Goal: Task Accomplishment & Management: Manage account settings

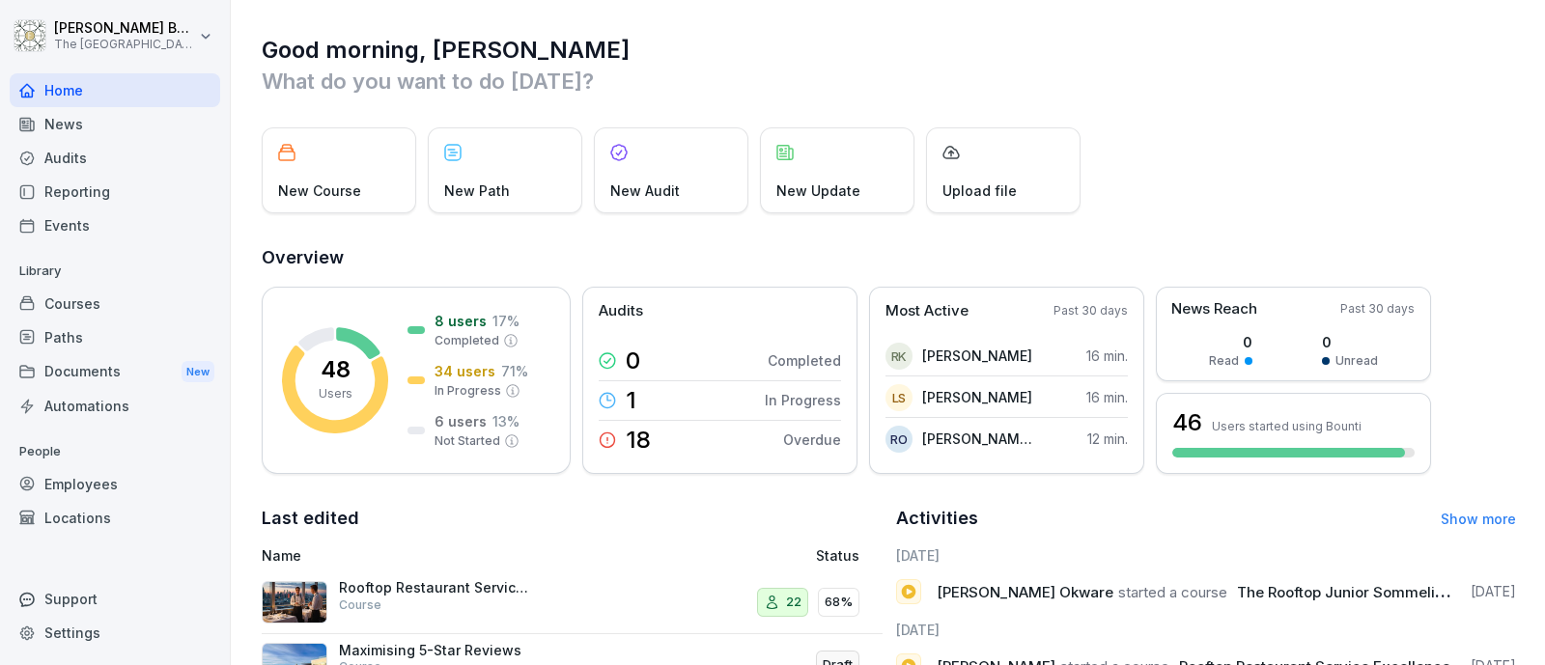
click at [119, 330] on div "Paths" at bounding box center [115, 337] width 210 height 34
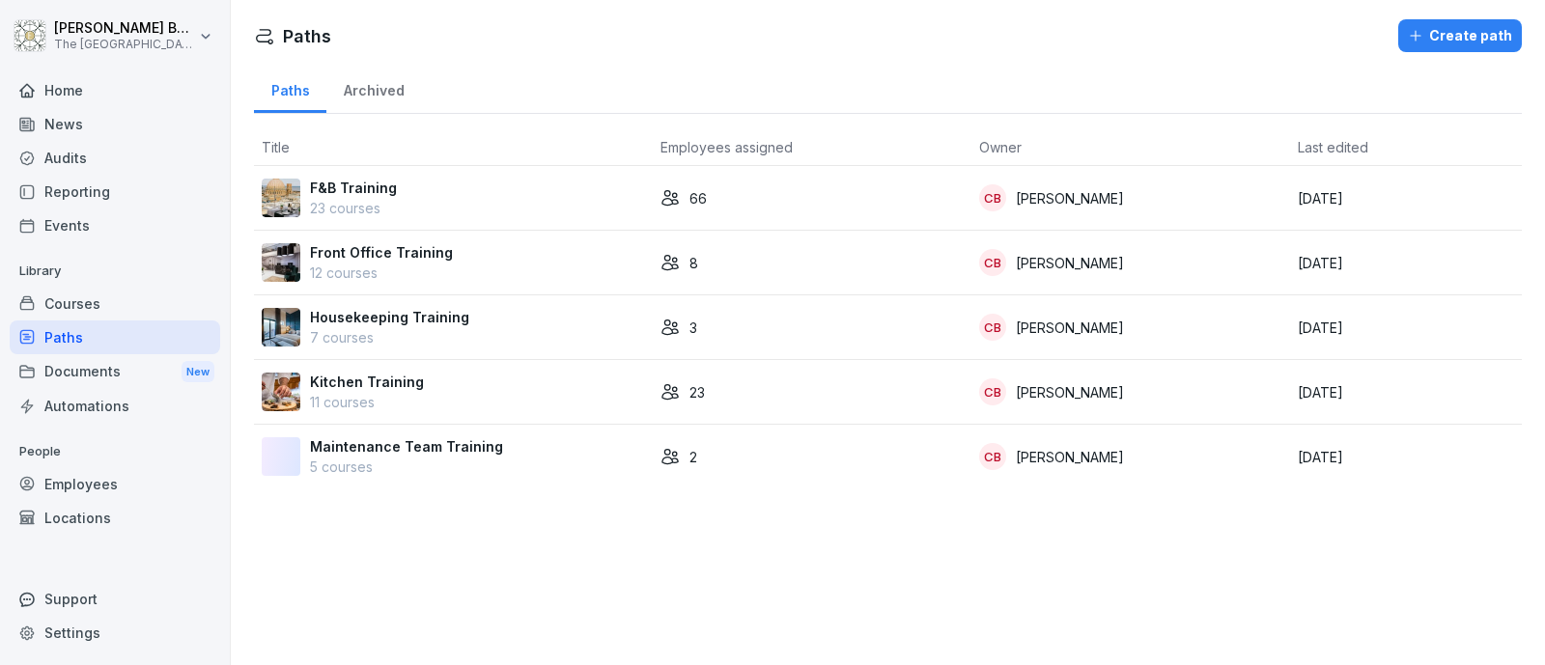
click at [331, 195] on p "F&B Training" at bounding box center [353, 188] width 87 height 20
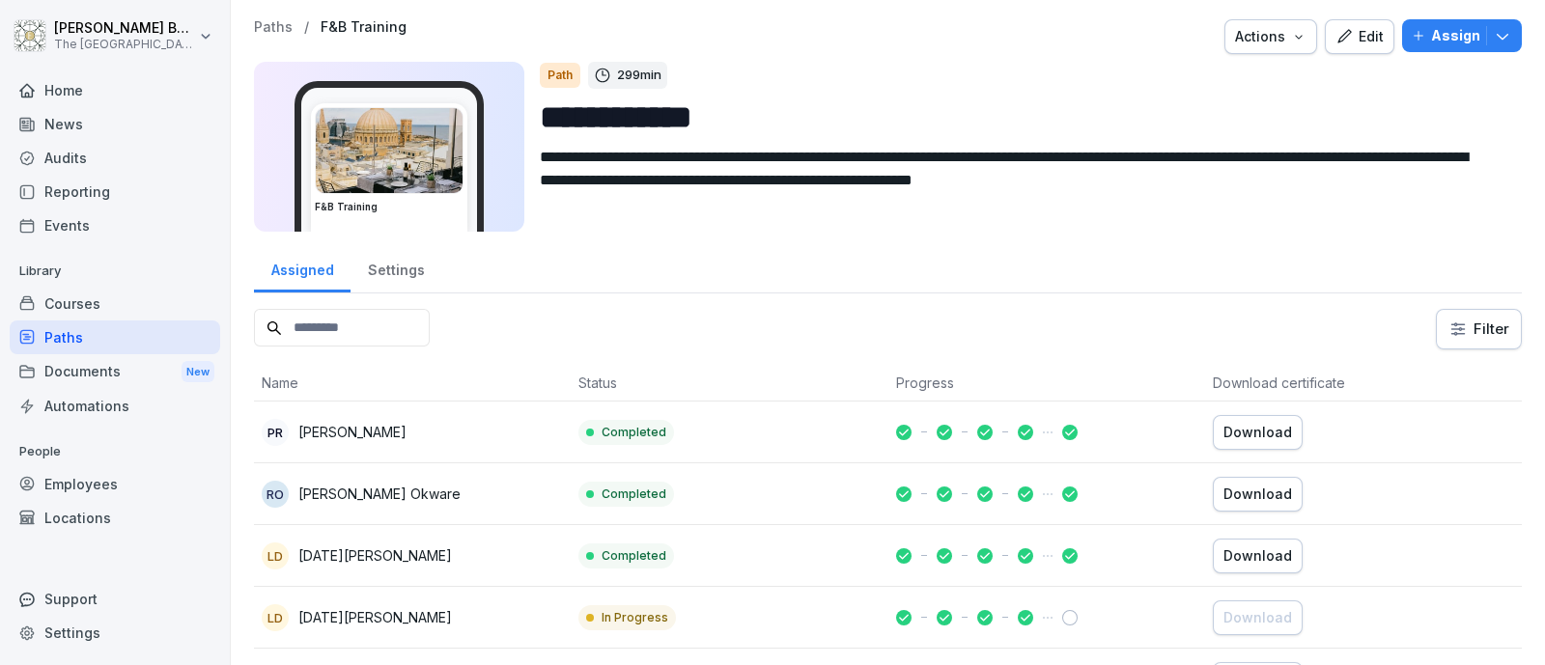
click at [77, 346] on div "Paths" at bounding box center [115, 337] width 210 height 34
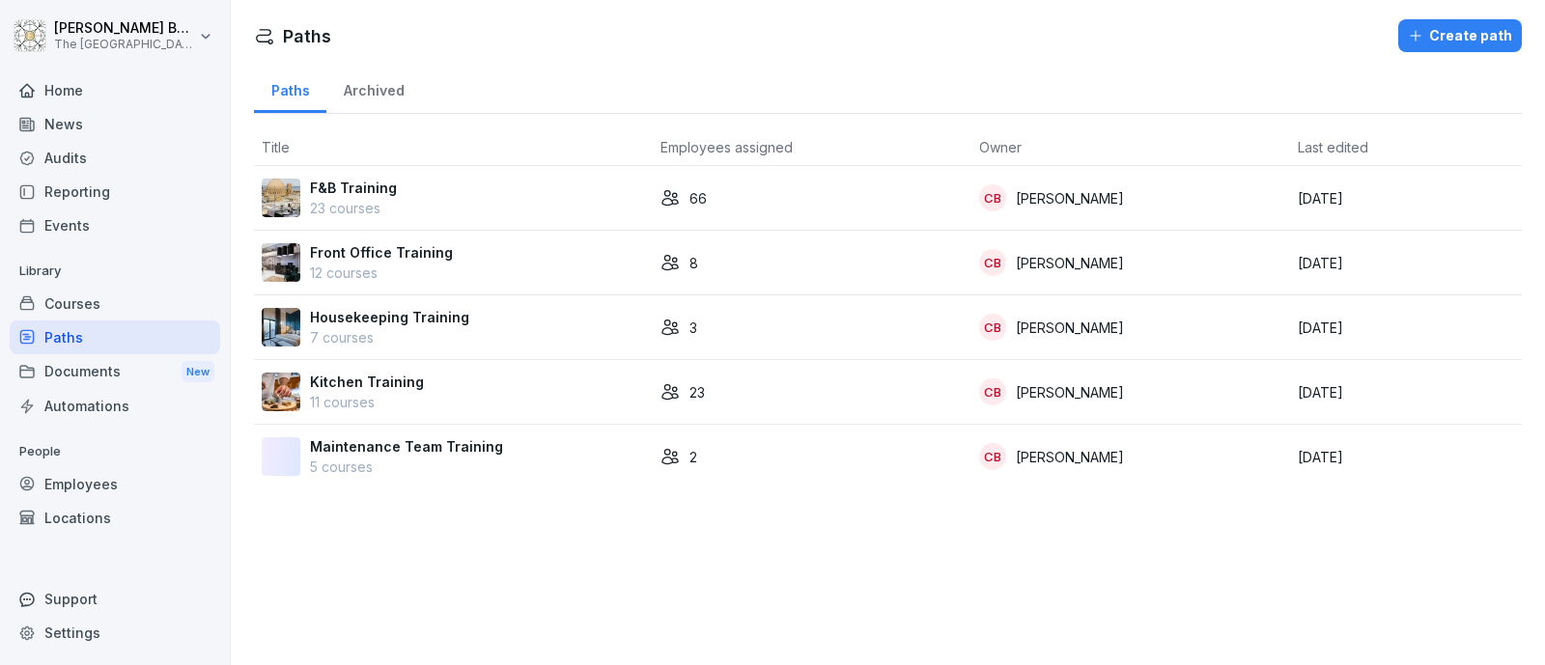
click at [455, 175] on td "F&B Training 23 courses" at bounding box center [453, 198] width 399 height 65
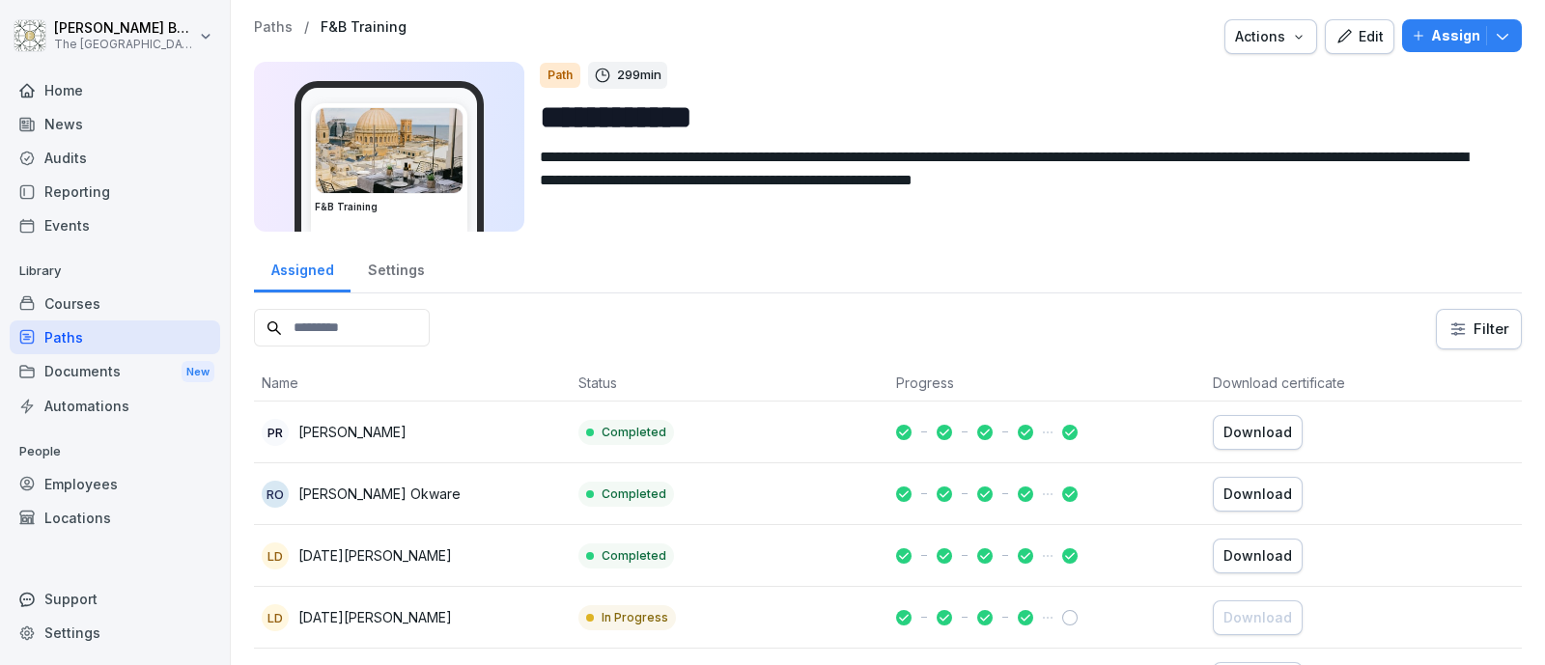
click at [1332, 52] on button "Edit" at bounding box center [1359, 36] width 70 height 35
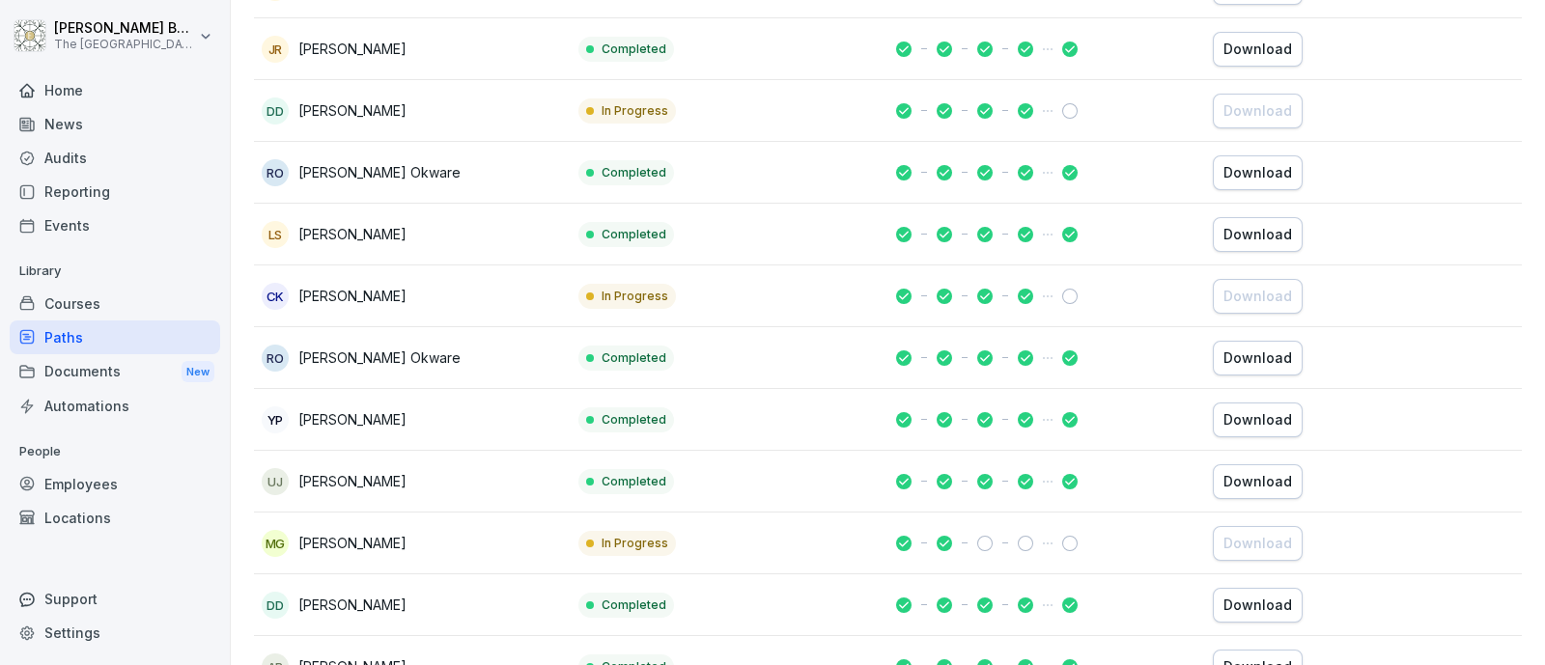
scroll to position [724, 0]
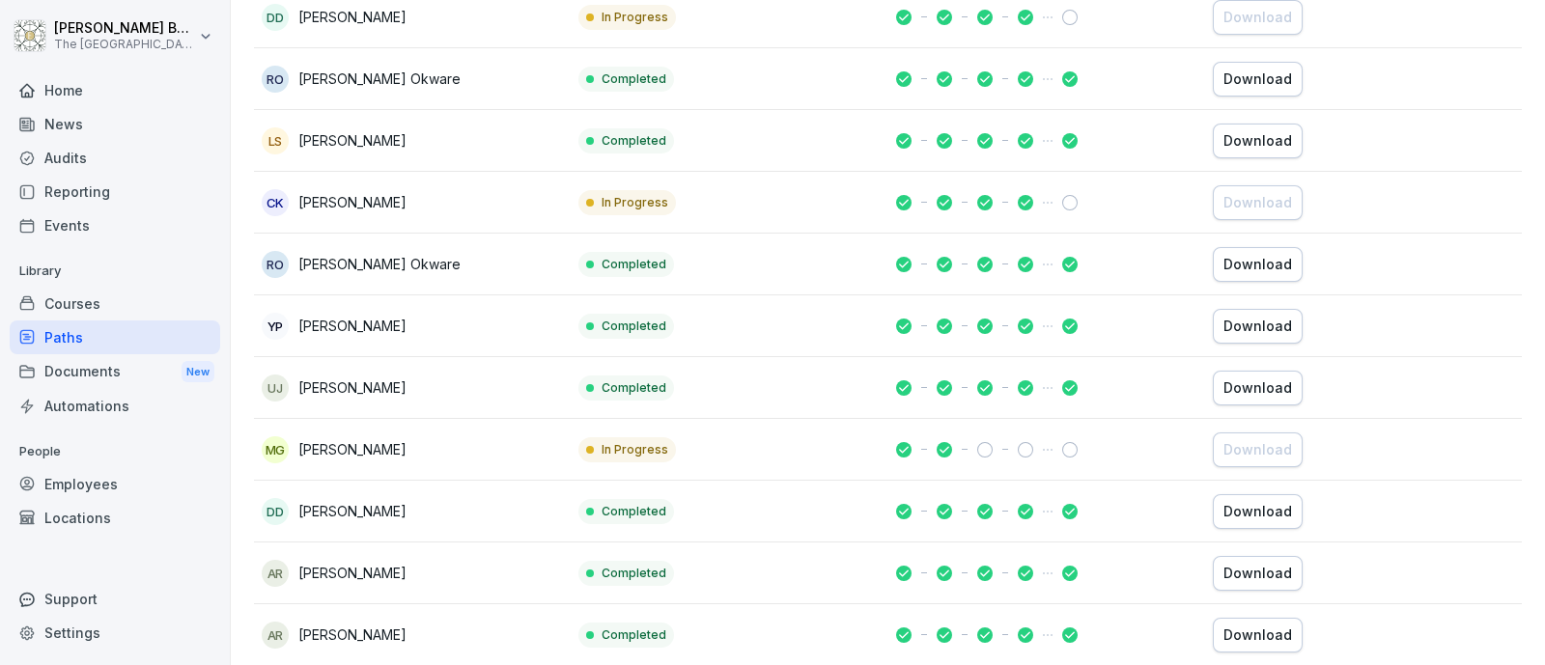
click at [130, 471] on div "Employees" at bounding box center [115, 484] width 210 height 34
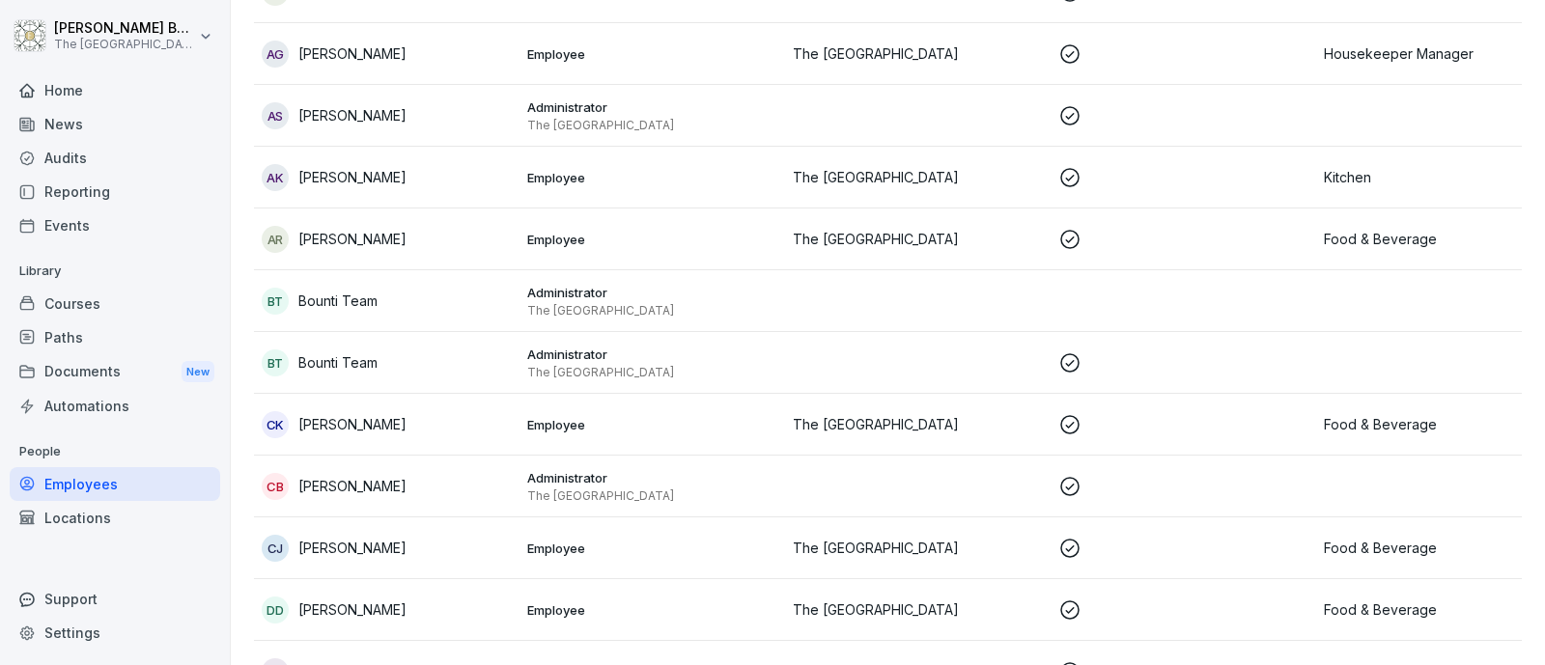
scroll to position [502, 0]
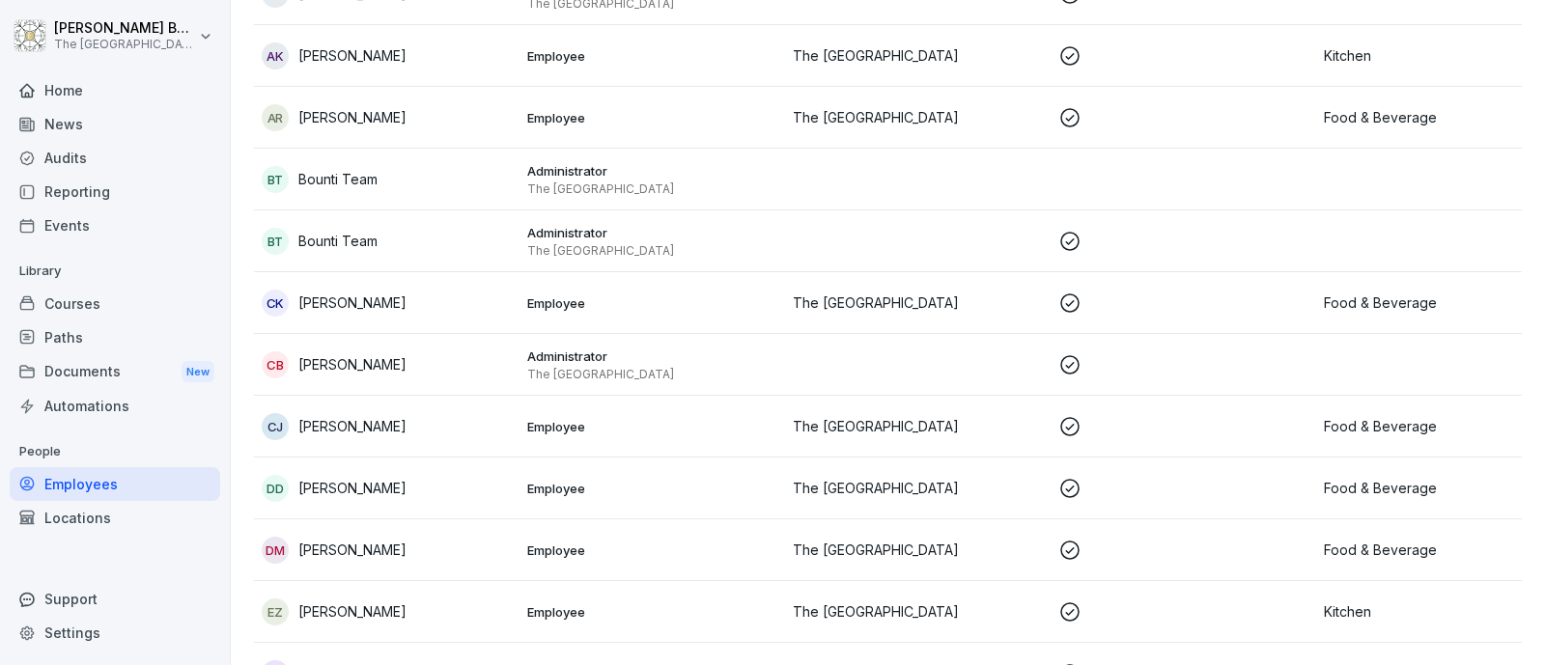
click at [364, 295] on p "Chetan Kumar" at bounding box center [352, 302] width 108 height 20
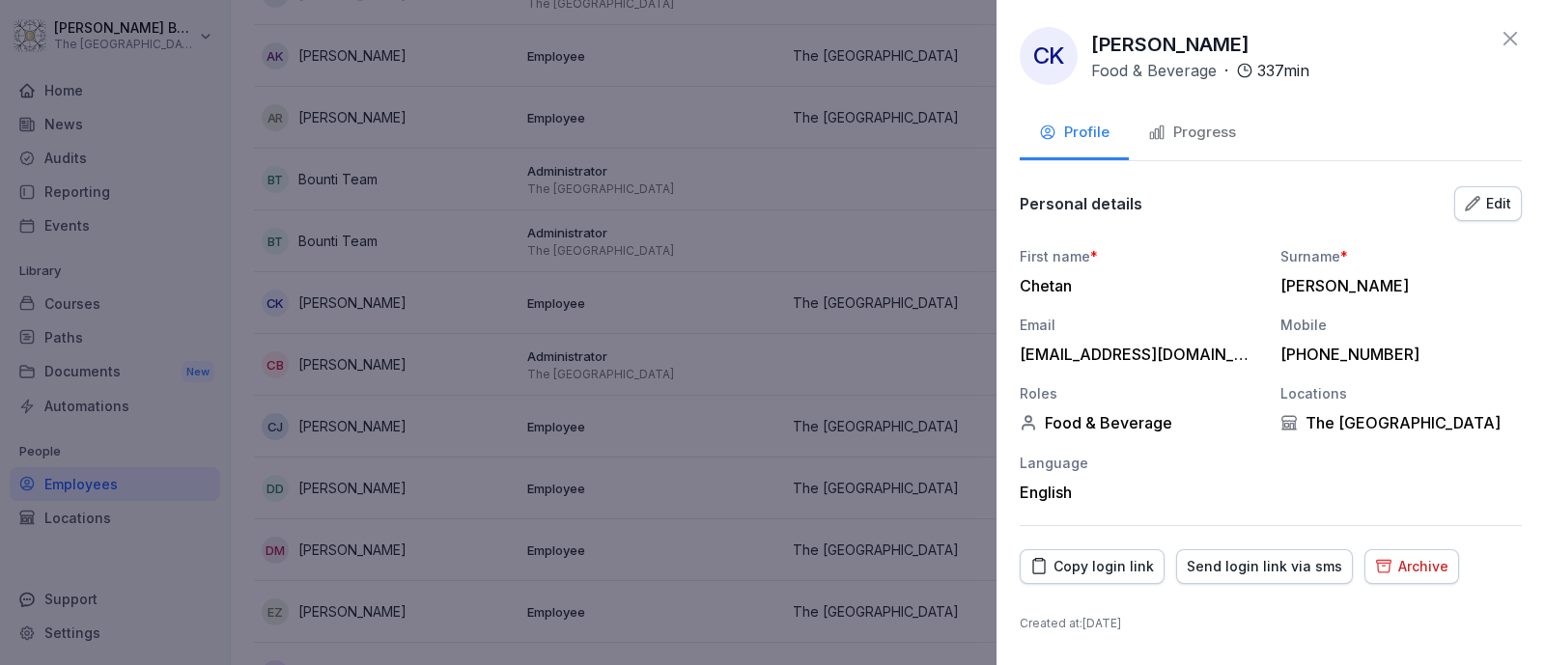
click at [1380, 571] on div "Archive" at bounding box center [1411, 566] width 73 height 21
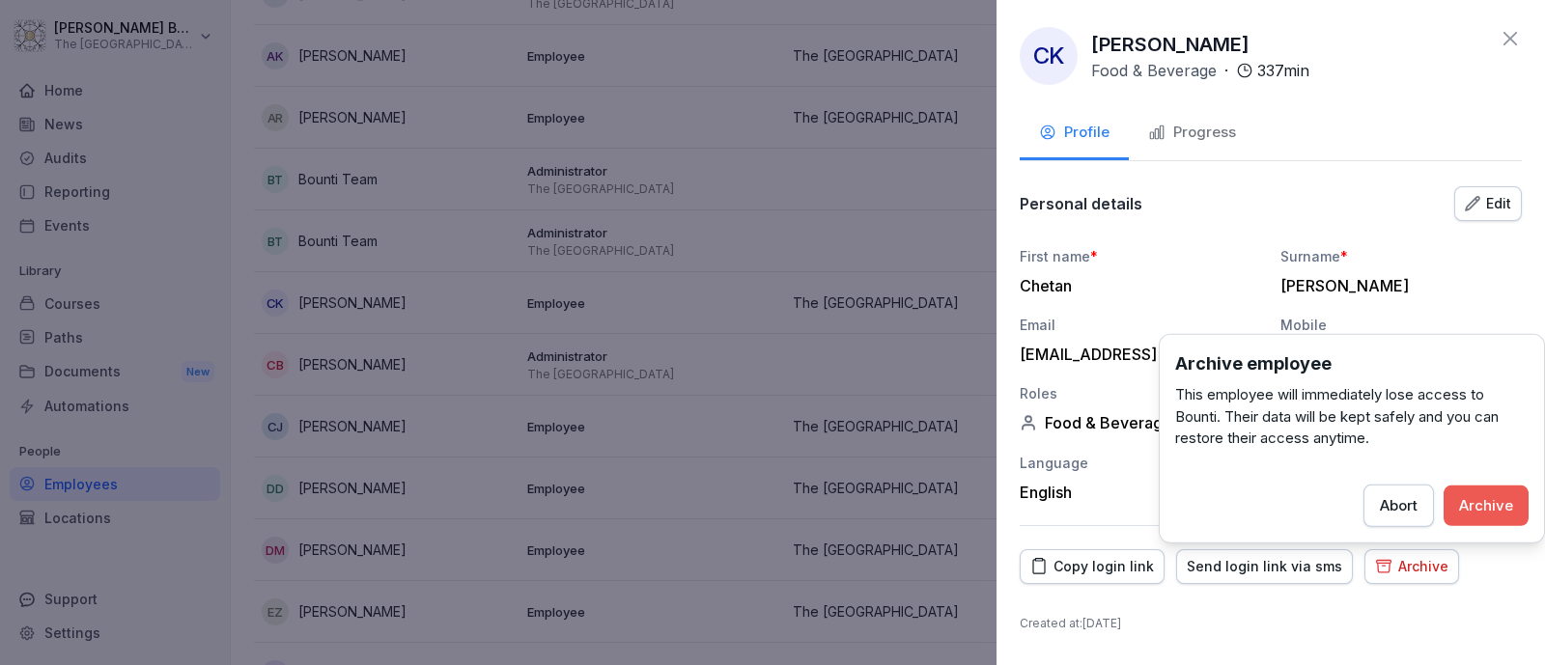
click at [1456, 503] on button "Archive" at bounding box center [1485, 505] width 85 height 41
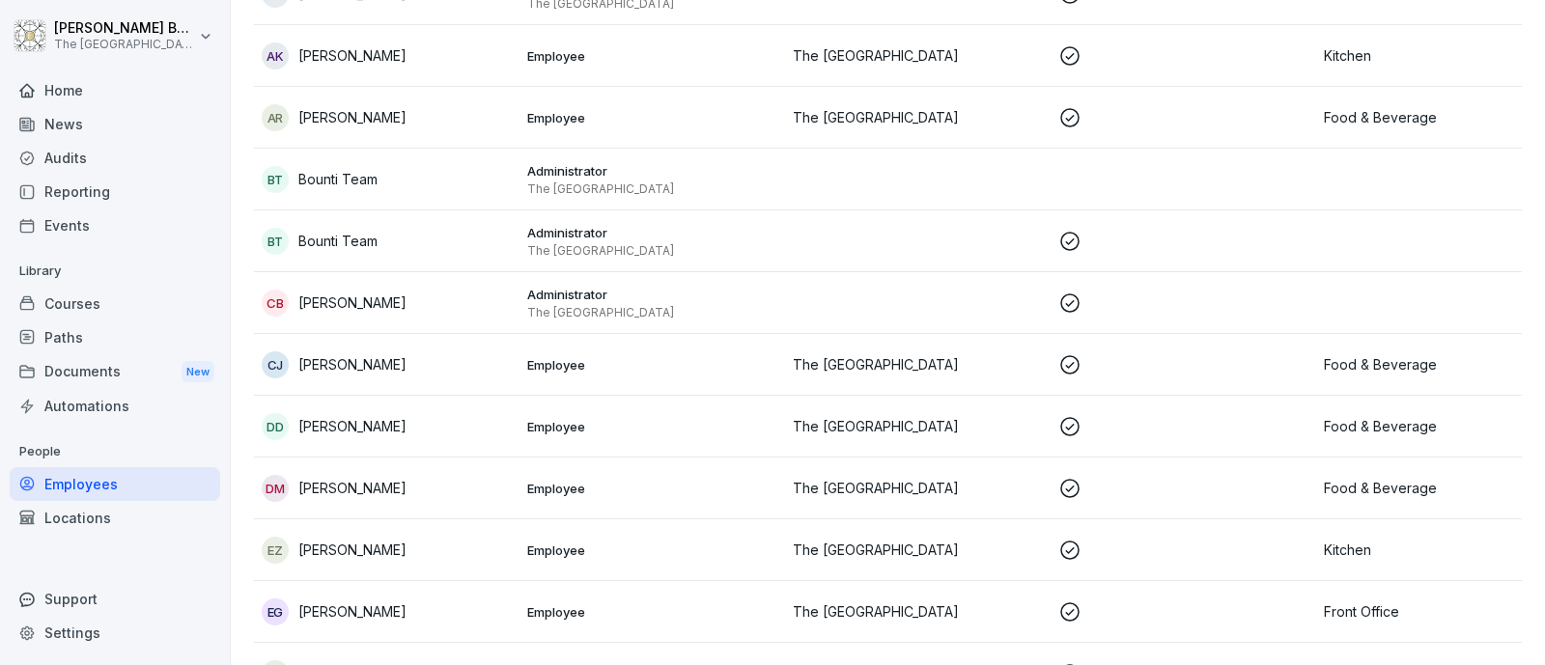
click at [355, 57] on p "Arjun Kandel" at bounding box center [352, 55] width 108 height 20
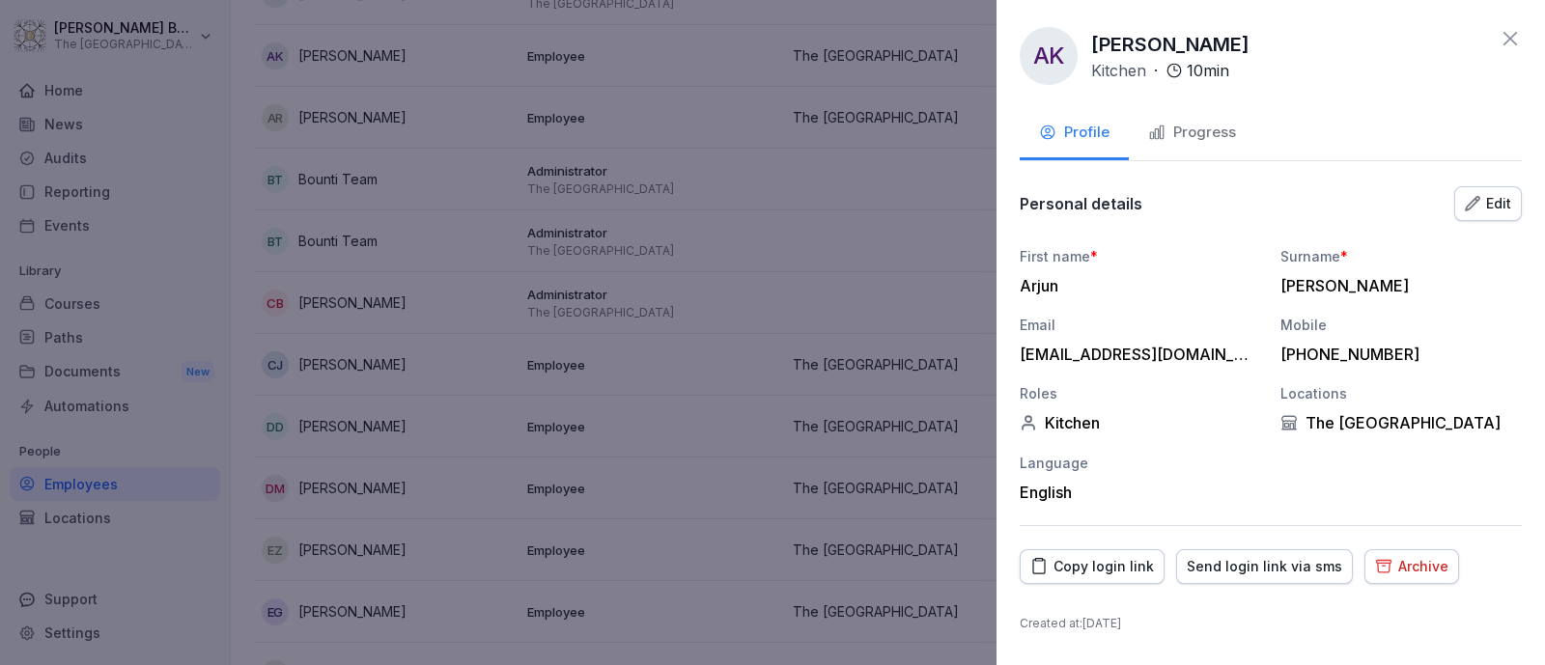
click at [1450, 573] on div "Copy login link Send login link via sms Archive" at bounding box center [1270, 566] width 502 height 35
click at [1440, 570] on button "Archive" at bounding box center [1411, 566] width 95 height 35
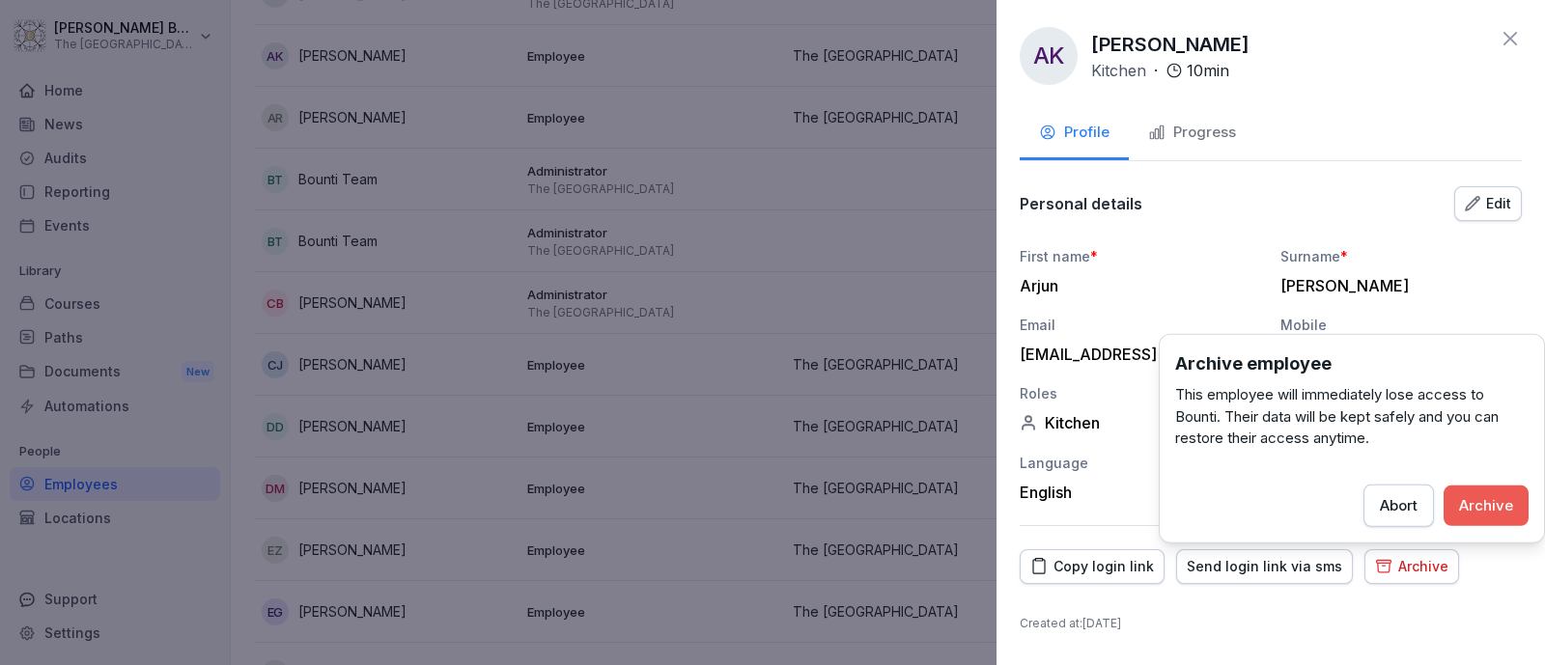
click at [1495, 487] on button "Archive" at bounding box center [1485, 505] width 85 height 41
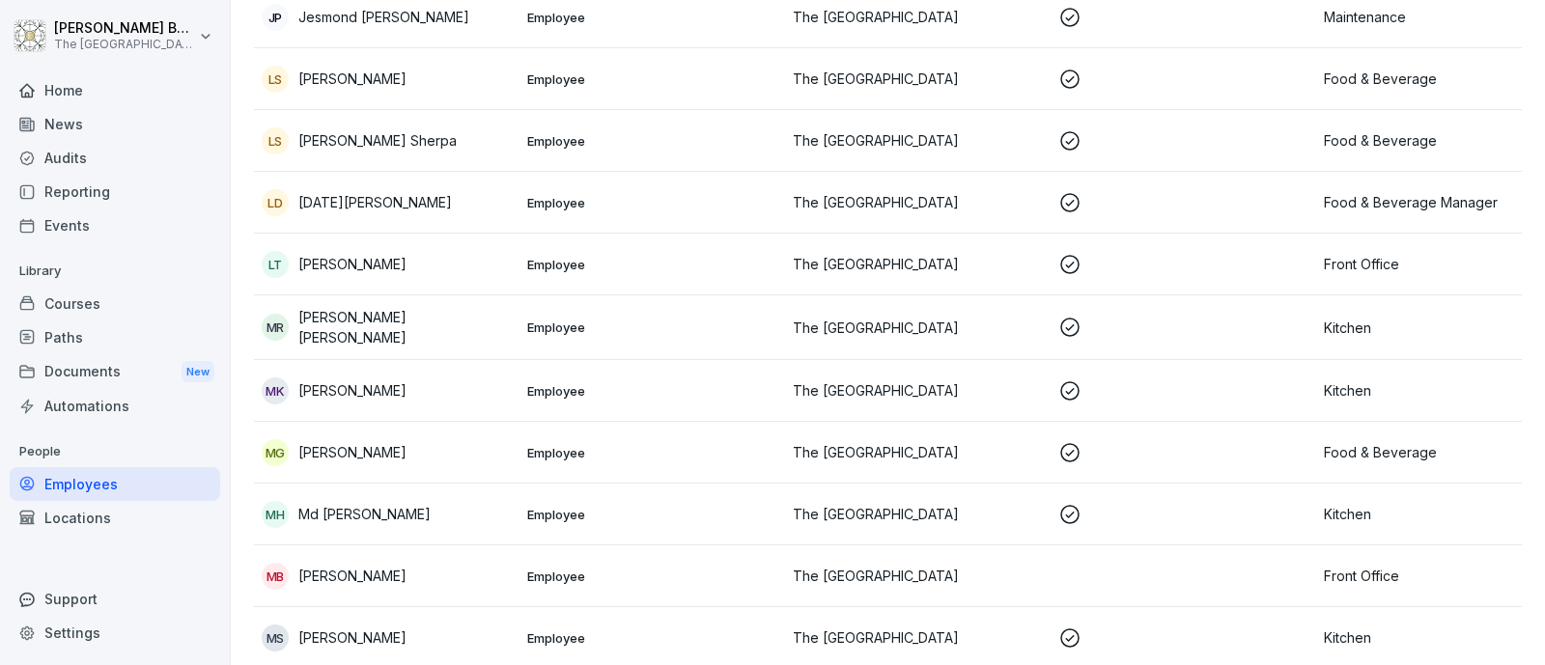
scroll to position [1587, 0]
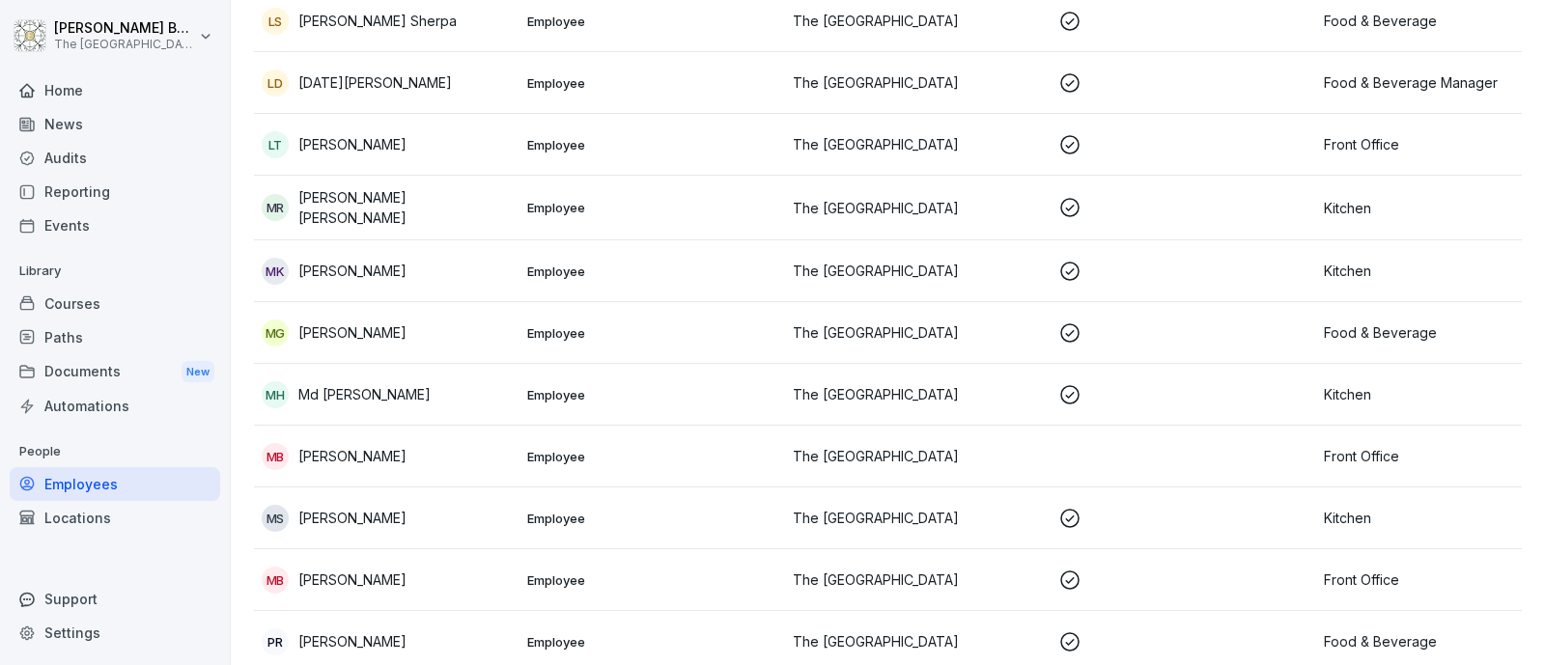
click at [400, 325] on div "MG Mark J. Galea" at bounding box center [387, 333] width 250 height 27
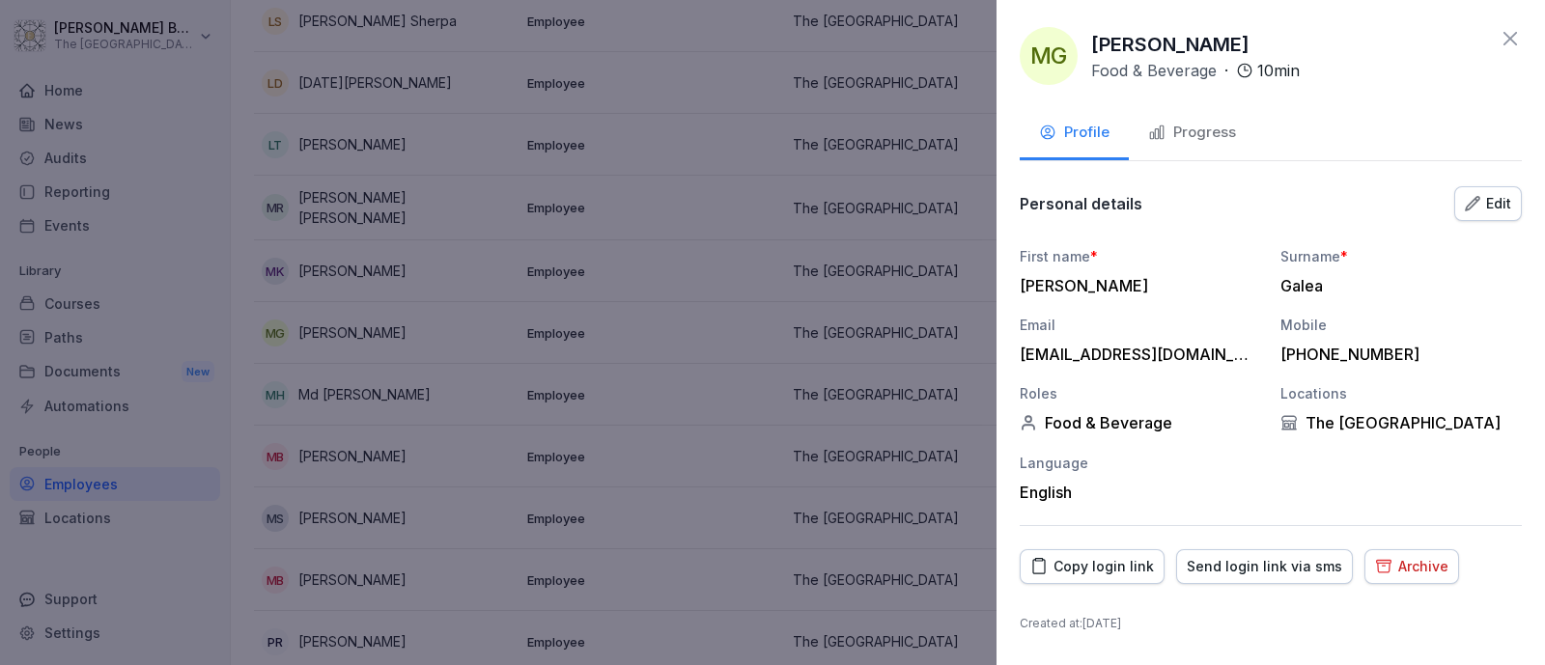
click at [1398, 561] on div "Archive" at bounding box center [1411, 566] width 73 height 21
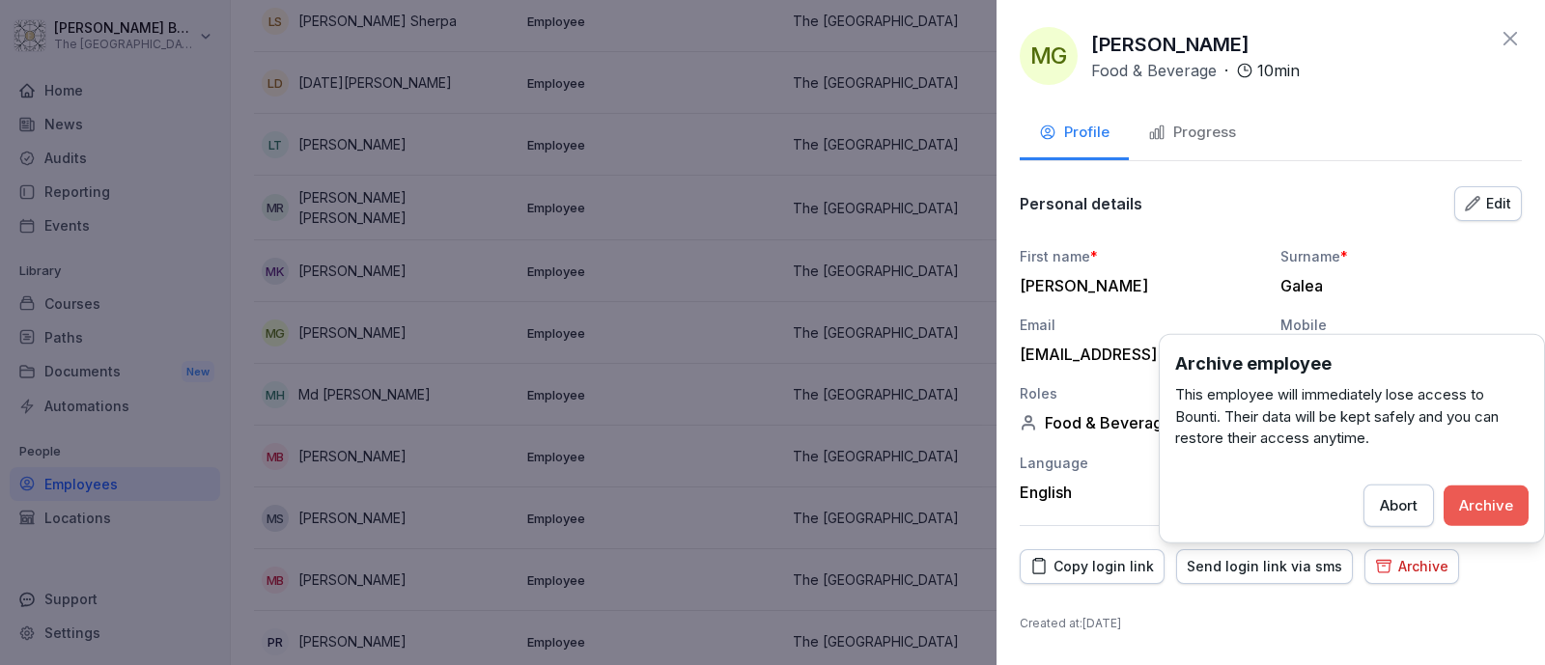
click at [1476, 497] on div "Archive" at bounding box center [1486, 504] width 54 height 21
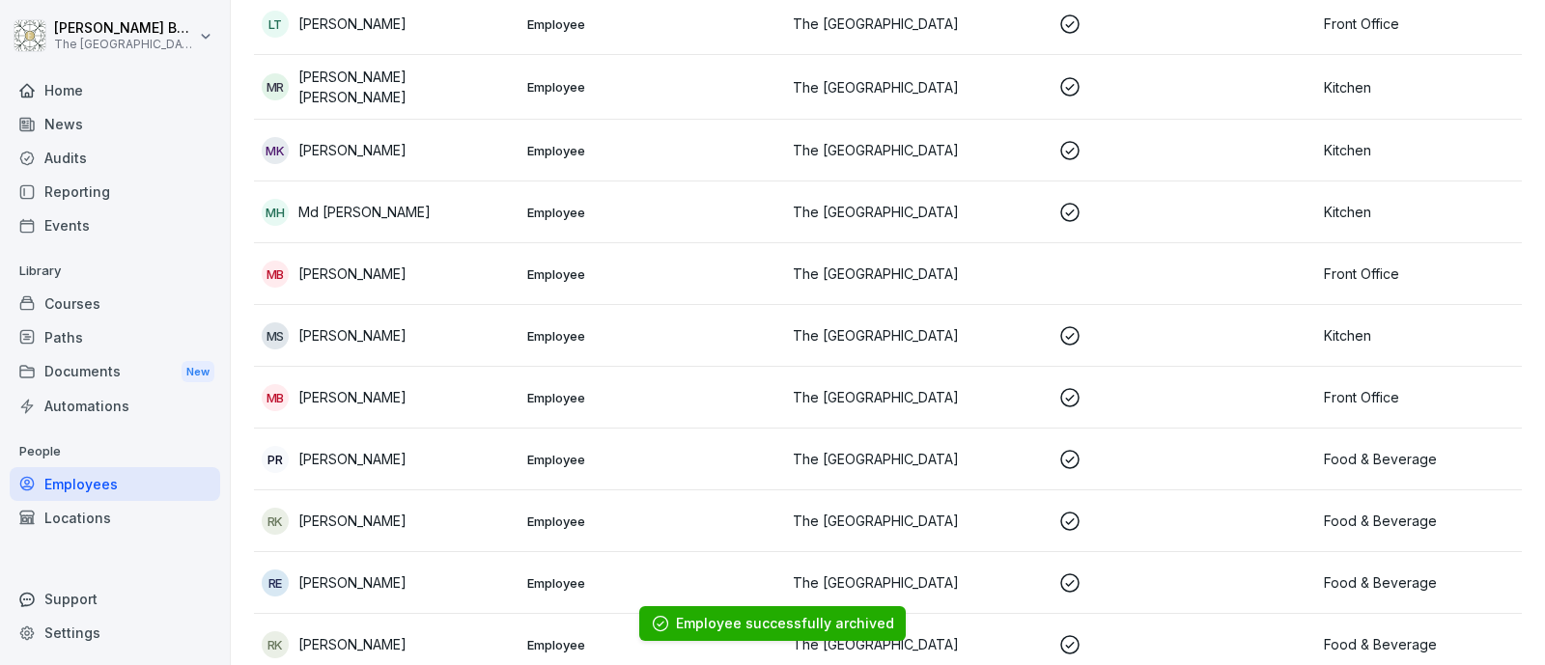
scroll to position [1828, 0]
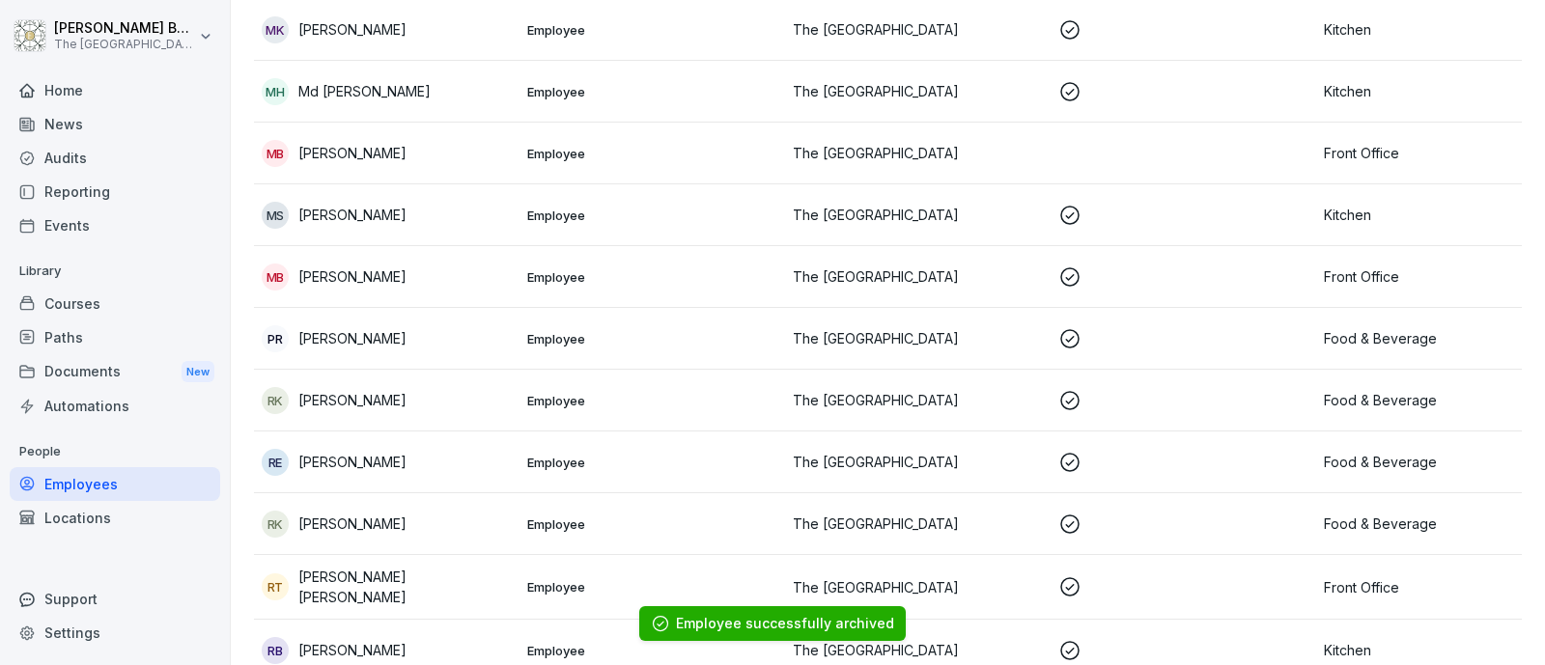
click at [444, 285] on td "MB Morten Balle" at bounding box center [386, 277] width 265 height 62
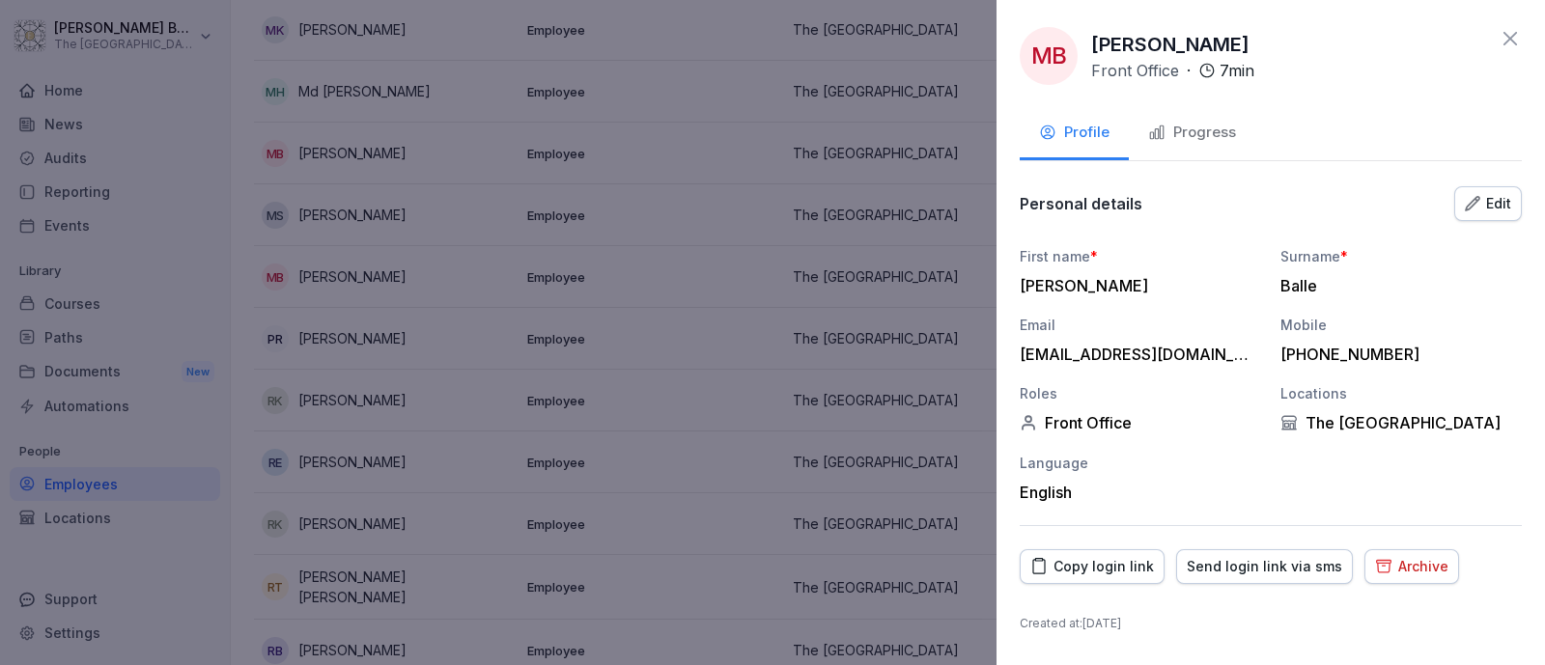
click at [1388, 571] on div "Archive" at bounding box center [1411, 566] width 73 height 21
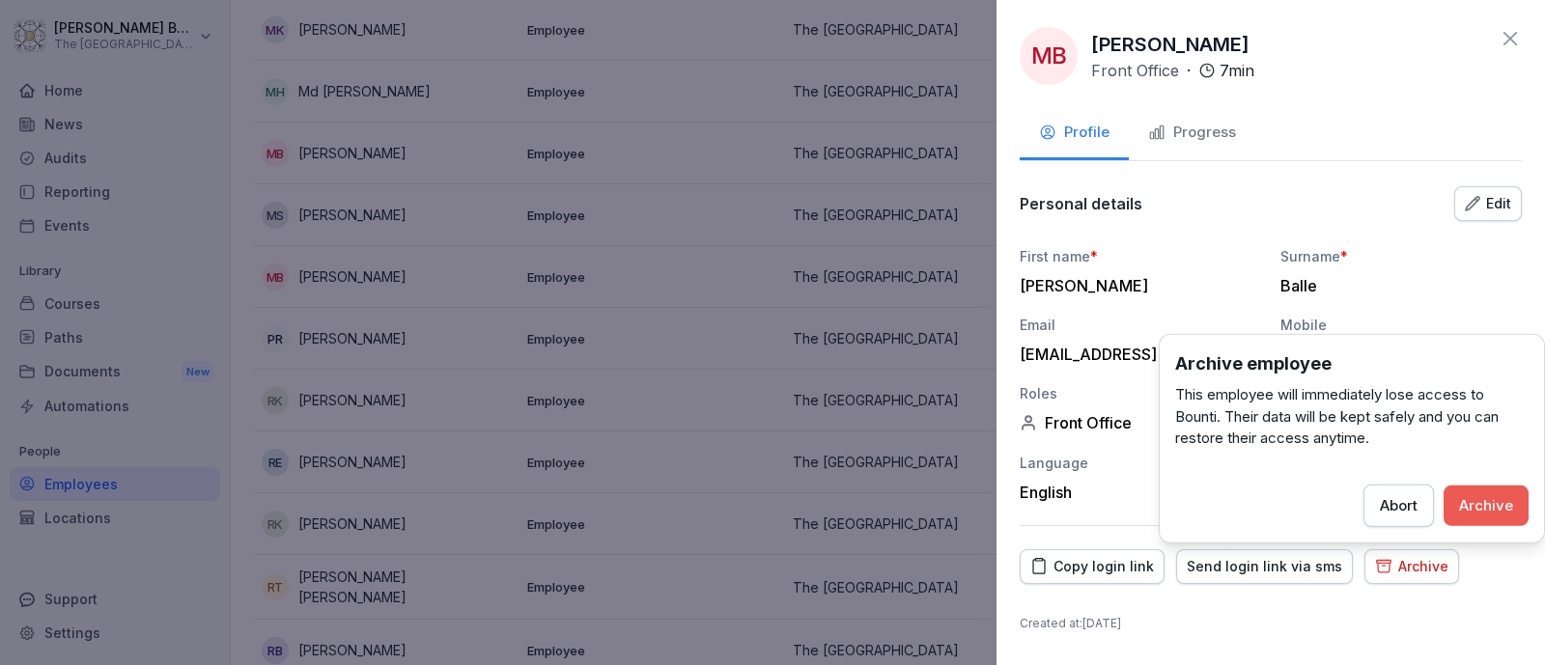
click at [1522, 480] on div "Archive employee This employee will immediately lose access to Bounti. Their da…" at bounding box center [1351, 438] width 386 height 209
click at [1499, 494] on div "Archive" at bounding box center [1486, 504] width 54 height 21
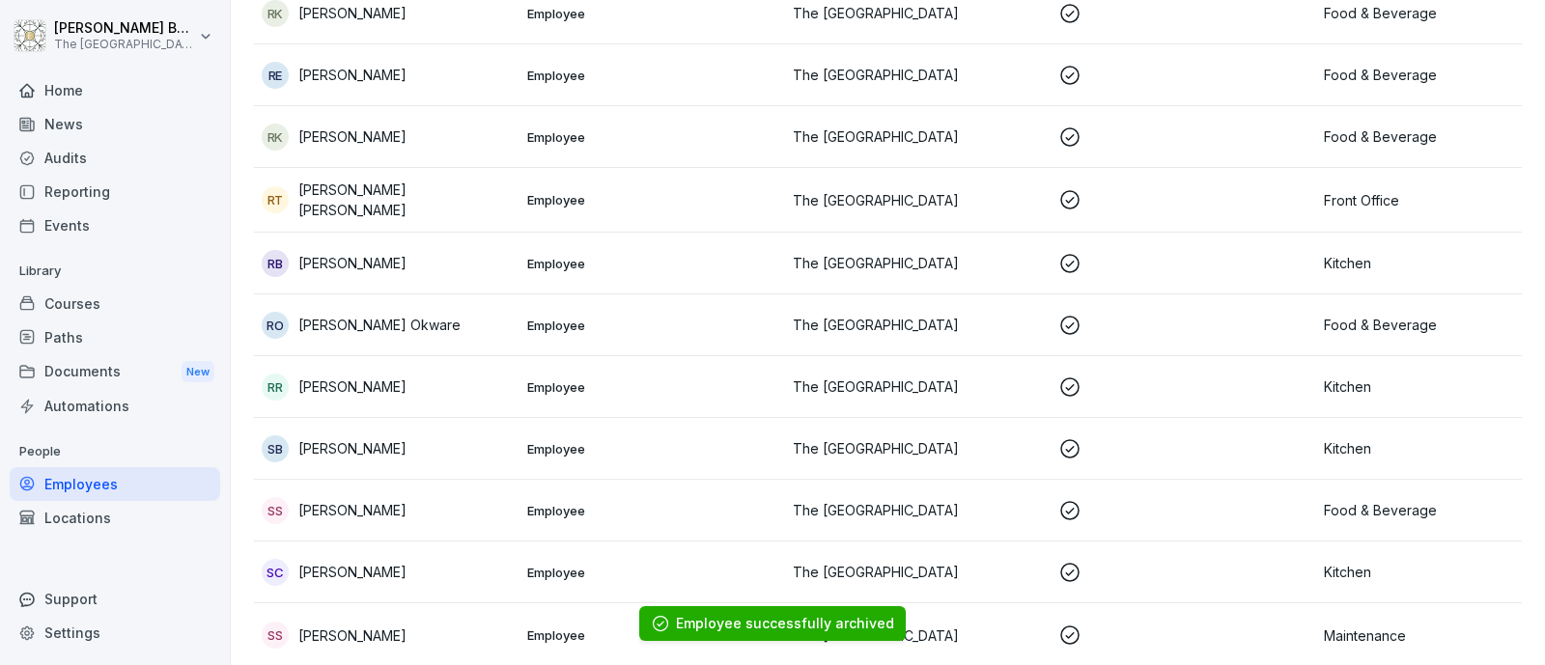
scroll to position [2191, 0]
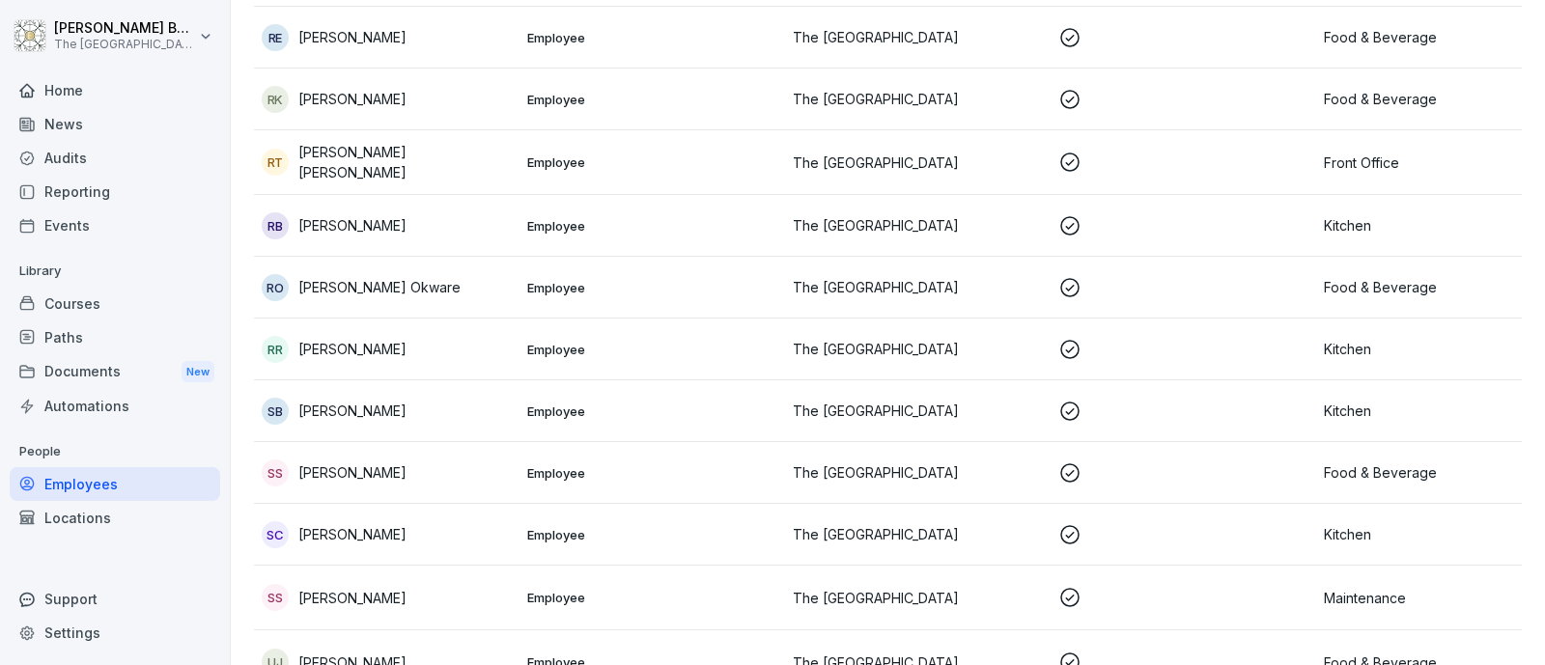
click at [448, 345] on div "RR Rupak Rai" at bounding box center [387, 349] width 250 height 27
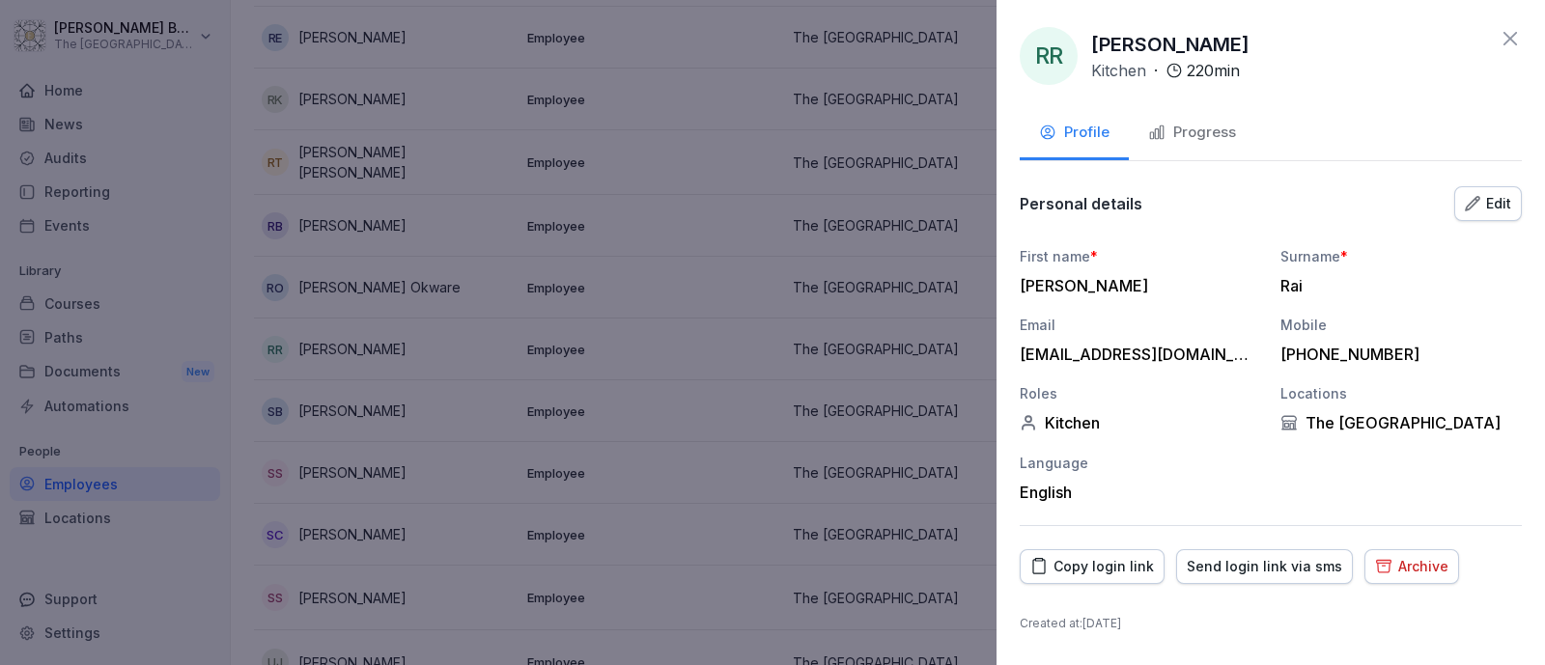
click at [1407, 571] on div "Archive" at bounding box center [1411, 566] width 73 height 21
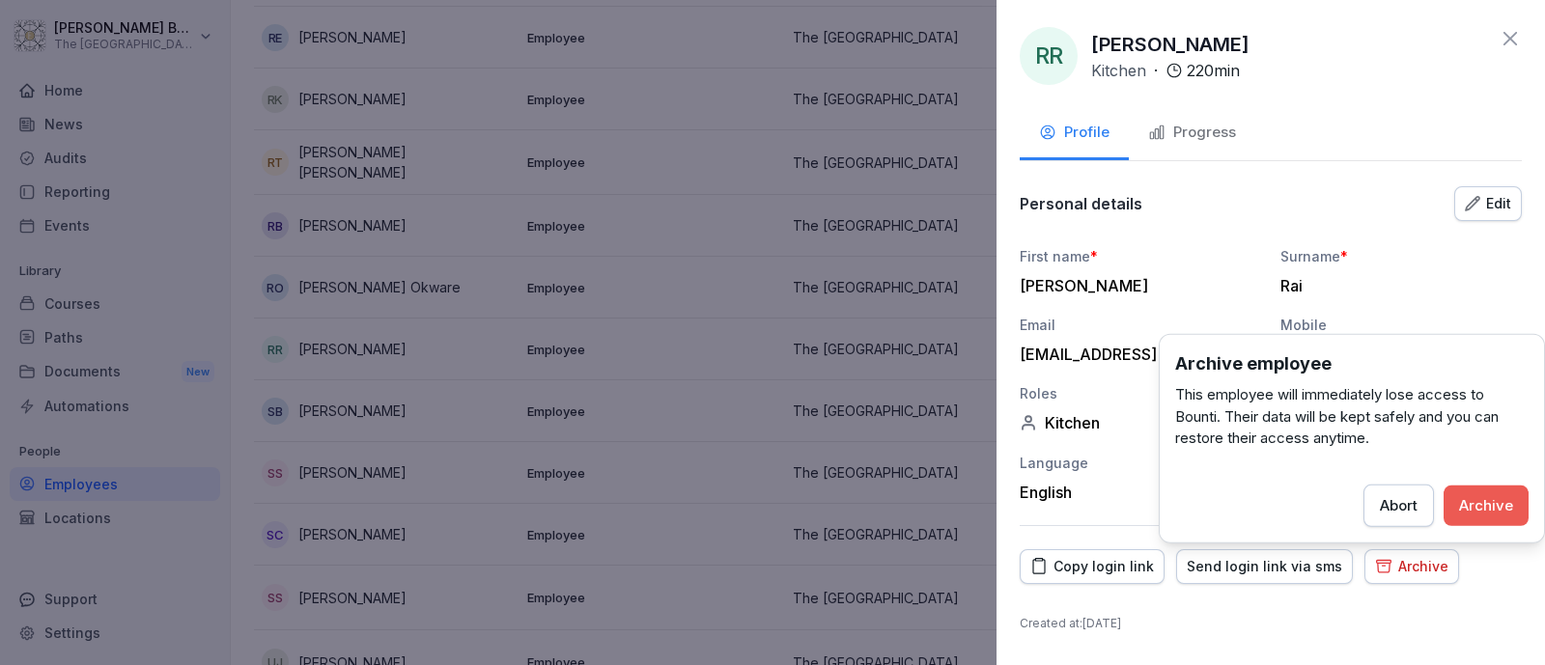
click at [1458, 509] on button "Archive" at bounding box center [1485, 505] width 85 height 41
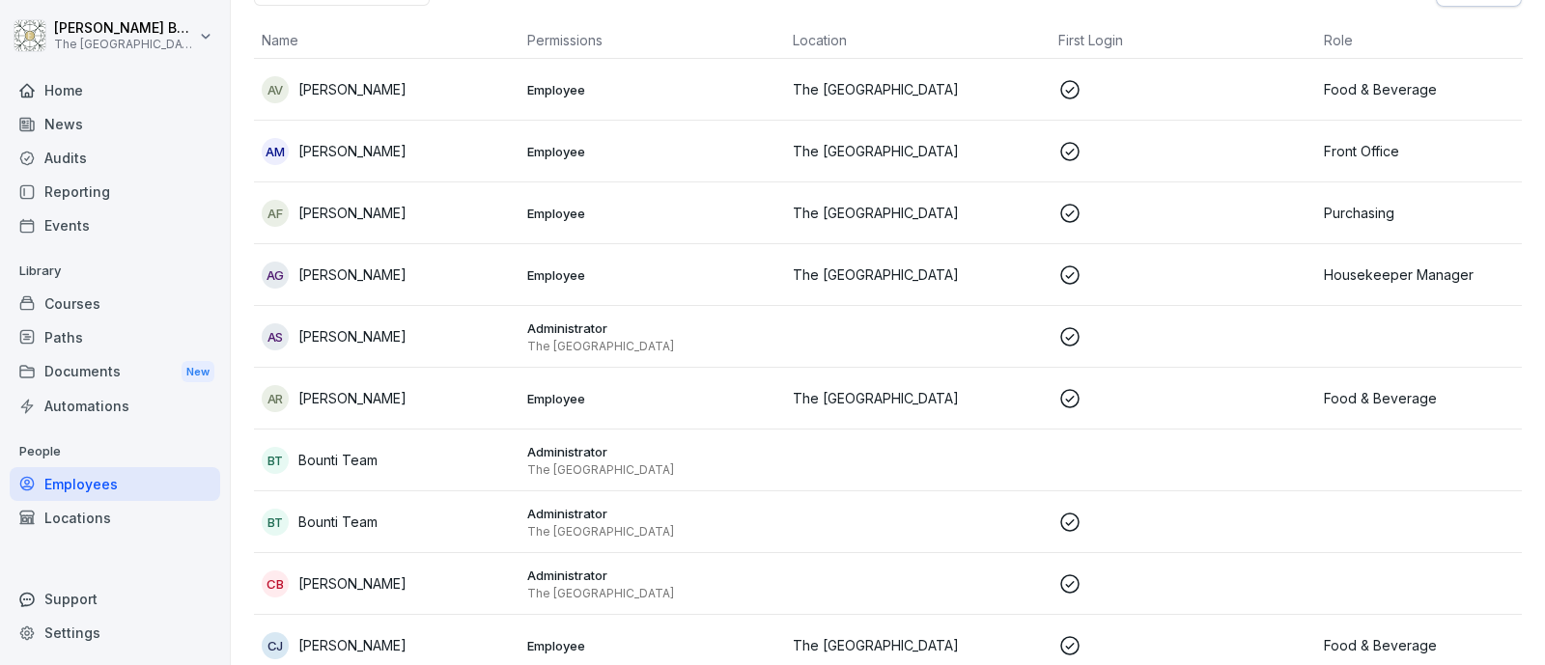
scroll to position [0, 0]
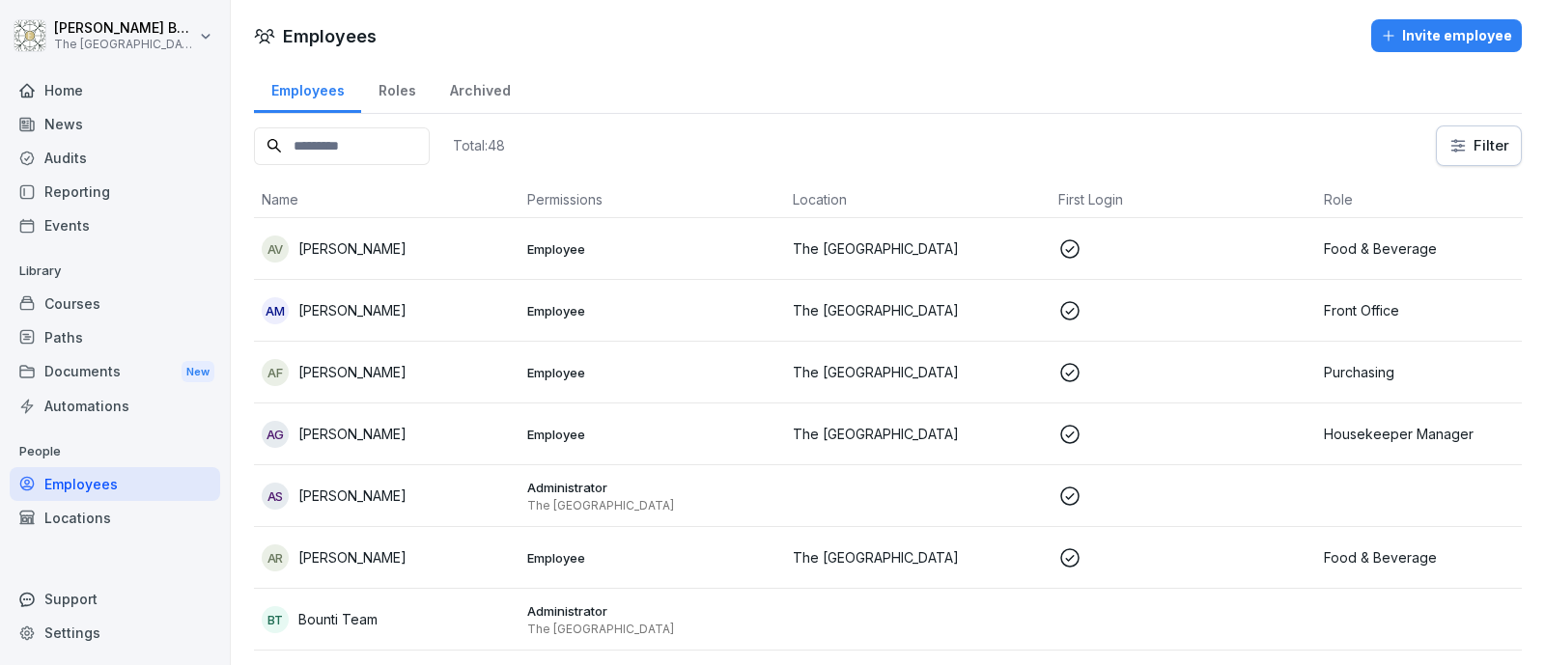
click at [395, 104] on div "Roles" at bounding box center [396, 88] width 71 height 49
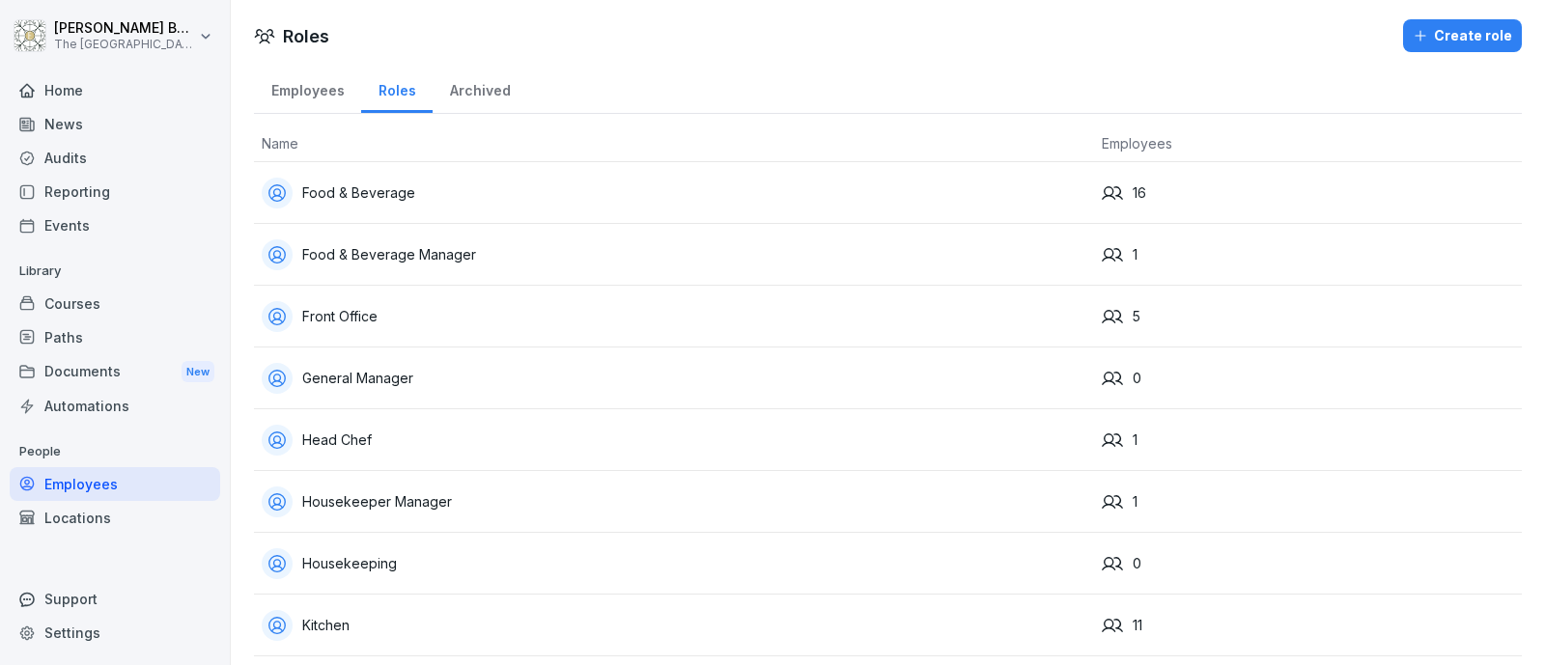
click at [485, 94] on div "Archived" at bounding box center [479, 88] width 95 height 49
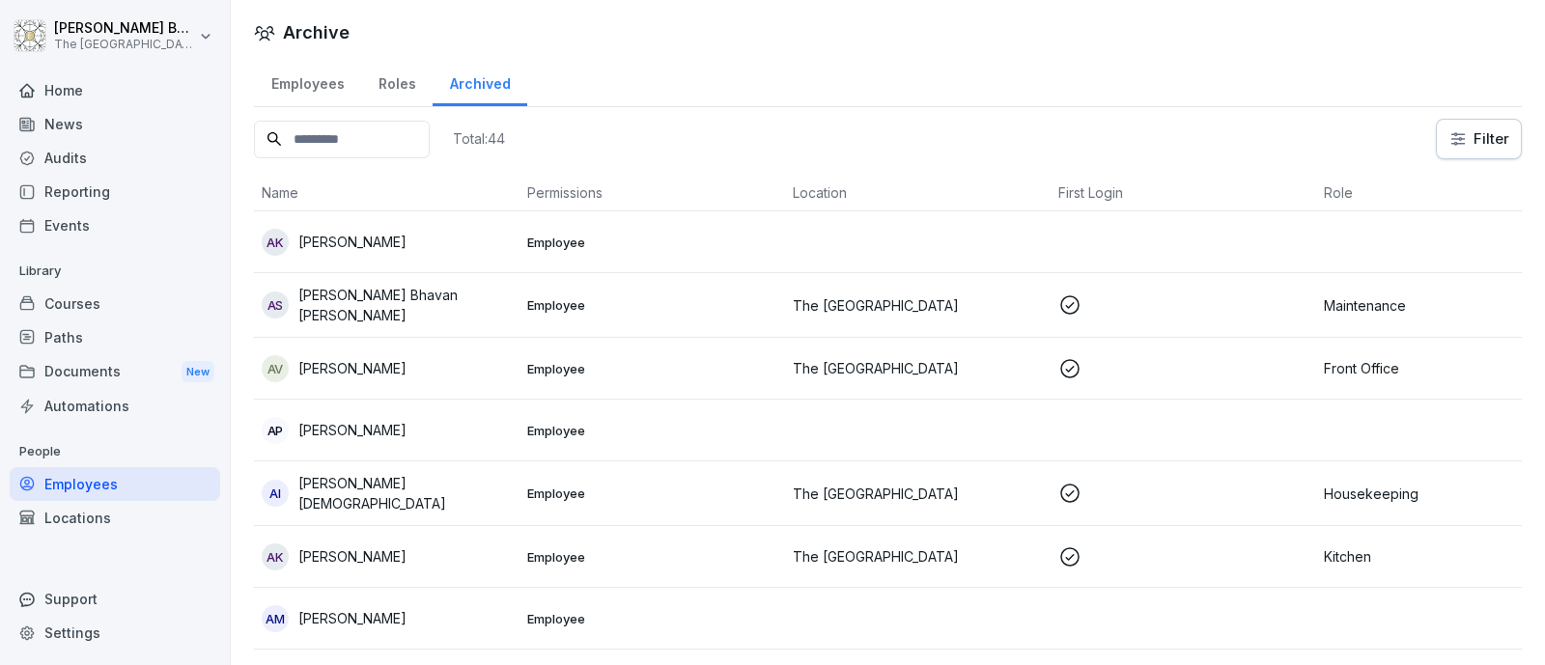
click at [321, 91] on div "Employees" at bounding box center [307, 81] width 107 height 49
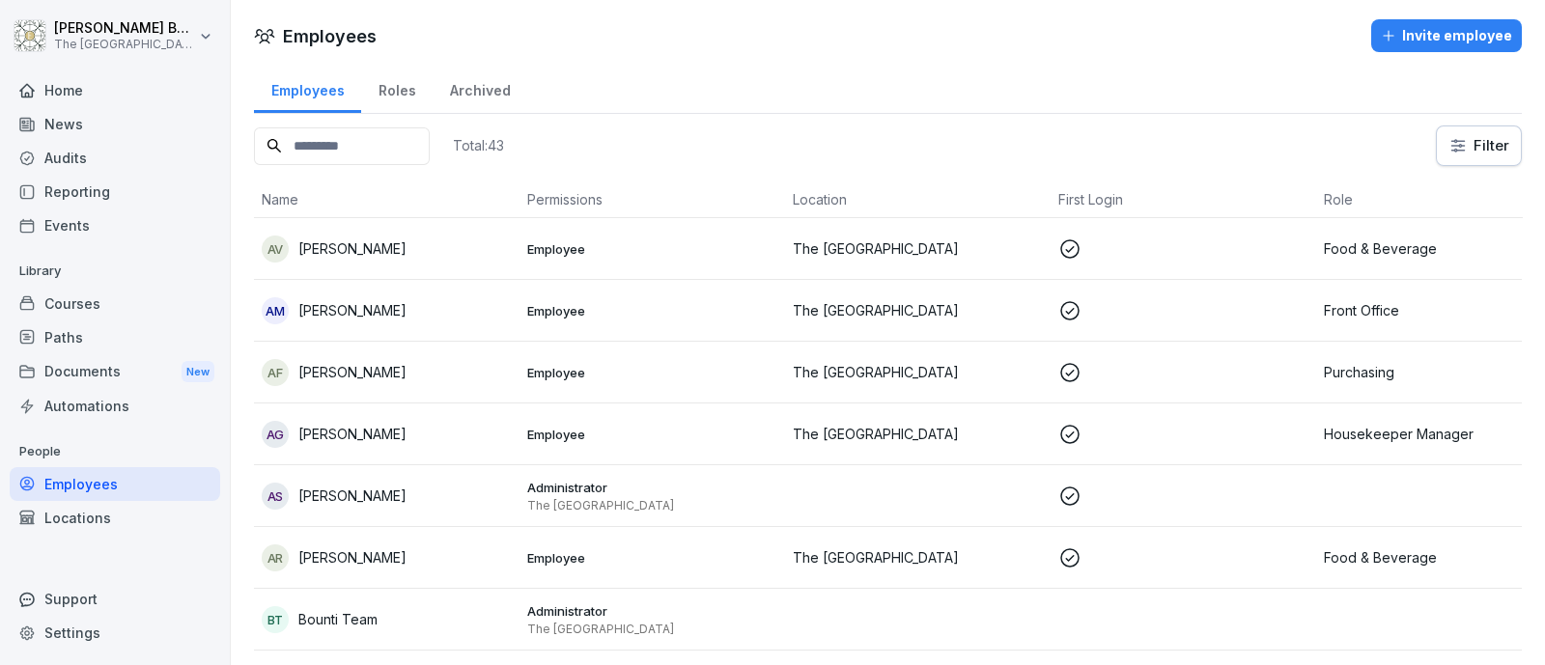
click at [147, 102] on div "Home" at bounding box center [115, 90] width 210 height 34
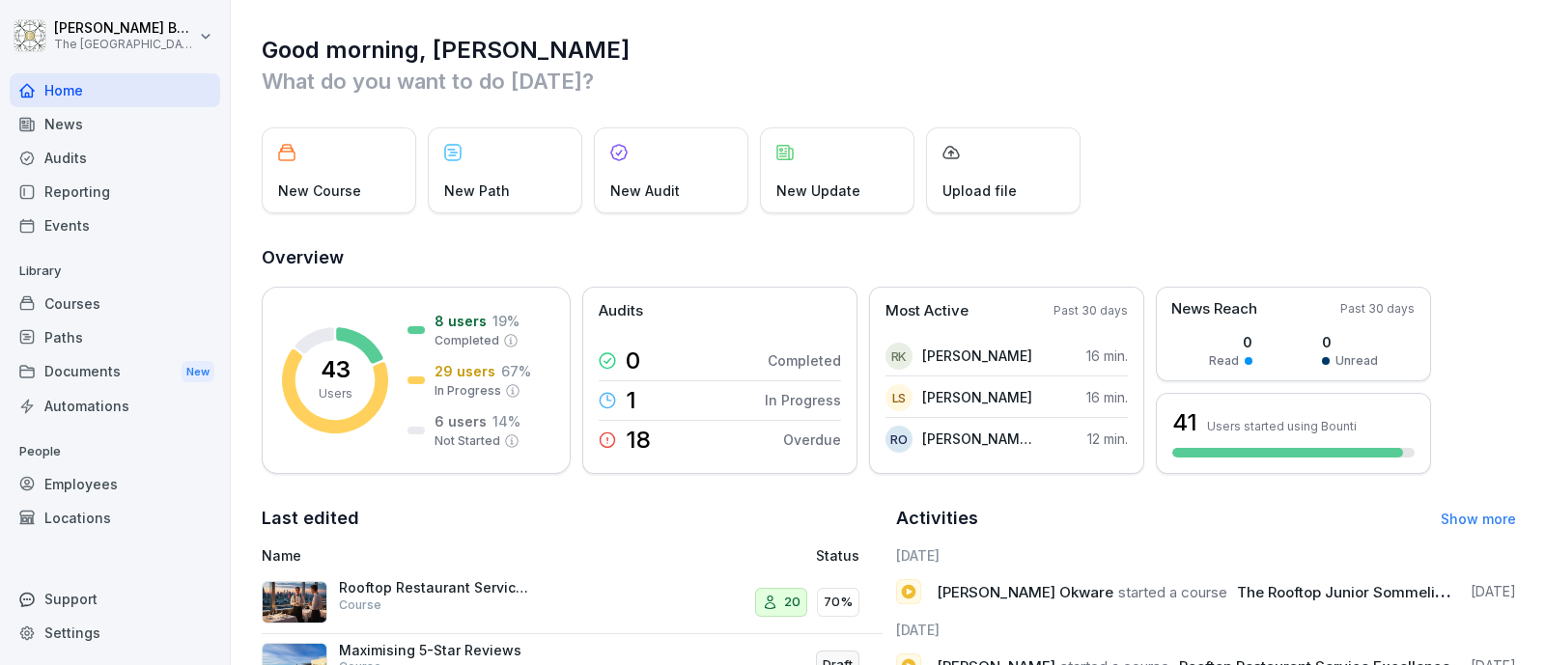
click at [65, 341] on div "Paths" at bounding box center [115, 337] width 210 height 34
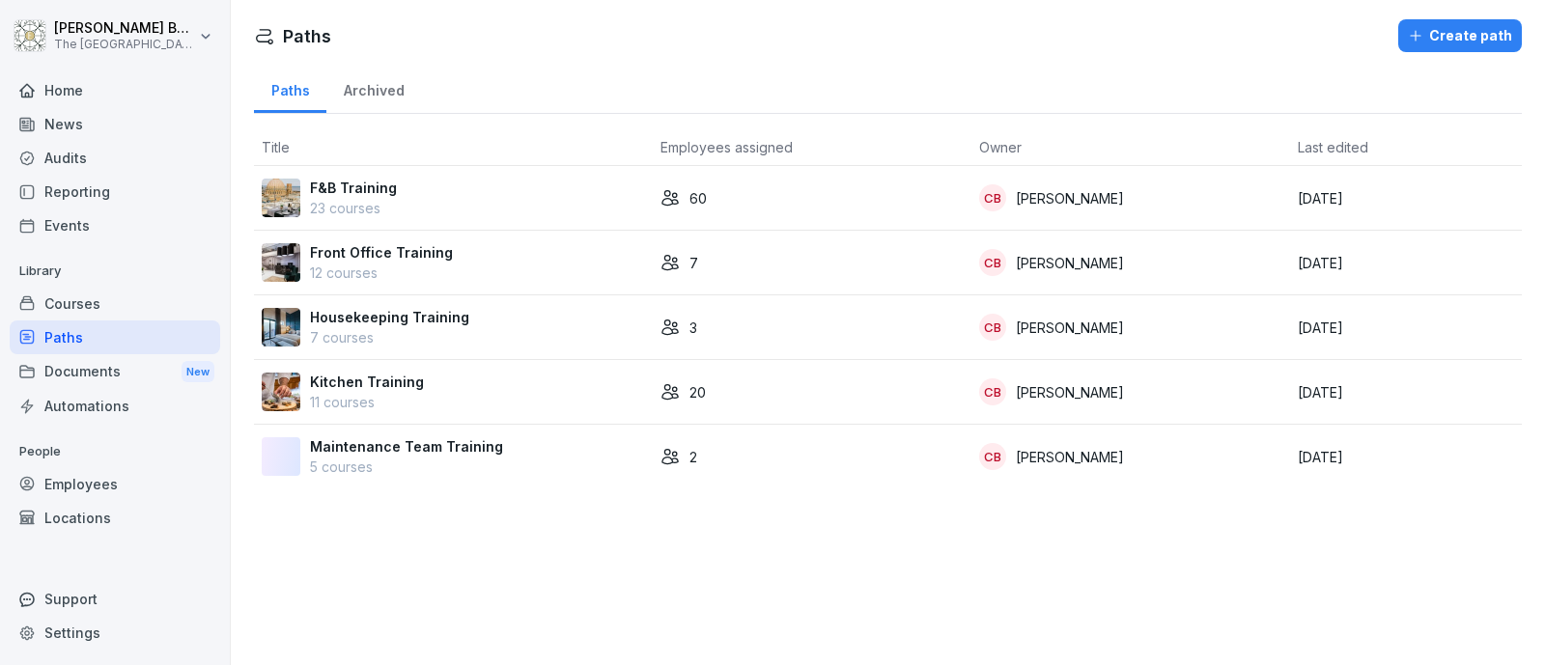
click at [372, 181] on p "F&B Training" at bounding box center [353, 188] width 87 height 20
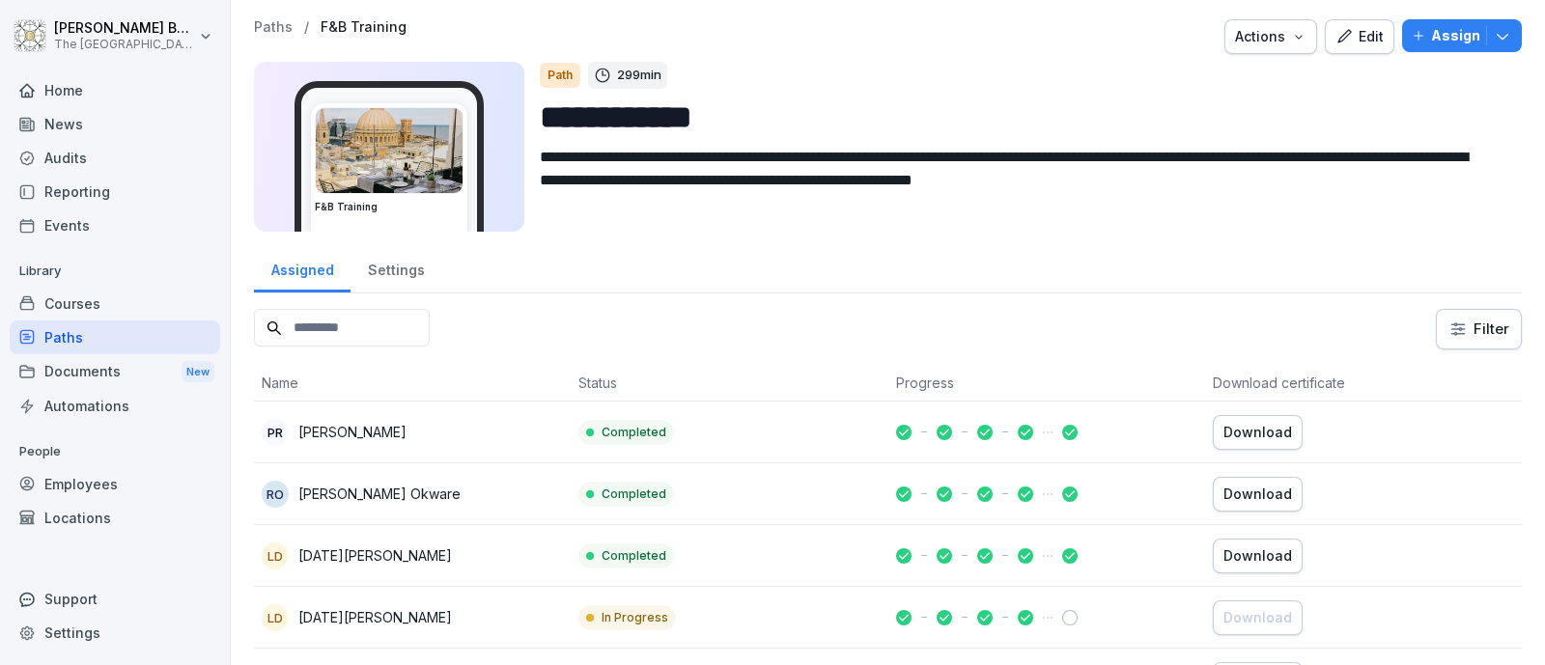
click at [1492, 41] on icon "button" at bounding box center [1501, 35] width 19 height 19
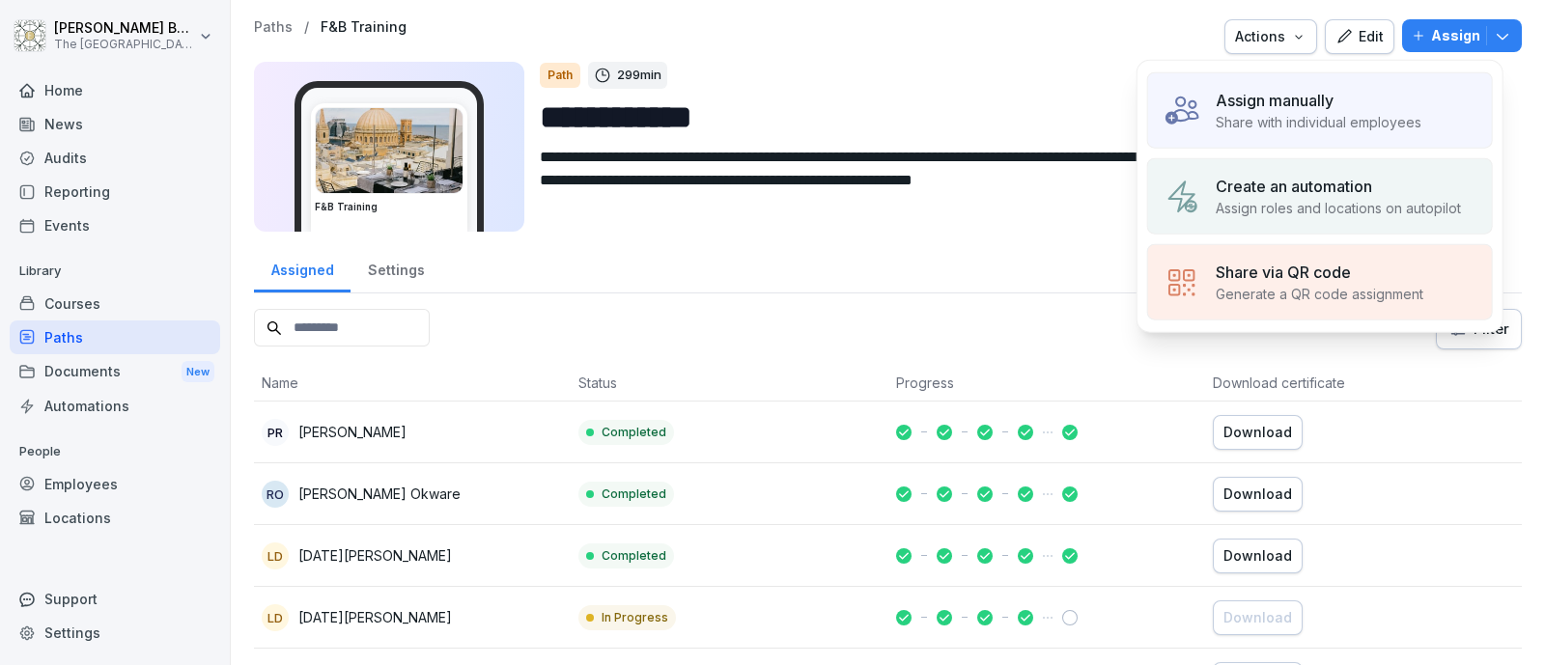
click at [1398, 181] on div "Create an automation" at bounding box center [1337, 186] width 245 height 23
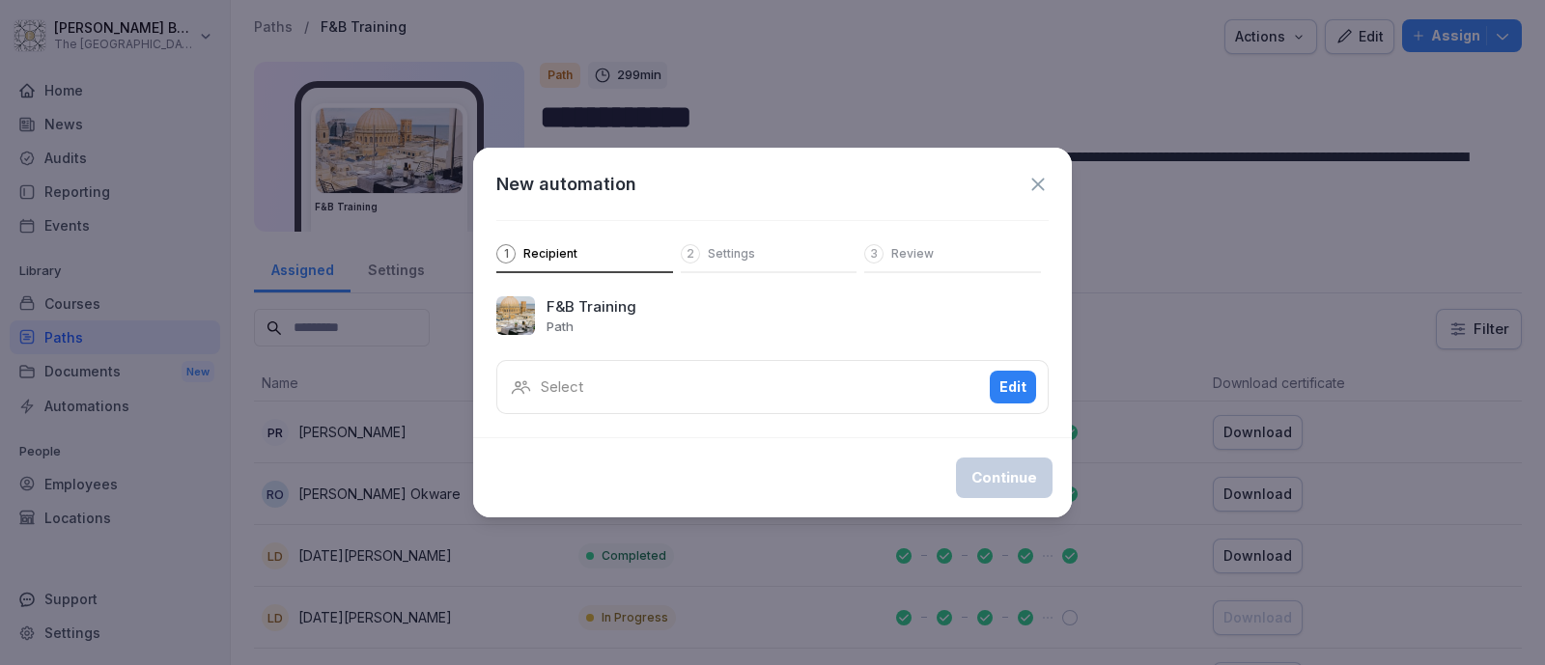
click at [1009, 388] on div "Edit" at bounding box center [1012, 386] width 27 height 21
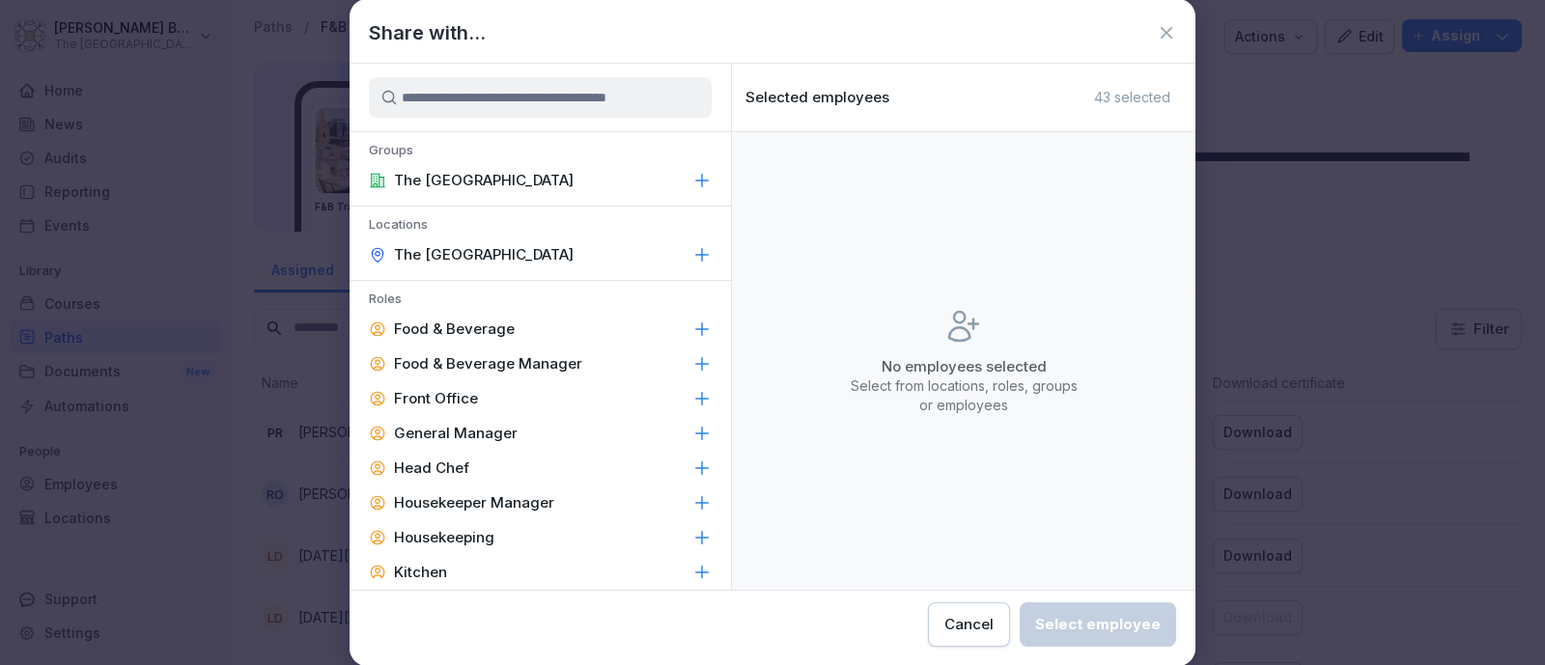
click at [521, 324] on div "Food & Beverage" at bounding box center [539, 329] width 381 height 35
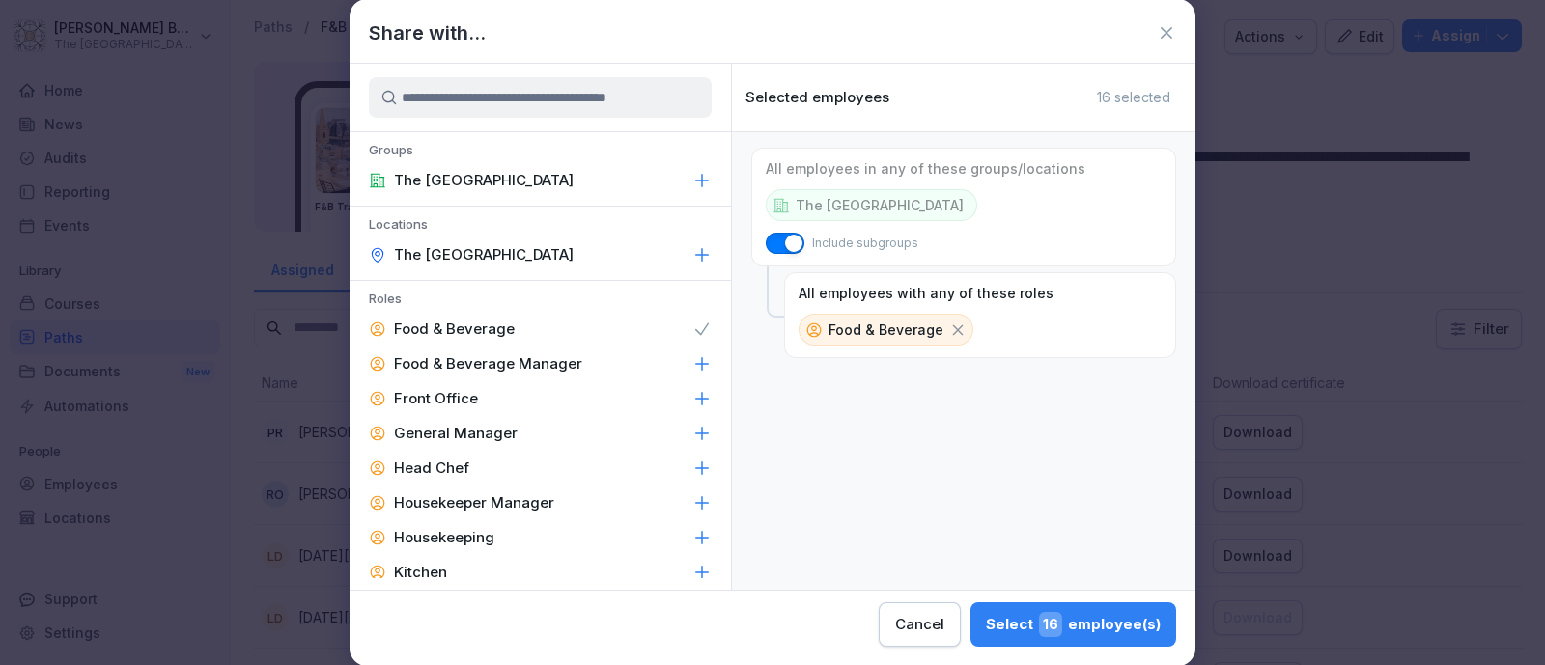
click at [525, 354] on p "Food & Beverage Manager" at bounding box center [488, 363] width 188 height 19
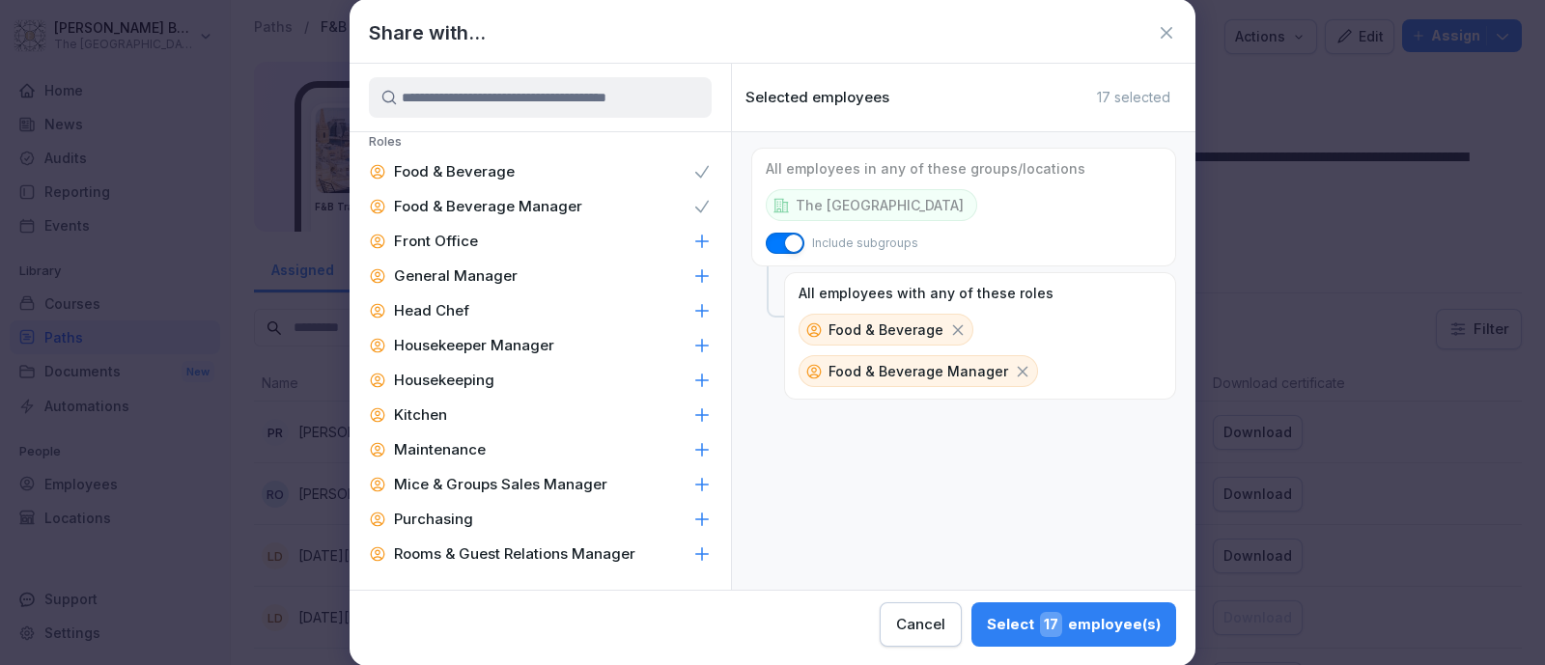
click at [1052, 617] on span "17" at bounding box center [1051, 624] width 22 height 25
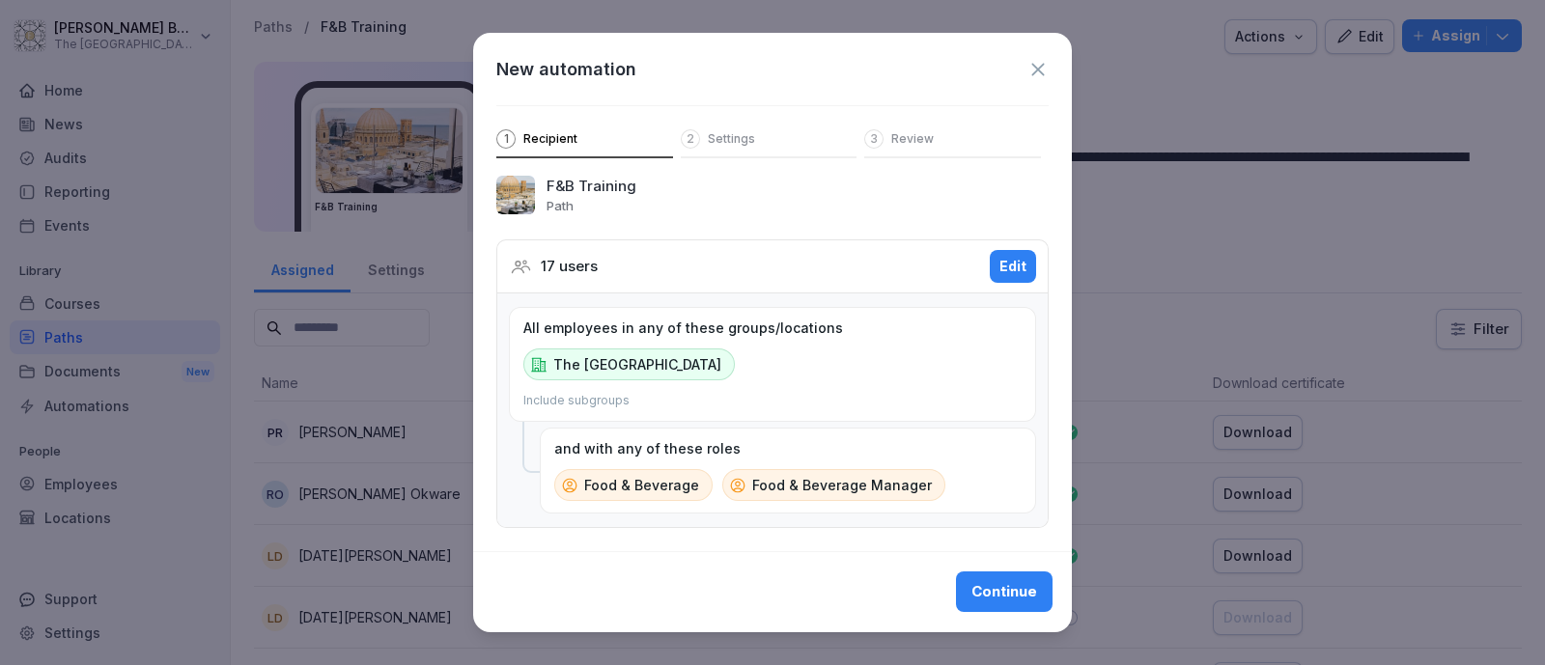
scroll to position [20, 0]
click at [971, 600] on div "Continue" at bounding box center [1004, 591] width 66 height 21
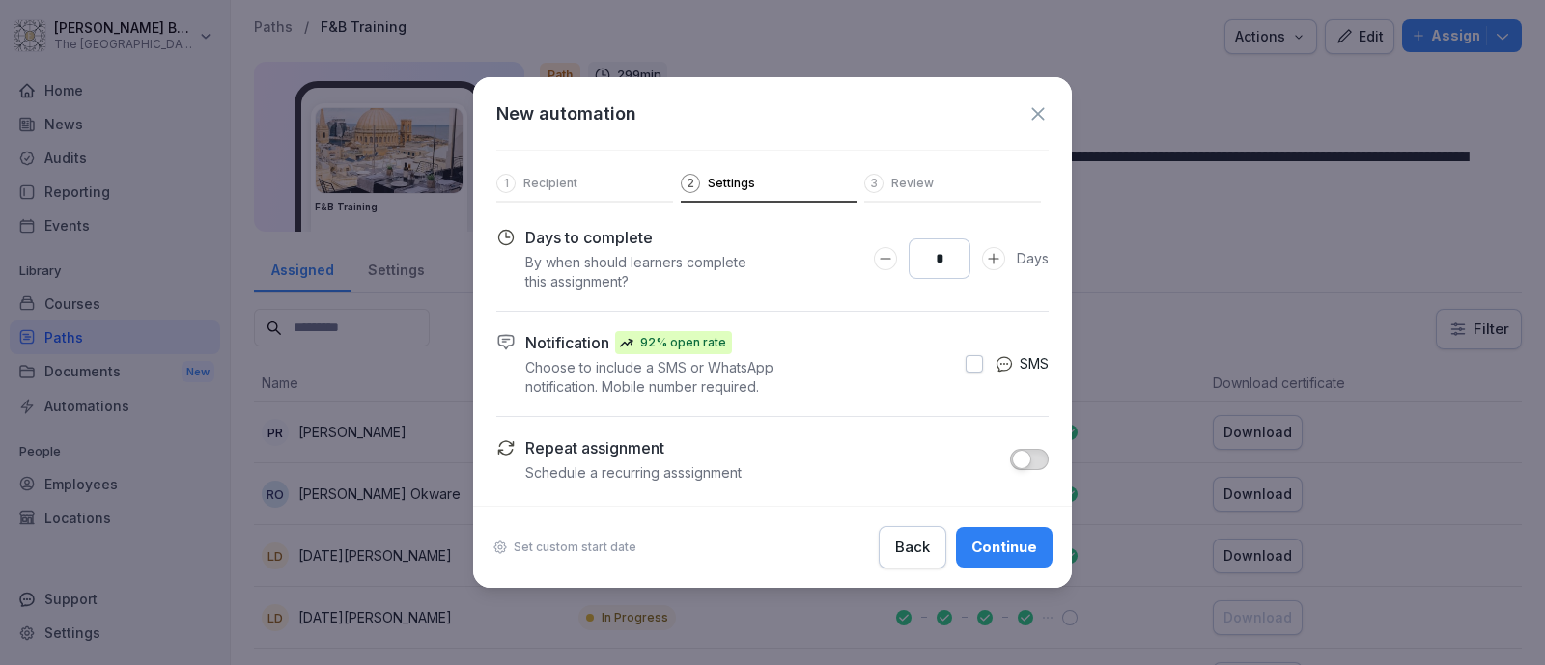
click at [994, 259] on icon "Increase Days to complete number input" at bounding box center [993, 258] width 11 height 11
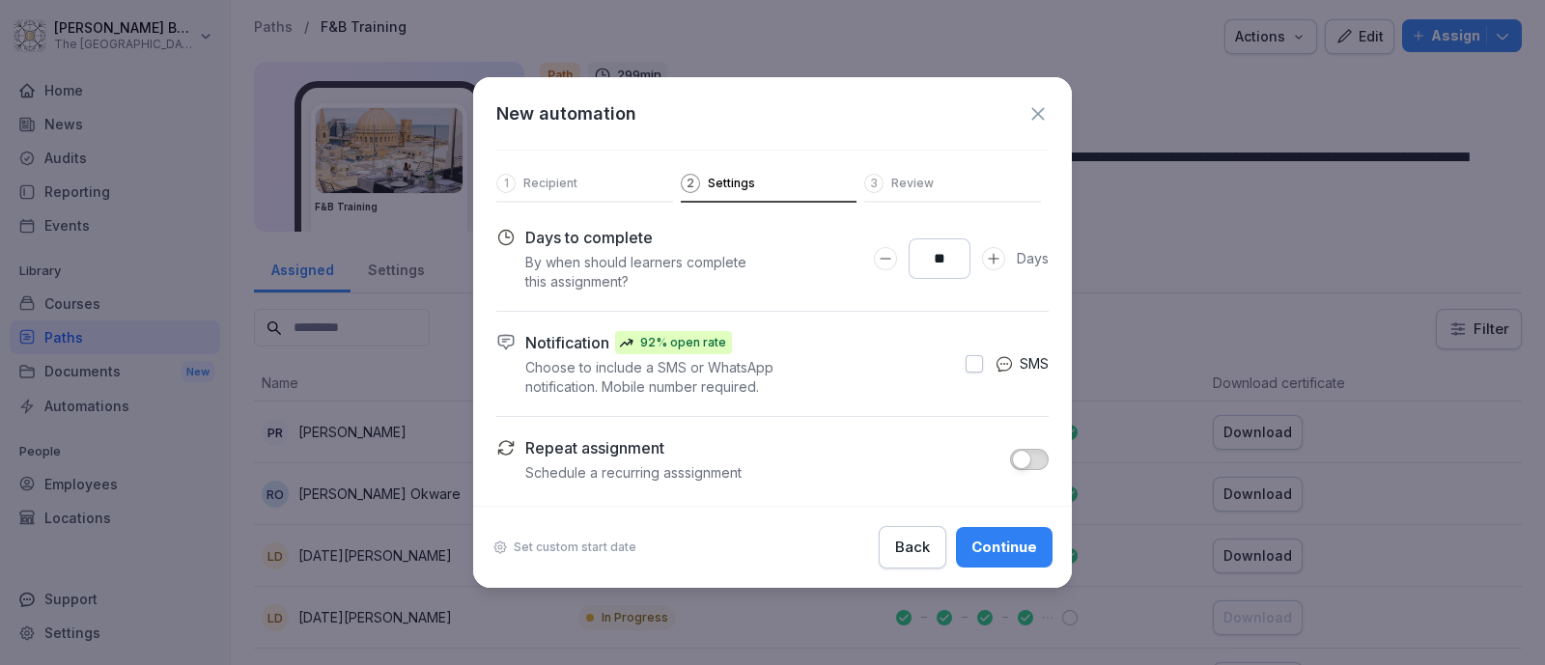
click at [994, 259] on icon "Increase Days to complete number input" at bounding box center [993, 258] width 11 height 11
type input "**"
click at [994, 259] on icon "Increase Days to complete number input" at bounding box center [993, 258] width 11 height 11
click at [1027, 465] on span "button" at bounding box center [1021, 459] width 19 height 19
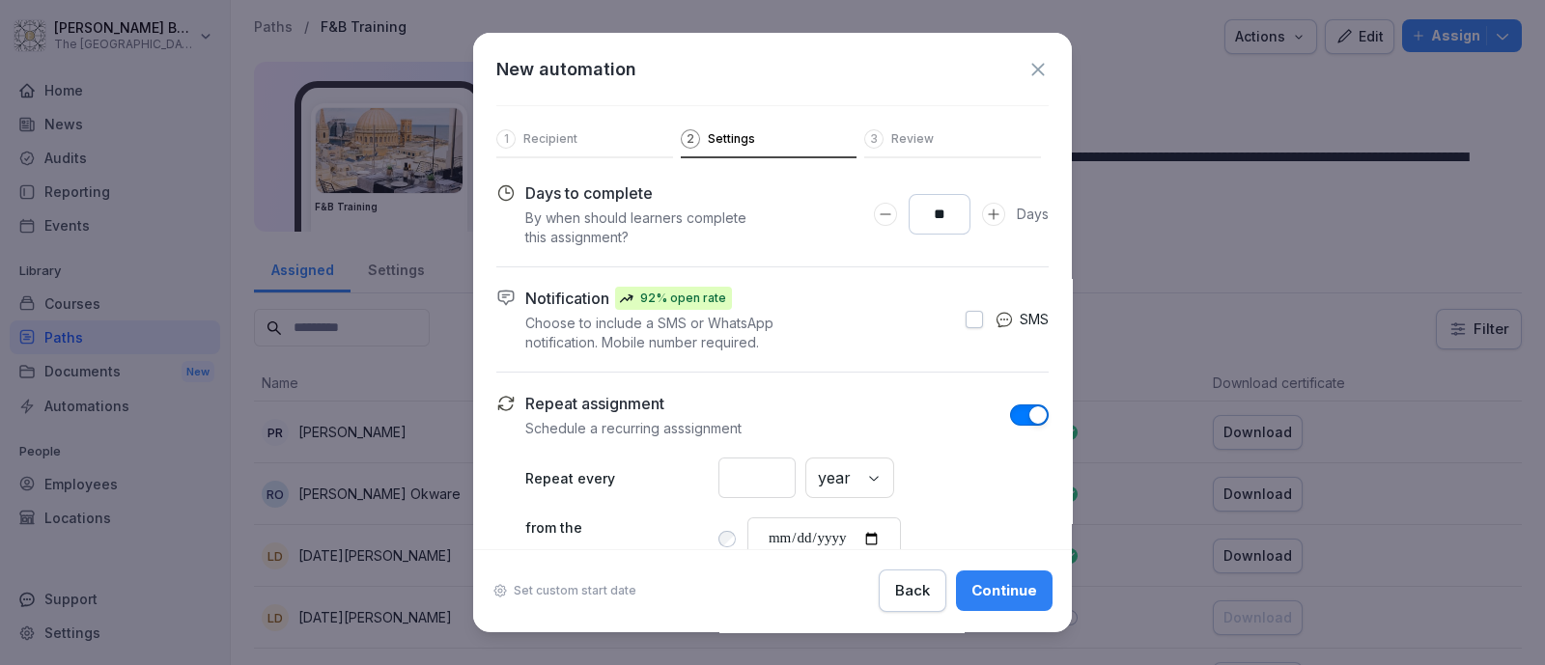
click at [890, 149] on div "3 Review" at bounding box center [952, 143] width 177 height 29
click at [891, 137] on p "Review" at bounding box center [912, 138] width 42 height 15
click at [885, 603] on button "Back" at bounding box center [912, 591] width 68 height 42
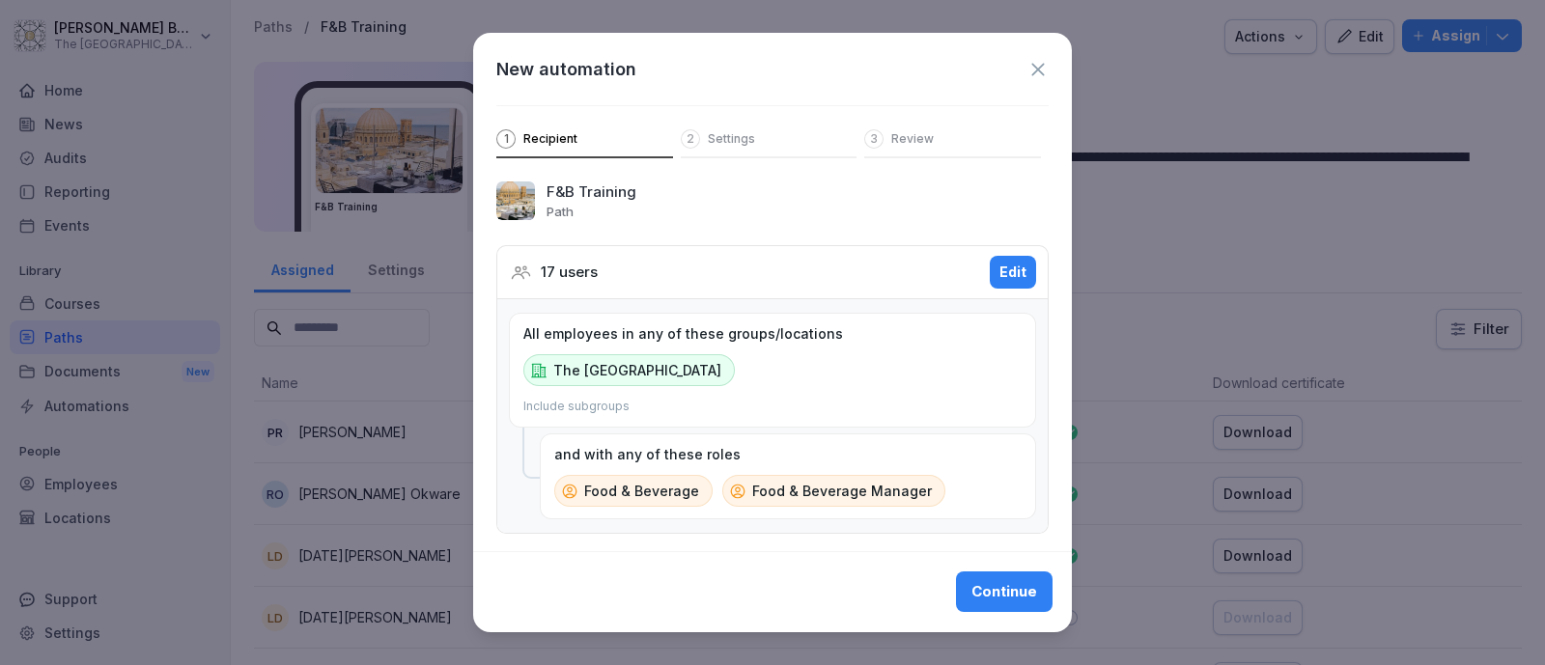
click at [1022, 55] on div "New automation 1 Recipient 2 Settings 3 Review" at bounding box center [772, 95] width 598 height 125
click at [1027, 64] on icon at bounding box center [1037, 69] width 21 height 21
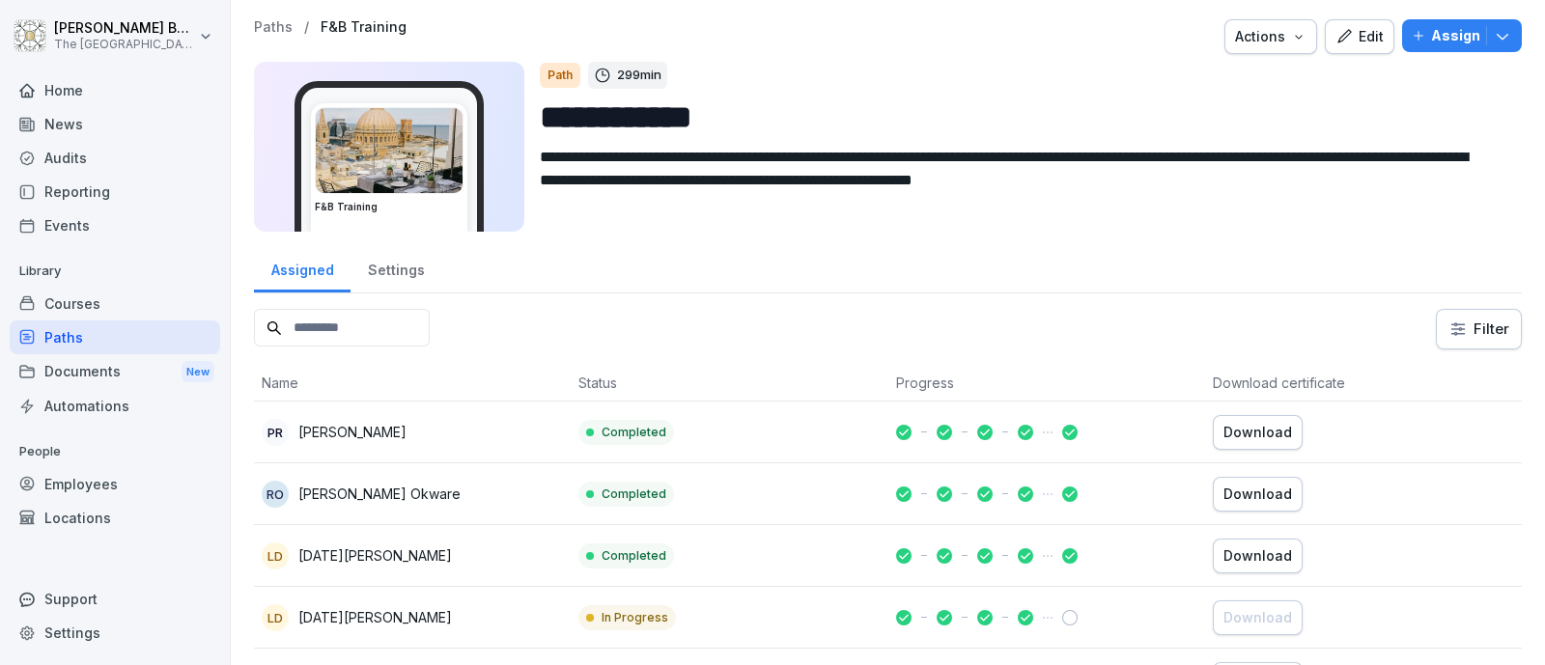
click at [124, 470] on div "Employees" at bounding box center [115, 484] width 210 height 34
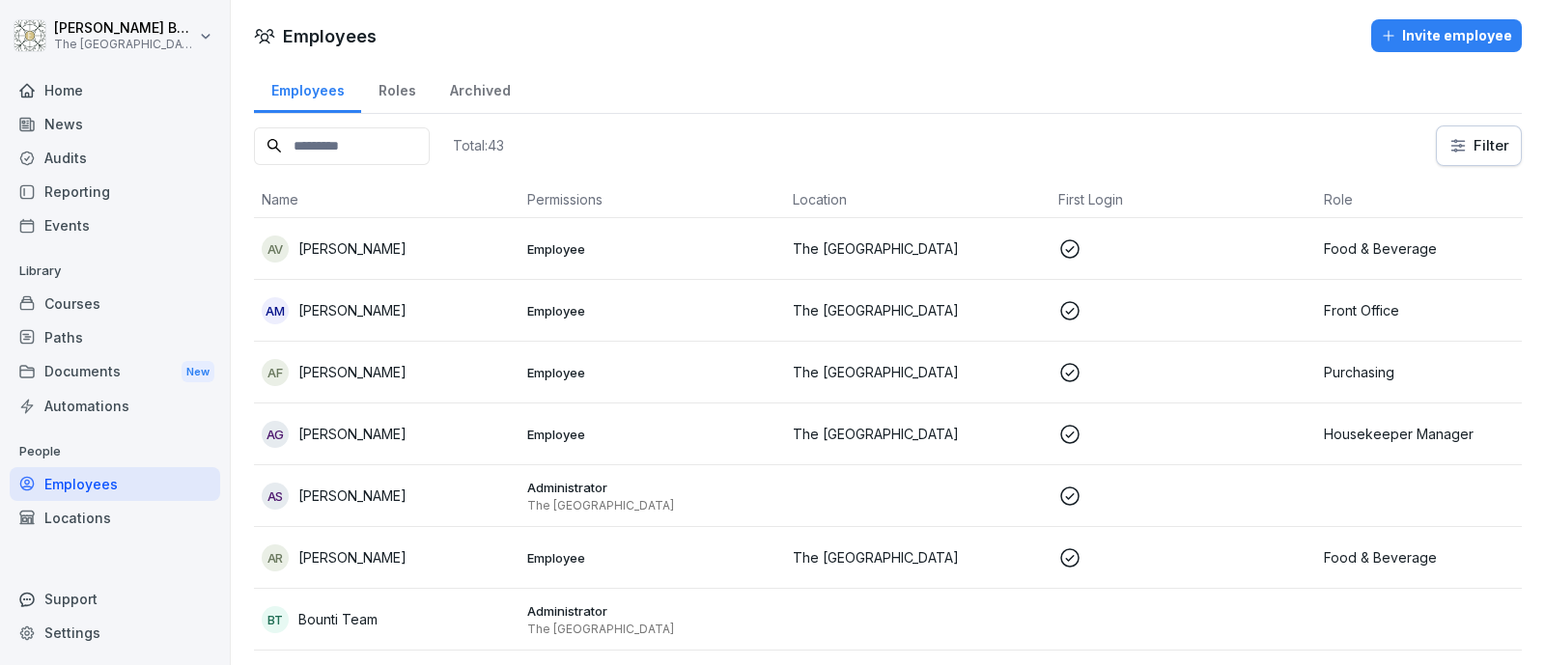
click at [349, 144] on input at bounding box center [342, 146] width 176 height 38
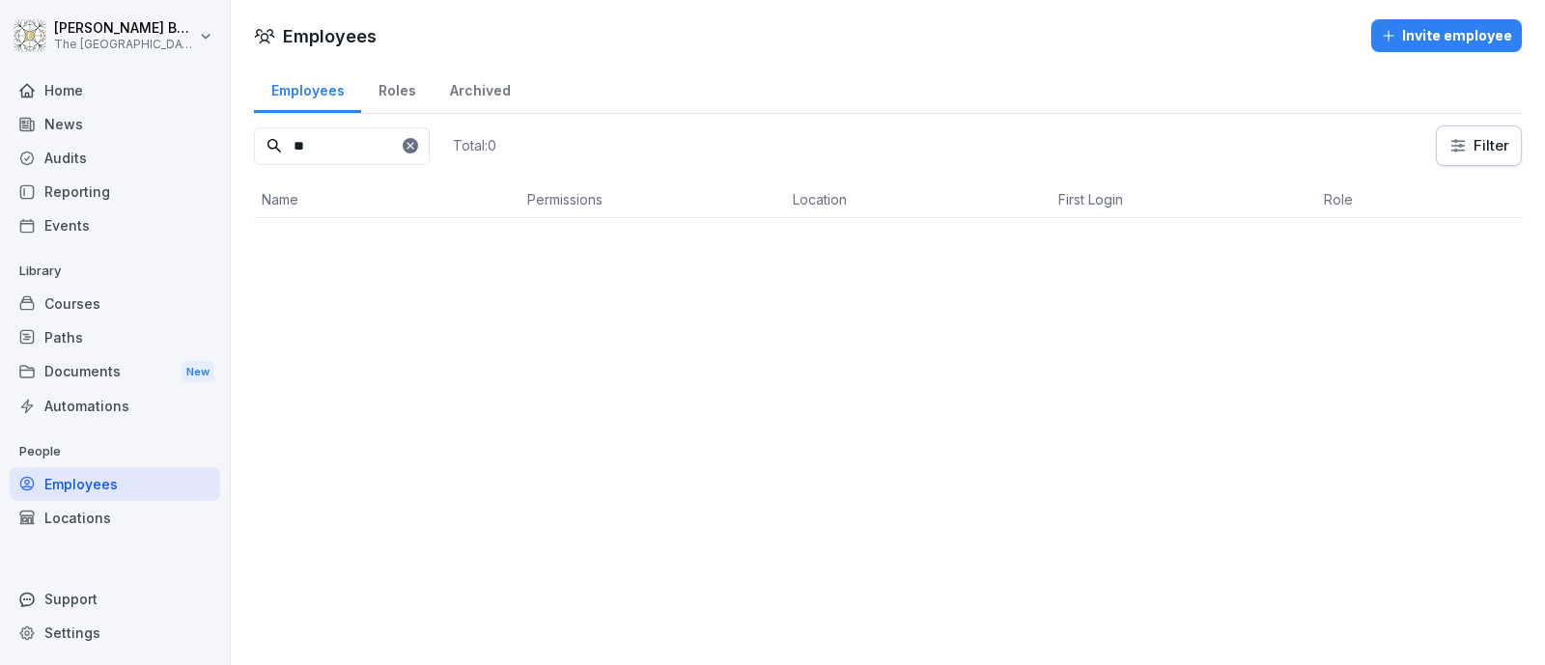
type input "*"
type input "***"
click at [127, 334] on div "Paths" at bounding box center [115, 337] width 210 height 34
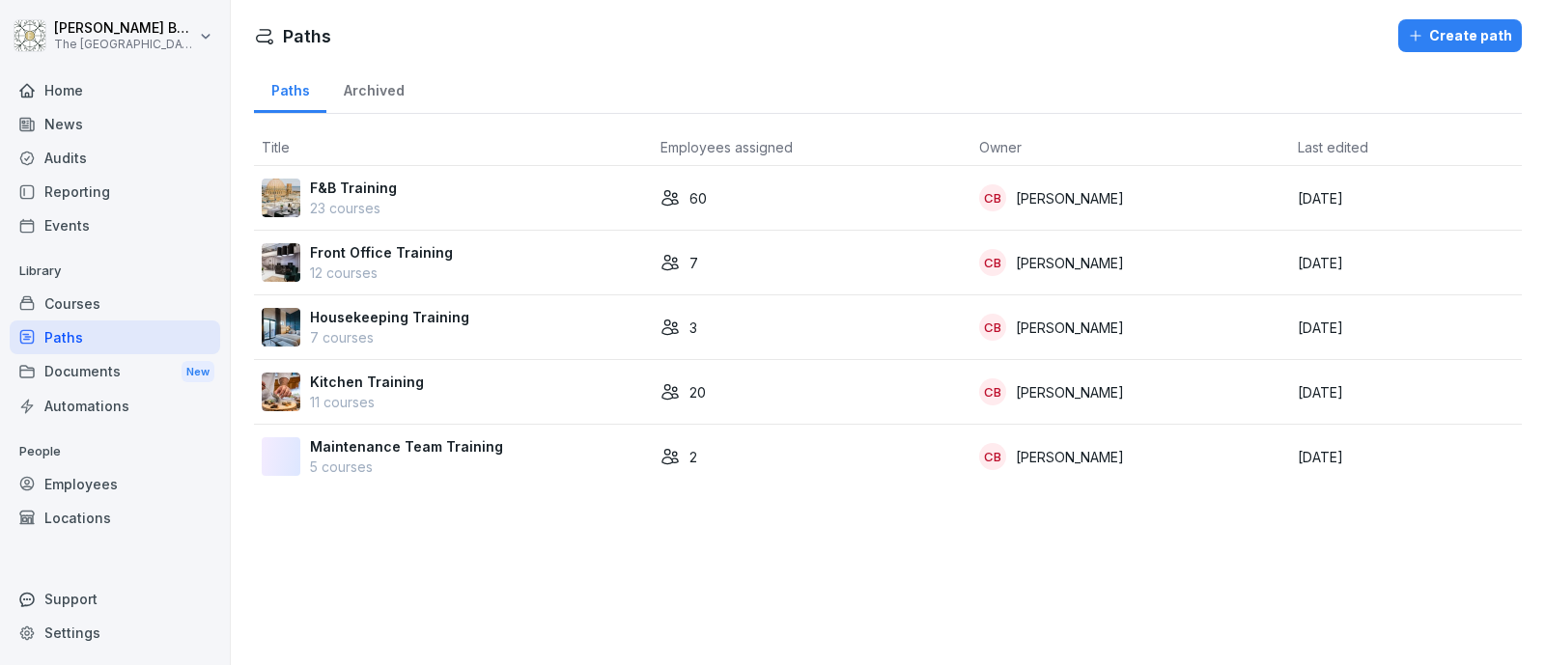
click at [396, 180] on div "F&B Training 23 courses" at bounding box center [453, 198] width 383 height 41
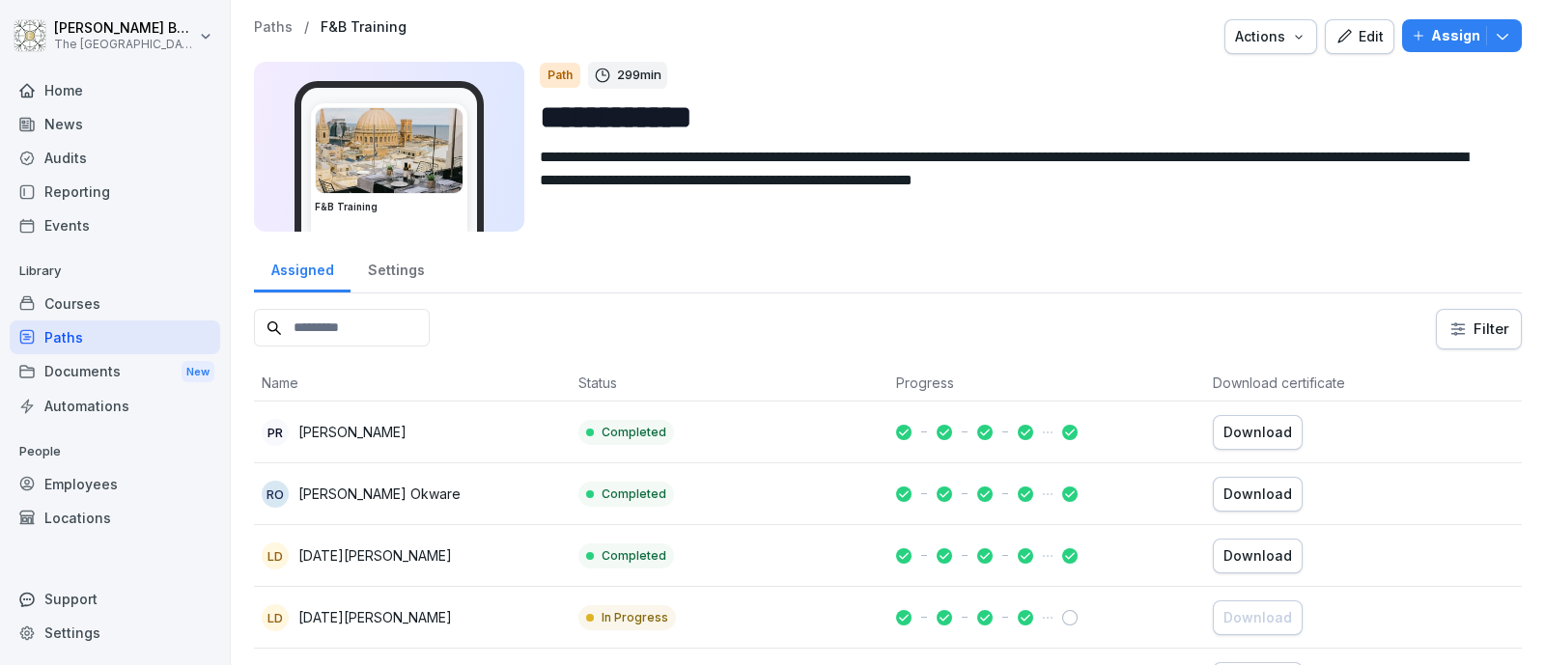
click at [1335, 38] on icon "button" at bounding box center [1343, 36] width 17 height 17
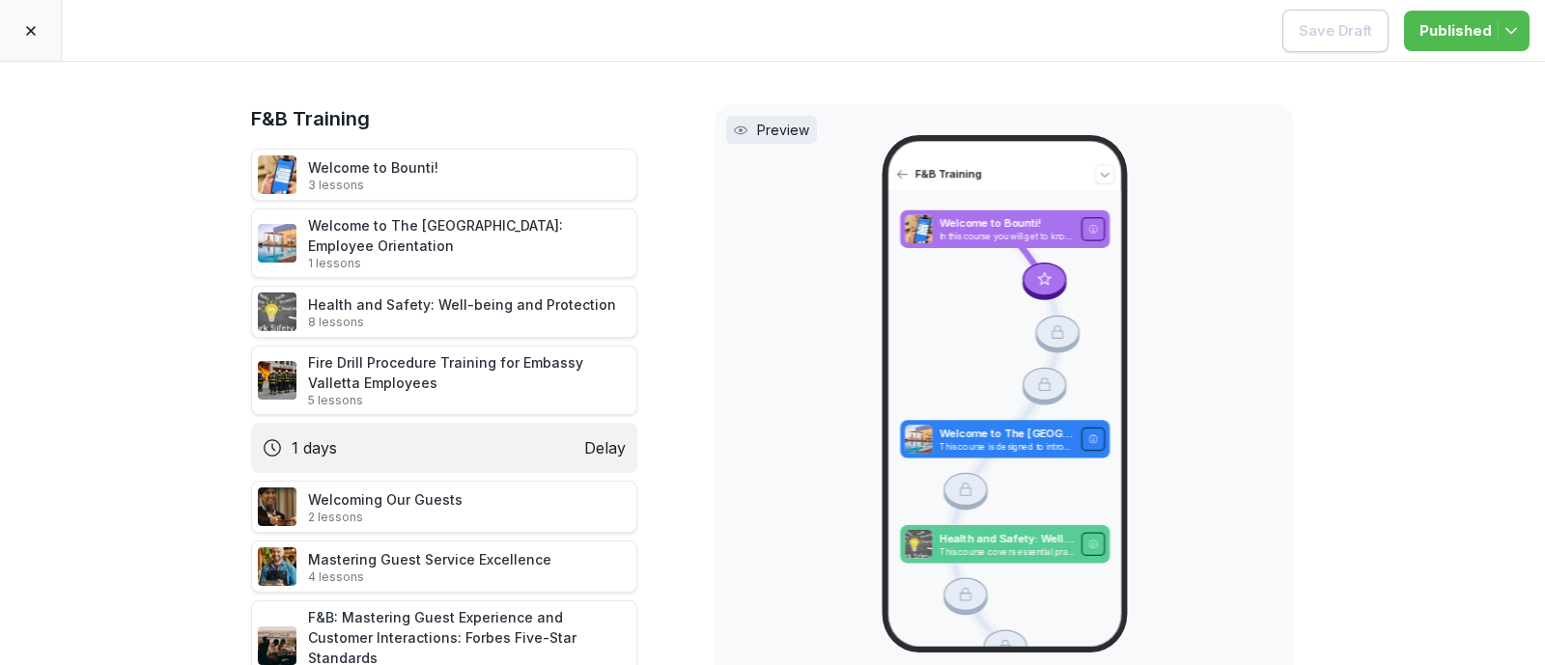
click at [584, 446] on p "Delay" at bounding box center [605, 447] width 42 height 23
click at [654, 451] on icon at bounding box center [658, 447] width 15 height 15
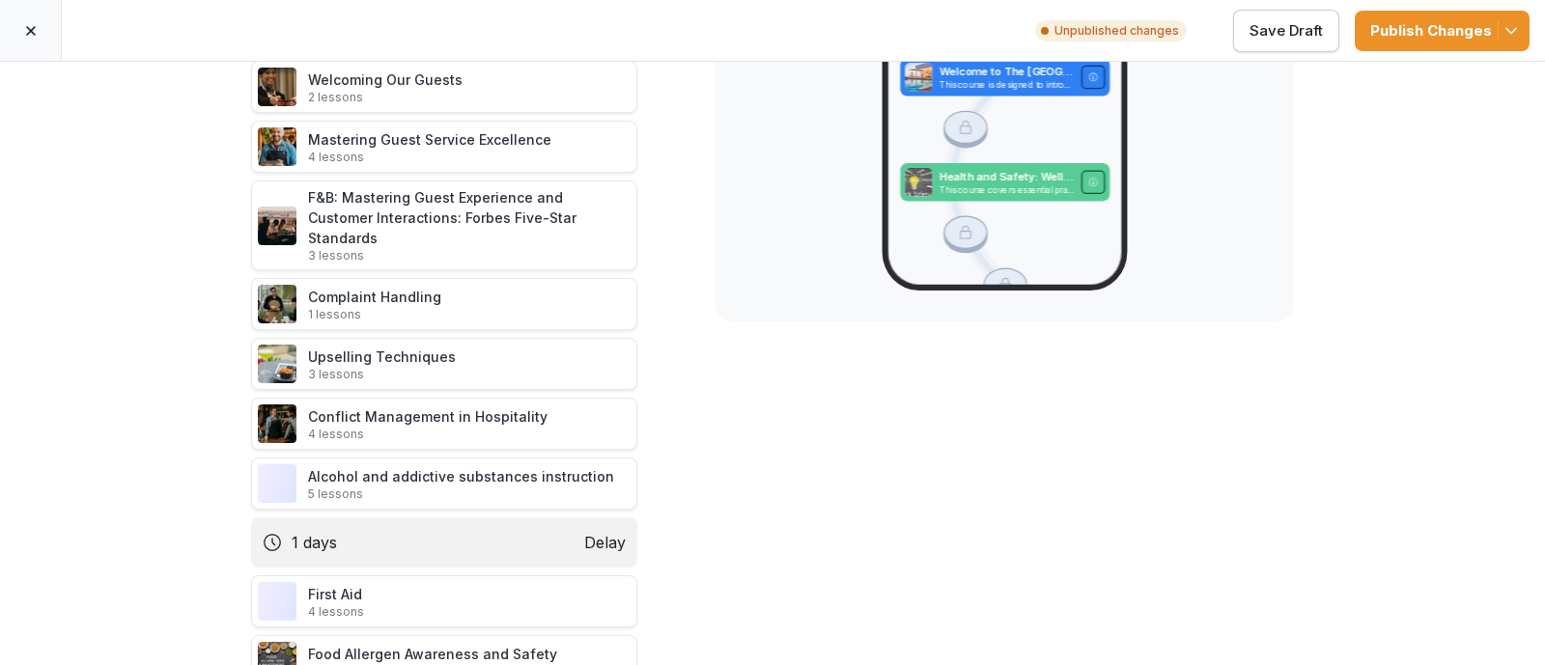
scroll to position [482, 0]
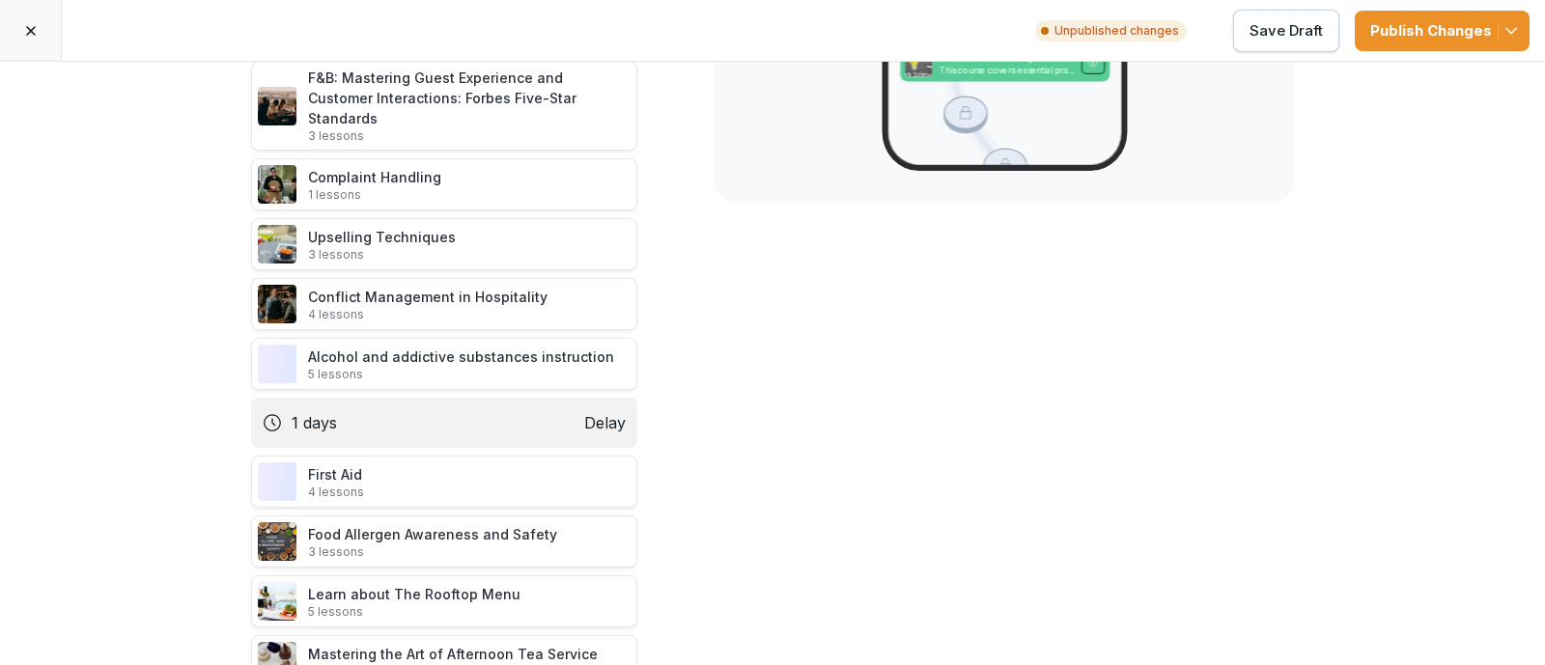
click at [652, 415] on icon at bounding box center [658, 422] width 15 height 15
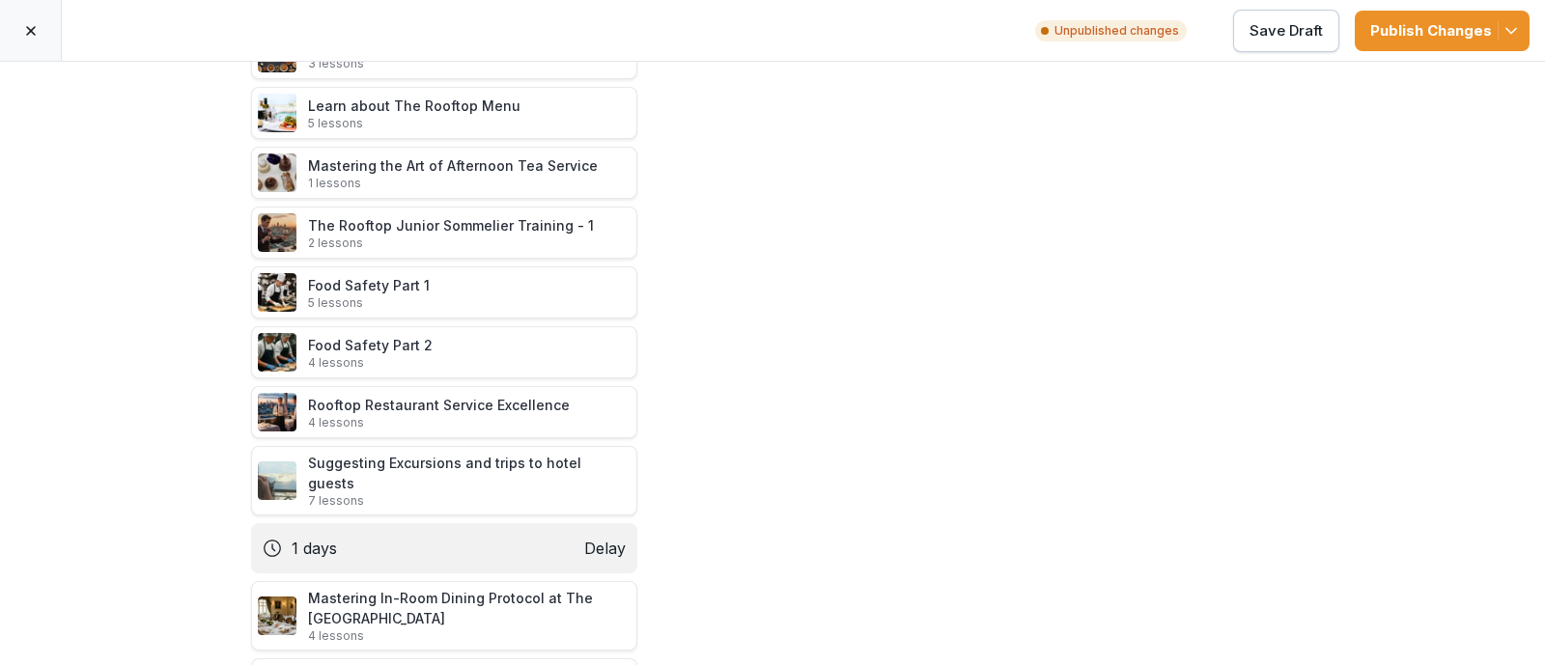
scroll to position [964, 0]
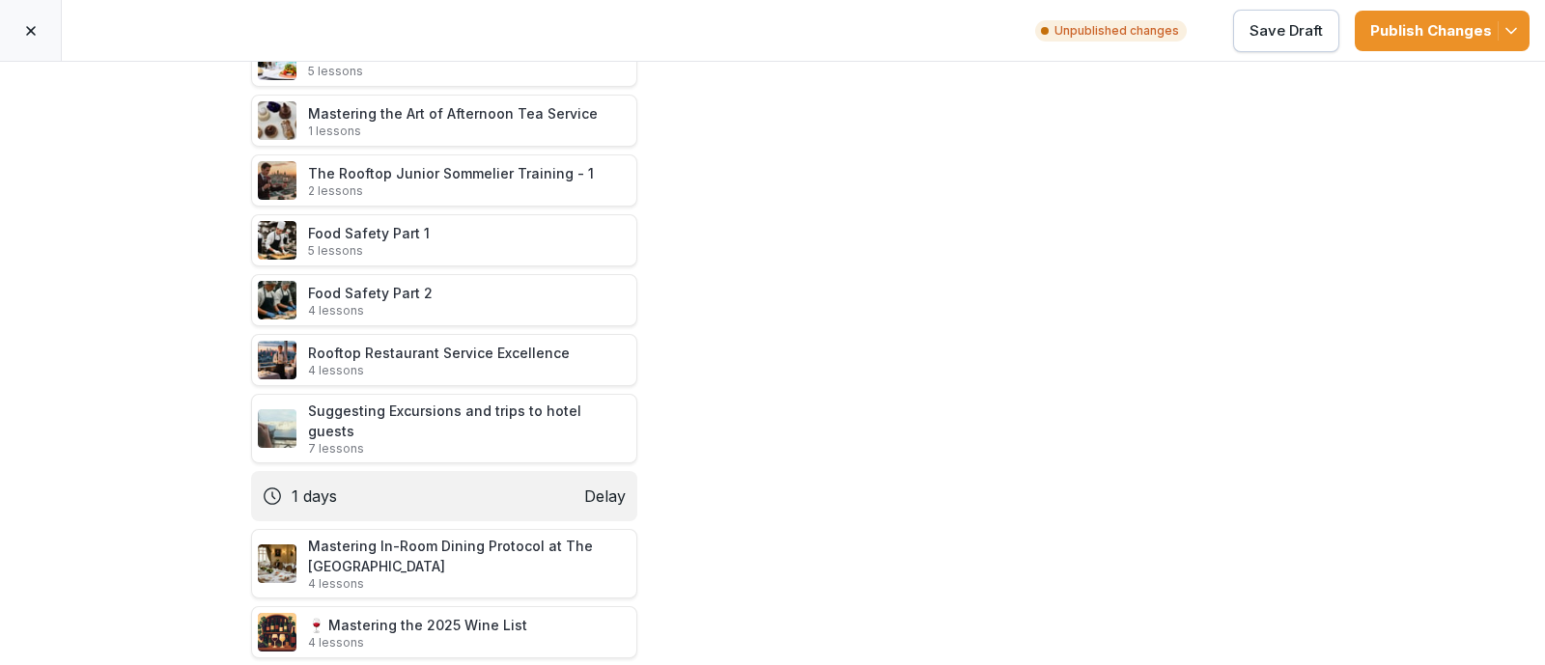
click at [651, 488] on icon at bounding box center [658, 495] width 15 height 15
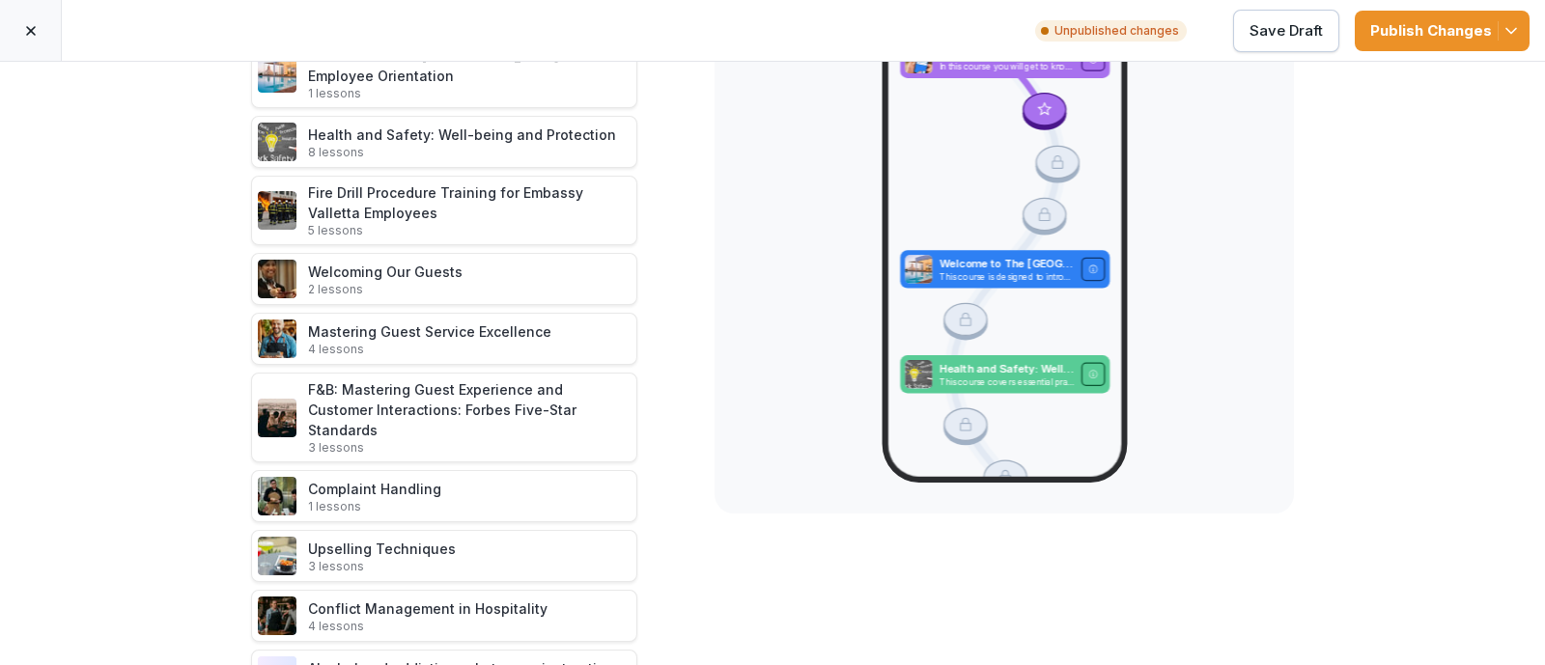
scroll to position [0, 0]
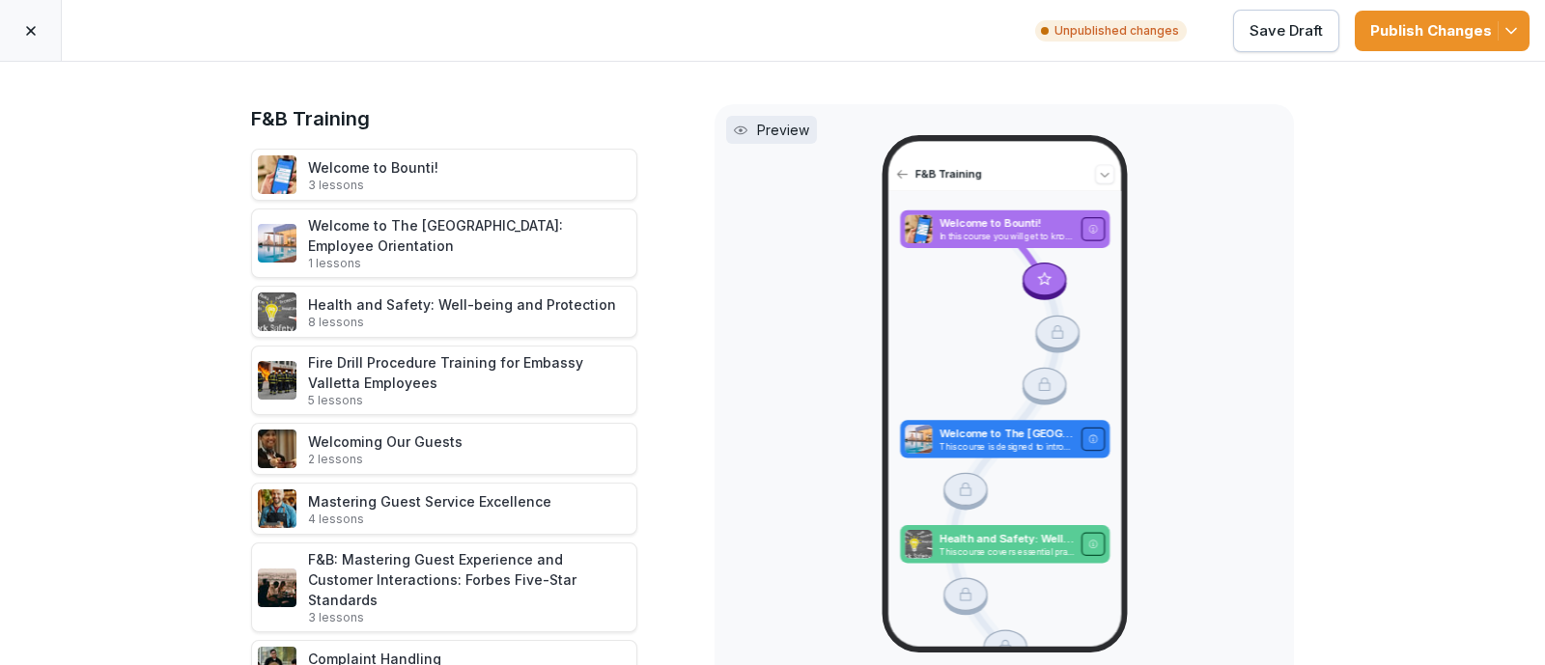
click at [1376, 30] on div "Publish Changes" at bounding box center [1442, 30] width 144 height 21
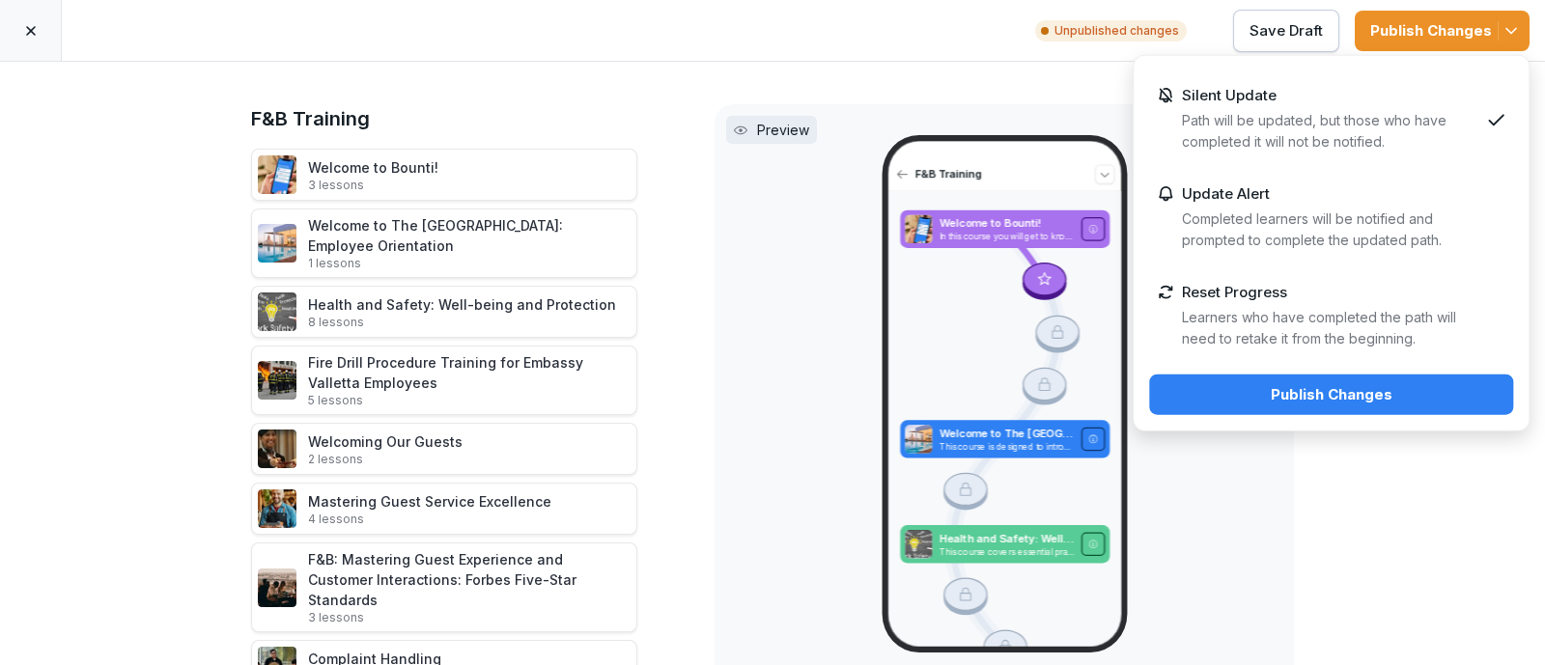
click at [1233, 403] on div "Publish Changes" at bounding box center [1330, 394] width 333 height 21
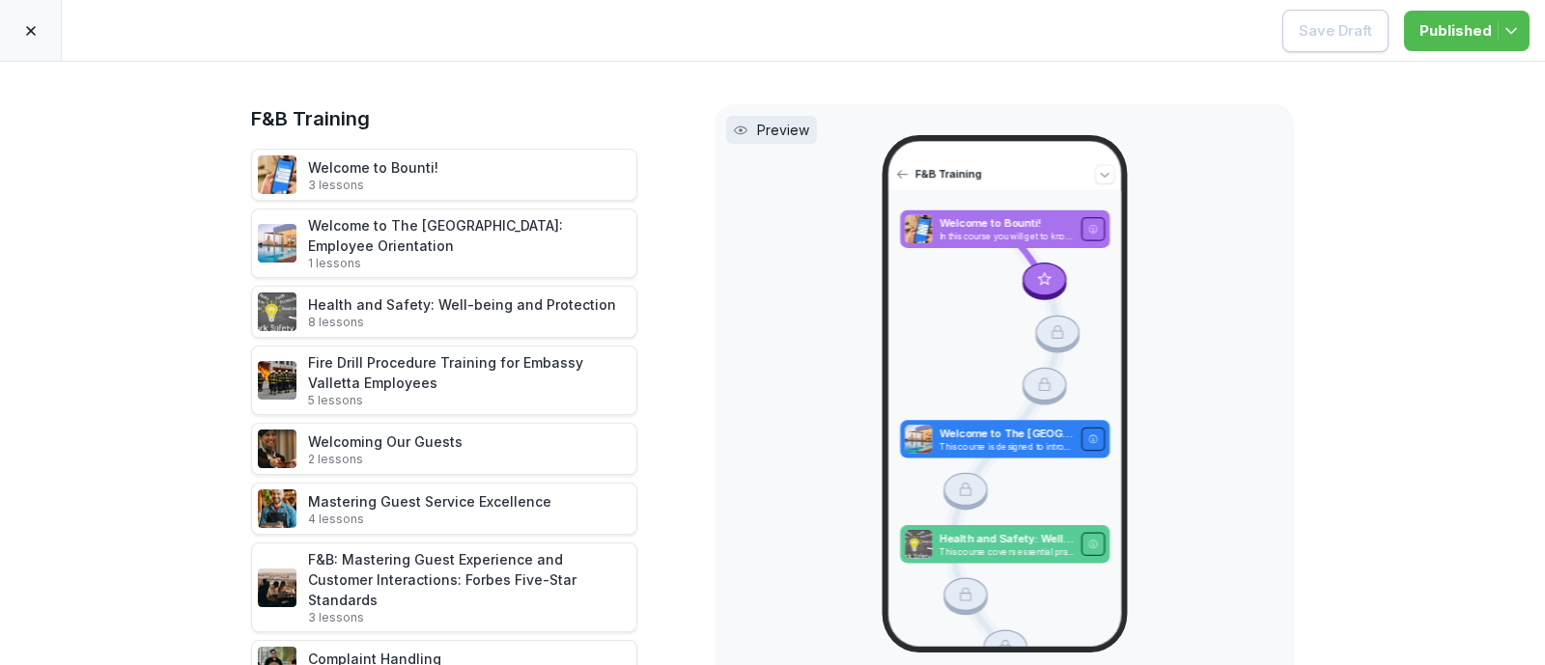
click at [27, 39] on div at bounding box center [31, 30] width 62 height 61
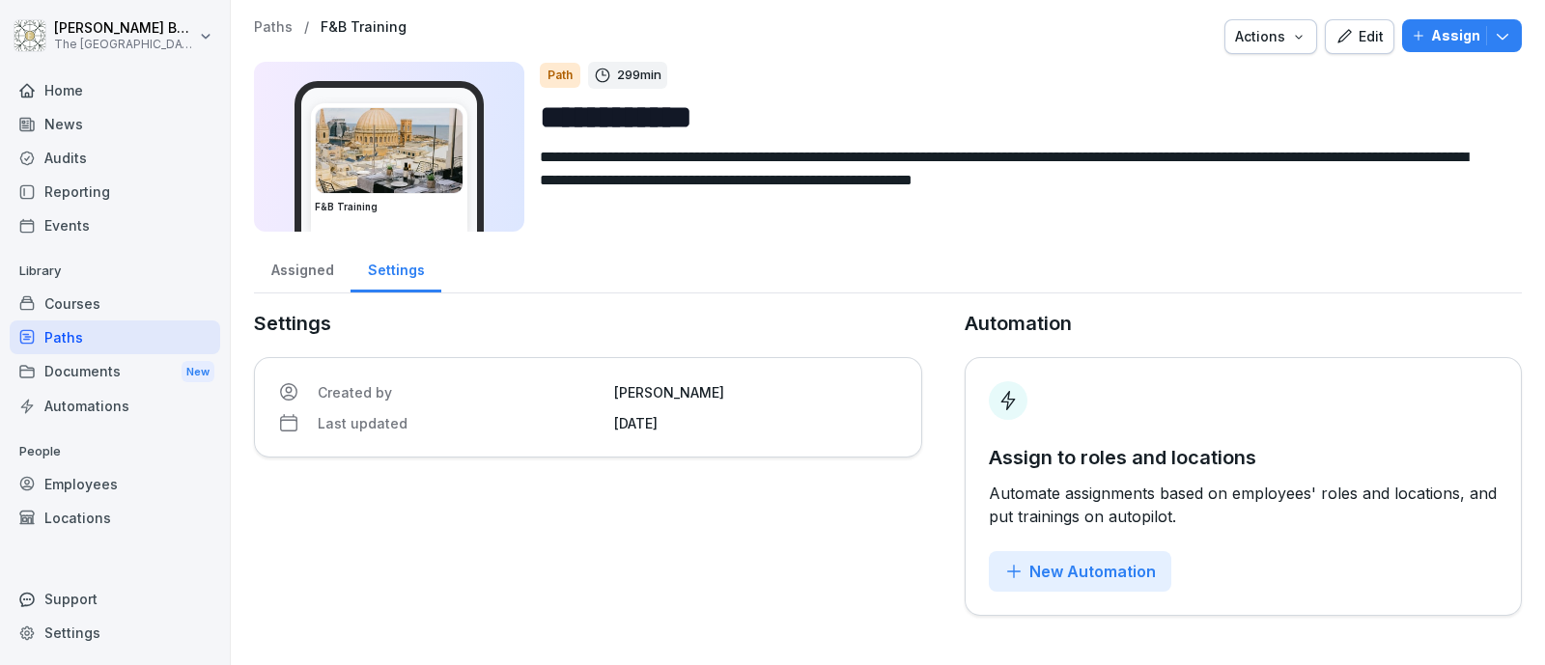
click at [106, 330] on div "Paths" at bounding box center [115, 337] width 210 height 34
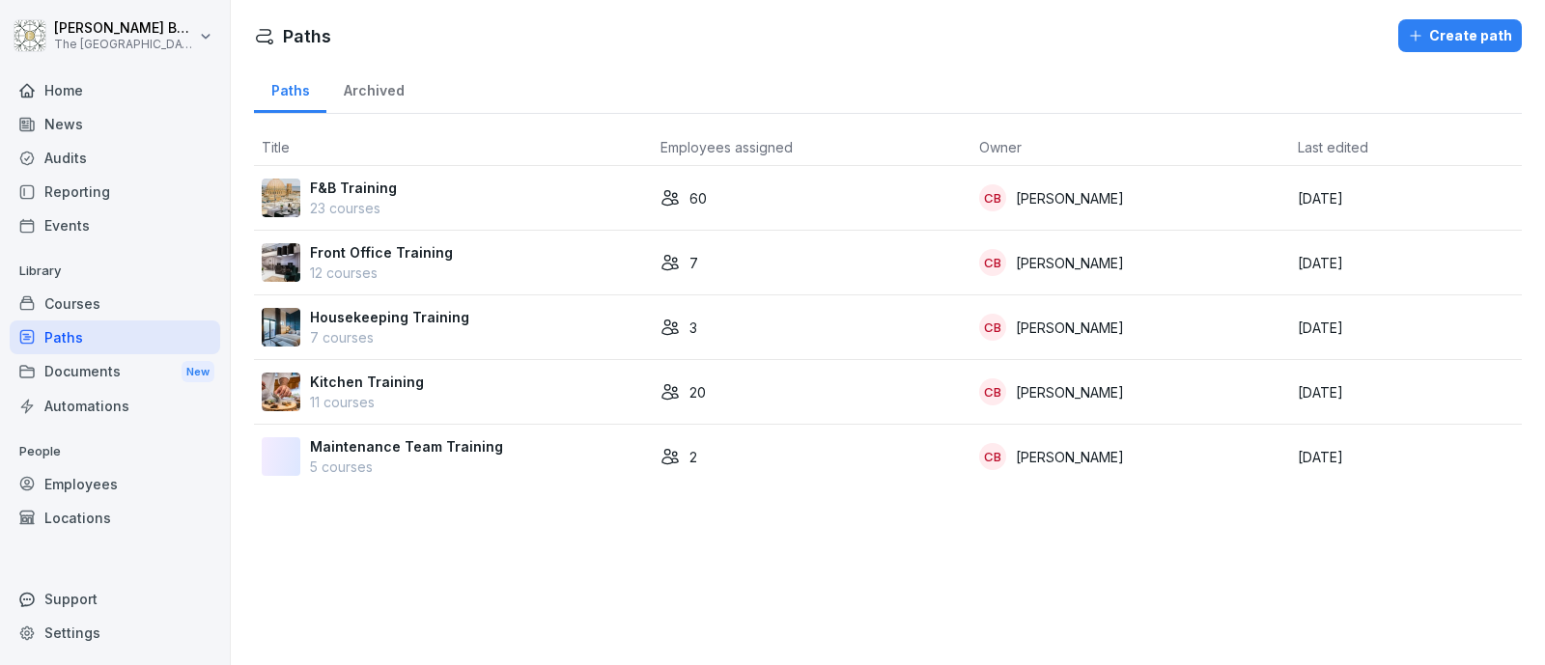
click at [414, 267] on p "12 courses" at bounding box center [381, 273] width 143 height 20
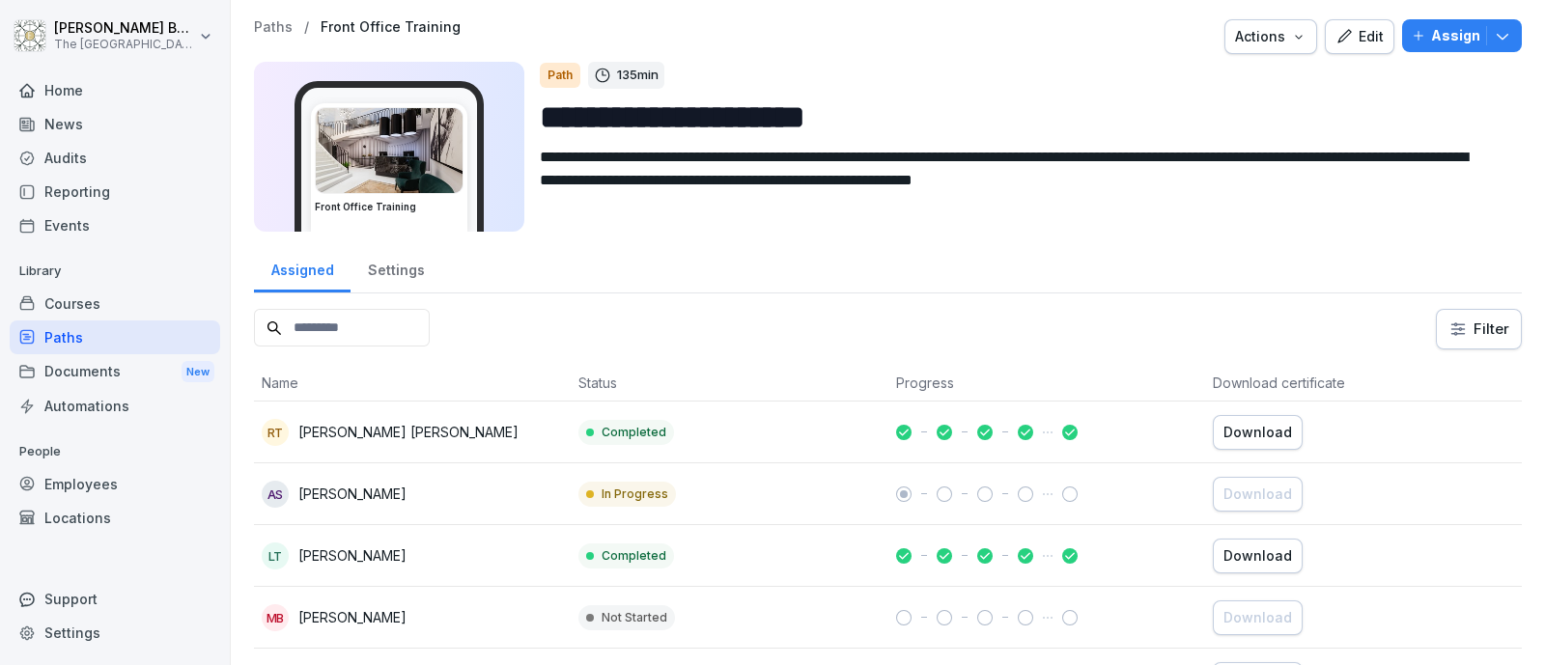
click at [1346, 38] on div "Edit" at bounding box center [1359, 36] width 48 height 21
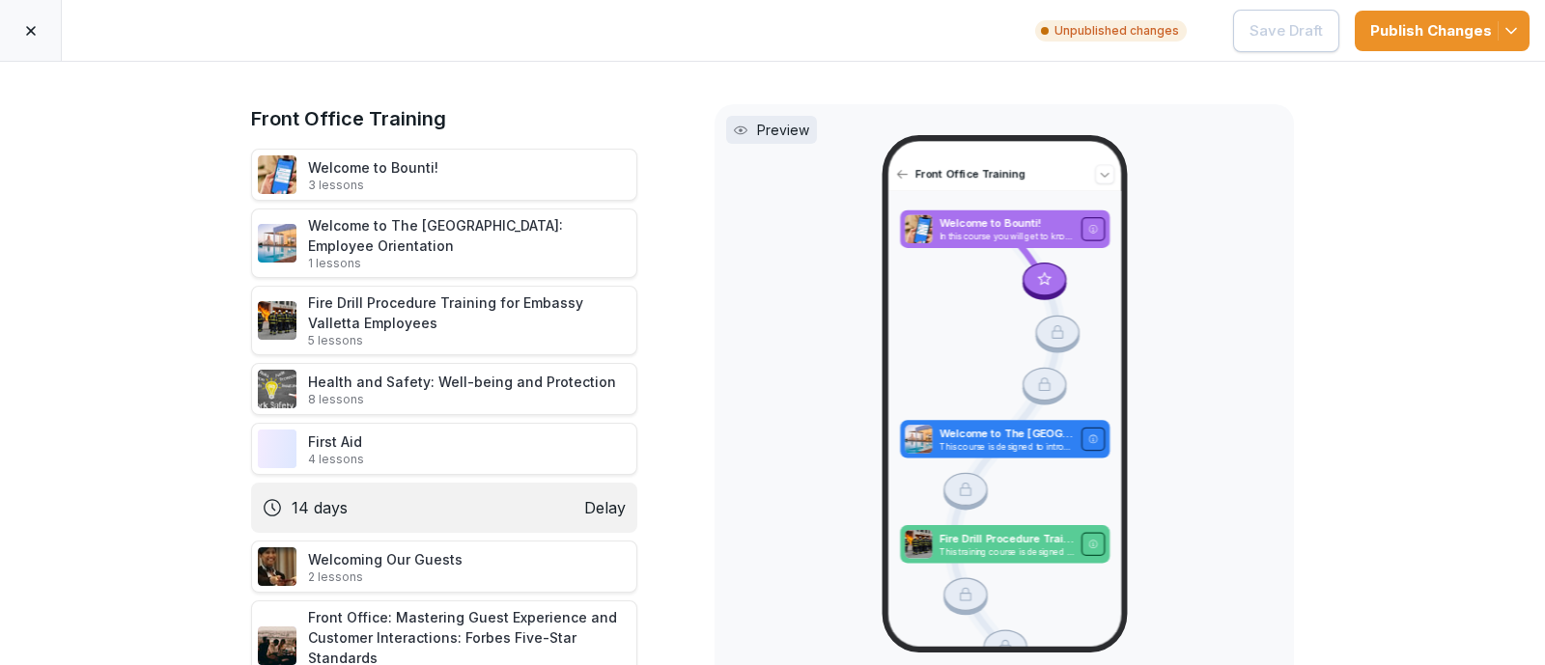
click at [654, 505] on icon at bounding box center [658, 507] width 15 height 15
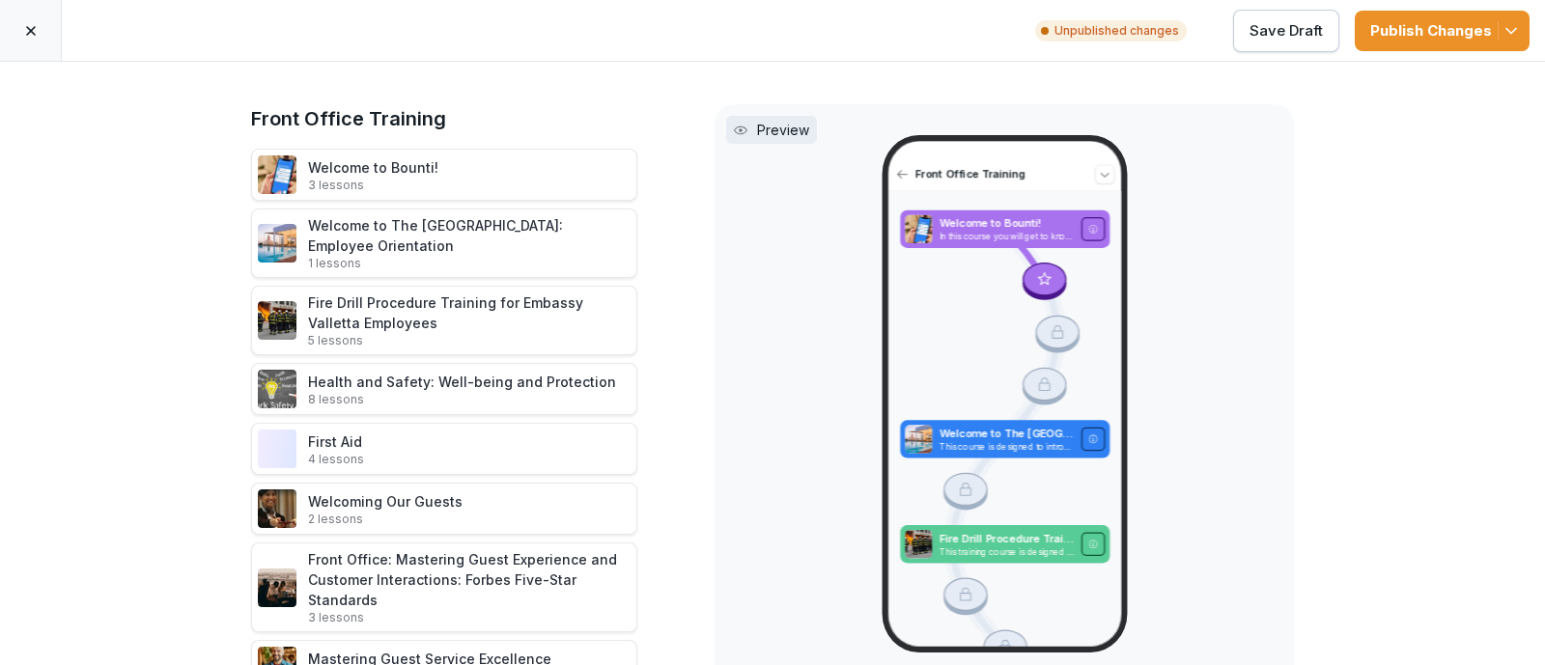
scroll to position [362, 0]
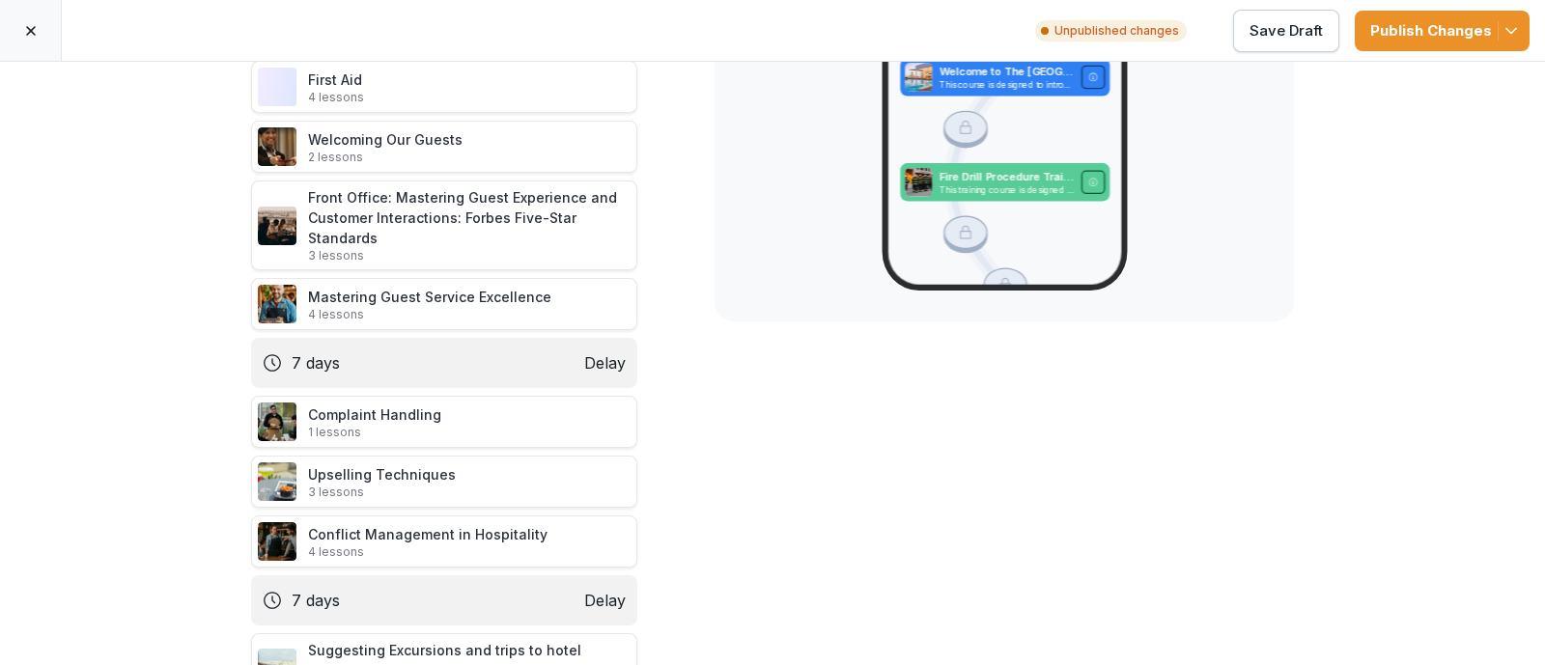
click at [652, 359] on icon at bounding box center [658, 362] width 15 height 15
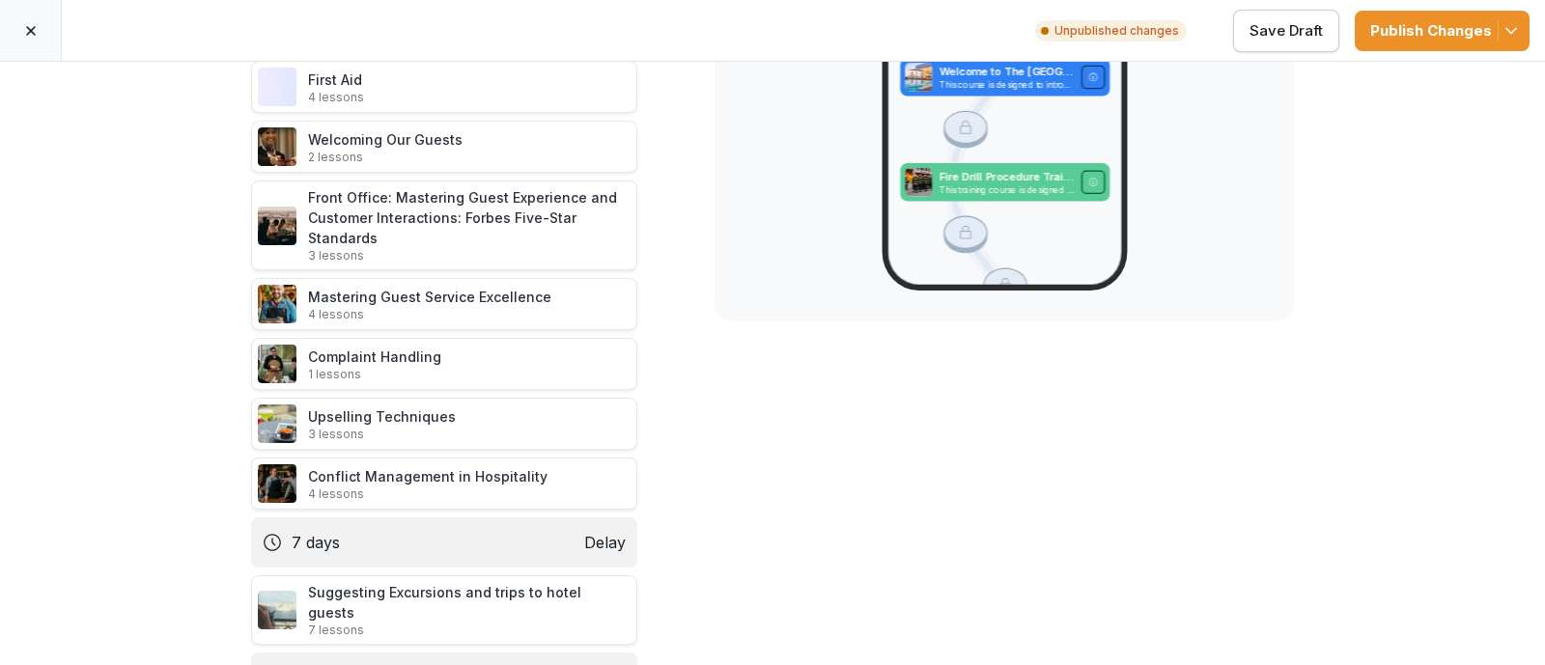
click at [651, 535] on icon at bounding box center [658, 542] width 15 height 15
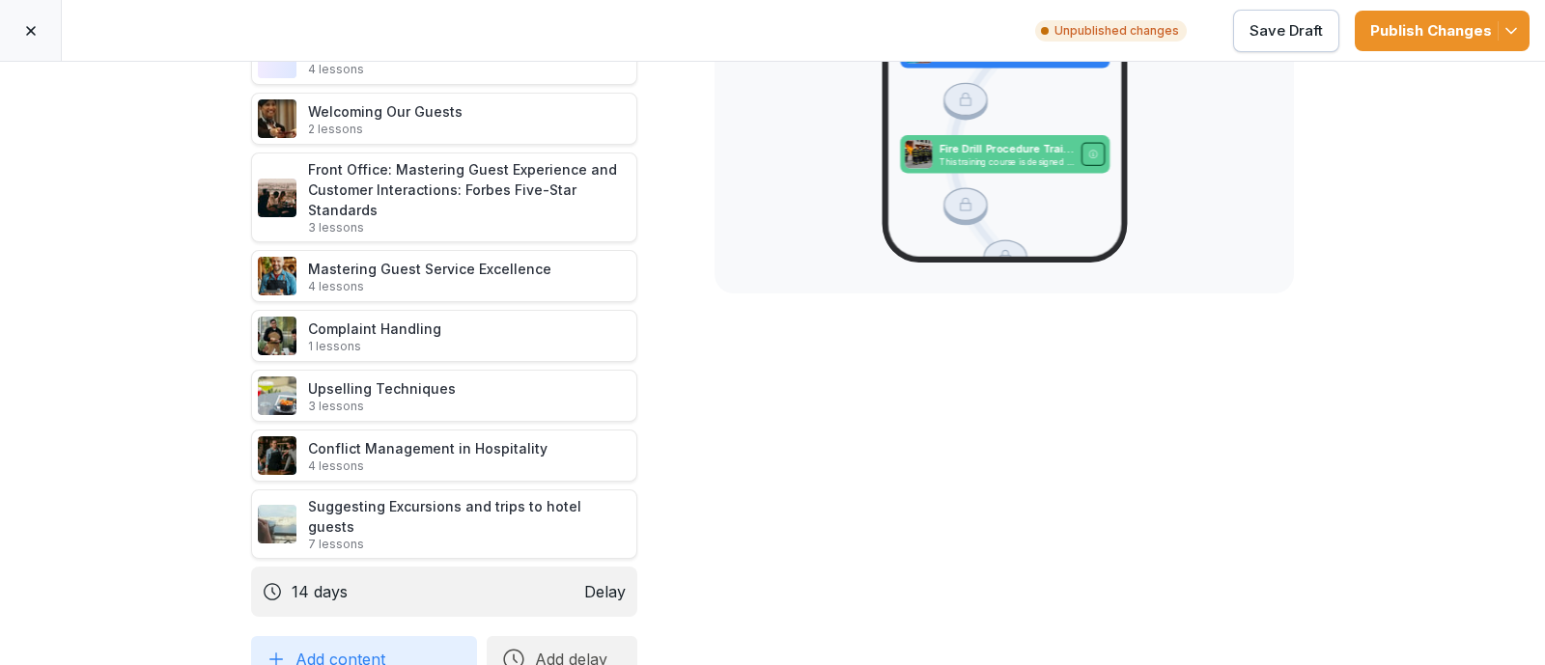
scroll to position [404, 0]
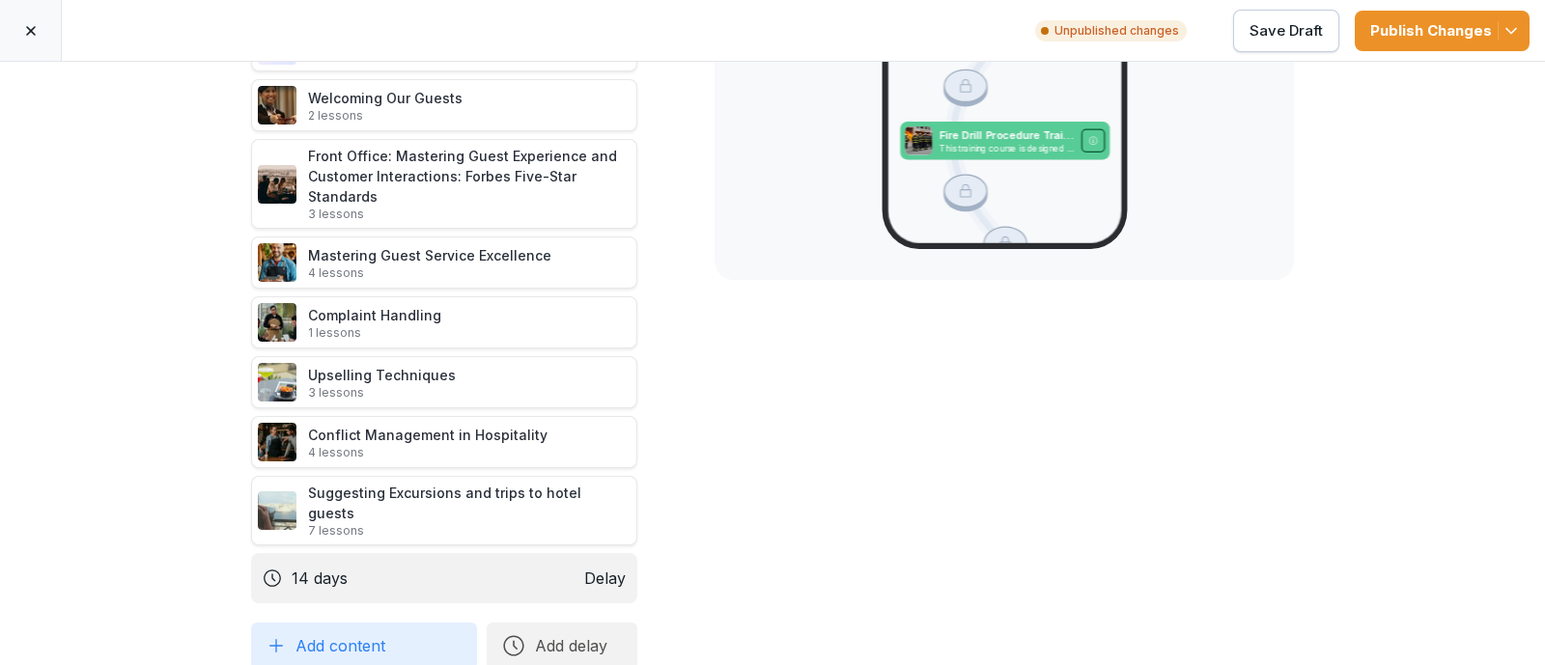
click at [651, 570] on icon at bounding box center [658, 577] width 15 height 15
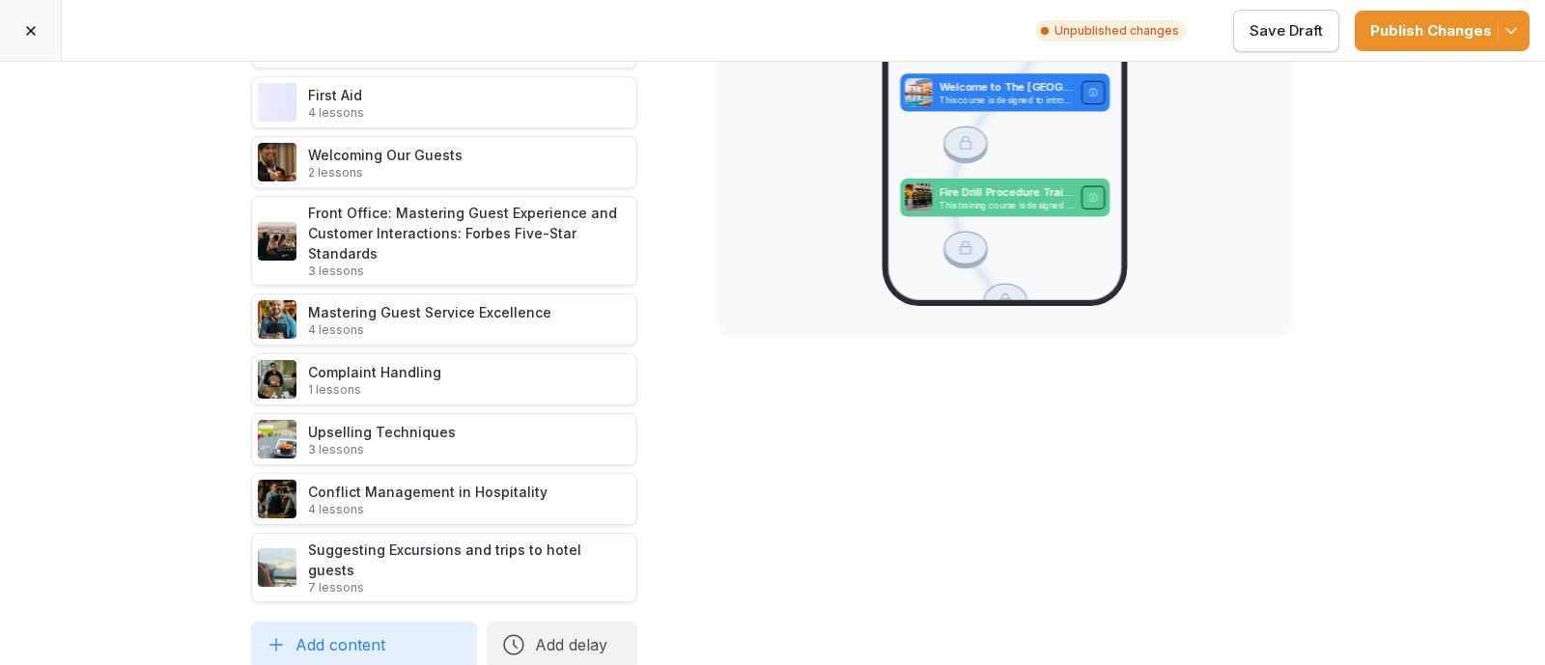
scroll to position [0, 0]
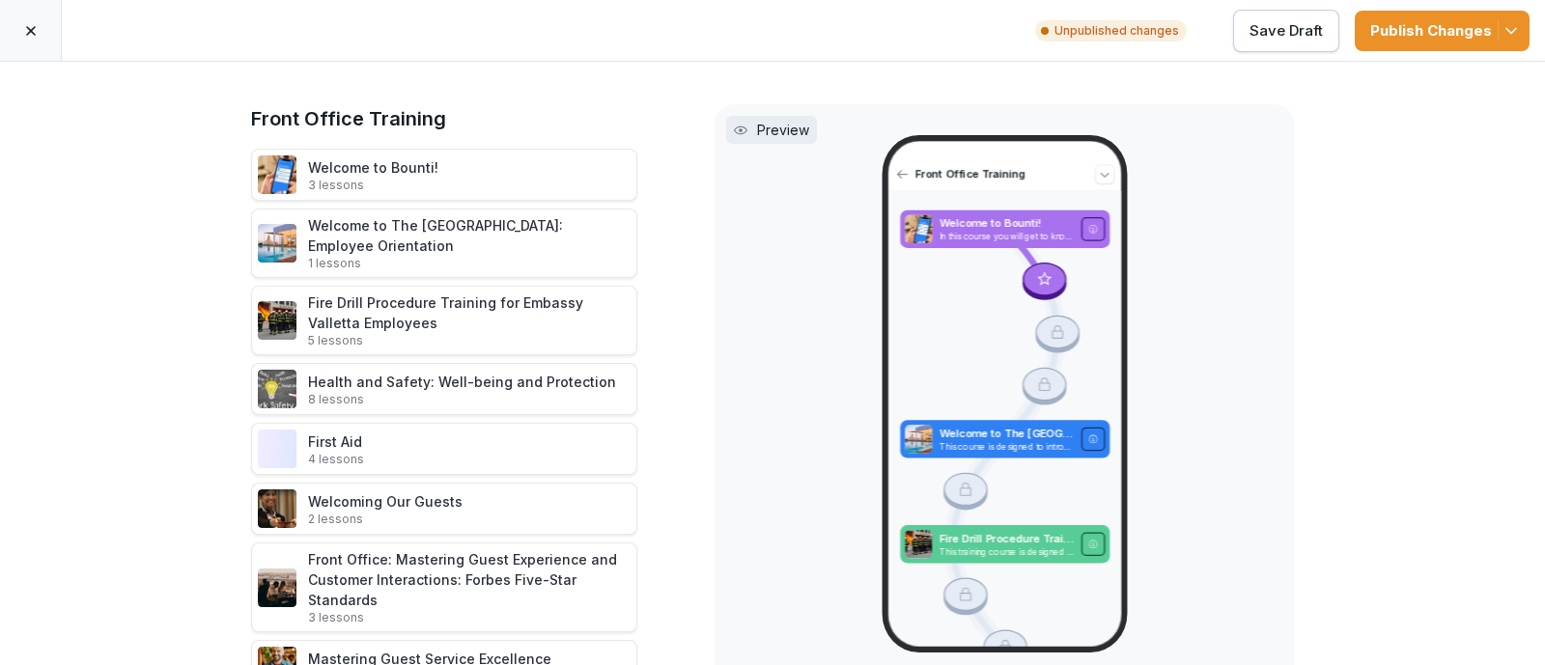
click at [1419, 22] on div "Publish Changes" at bounding box center [1442, 30] width 144 height 21
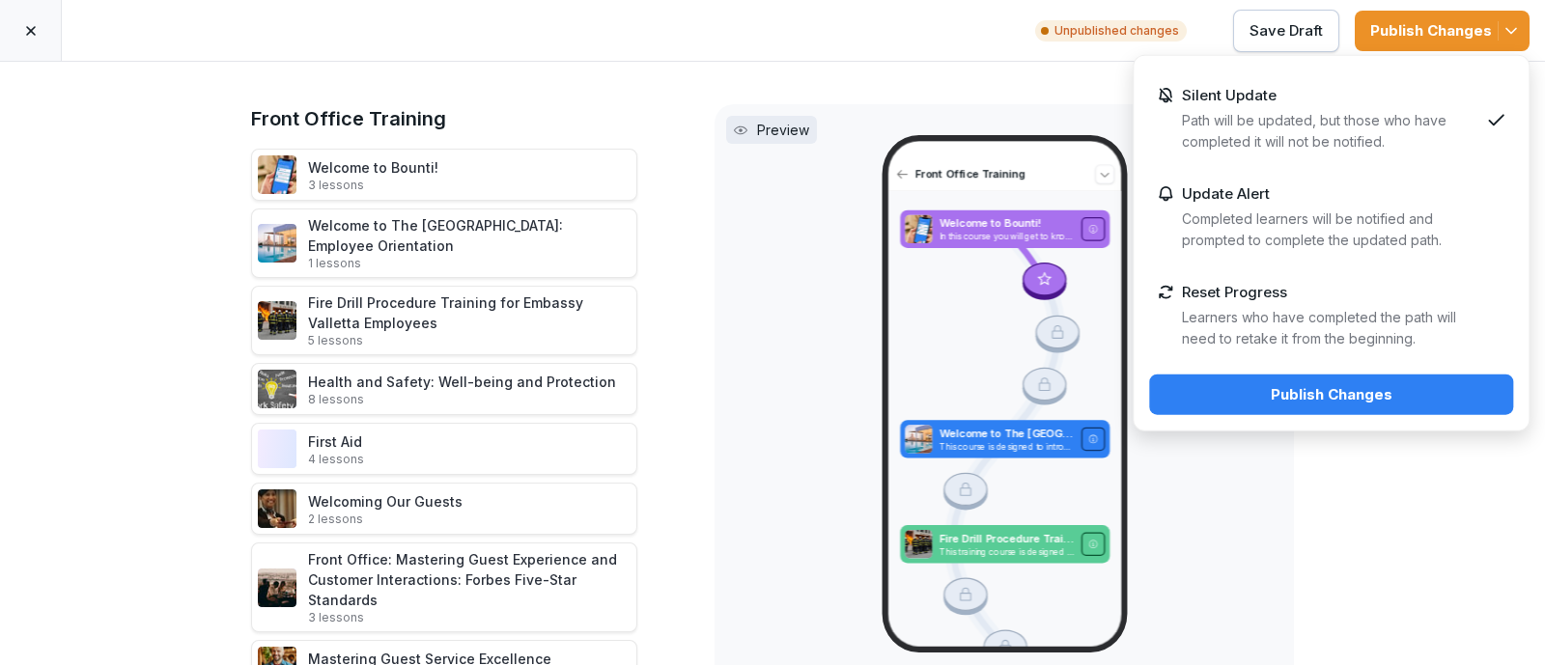
click at [1289, 402] on div "Publish Changes" at bounding box center [1330, 394] width 333 height 21
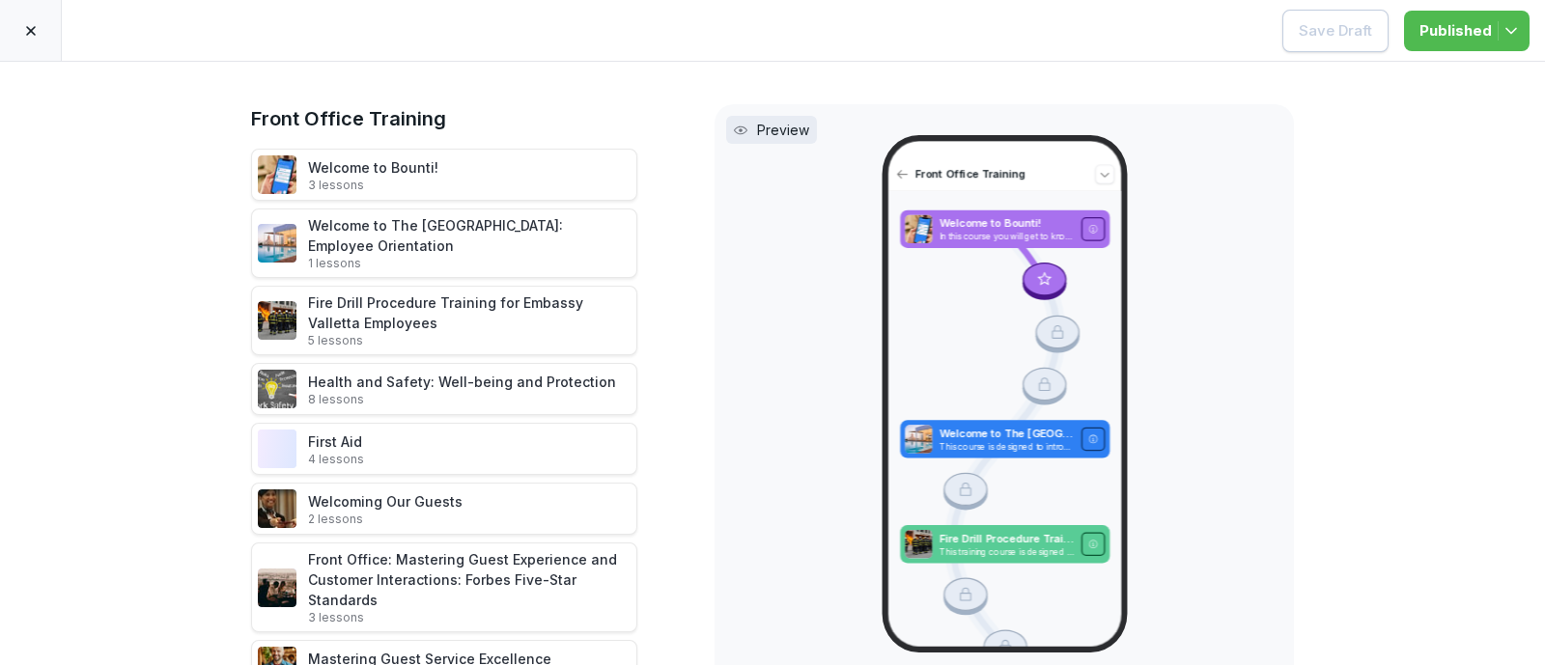
click at [32, 36] on icon at bounding box center [30, 30] width 15 height 15
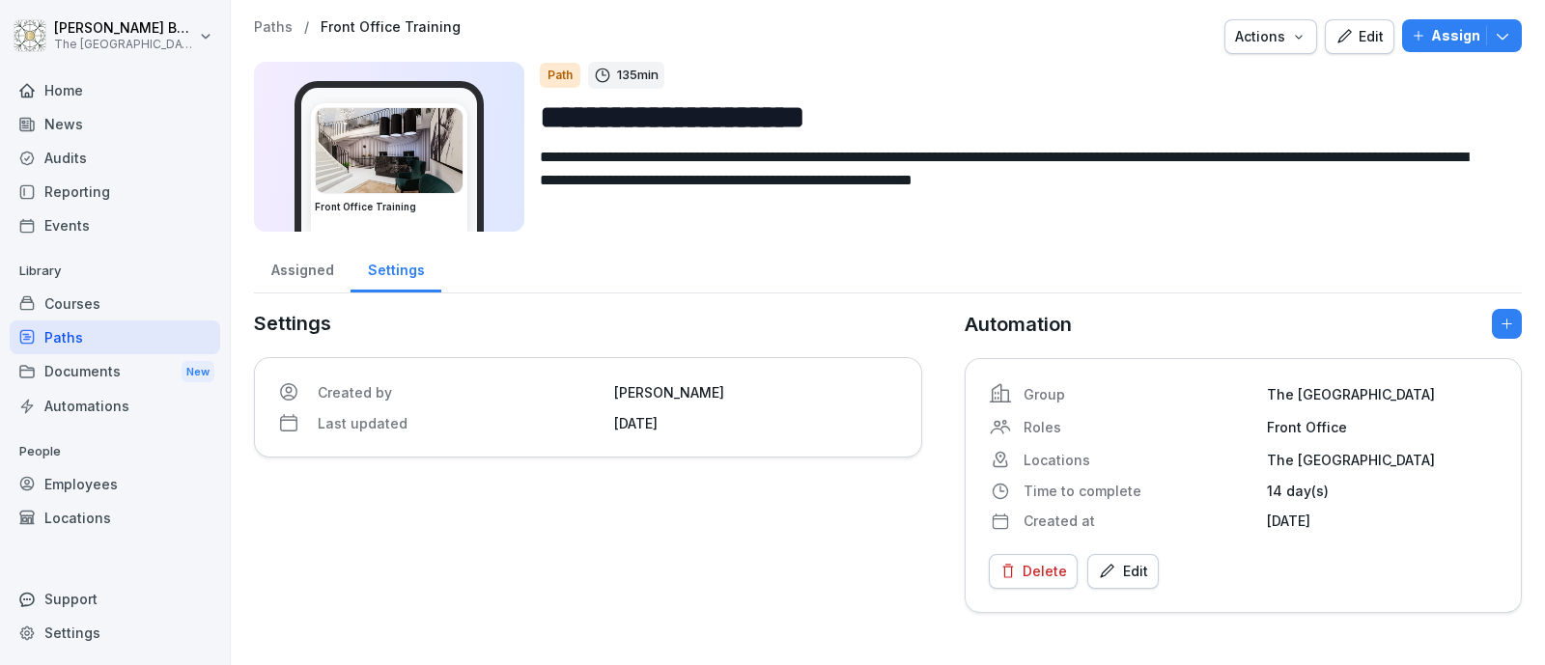
click at [110, 330] on div "Paths" at bounding box center [115, 337] width 210 height 34
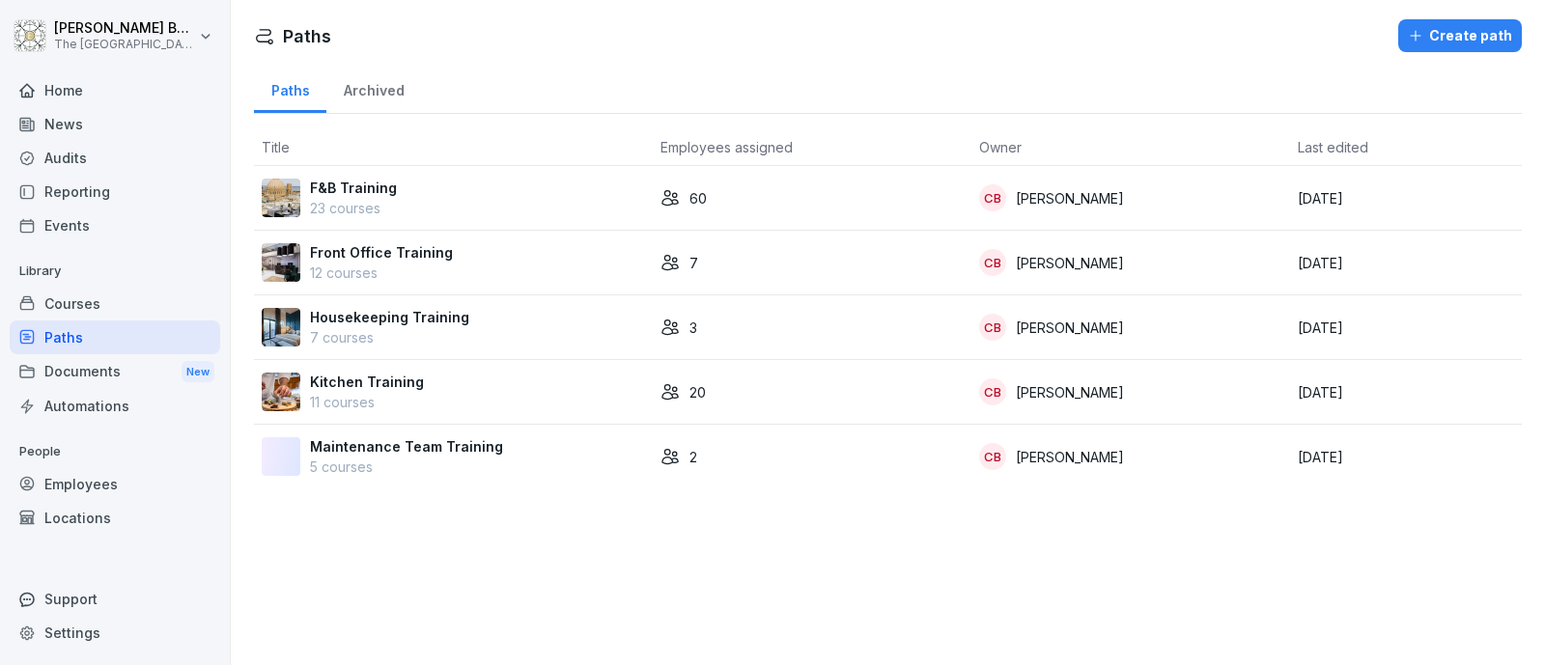
click at [378, 252] on p "Front Office Training" at bounding box center [381, 252] width 143 height 20
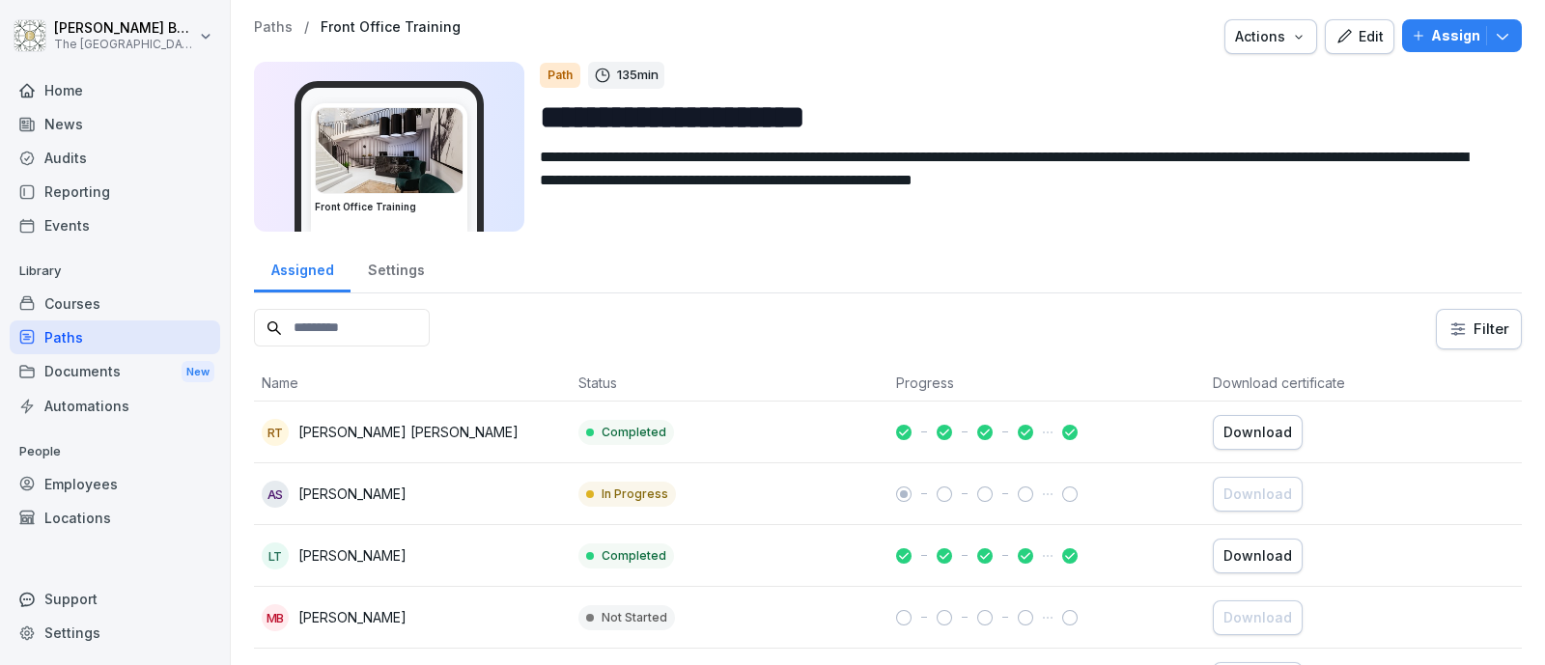
click at [100, 479] on div "Employees" at bounding box center [115, 484] width 210 height 34
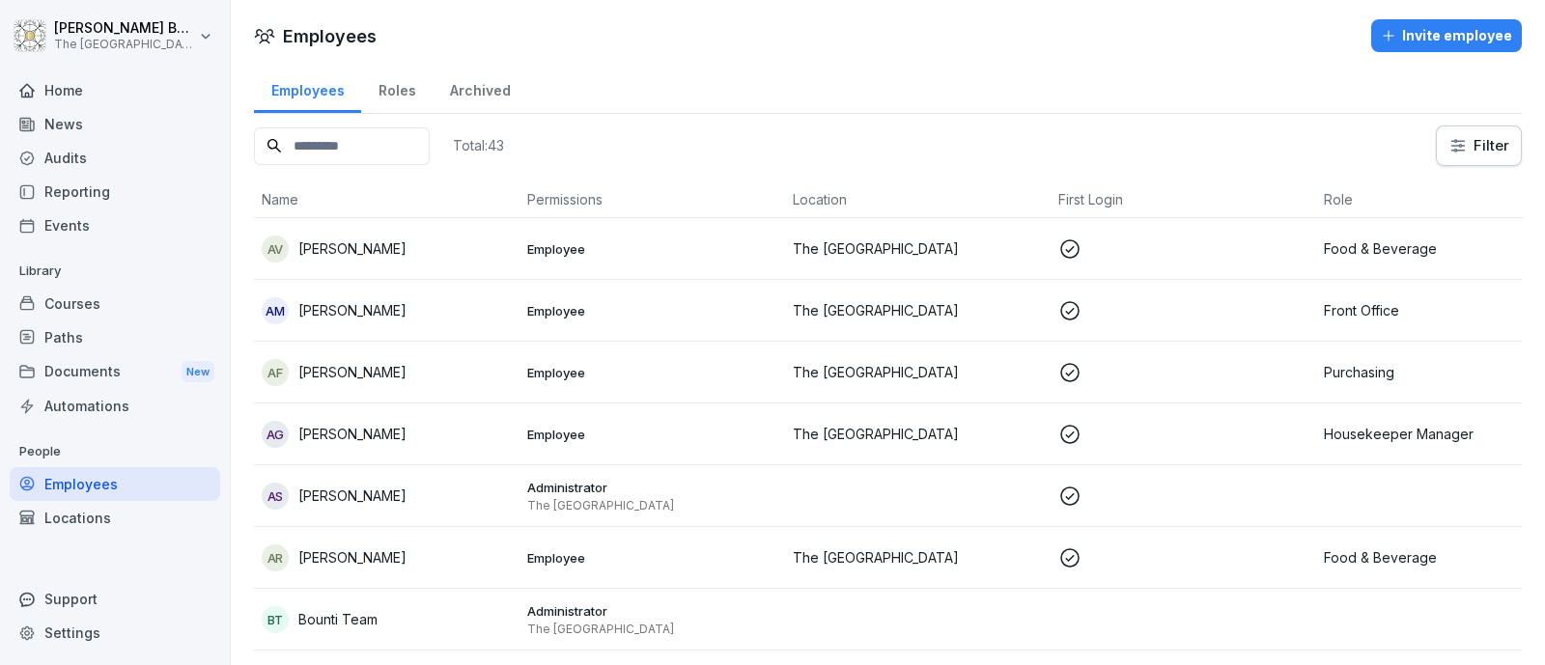
click at [408, 144] on input at bounding box center [342, 146] width 176 height 38
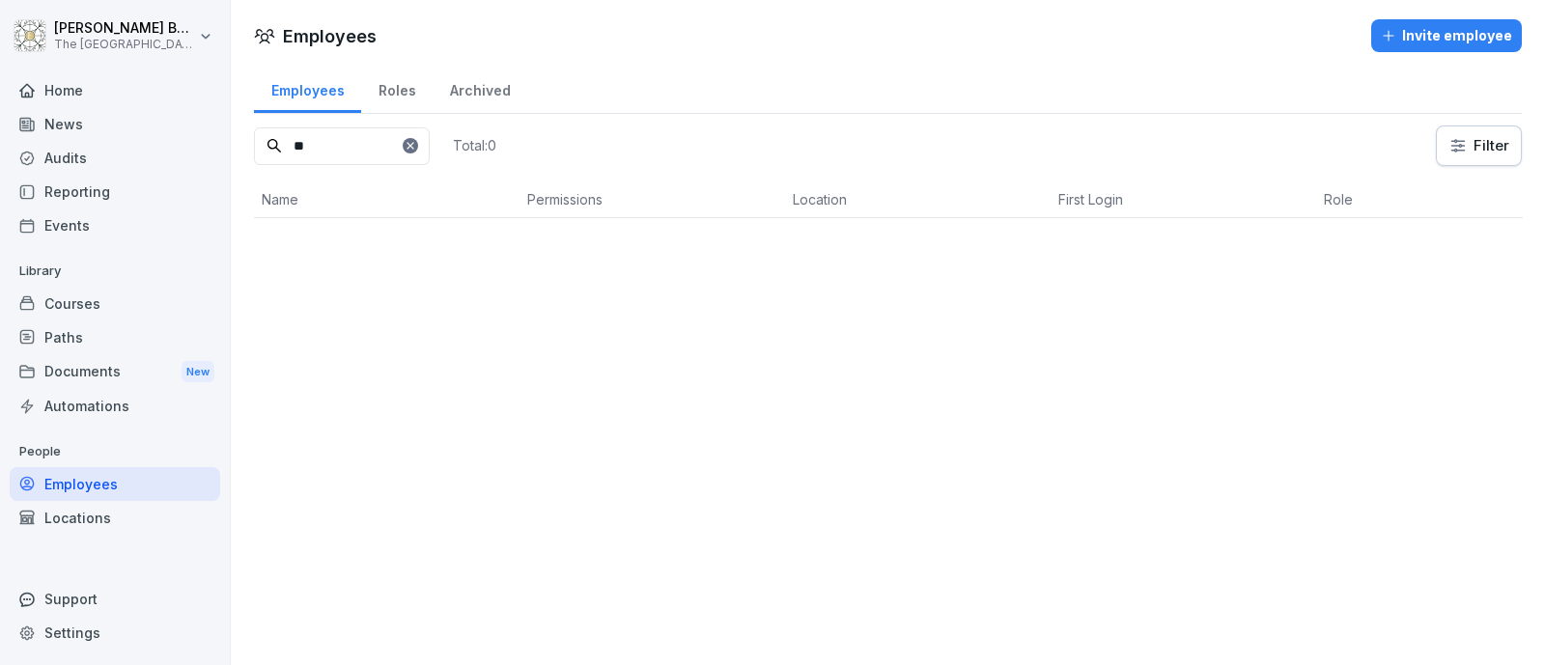
type input "*"
type input "***"
click at [112, 336] on div "Paths" at bounding box center [115, 337] width 210 height 34
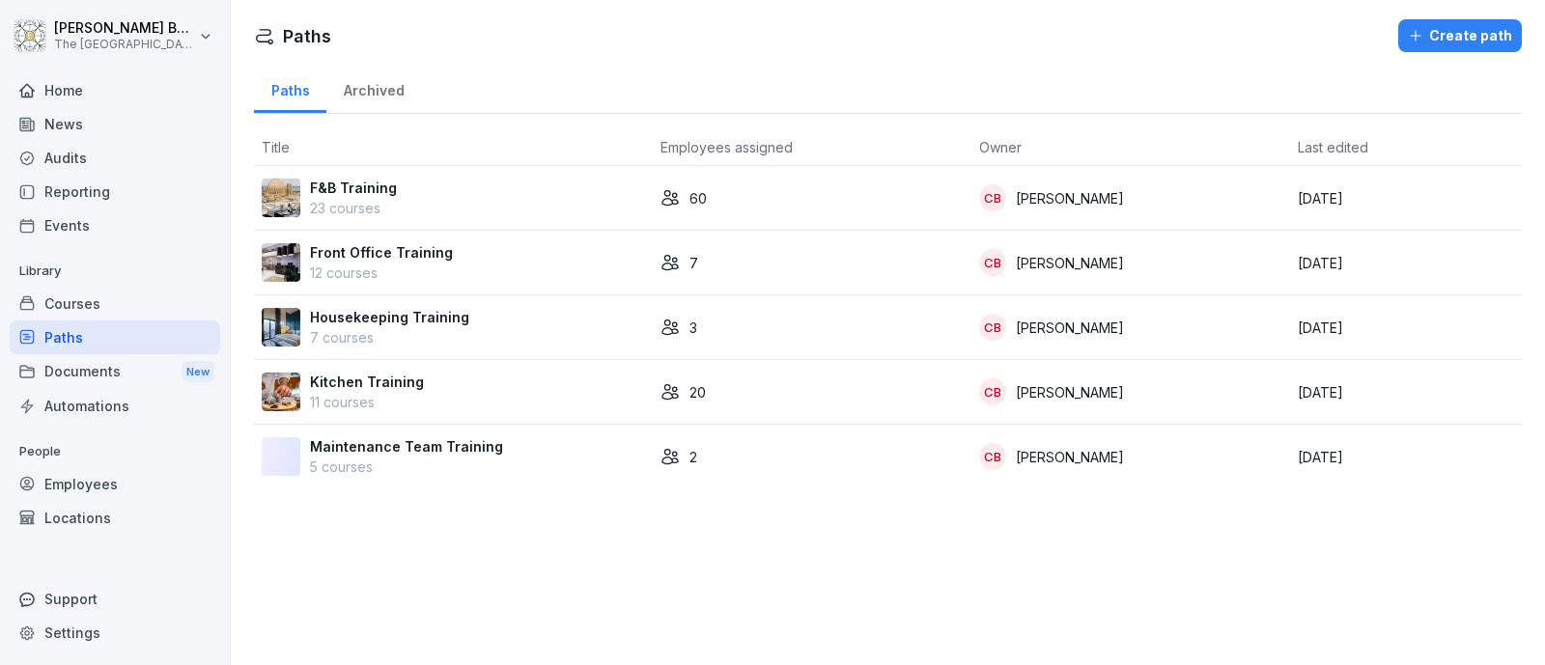
click at [357, 387] on p "Kitchen Training" at bounding box center [367, 382] width 114 height 20
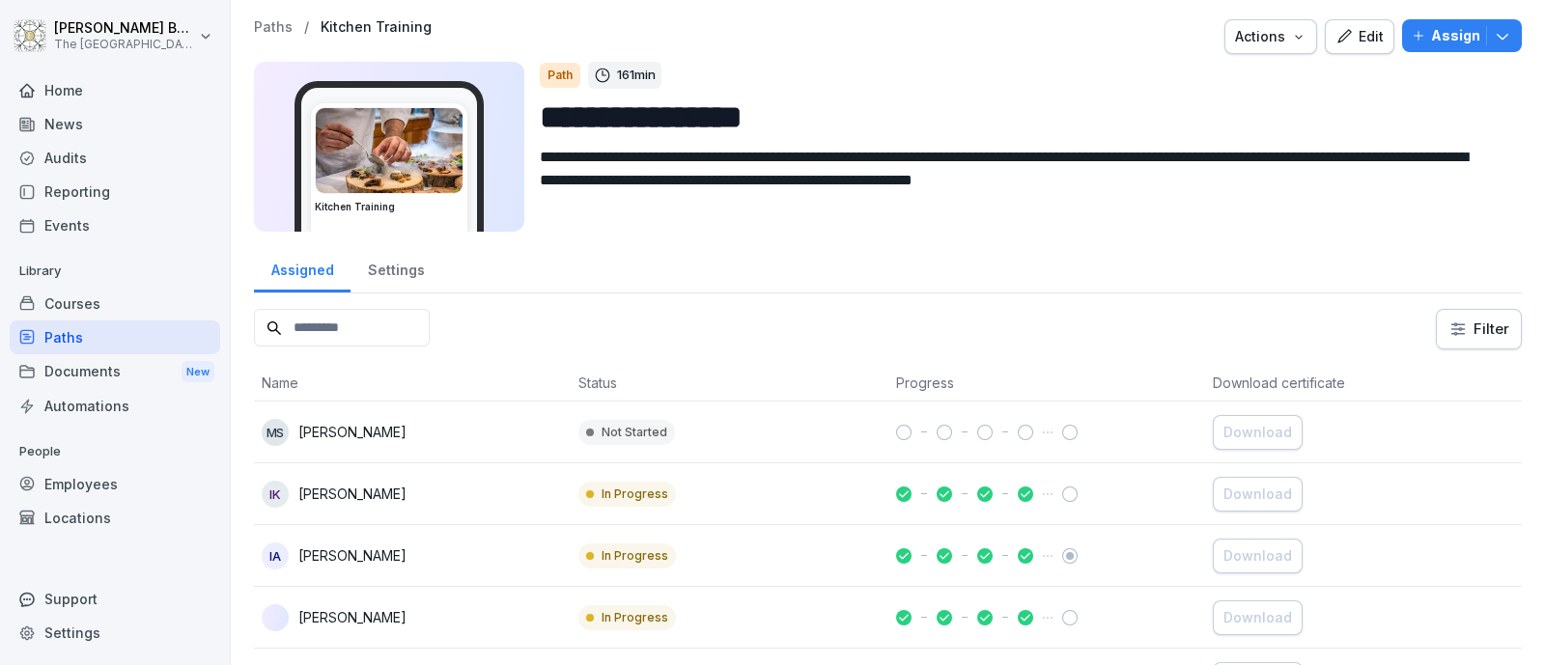
click at [1340, 27] on div "Edit" at bounding box center [1359, 36] width 48 height 21
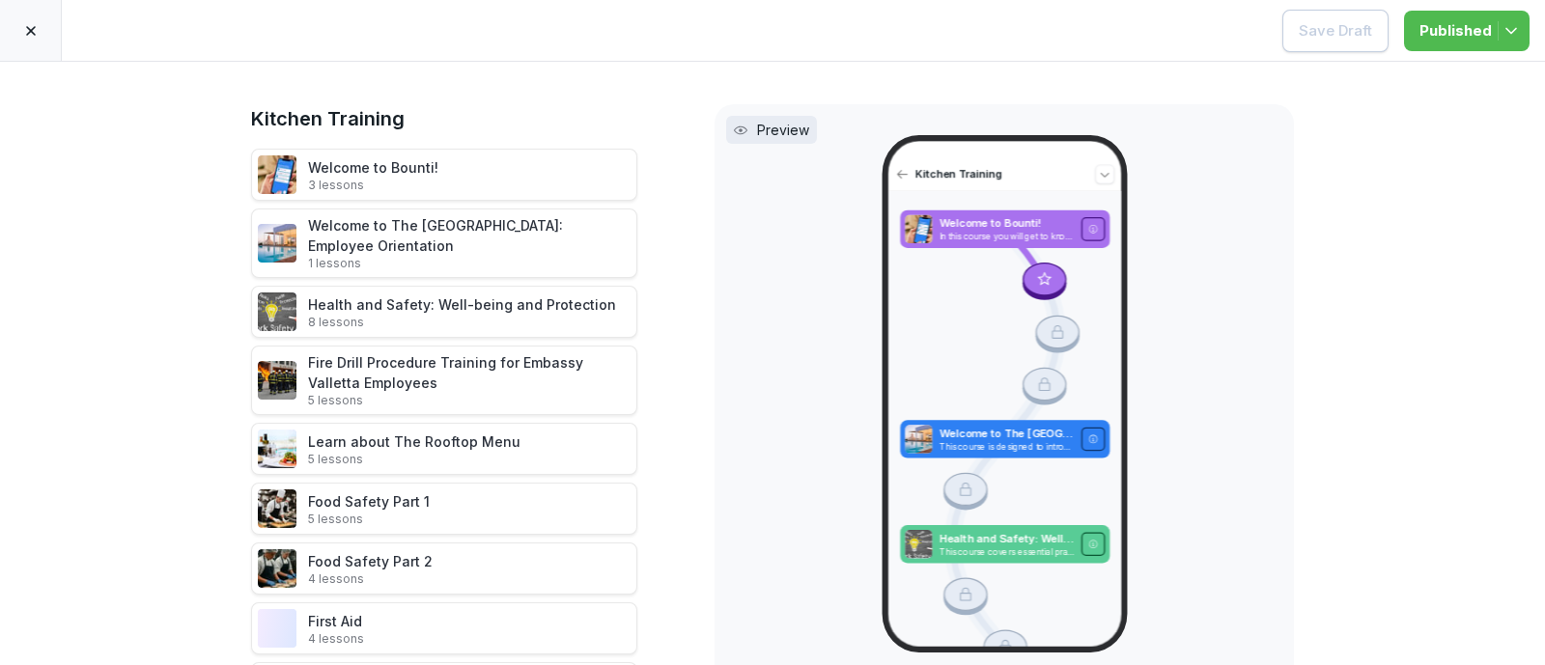
click at [29, 19] on div at bounding box center [31, 30] width 62 height 61
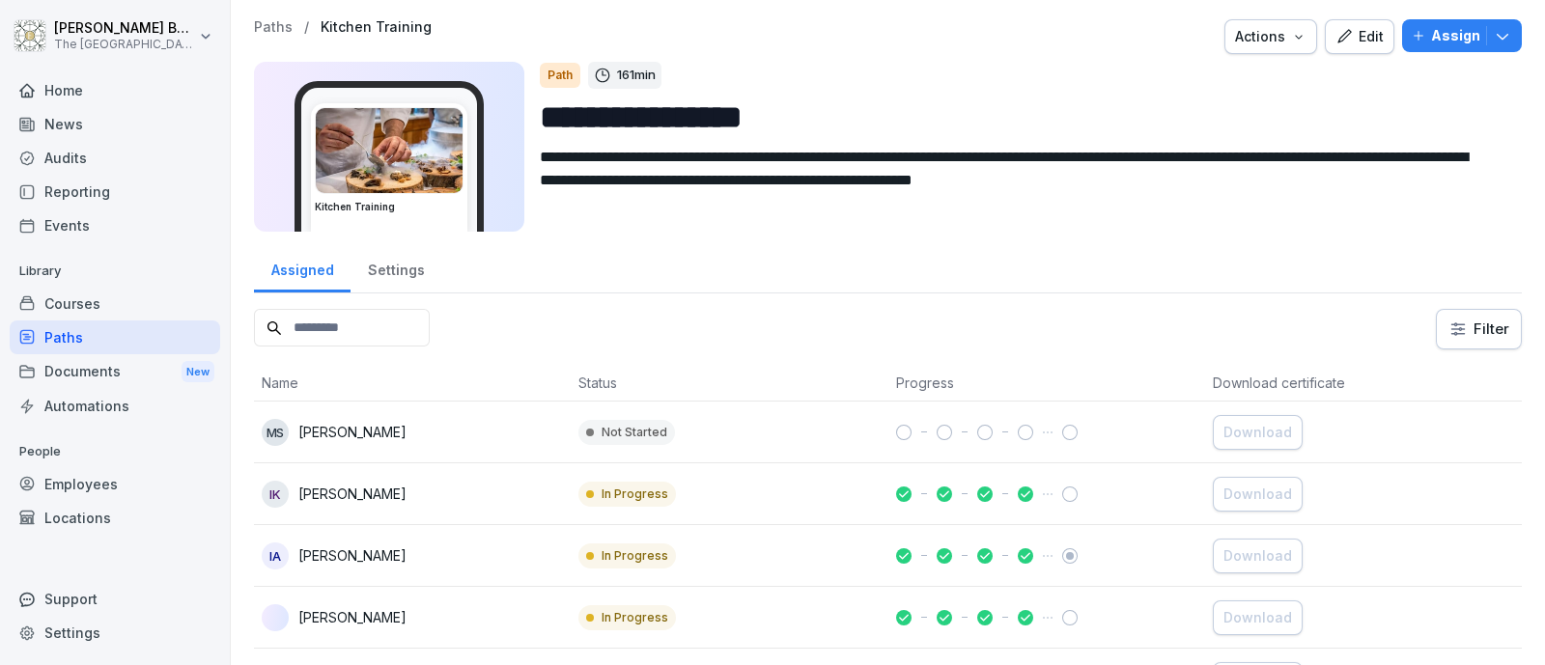
click at [96, 345] on div "Paths" at bounding box center [115, 337] width 210 height 34
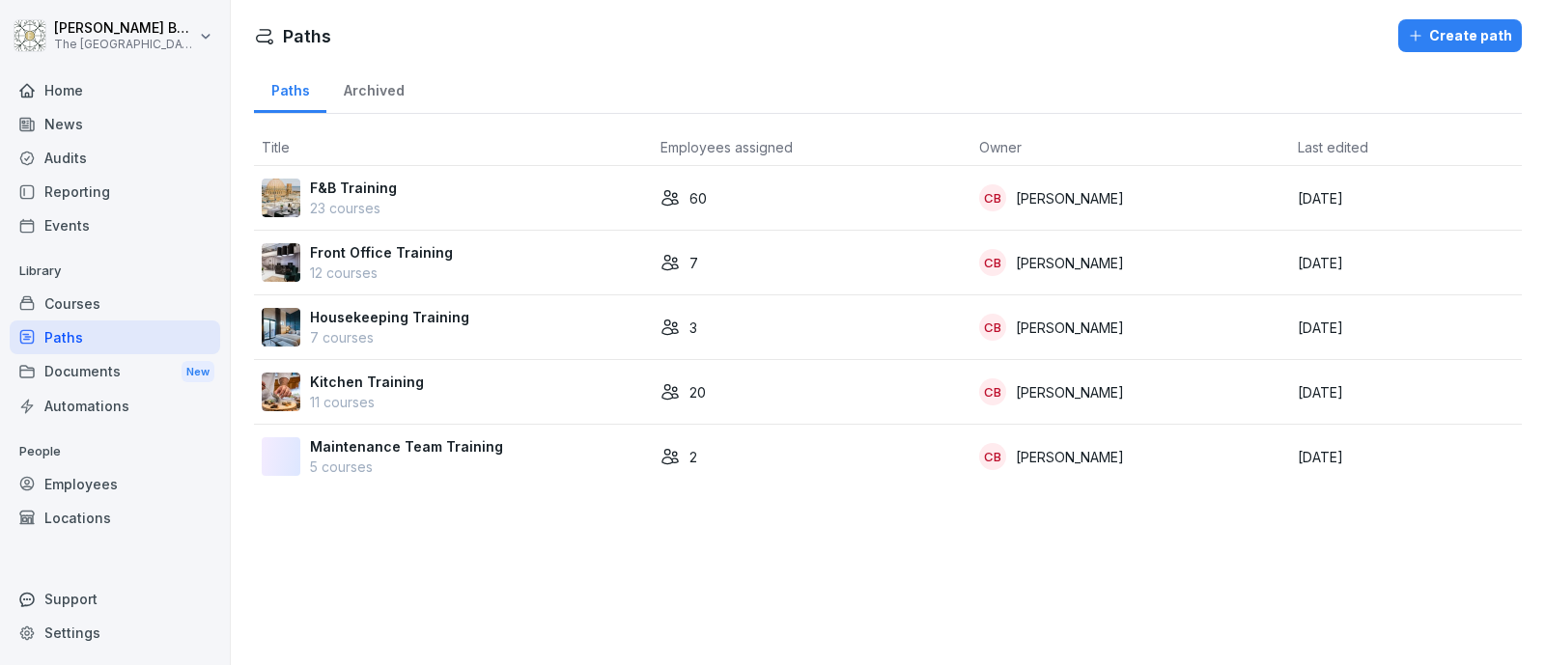
click at [328, 199] on p "23 courses" at bounding box center [353, 208] width 87 height 20
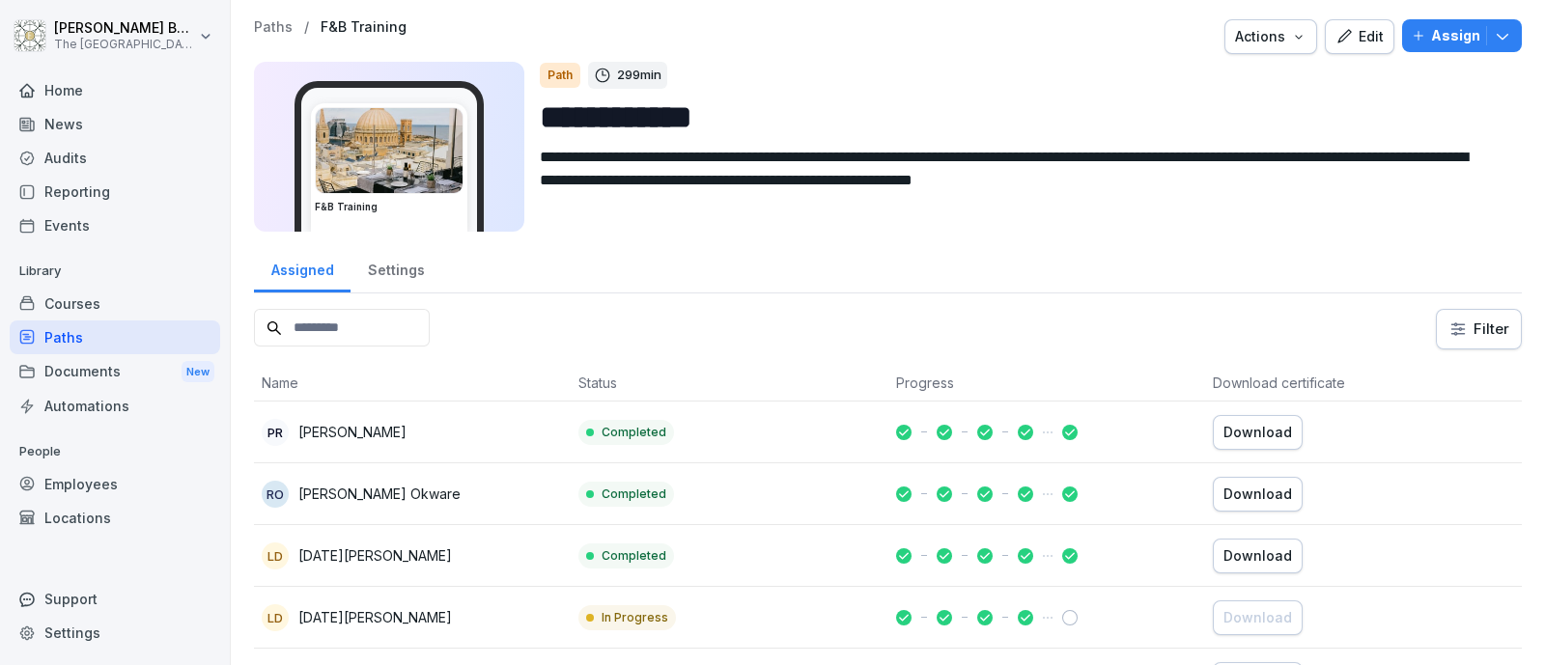
click at [1411, 34] on div "Assign" at bounding box center [1461, 35] width 100 height 21
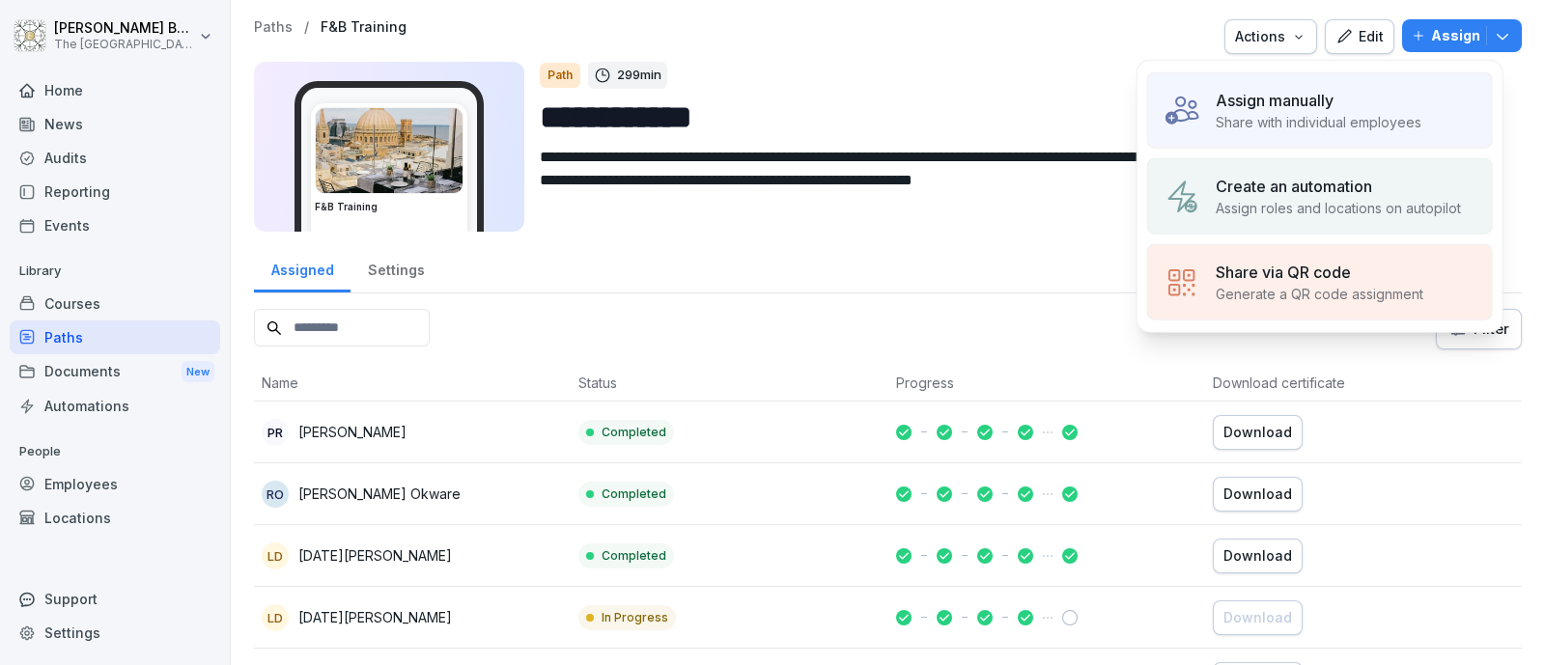
click at [1346, 175] on p "Create an automation" at bounding box center [1293, 186] width 156 height 23
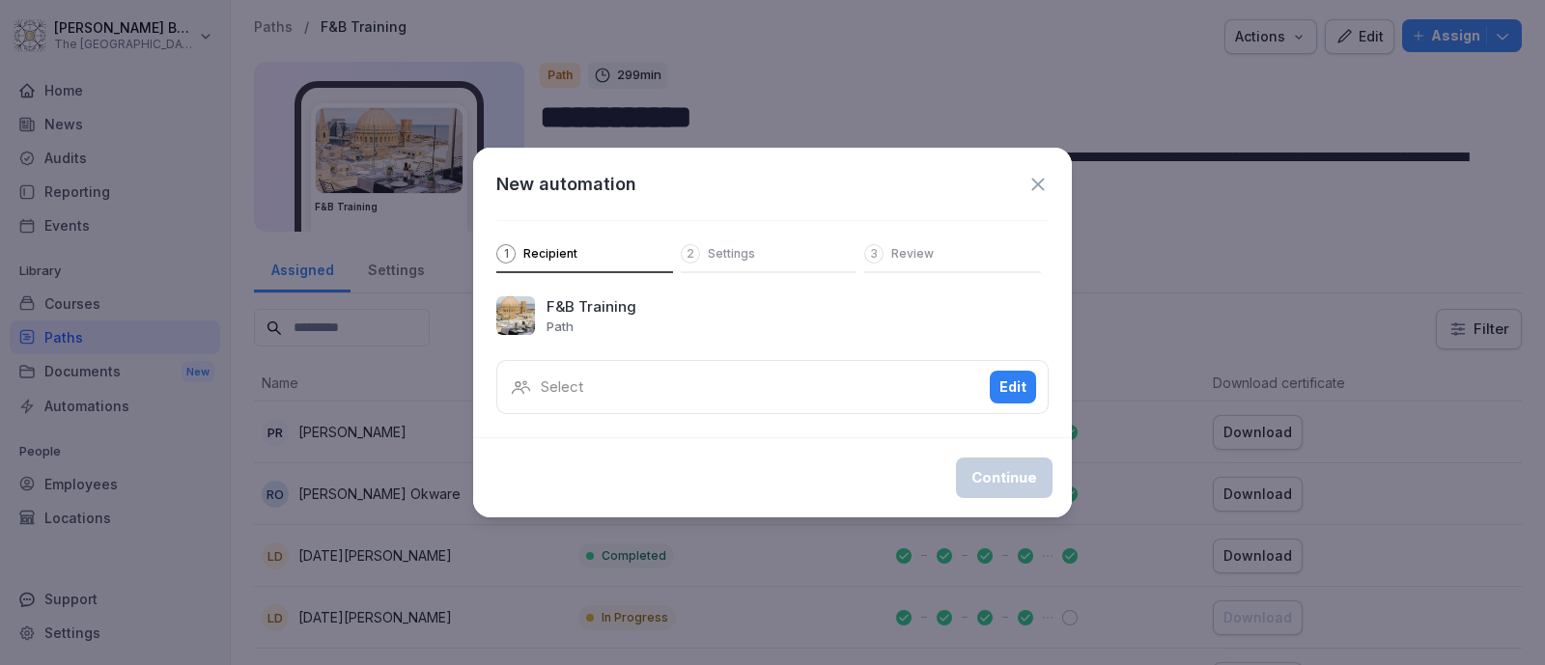
click at [1003, 388] on div "Edit" at bounding box center [1012, 386] width 27 height 21
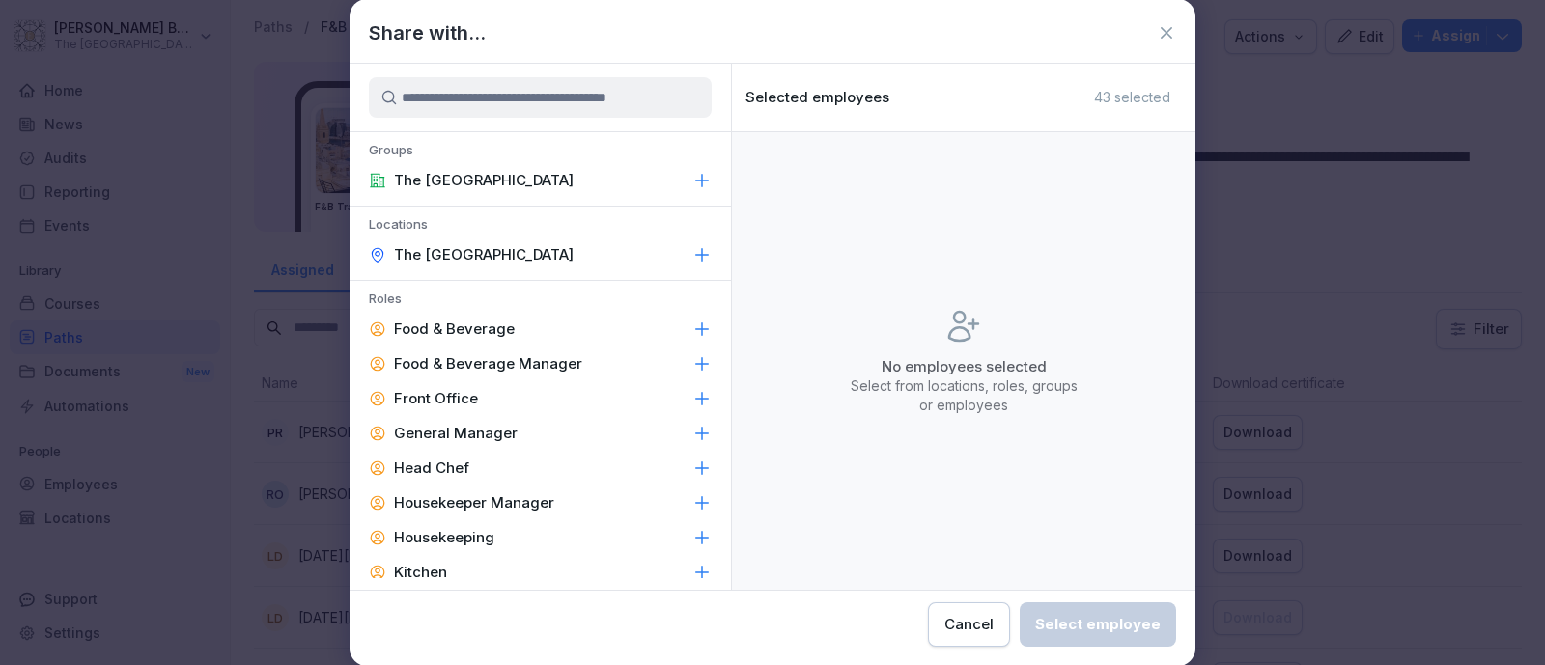
click at [531, 322] on div "Food & Beverage" at bounding box center [539, 329] width 381 height 35
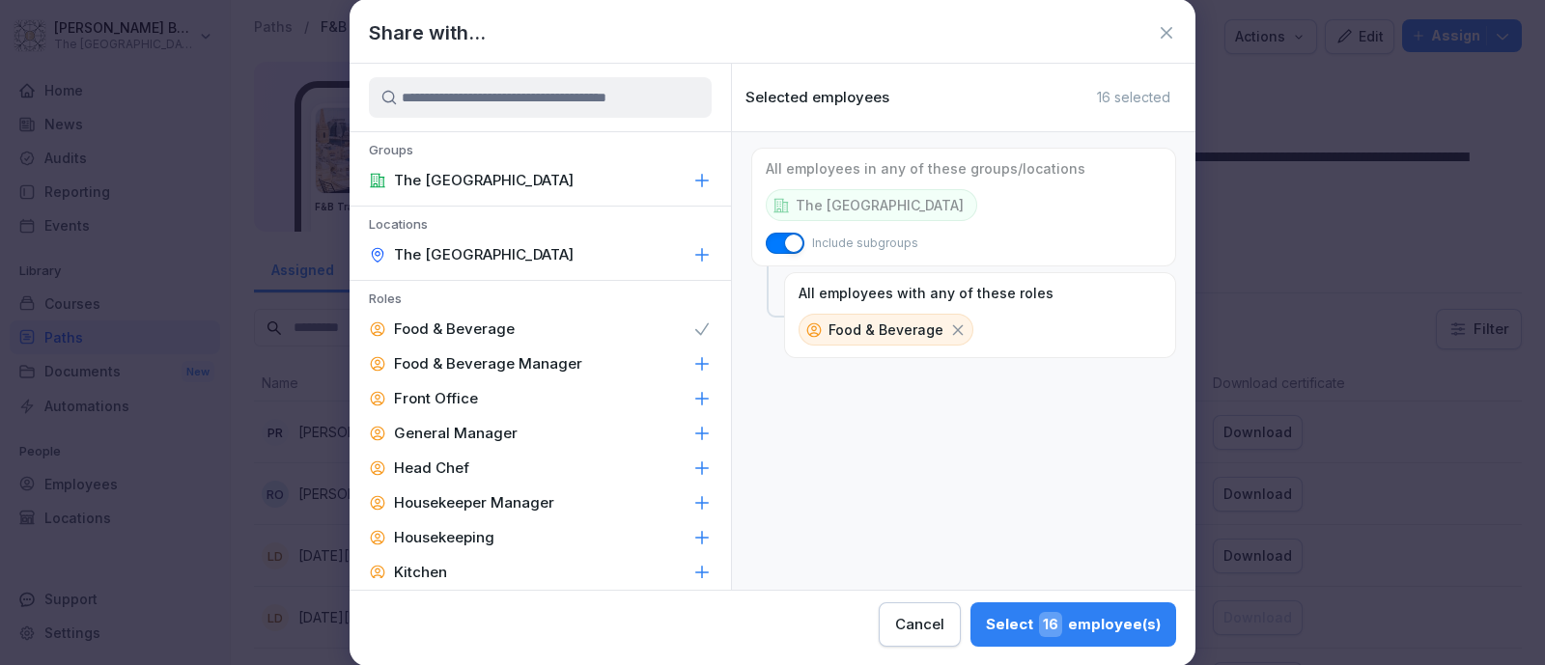
click at [536, 356] on p "Food & Beverage Manager" at bounding box center [488, 363] width 188 height 19
click at [525, 429] on div "General Manager" at bounding box center [539, 433] width 381 height 35
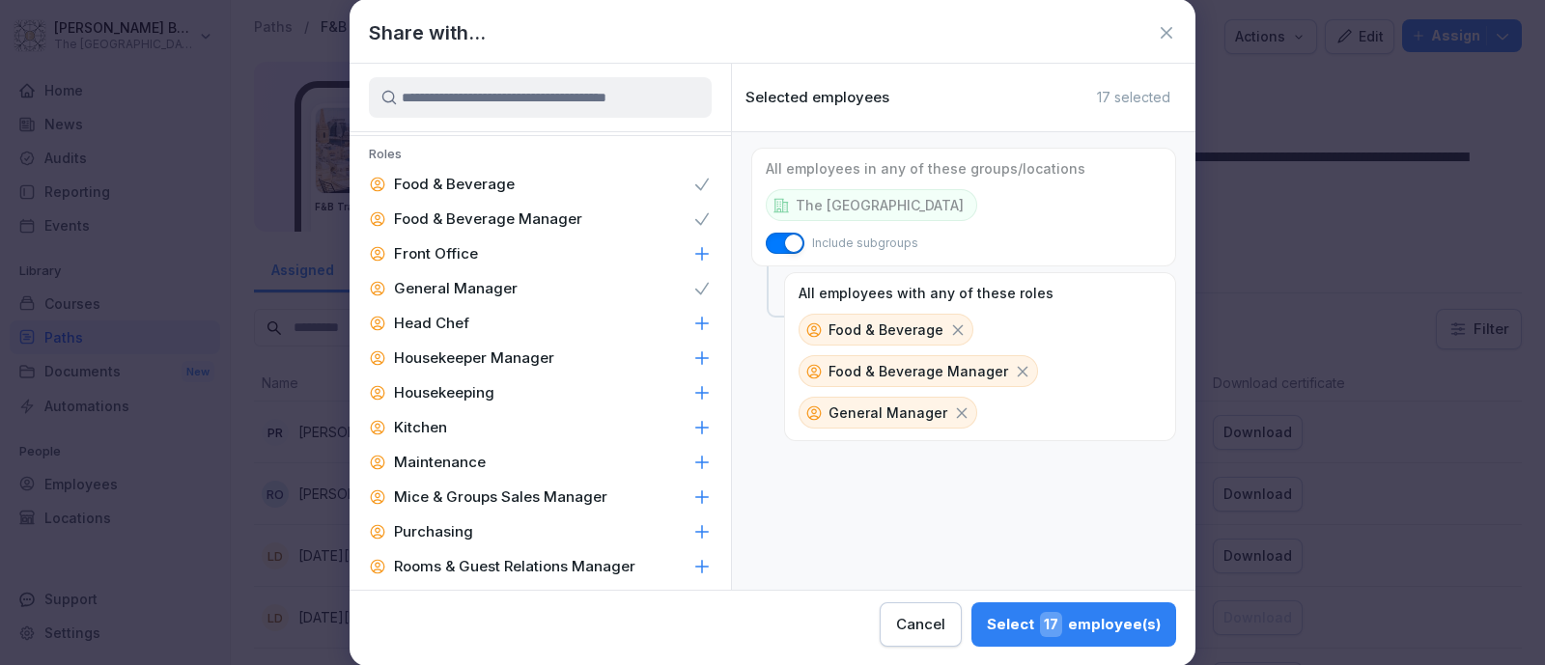
scroll to position [157, 0]
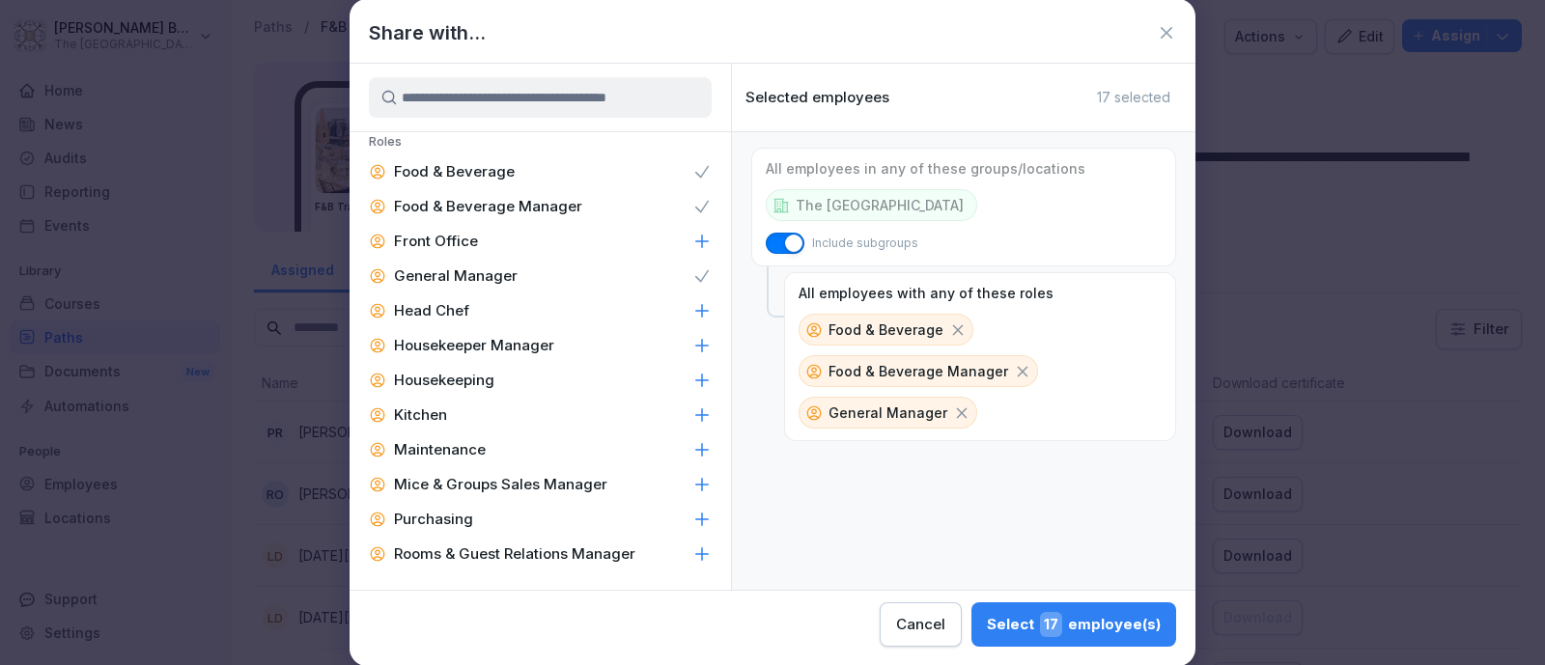
click at [1061, 623] on span "17" at bounding box center [1051, 624] width 22 height 25
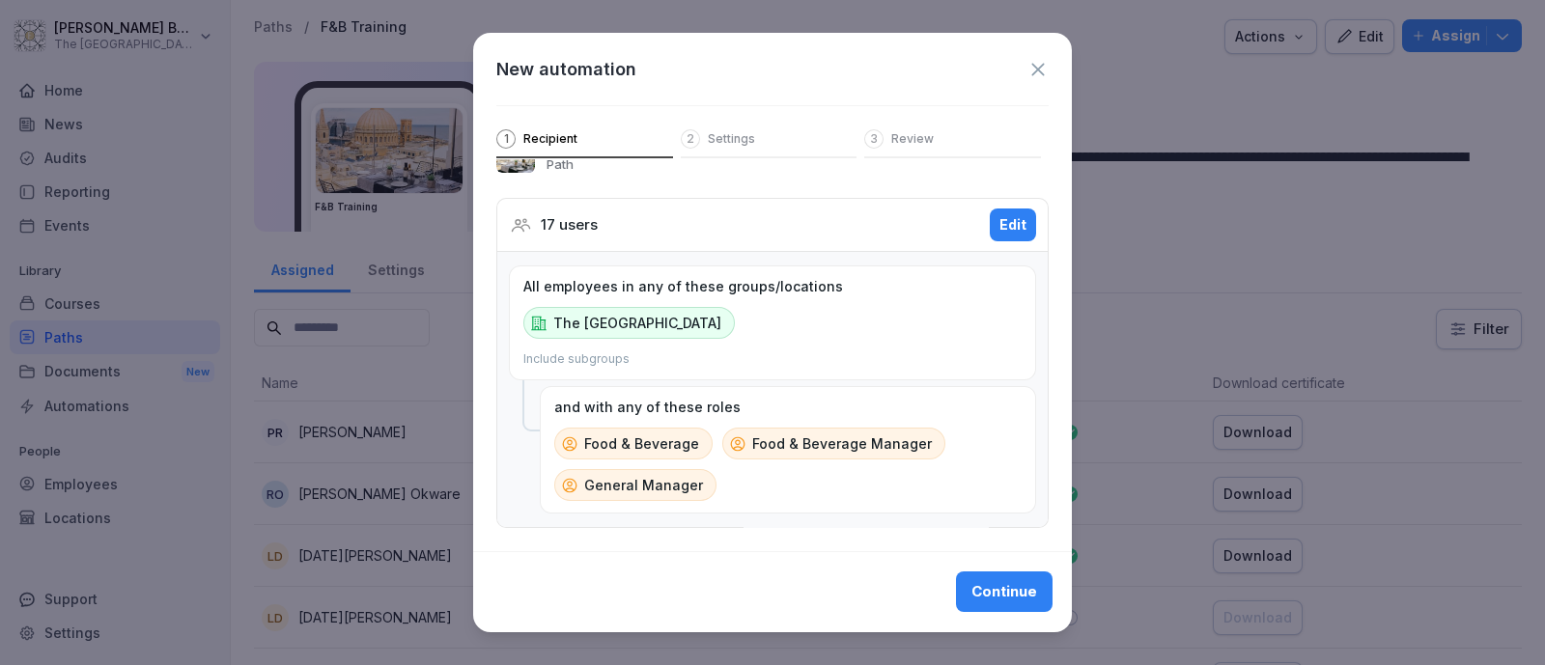
scroll to position [0, 0]
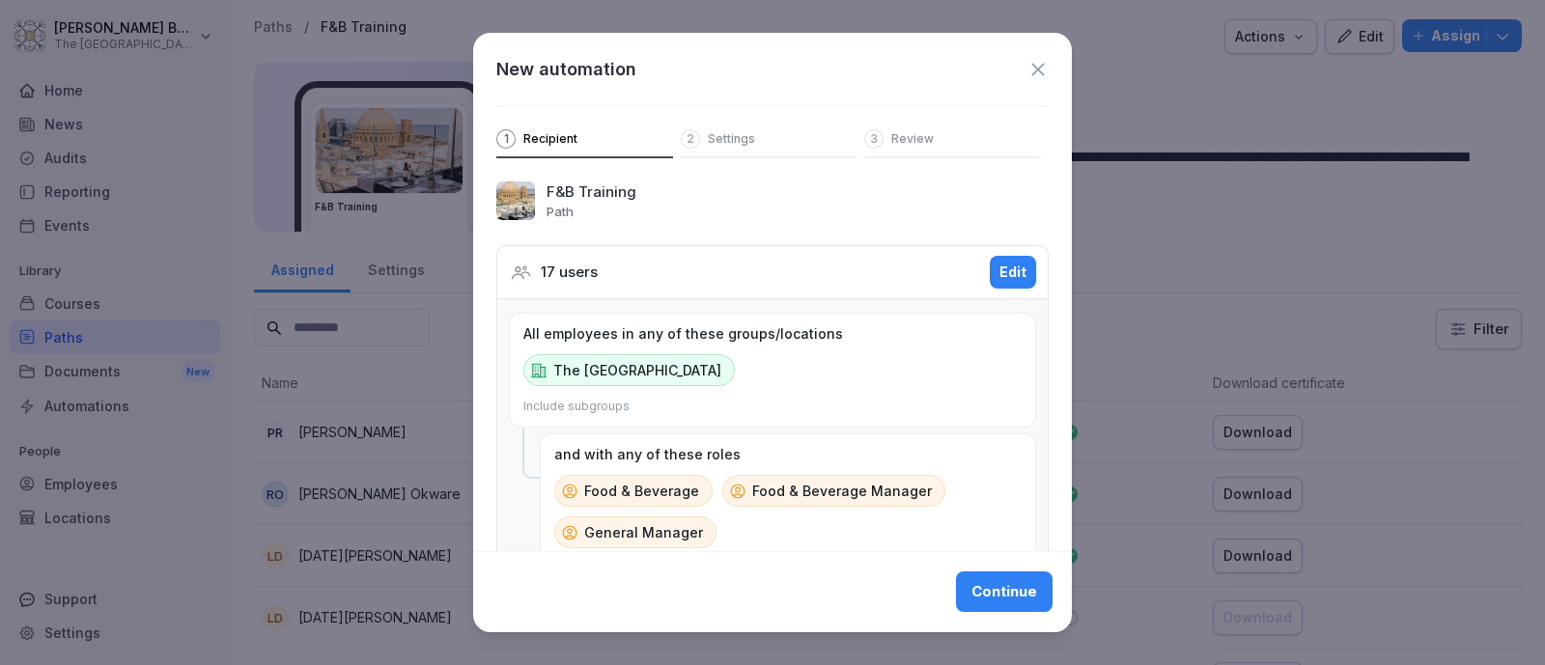
click at [971, 594] on div "Continue" at bounding box center [1004, 592] width 66 height 21
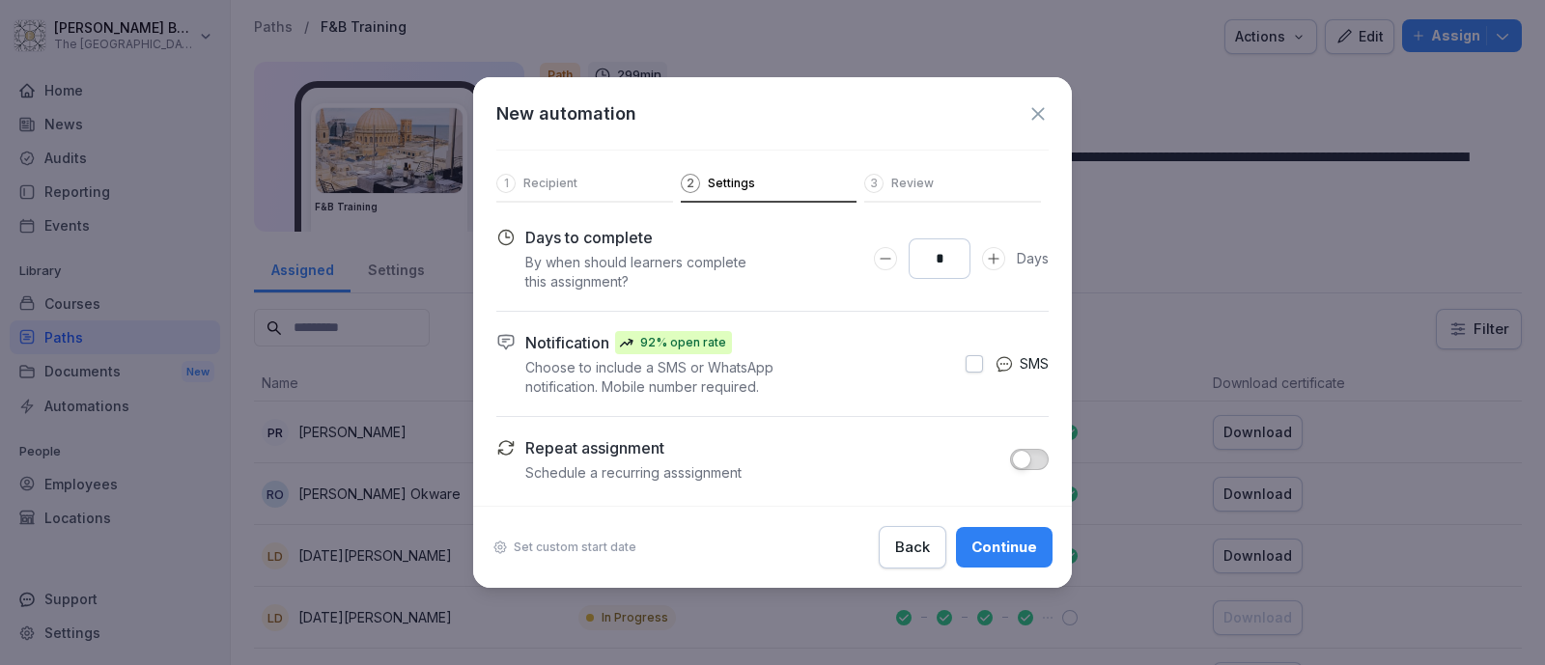
click at [990, 261] on icon "Increase Days to complete number input" at bounding box center [993, 258] width 15 height 15
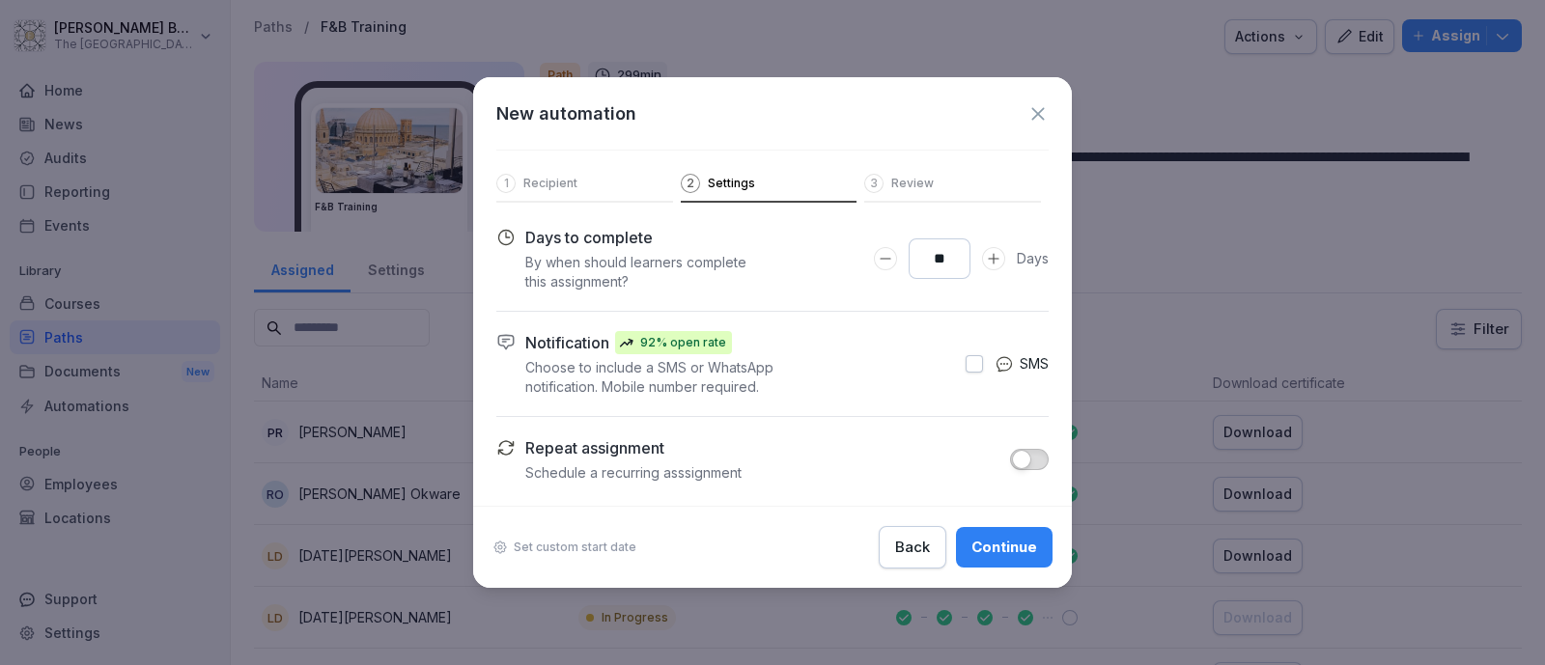
click at [990, 261] on icon "Increase Days to complete number input" at bounding box center [993, 258] width 15 height 15
type input "**"
click at [990, 261] on icon "Increase Days to complete number input" at bounding box center [993, 258] width 15 height 15
click at [1030, 459] on span "button" at bounding box center [1021, 459] width 19 height 19
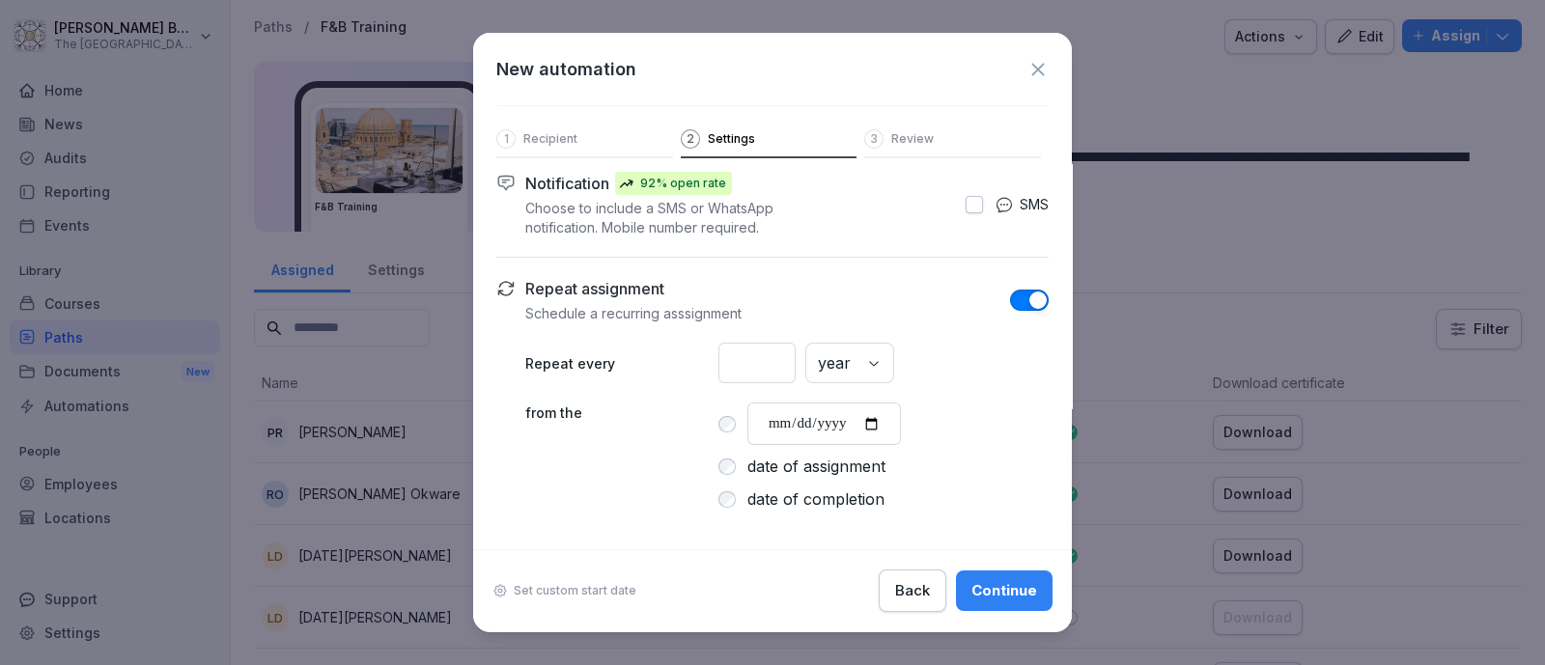
scroll to position [131, 0]
click at [906, 361] on div "* year" at bounding box center [883, 363] width 330 height 41
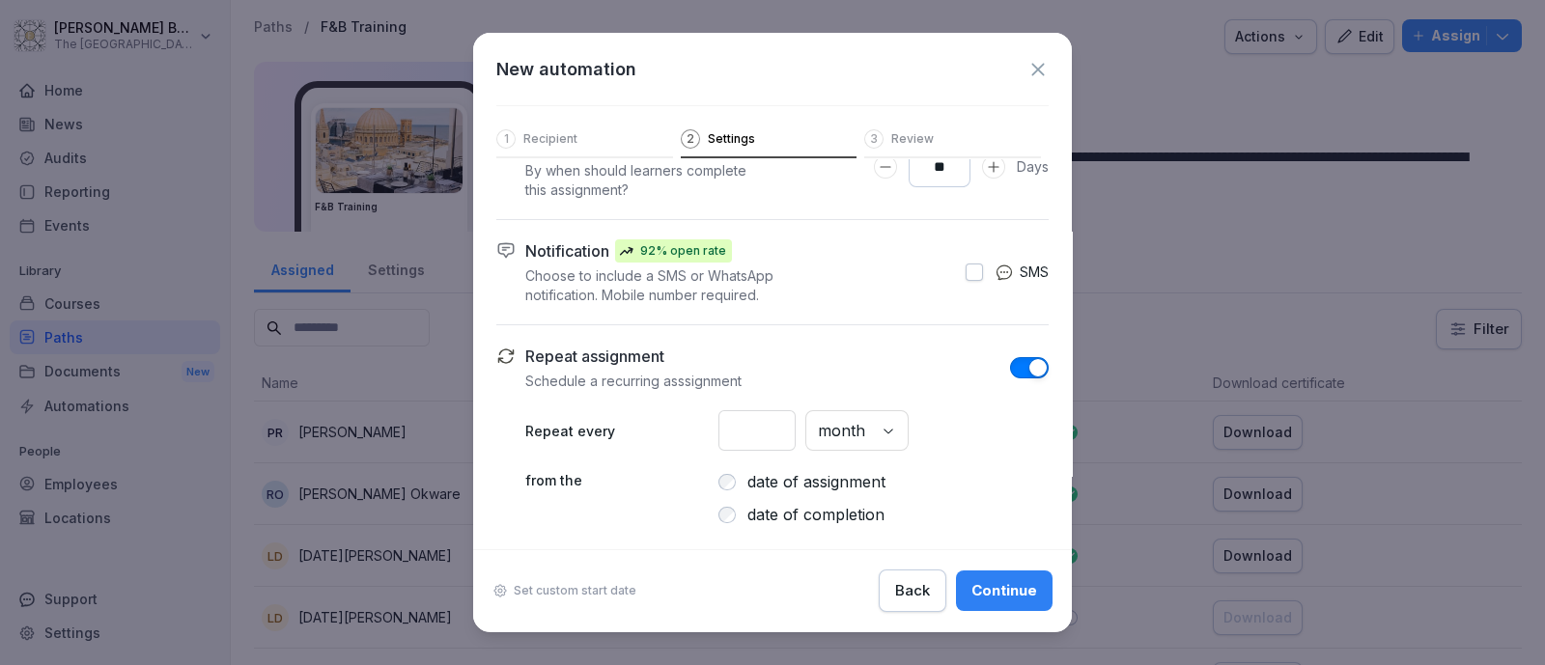
drag, startPoint x: 760, startPoint y: 430, endPoint x: 685, endPoint y: 433, distance: 74.4
click at [685, 433] on div "Repeat every * month" at bounding box center [786, 430] width 523 height 41
type input "*"
click at [613, 523] on p "from the" at bounding box center [621, 498] width 193 height 56
click at [965, 264] on button "button" at bounding box center [973, 272] width 17 height 17
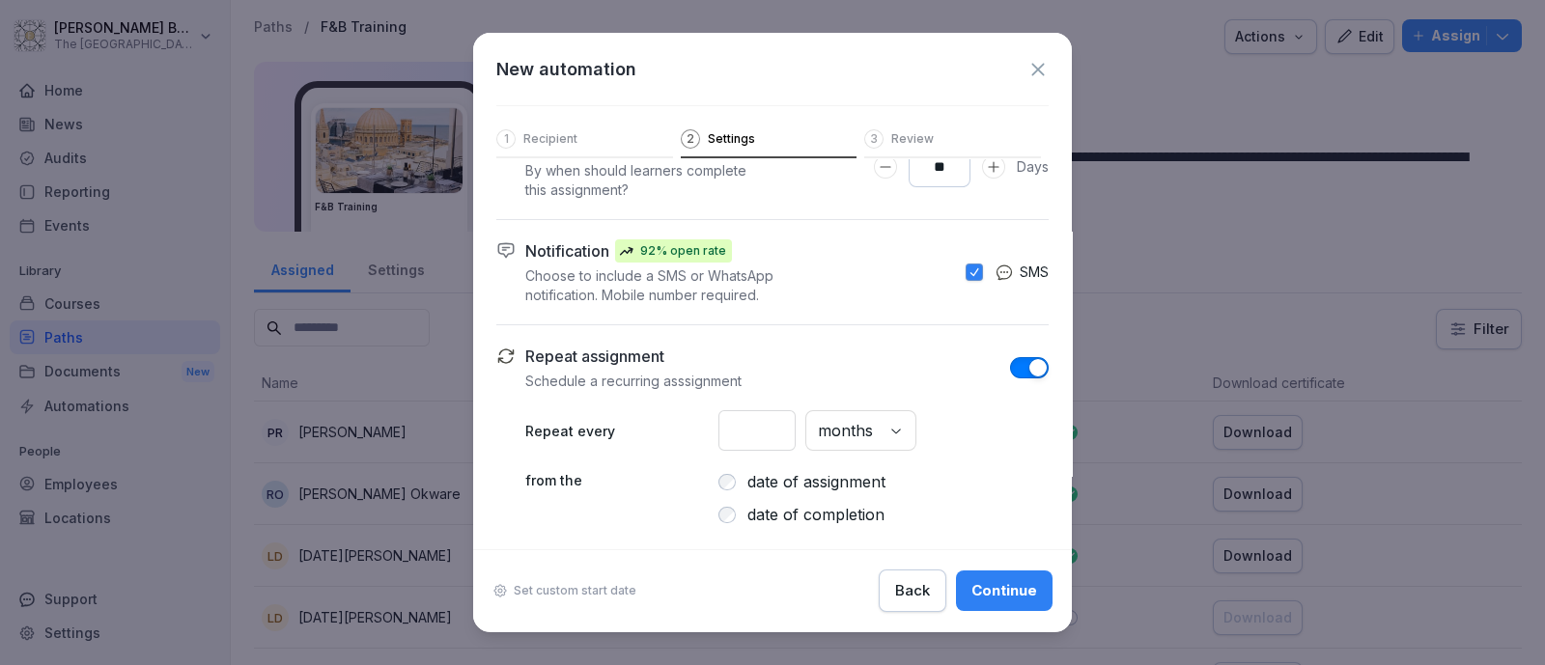
click at [965, 264] on button "button" at bounding box center [973, 272] width 17 height 17
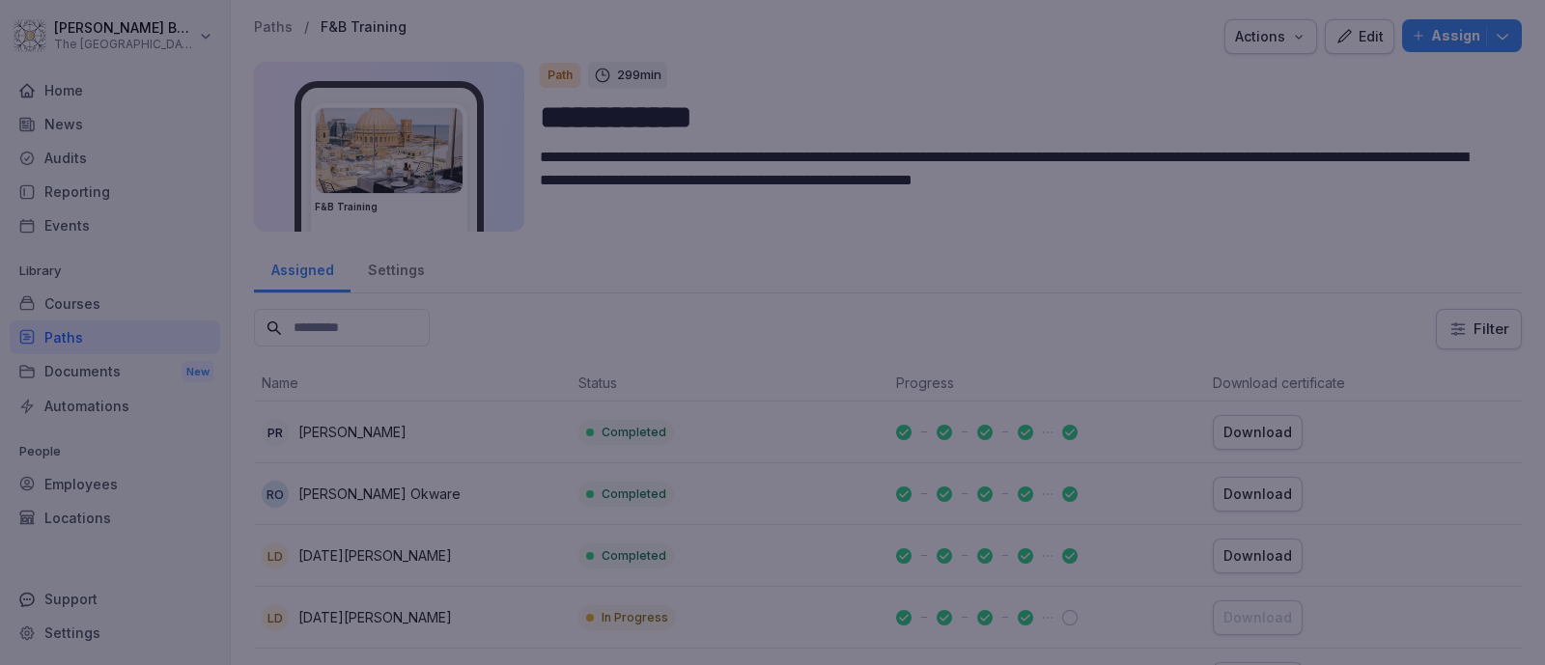
click at [1200, 348] on div at bounding box center [772, 332] width 1545 height 665
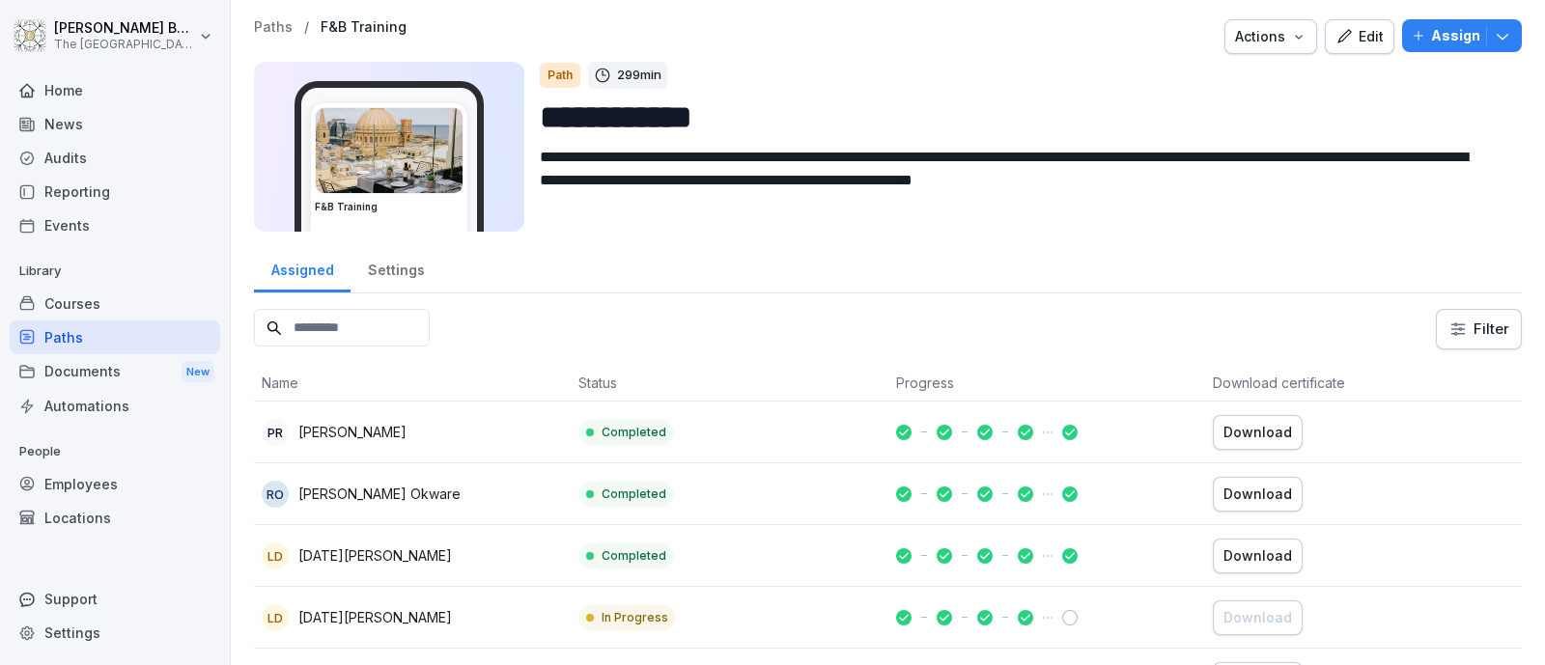
click at [100, 467] on div "Employees" at bounding box center [115, 484] width 210 height 34
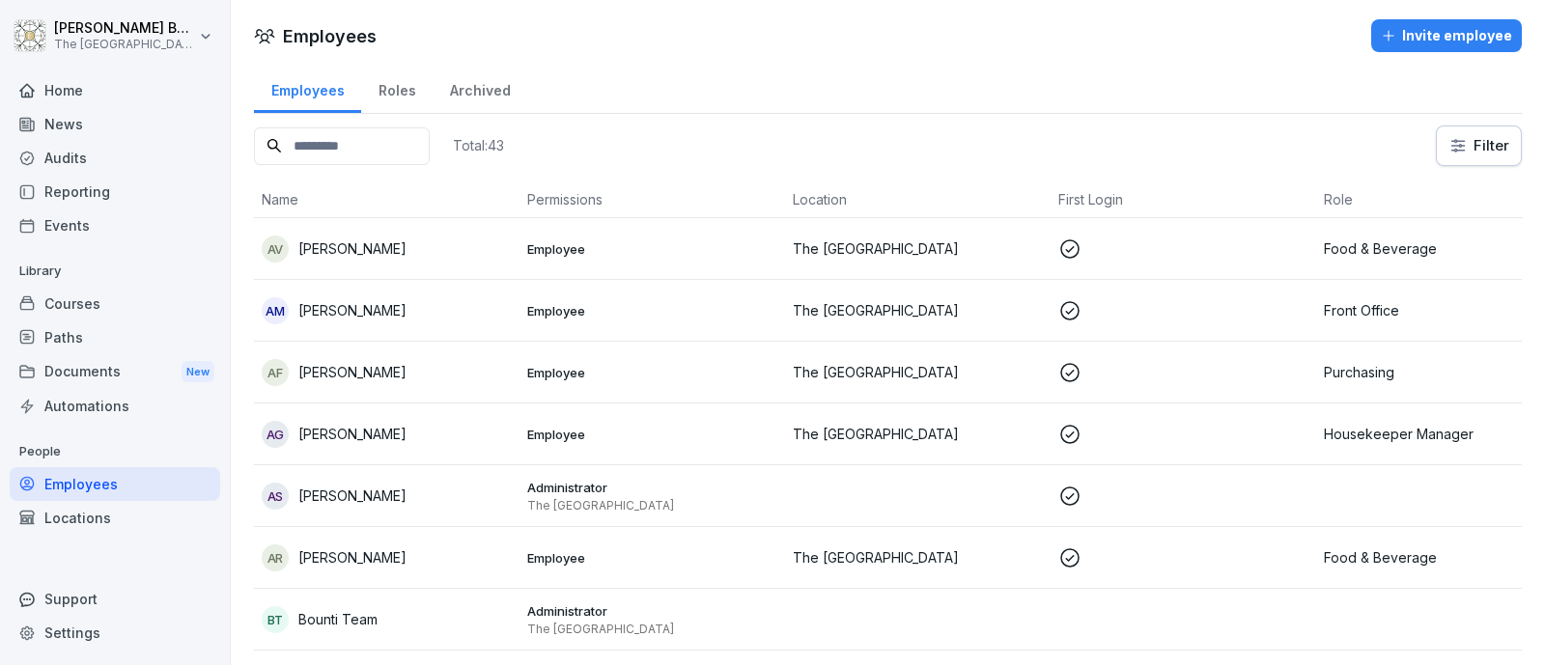
click at [341, 247] on p "Aditya Vata" at bounding box center [352, 248] width 108 height 20
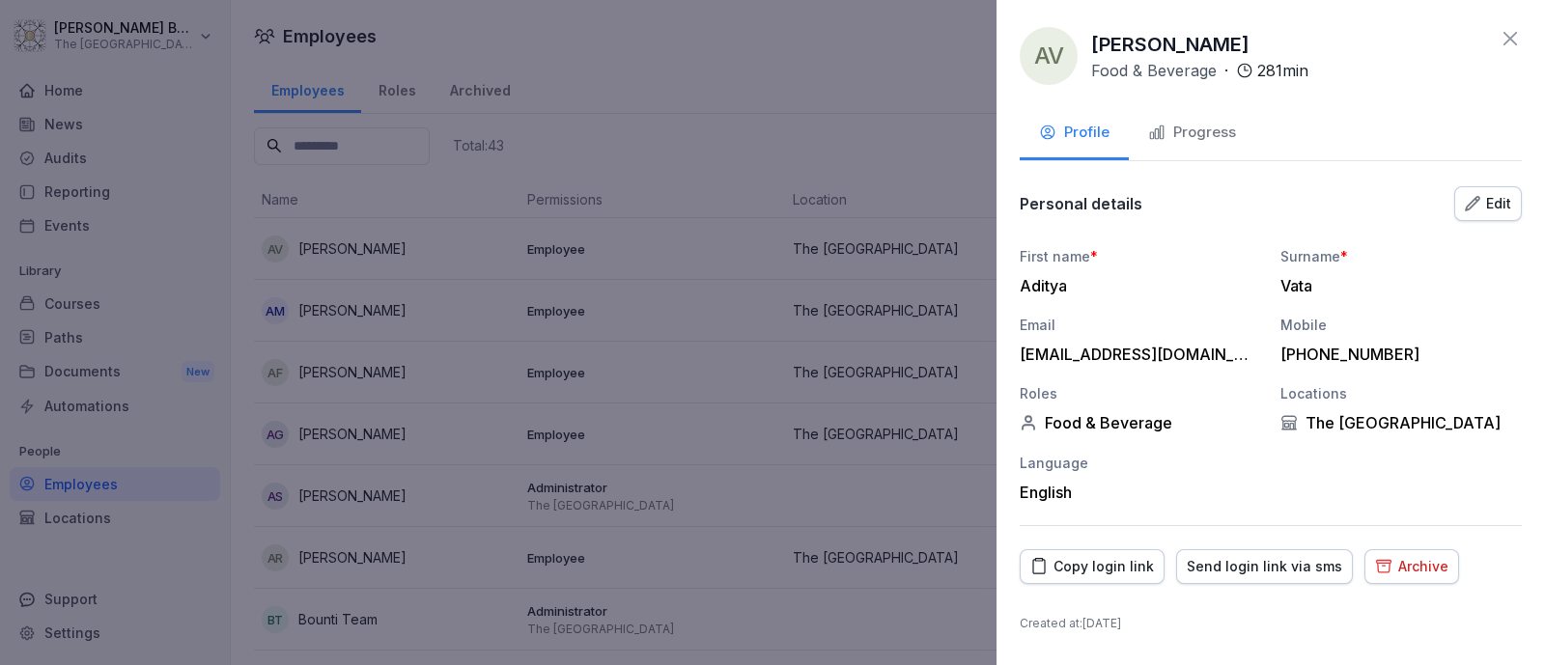
click at [1510, 24] on div "AV Aditya Vata Food & Beverage · 281 min Profile Progress Personal details Edit…" at bounding box center [1270, 332] width 548 height 665
click at [1496, 57] on div "AV Aditya Vata Food & Beverage · 281 min" at bounding box center [1270, 56] width 502 height 58
click at [1511, 47] on icon at bounding box center [1509, 38] width 23 height 23
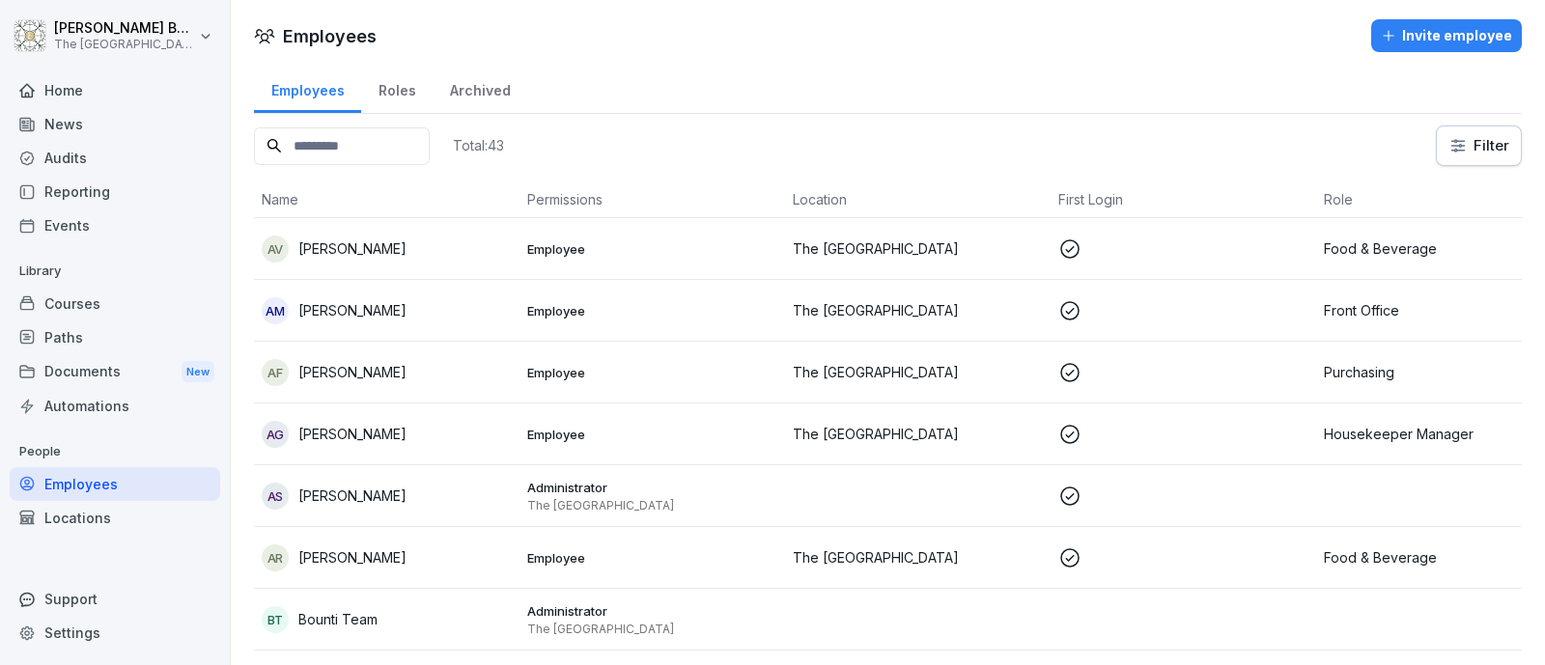
click at [113, 349] on div "Paths" at bounding box center [115, 337] width 210 height 34
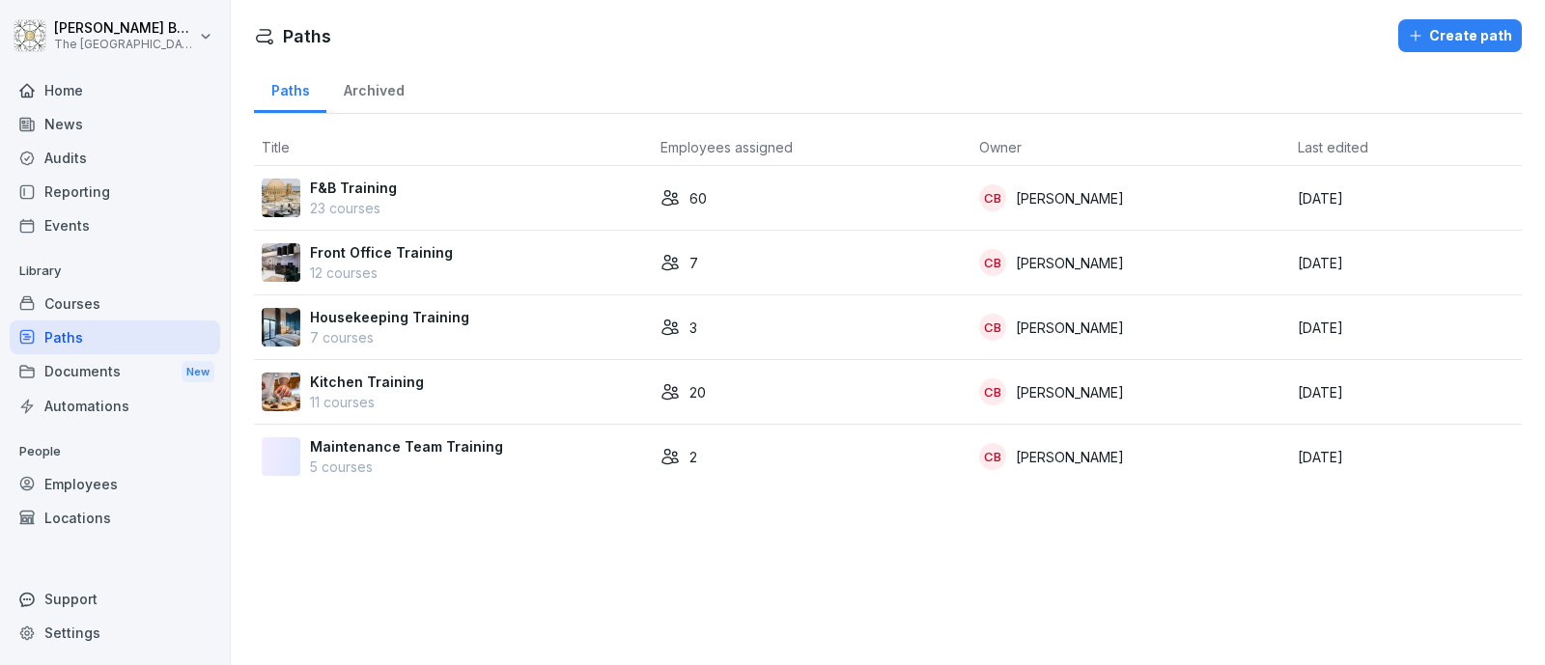
click at [349, 204] on p "23 courses" at bounding box center [353, 208] width 87 height 20
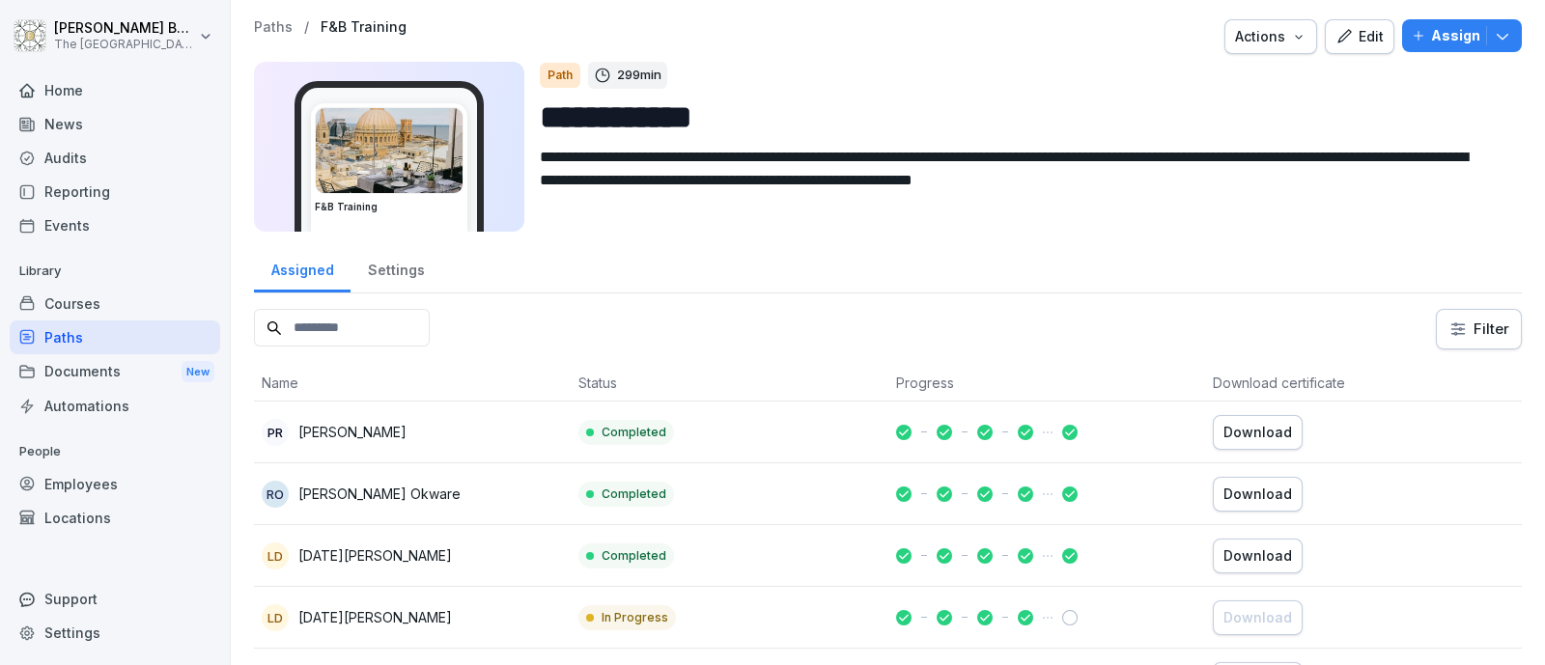
click at [1411, 34] on div "Assign" at bounding box center [1461, 35] width 100 height 21
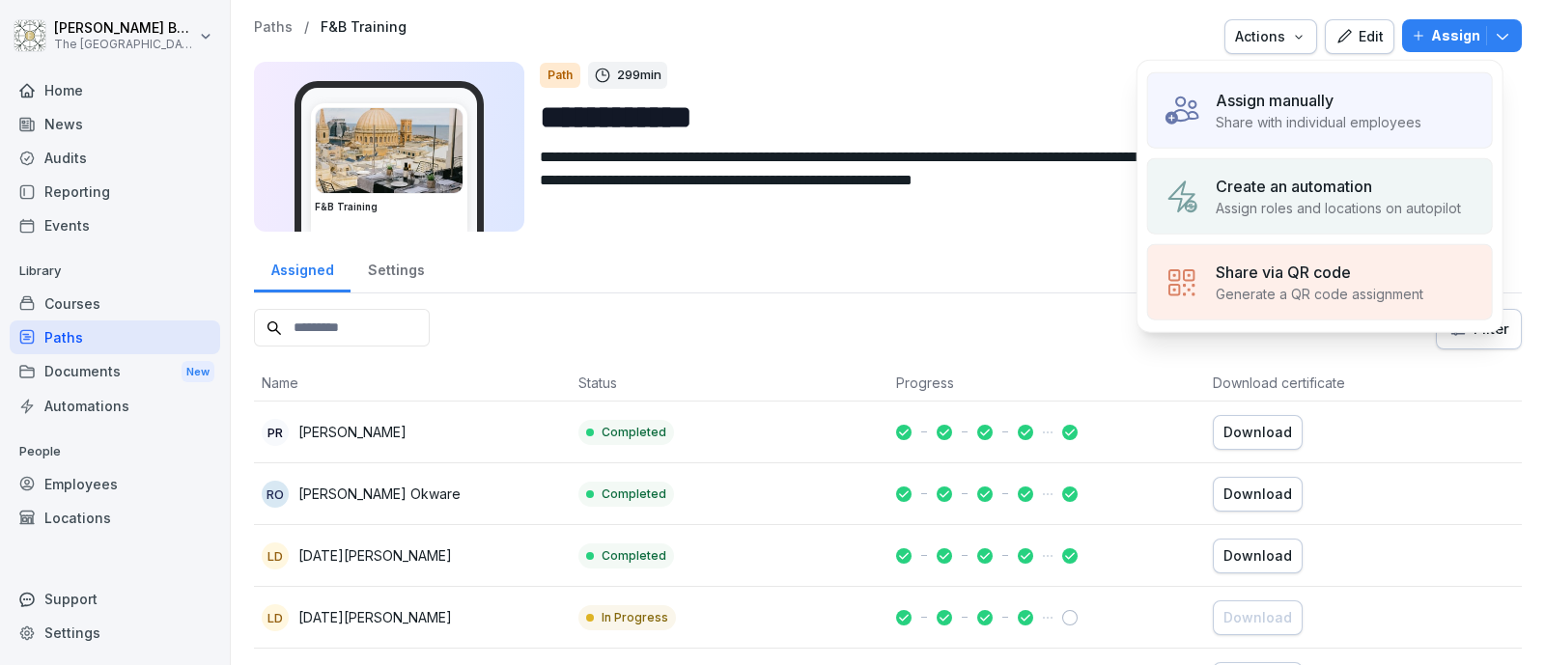
click at [1337, 189] on p "Create an automation" at bounding box center [1293, 186] width 156 height 23
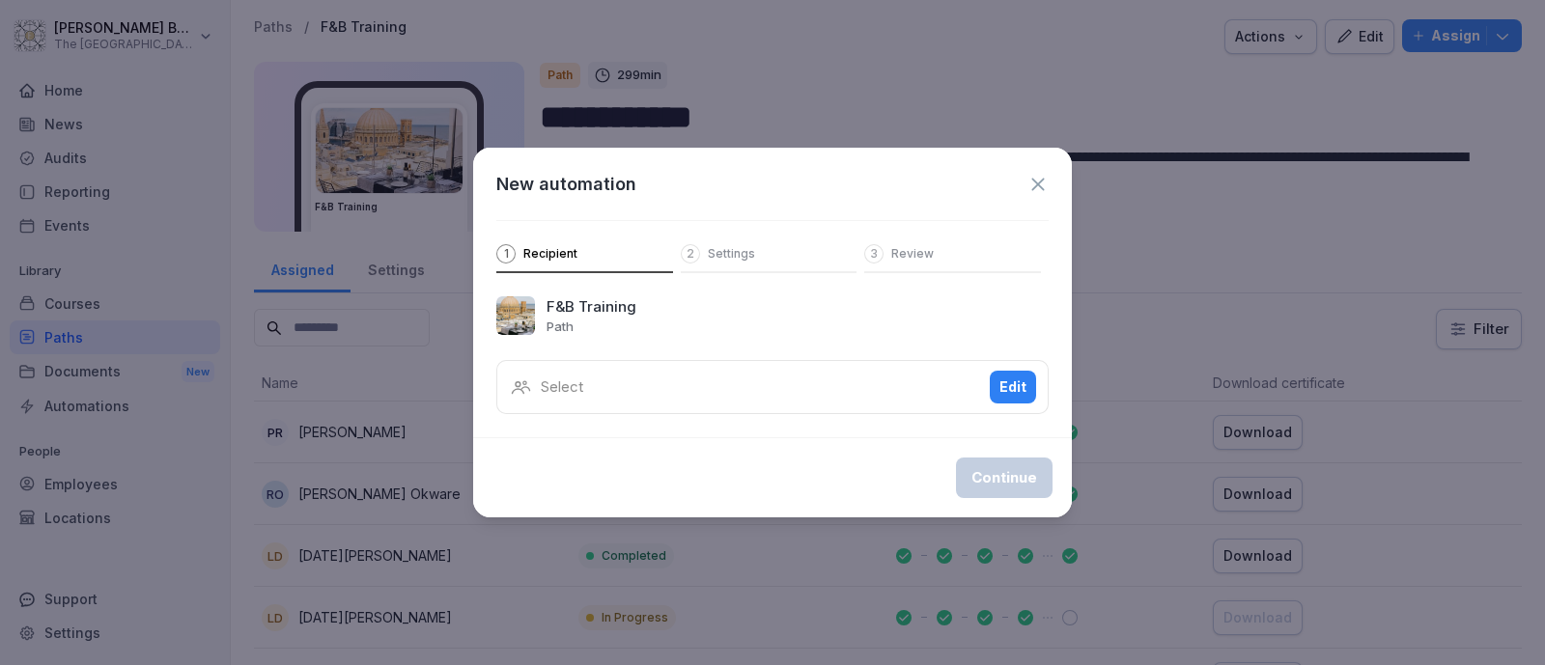
click at [656, 388] on div "Select Edit" at bounding box center [772, 387] width 552 height 54
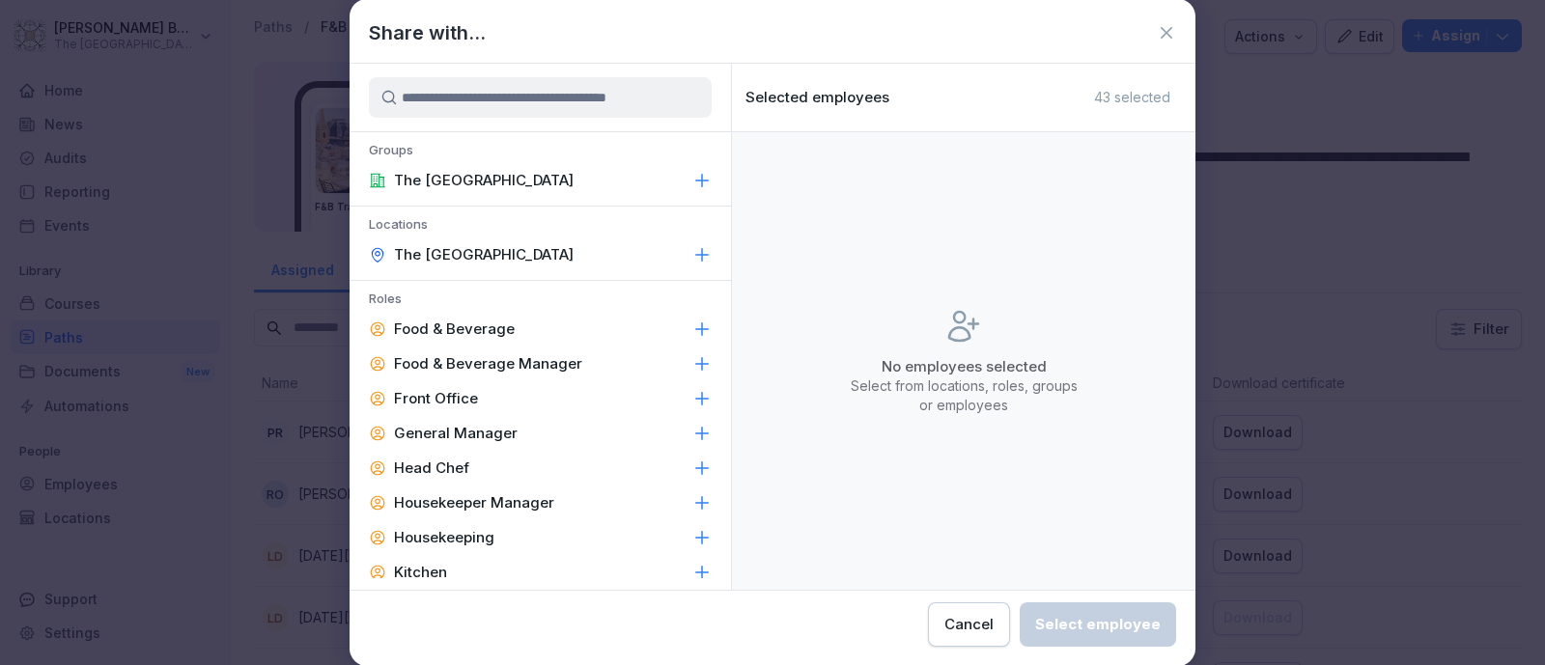
click at [566, 331] on div "Food & Beverage" at bounding box center [539, 329] width 381 height 35
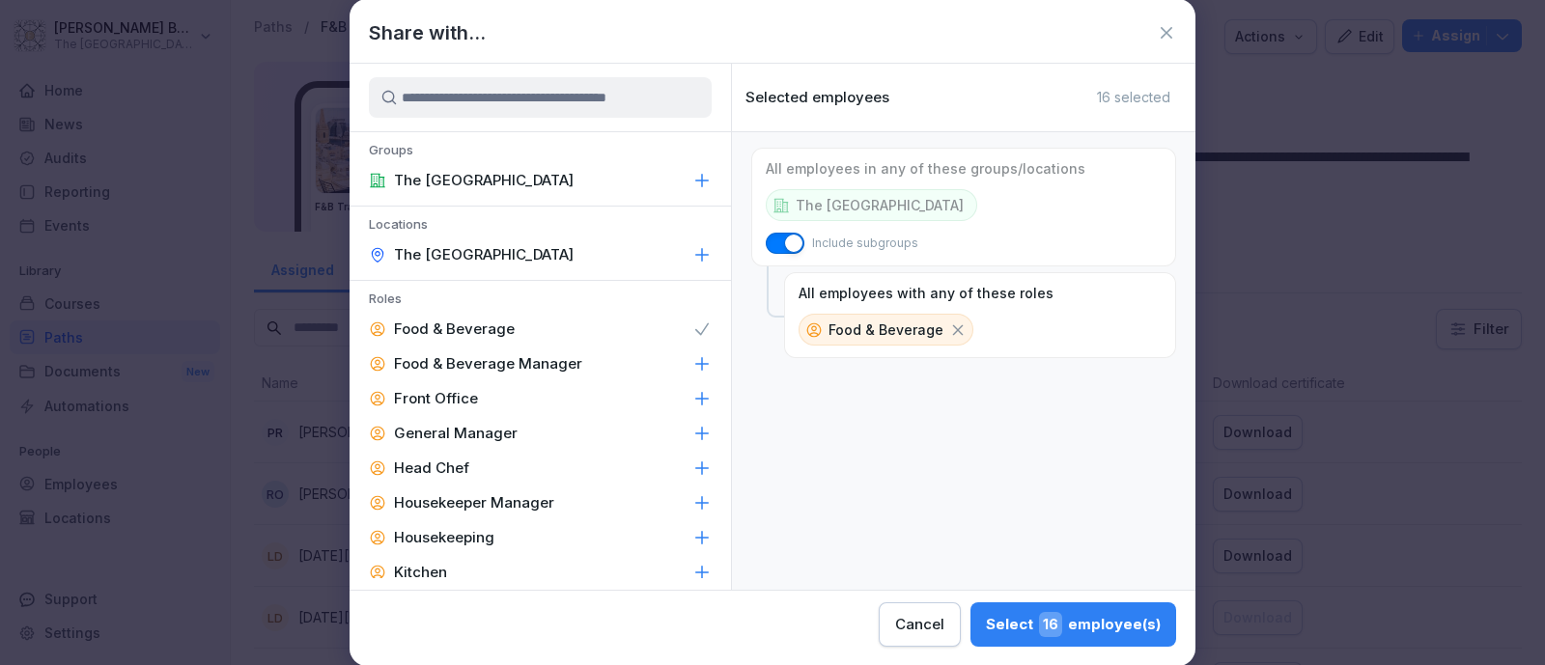
click at [562, 368] on p "Food & Beverage Manager" at bounding box center [488, 363] width 188 height 19
click at [562, 430] on div "General Manager" at bounding box center [539, 433] width 381 height 35
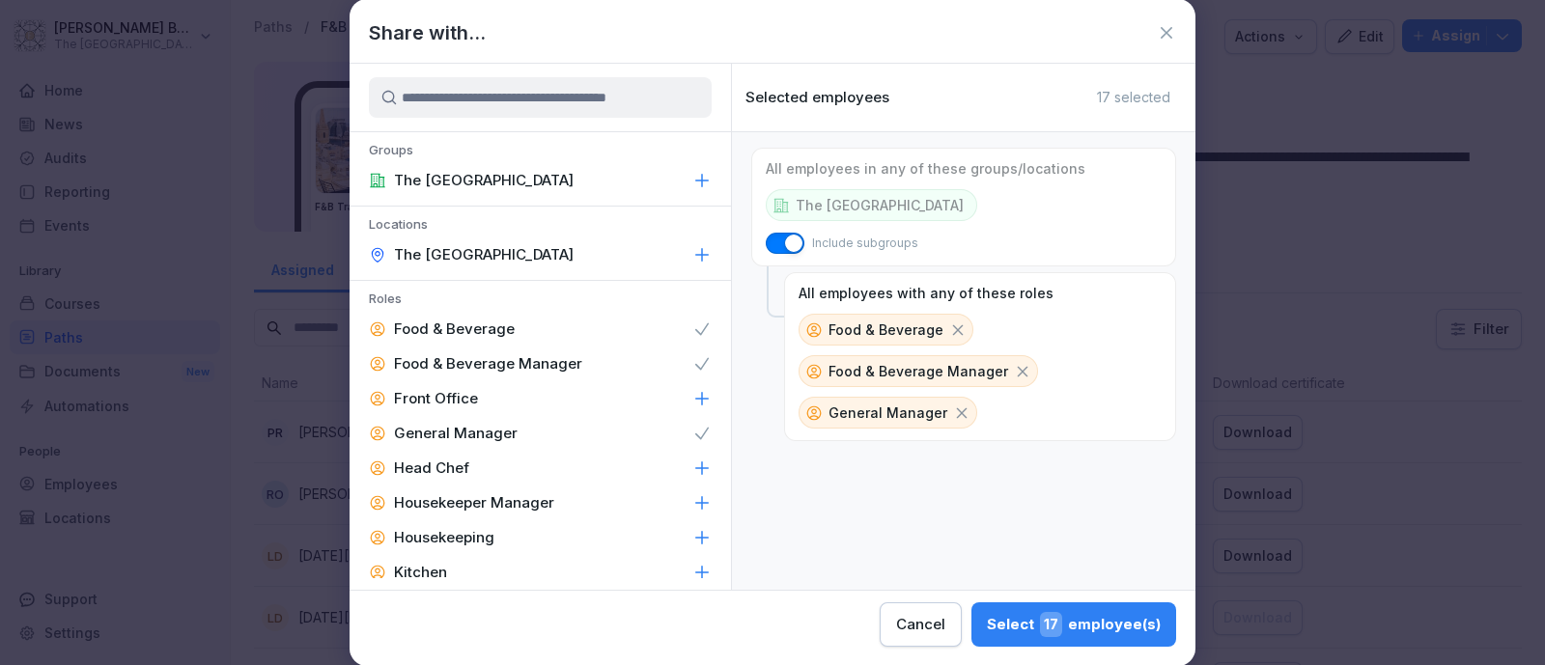
click at [1006, 625] on div "Select 17 employee(s)" at bounding box center [1074, 624] width 174 height 25
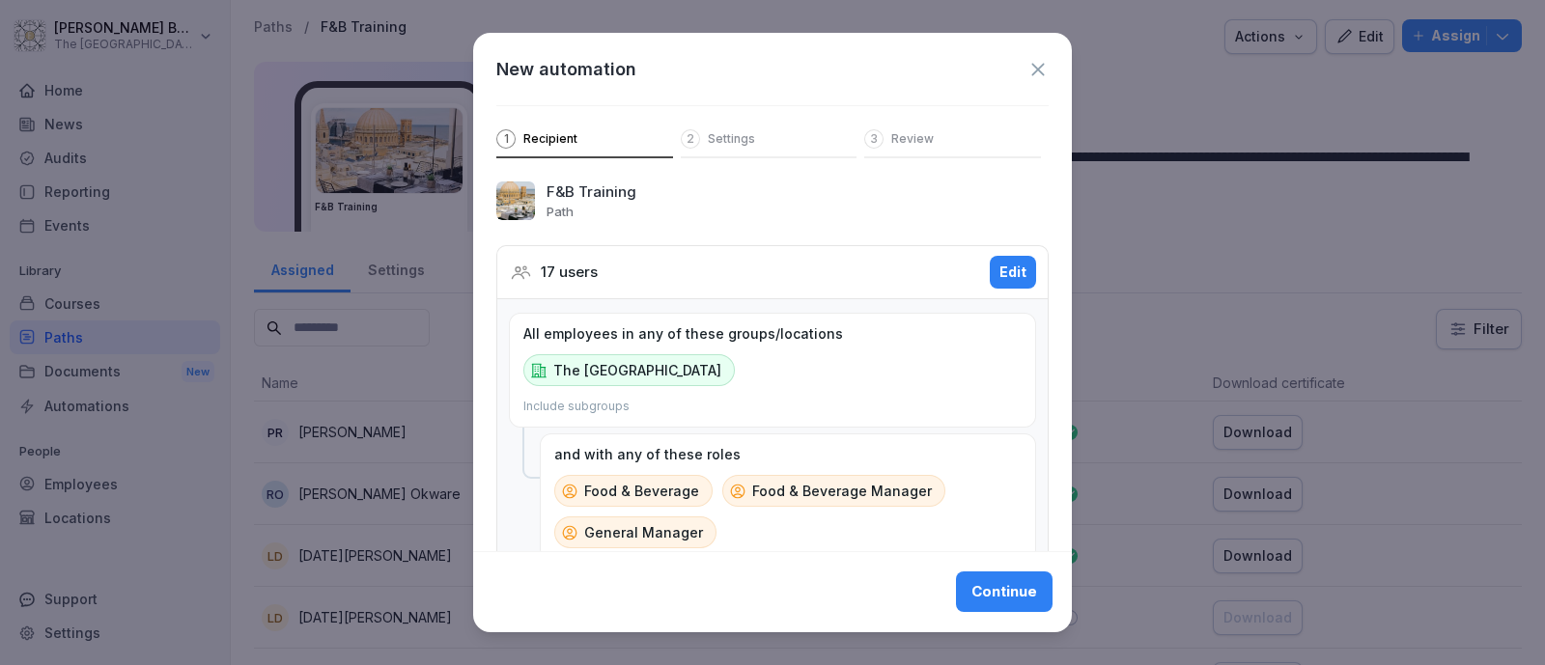
click at [756, 153] on div "2 Settings" at bounding box center [769, 143] width 177 height 29
click at [754, 145] on div "2 Settings" at bounding box center [769, 143] width 177 height 29
click at [989, 600] on div "Continue" at bounding box center [1004, 592] width 66 height 21
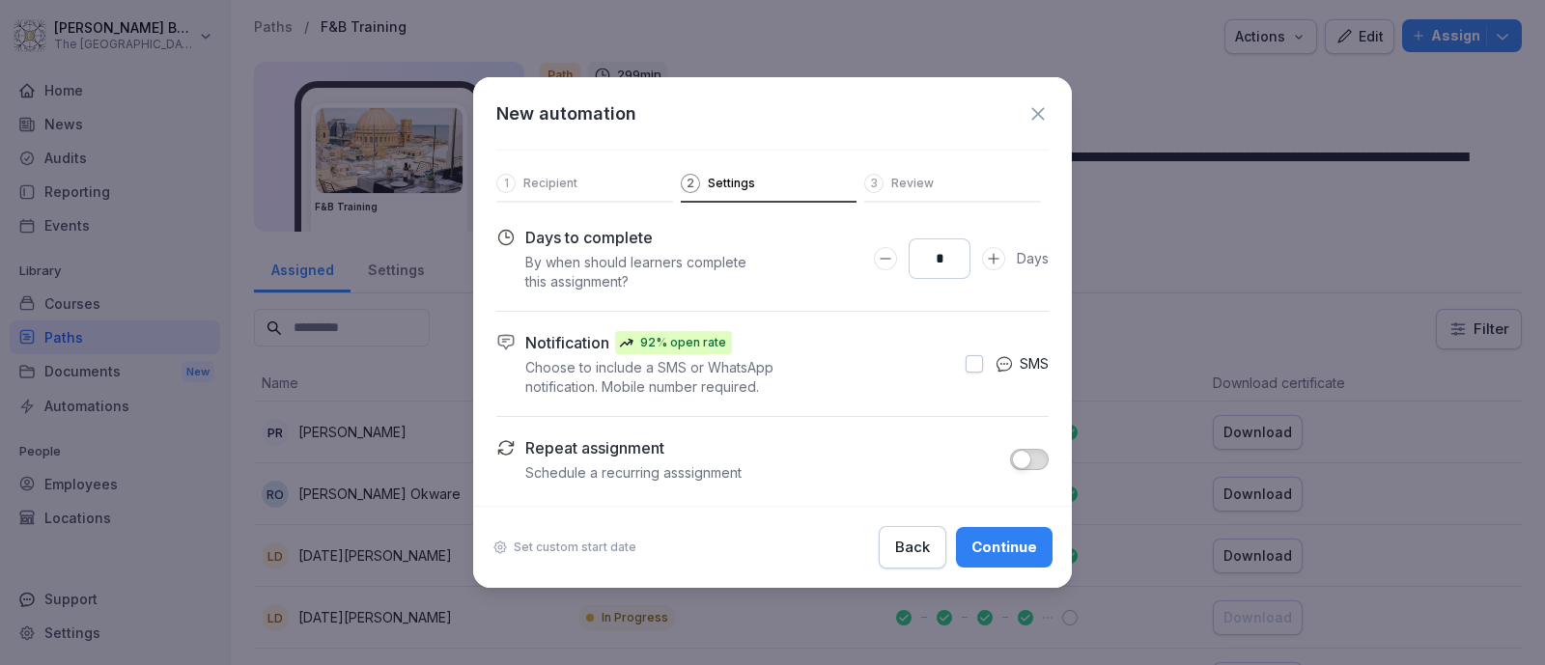
click at [1004, 258] on button "Increase Days to complete number input" at bounding box center [993, 258] width 23 height 23
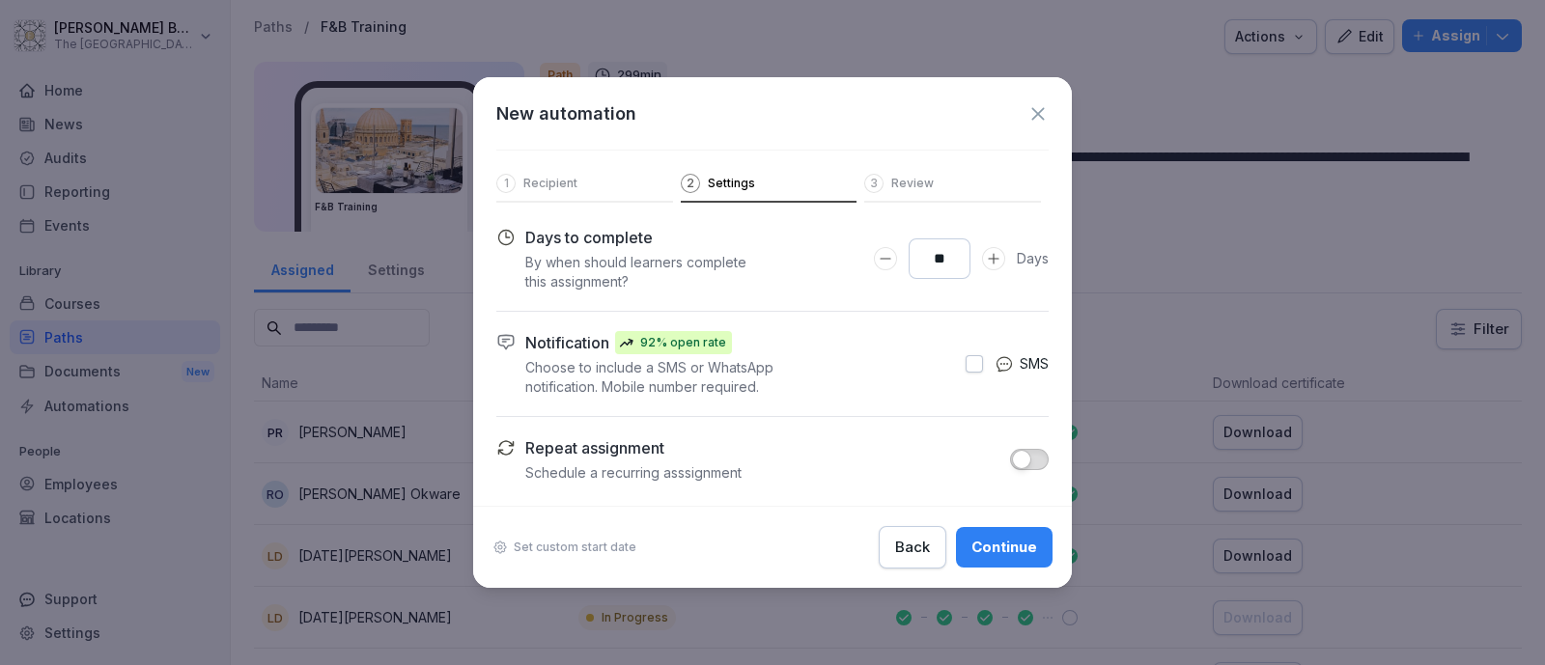
click at [1004, 260] on div "**" at bounding box center [939, 258] width 131 height 41
click at [984, 261] on button "Increase Days to complete number input" at bounding box center [993, 258] width 23 height 23
type input "**"
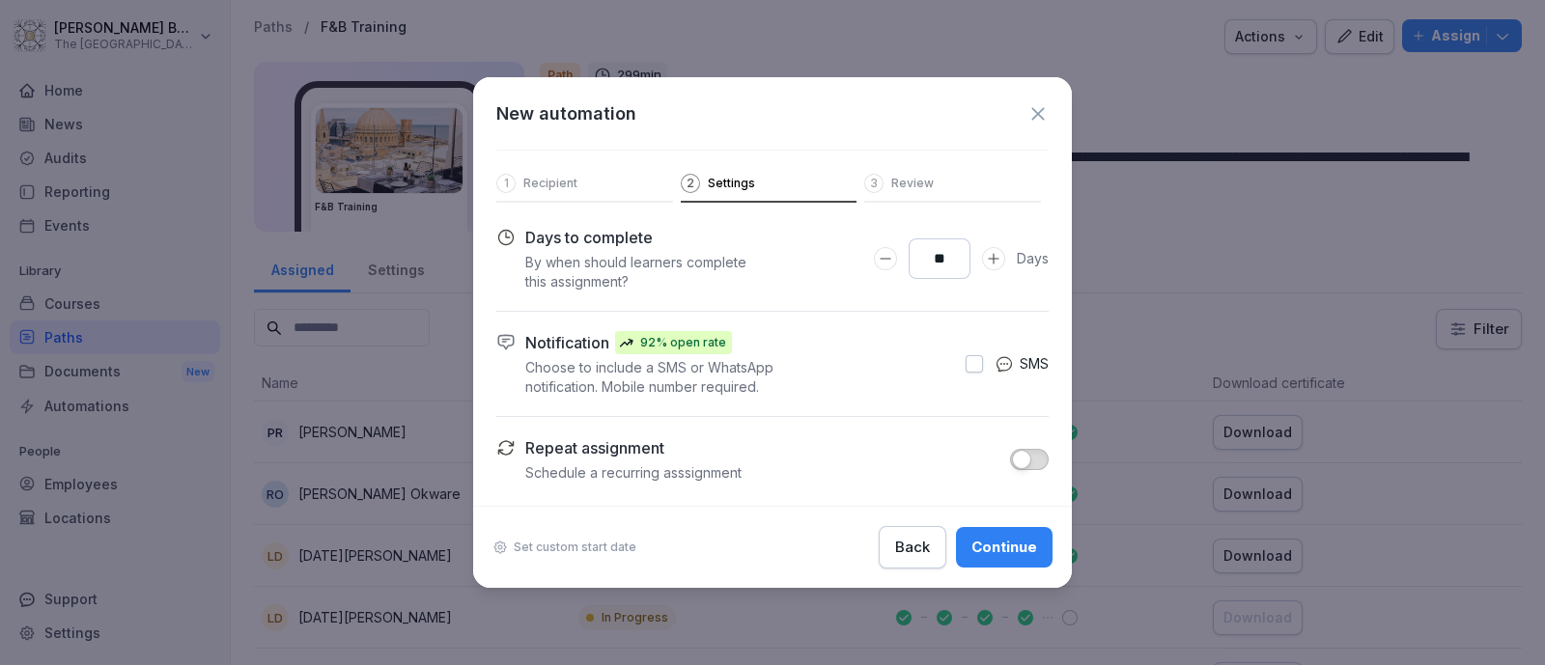
click at [984, 262] on button "Increase Days to complete number input" at bounding box center [993, 258] width 23 height 23
click at [965, 362] on button "button" at bounding box center [973, 363] width 17 height 17
click at [1026, 460] on span "button" at bounding box center [1021, 459] width 19 height 19
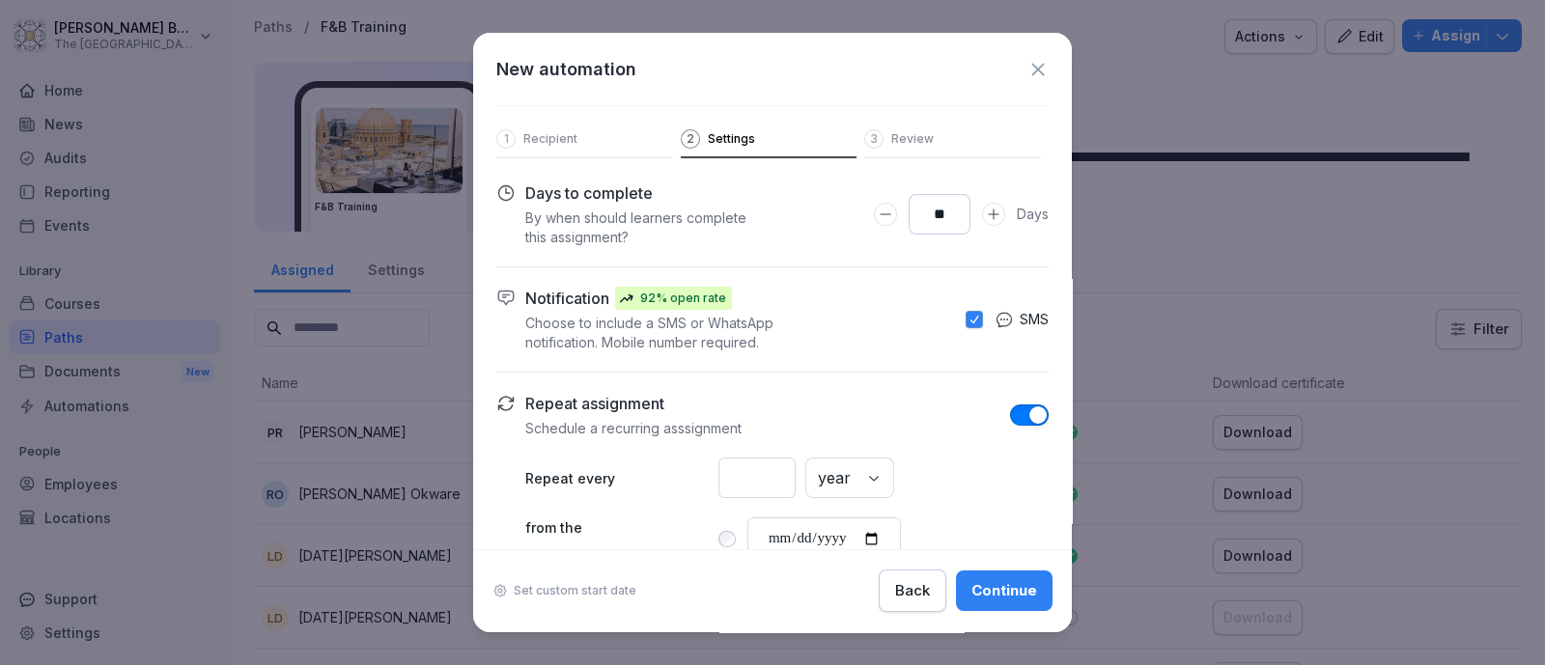
click at [907, 498] on div "* year" at bounding box center [883, 478] width 330 height 41
drag, startPoint x: 893, startPoint y: 472, endPoint x: 864, endPoint y: 471, distance: 29.0
drag, startPoint x: 715, startPoint y: 487, endPoint x: 698, endPoint y: 485, distance: 17.5
click at [700, 485] on div "Repeat every * month" at bounding box center [786, 478] width 523 height 41
type input "*"
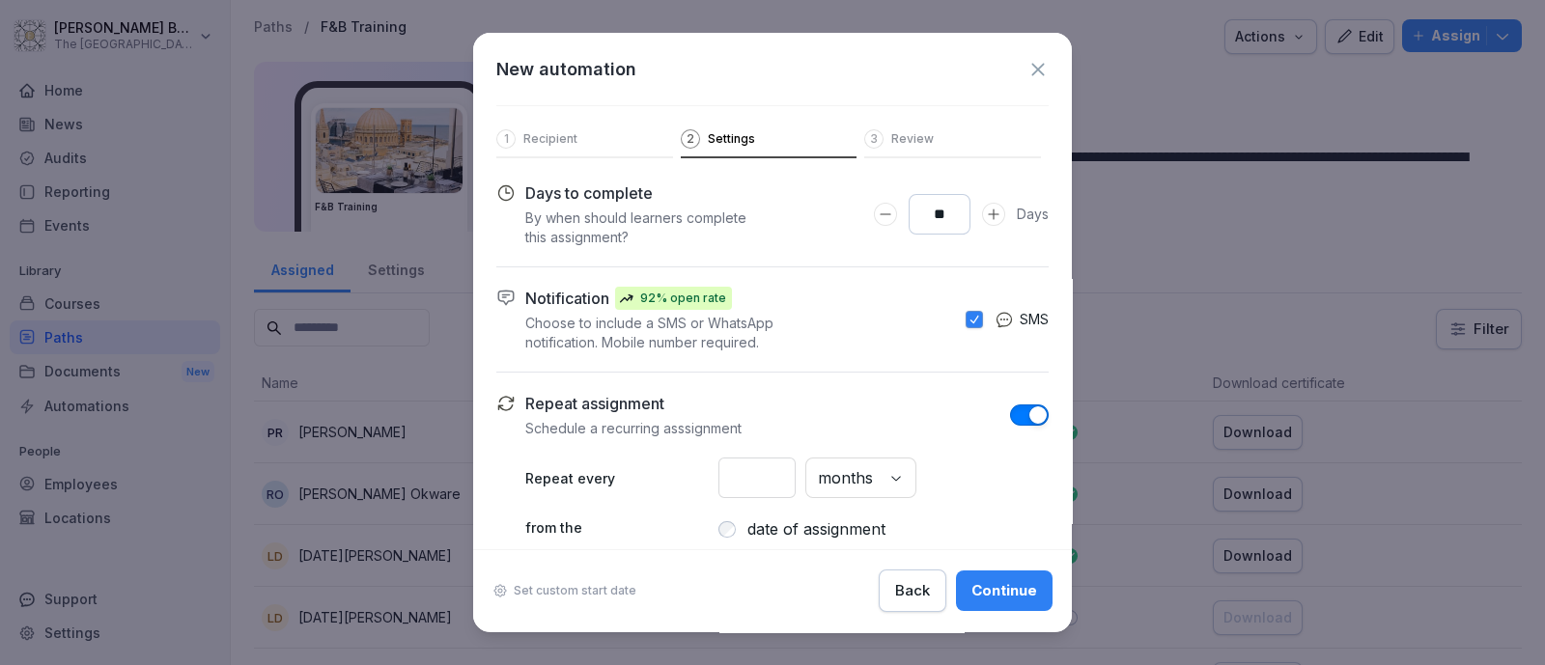
click at [508, 345] on div "Notification 92% open rate Choose to include a SMS or WhatsApp notification. Mo…" at bounding box center [725, 320] width 459 height 66
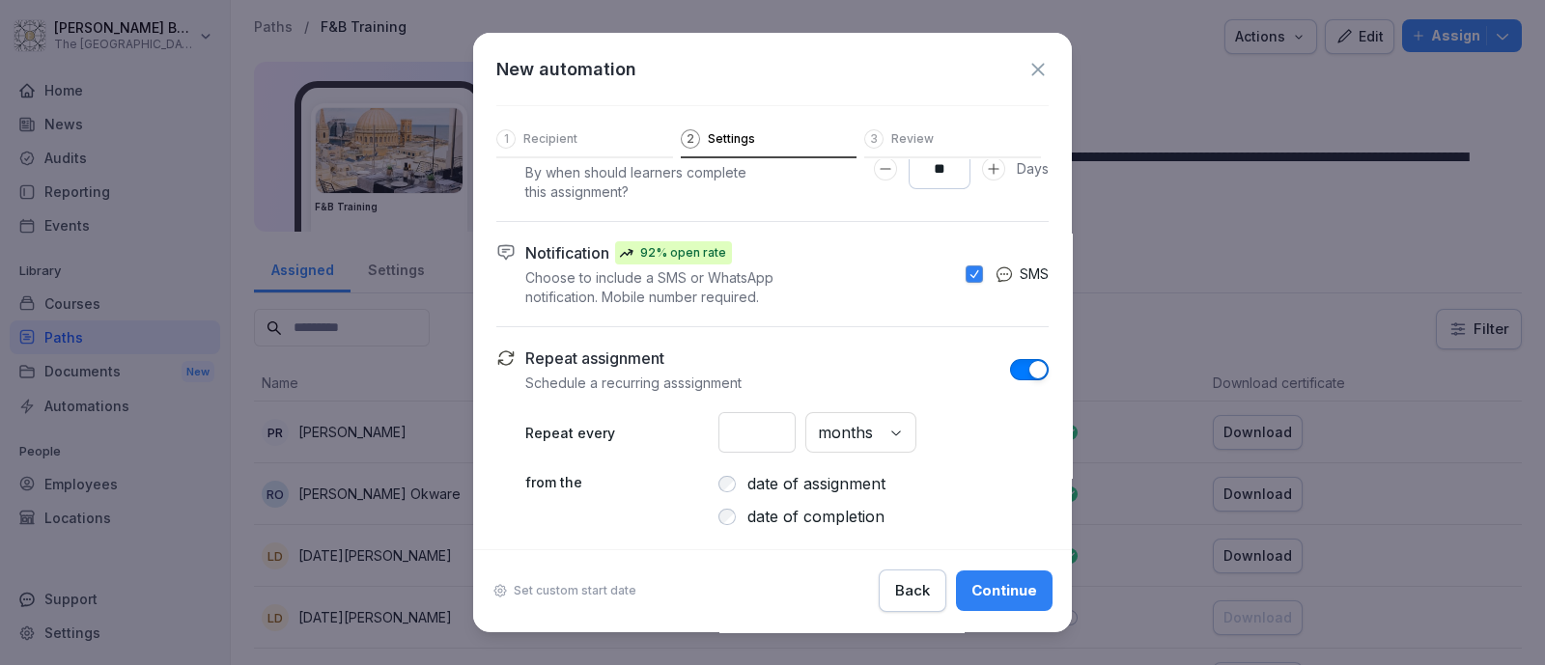
scroll to position [64, 0]
click at [985, 607] on button "Continue" at bounding box center [1004, 590] width 97 height 41
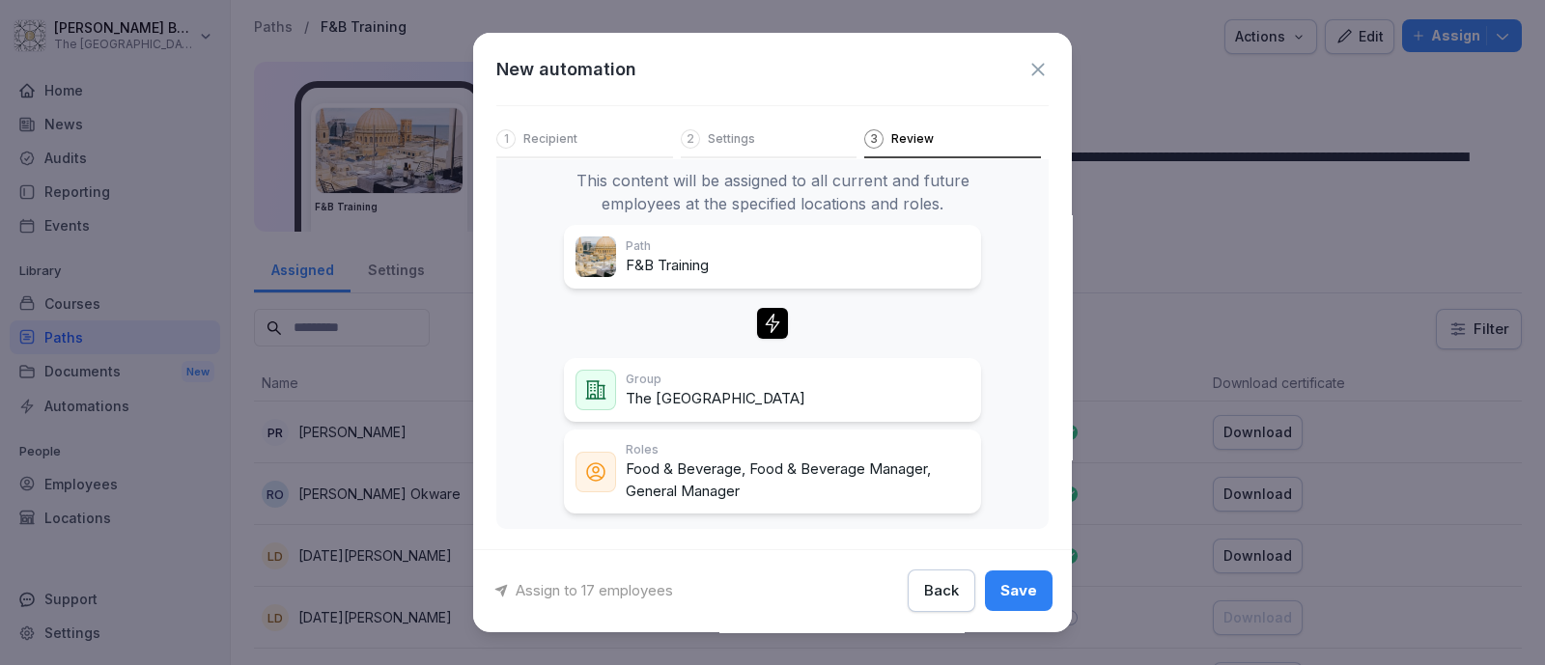
scroll to position [65, 0]
click at [1000, 596] on div "Save" at bounding box center [1018, 591] width 37 height 21
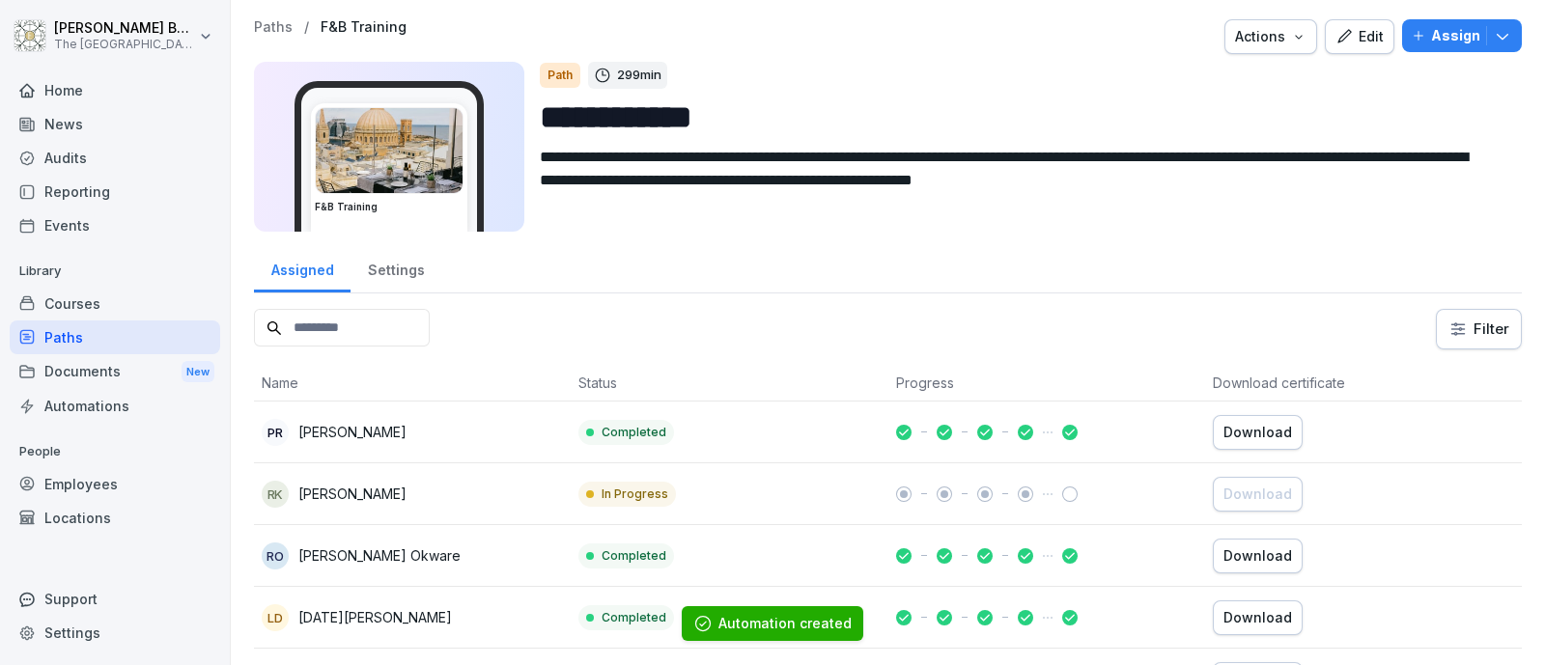
click at [129, 342] on div "Paths" at bounding box center [115, 337] width 210 height 34
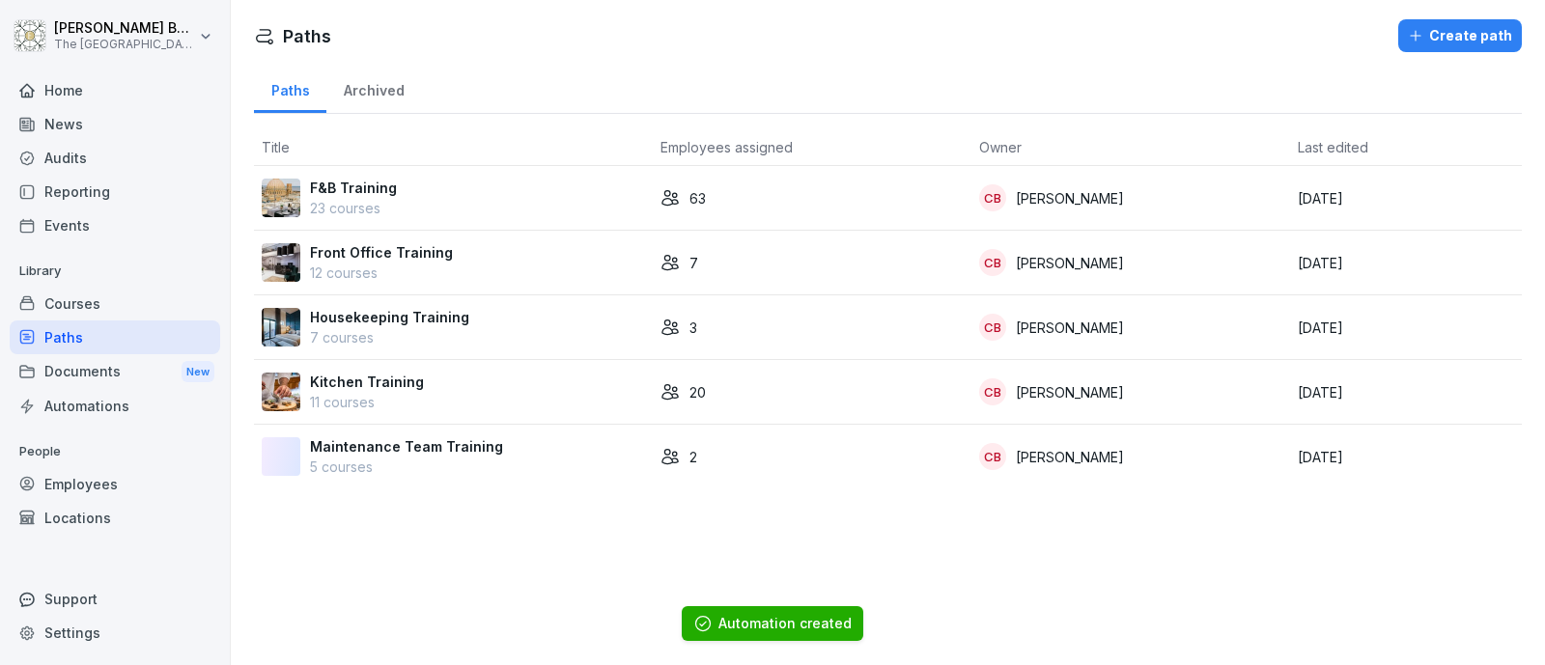
click at [357, 254] on p "Front Office Training" at bounding box center [381, 252] width 143 height 20
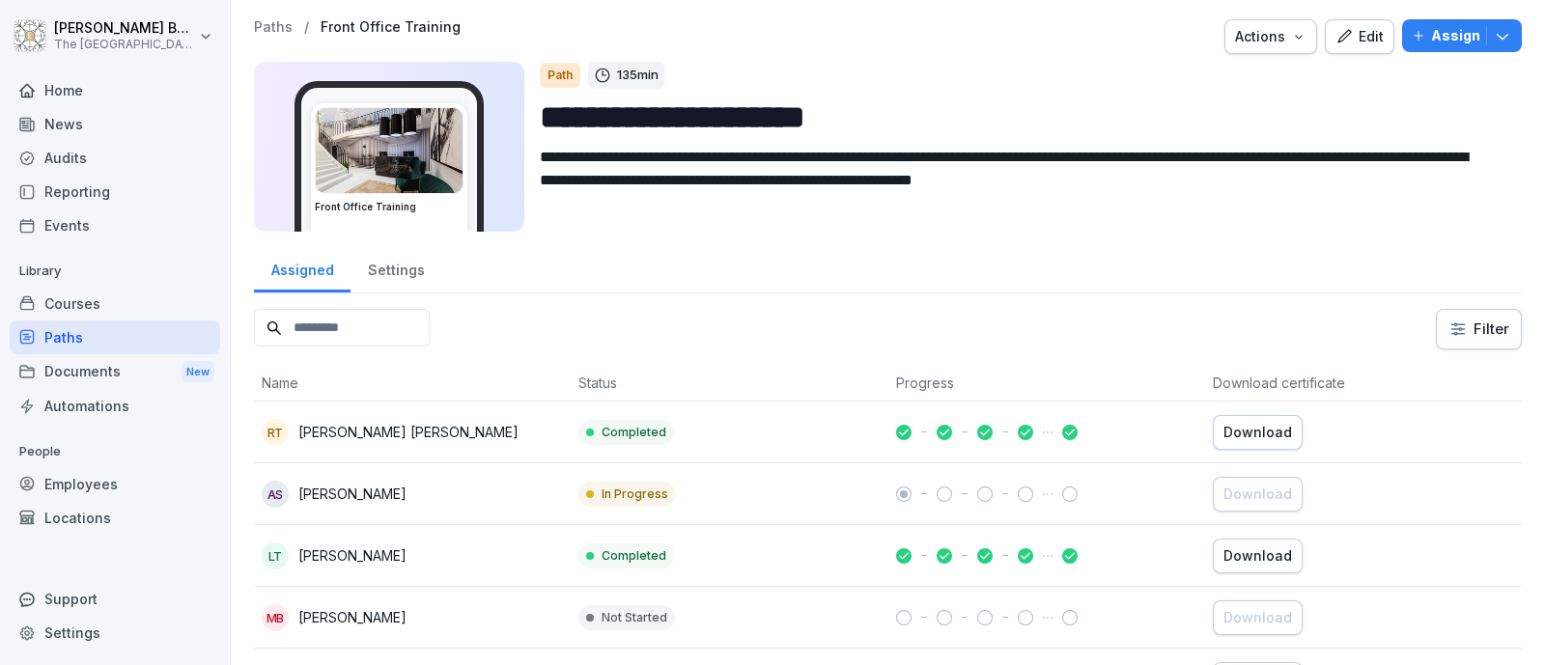
click at [1431, 38] on p "Assign" at bounding box center [1455, 35] width 49 height 21
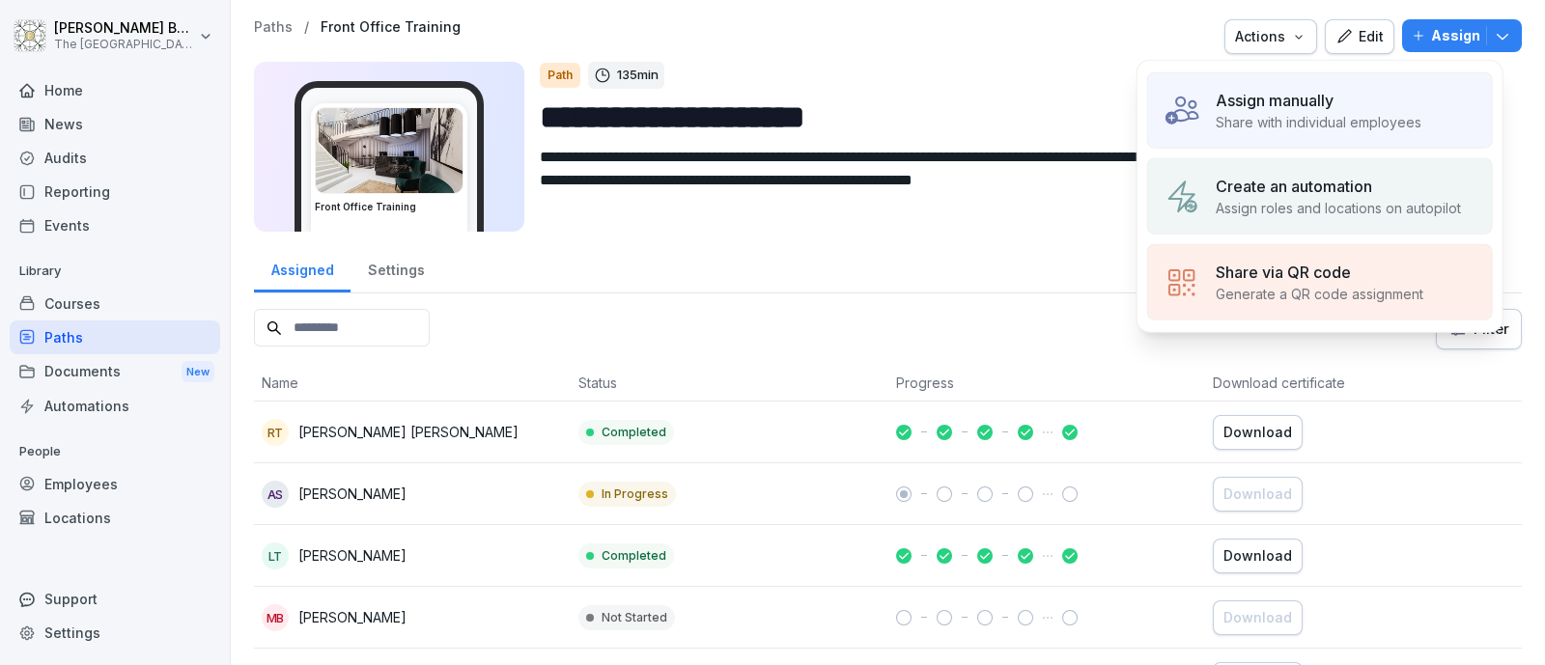
click at [1366, 181] on p "Create an automation" at bounding box center [1293, 186] width 156 height 23
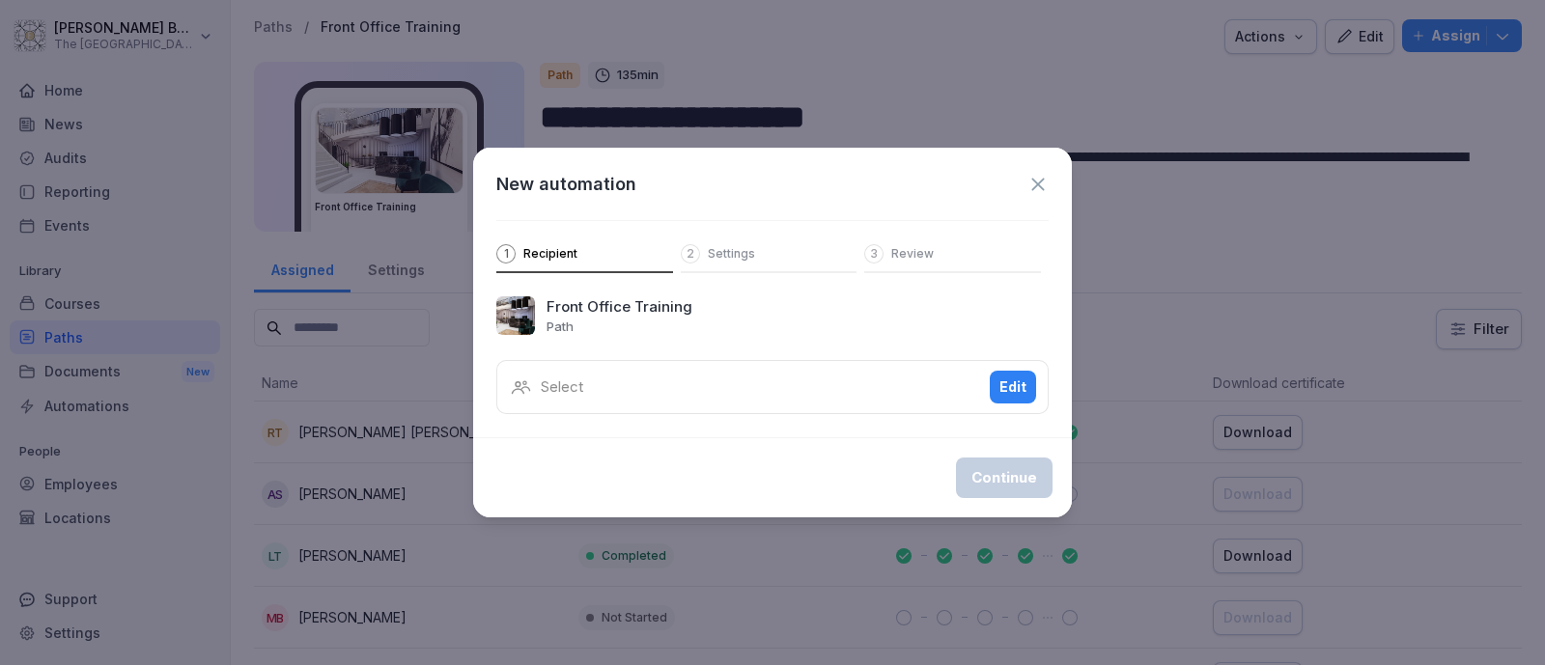
click at [1011, 379] on div "Edit" at bounding box center [1012, 386] width 27 height 21
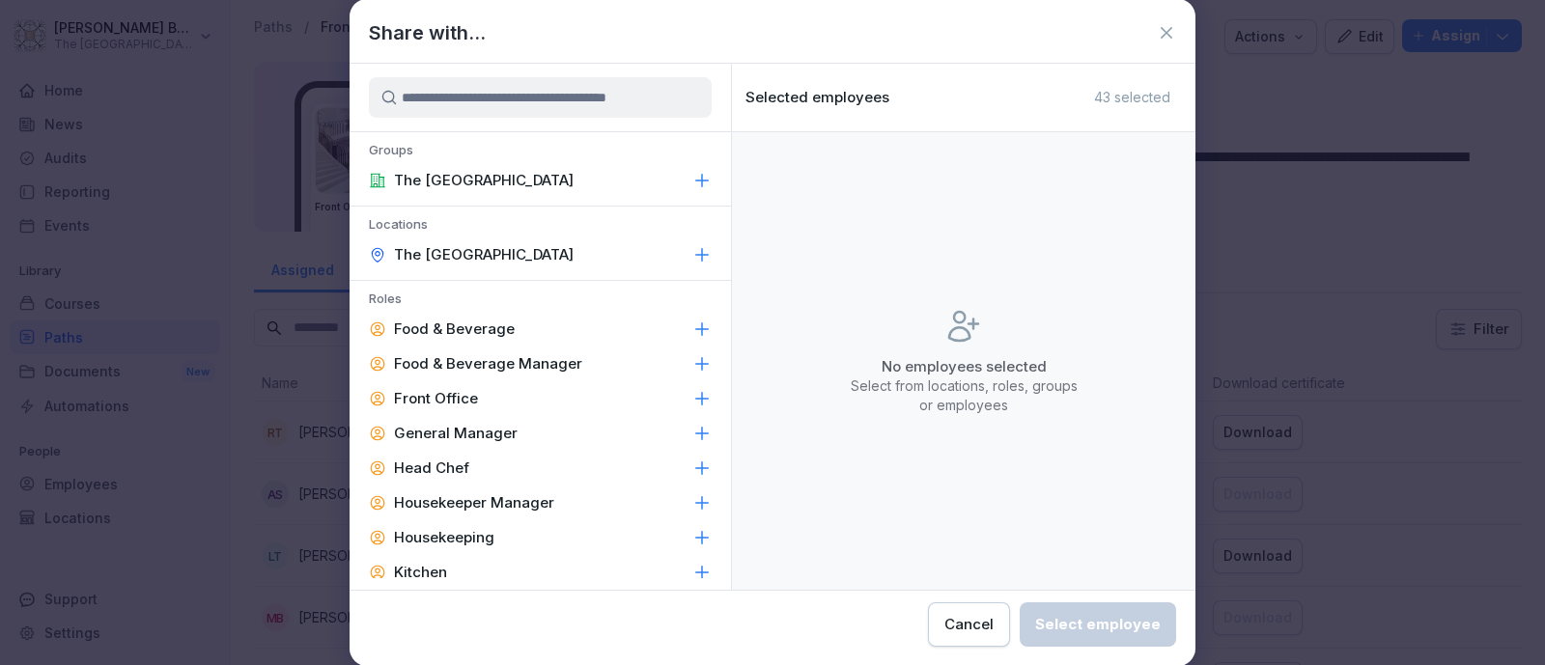
click at [564, 393] on div "Front Office" at bounding box center [539, 398] width 381 height 35
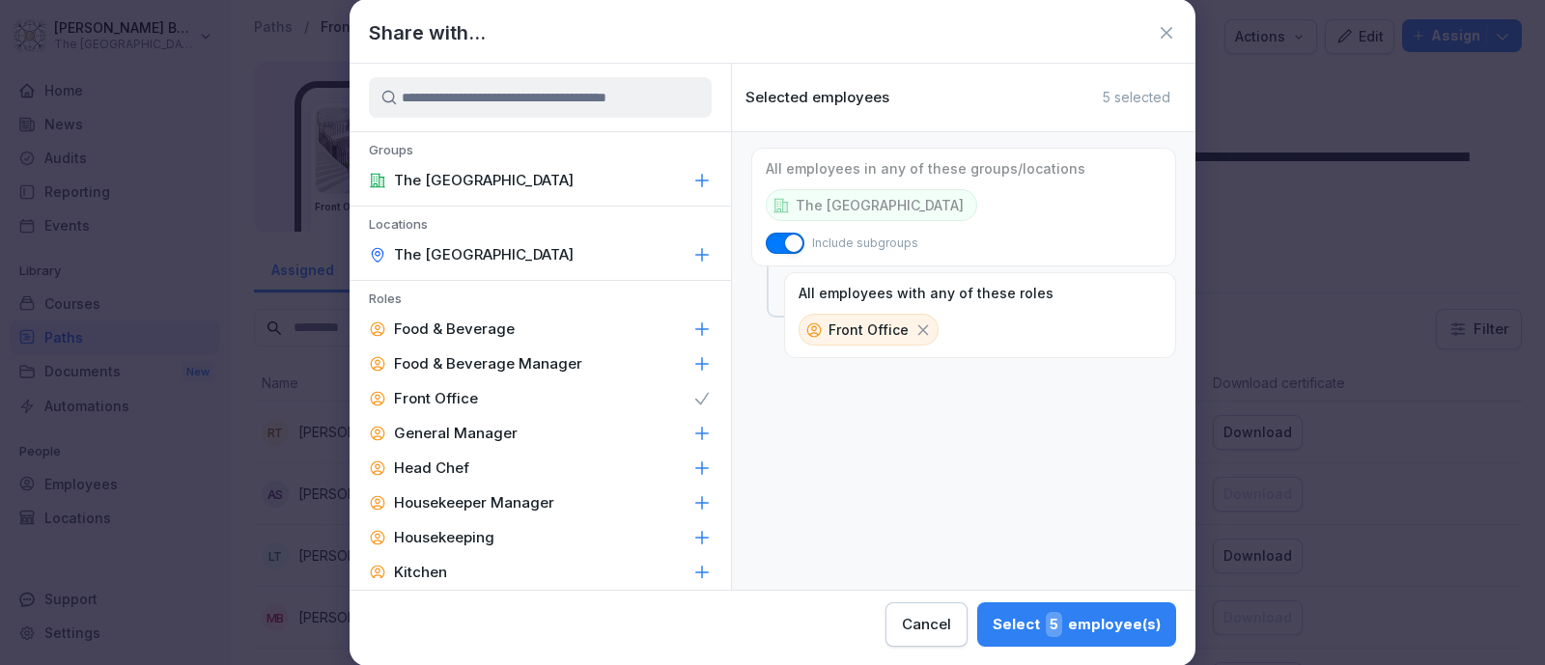
click at [559, 425] on div "General Manager" at bounding box center [539, 433] width 381 height 35
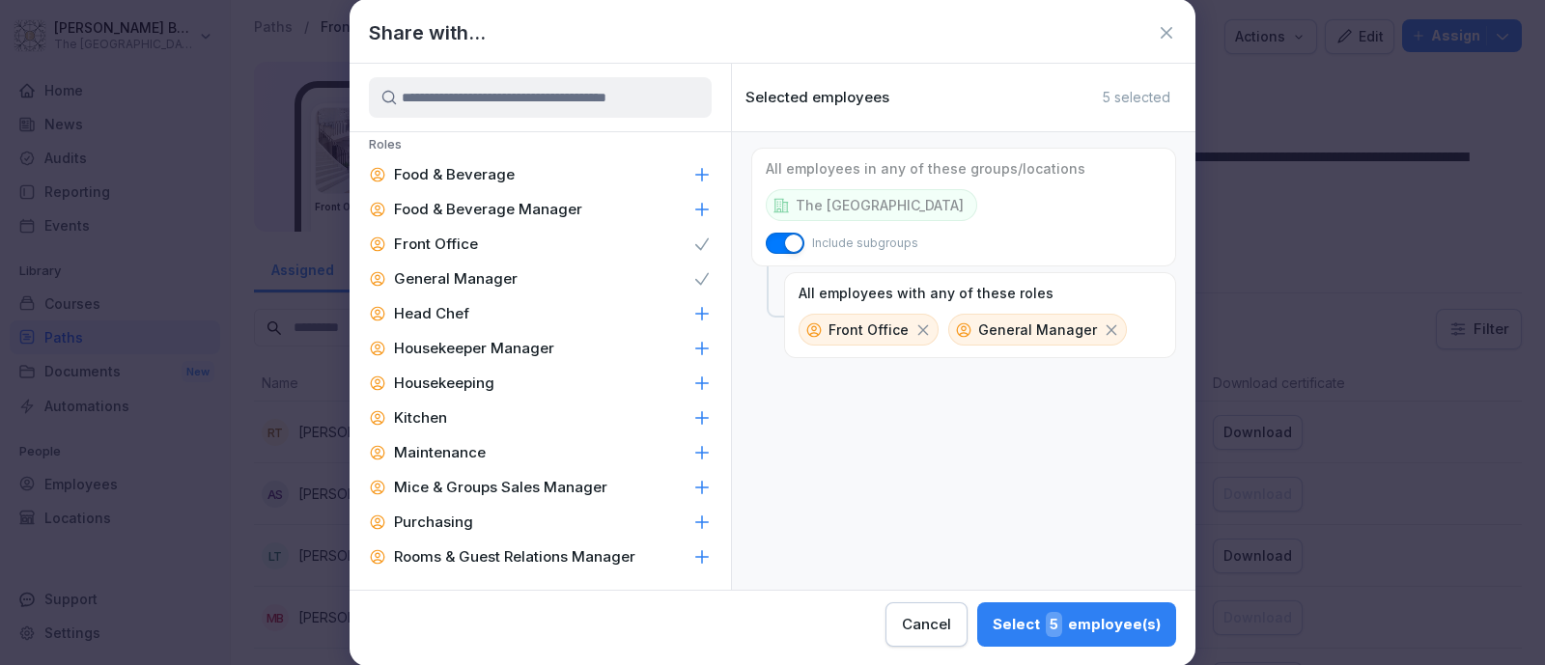
scroll to position [157, 0]
click at [559, 549] on p "Rooms & Guest Relations Manager" at bounding box center [514, 553] width 241 height 19
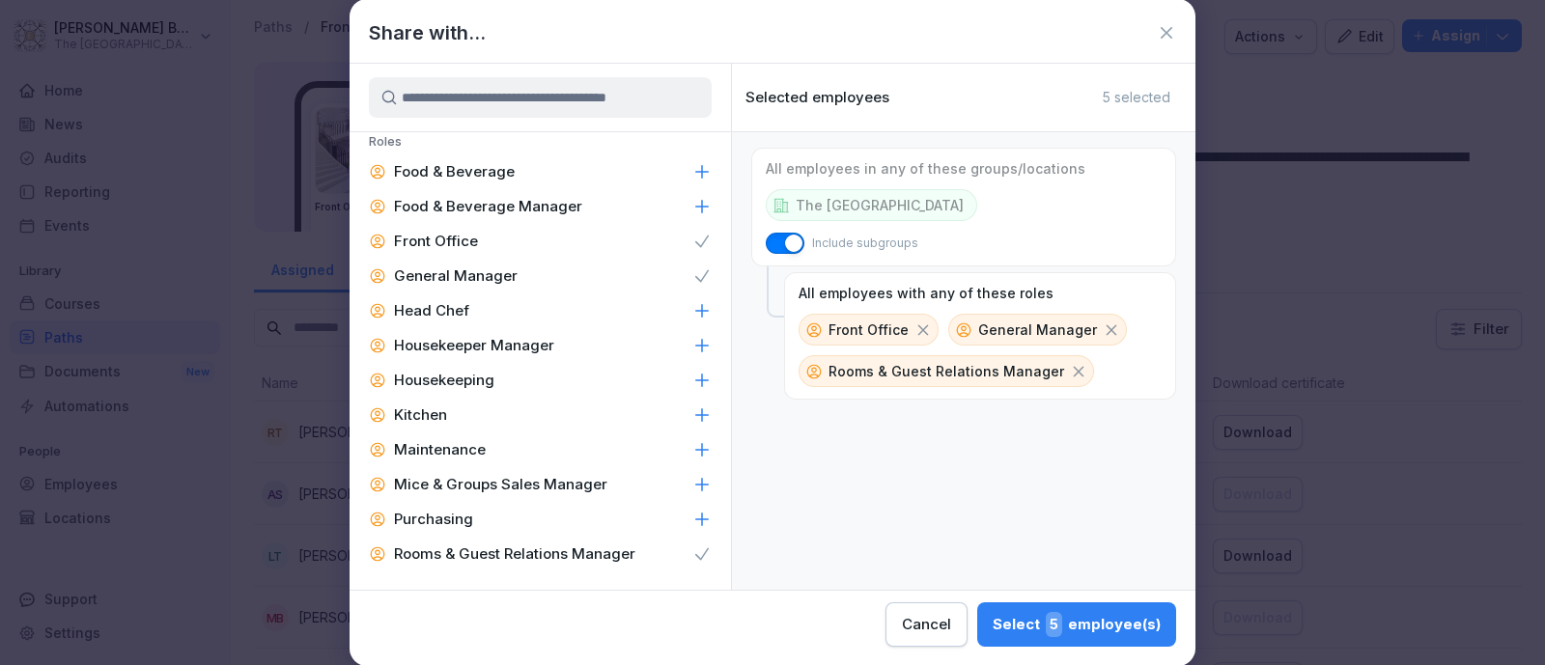
click at [1013, 622] on div "Select 5 employee(s)" at bounding box center [1076, 624] width 168 height 25
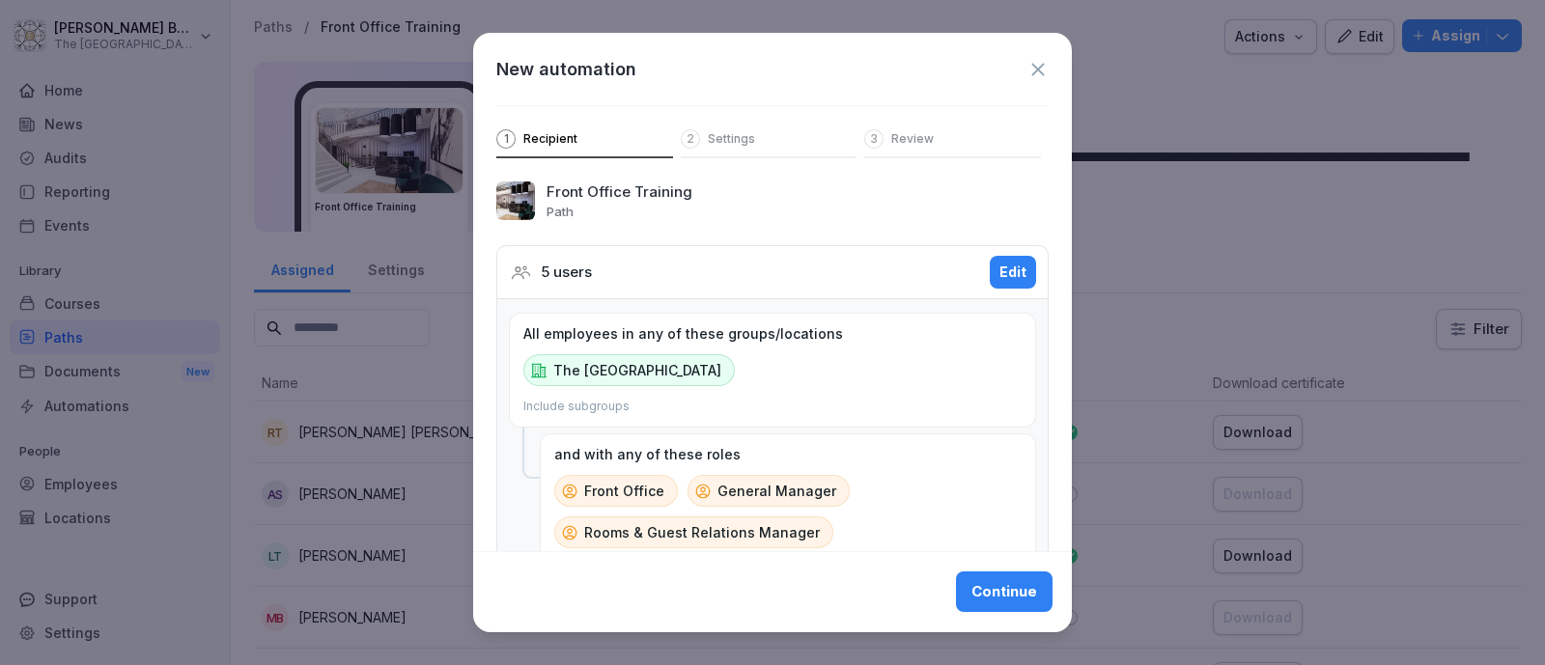
click at [751, 153] on div "2 Settings" at bounding box center [769, 143] width 177 height 29
click at [971, 598] on div "Continue" at bounding box center [1004, 592] width 66 height 21
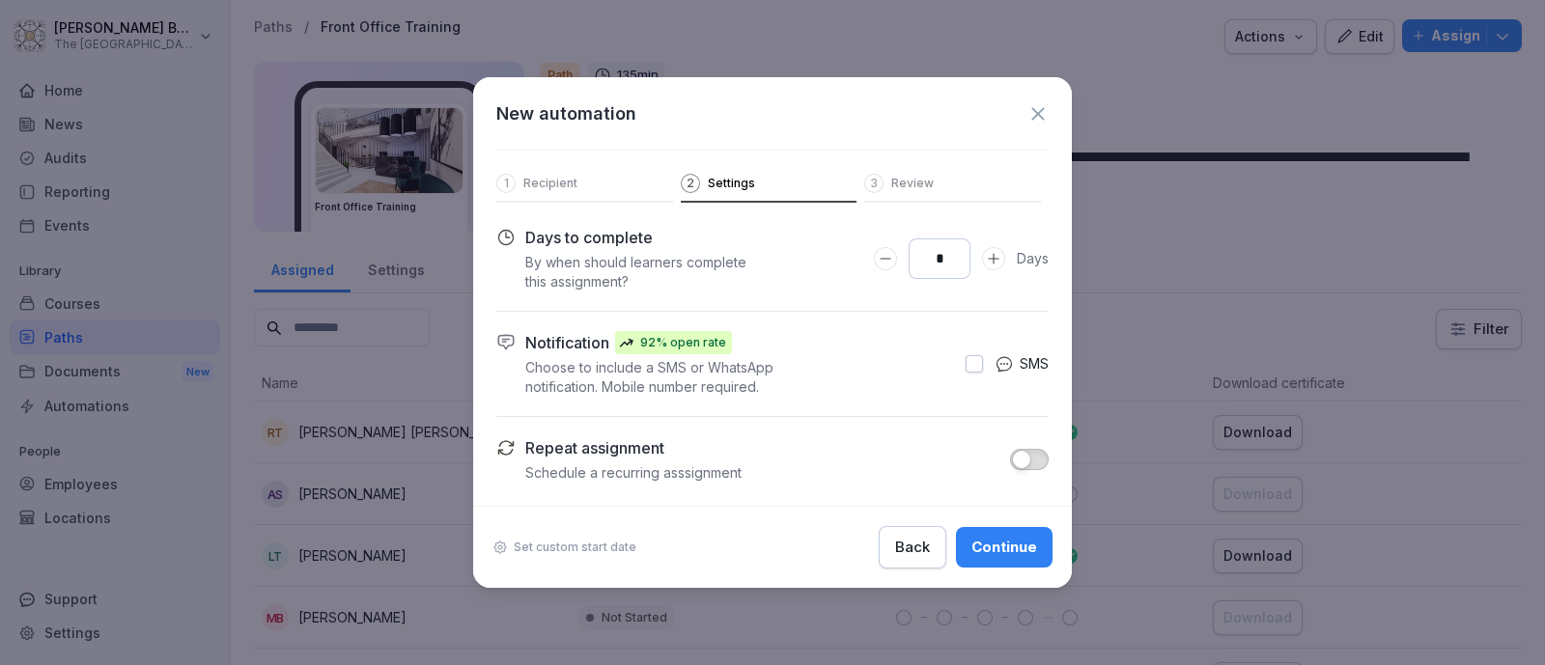
click at [994, 265] on icon "Increase Days to complete number input" at bounding box center [993, 258] width 15 height 15
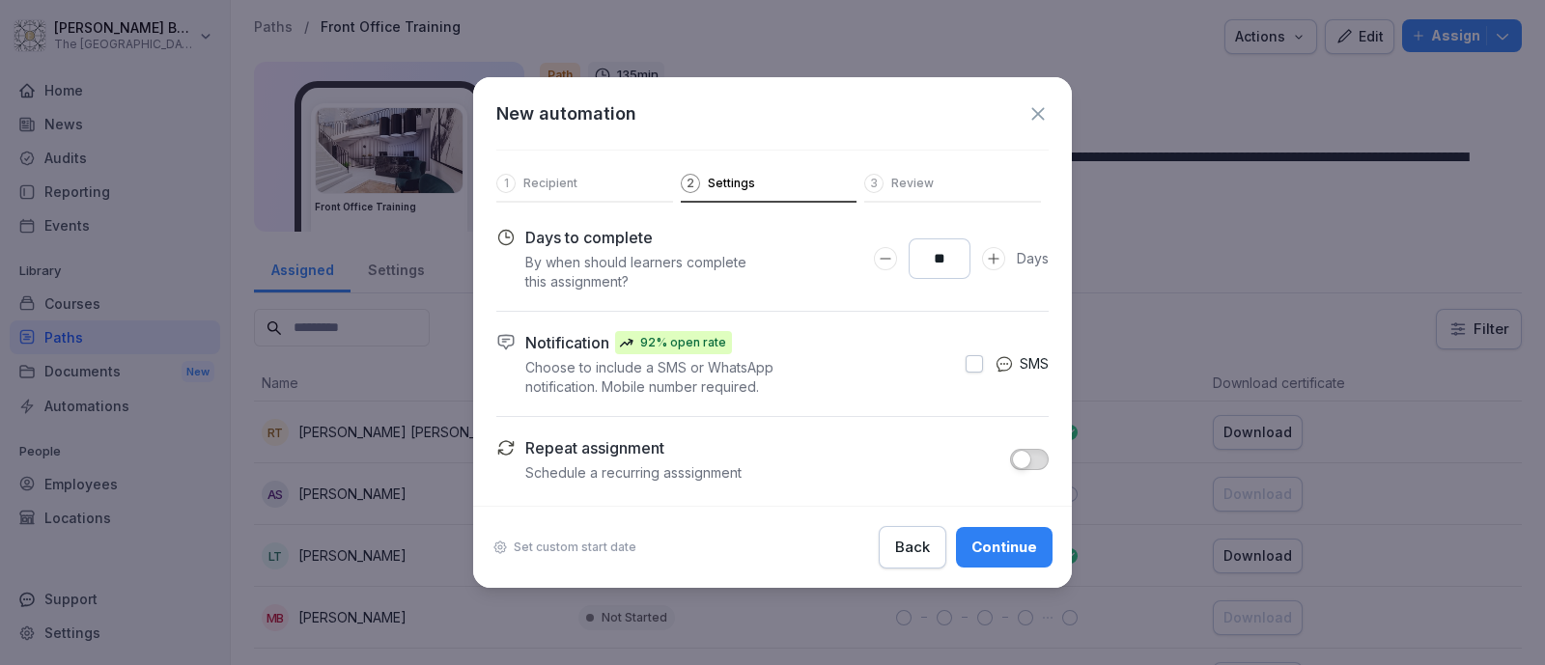
click at [994, 265] on icon "Increase Days to complete number input" at bounding box center [993, 258] width 15 height 15
type input "**"
click at [994, 265] on icon "Increase Days to complete number input" at bounding box center [993, 258] width 15 height 15
click at [969, 364] on button "button" at bounding box center [973, 363] width 17 height 17
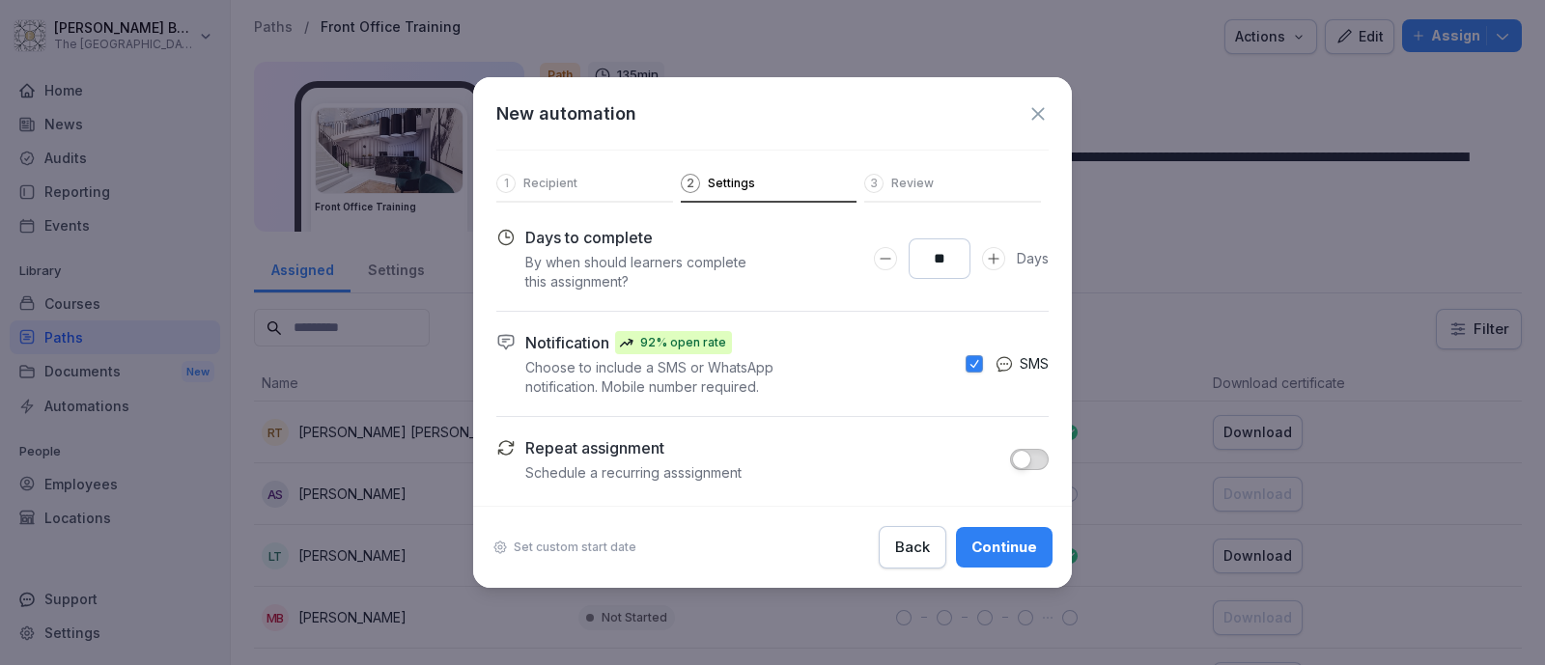
click at [1014, 456] on span "button" at bounding box center [1021, 459] width 19 height 19
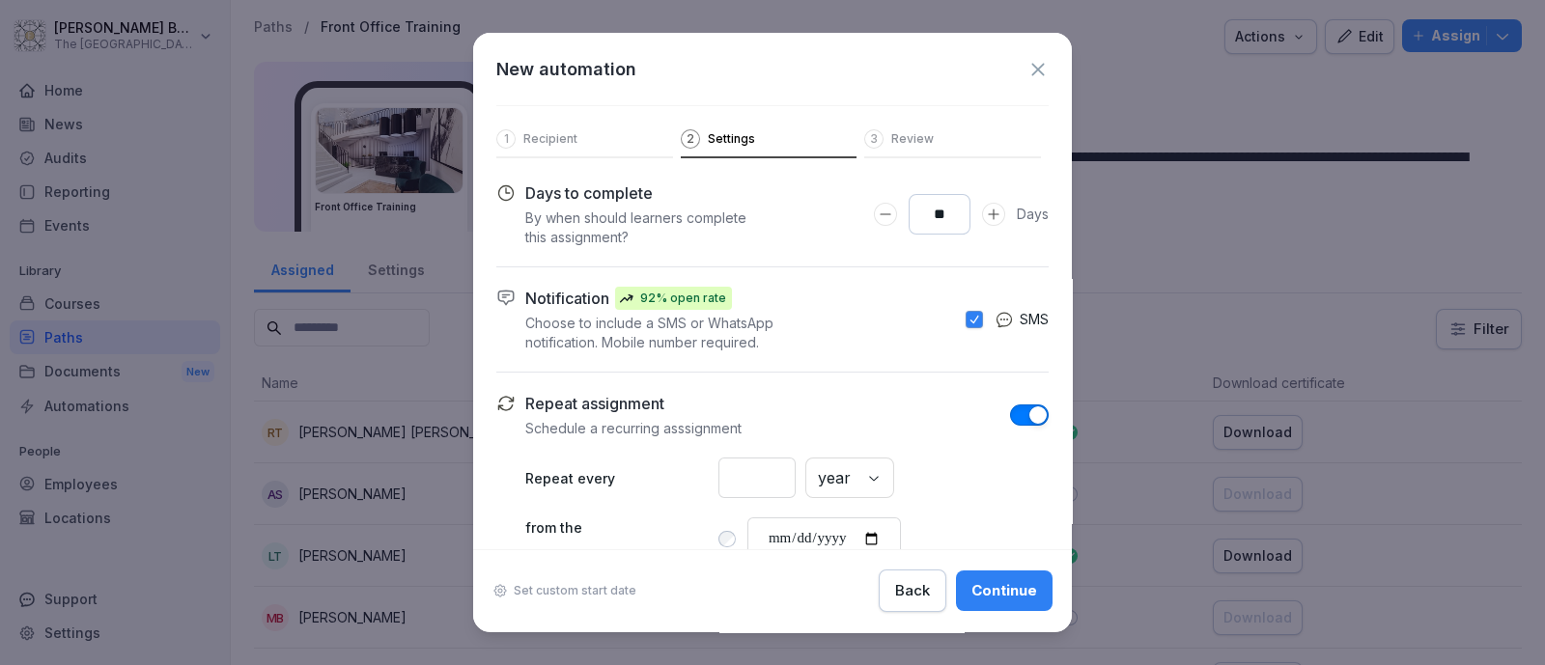
click at [905, 496] on div "* year" at bounding box center [883, 478] width 330 height 41
drag, startPoint x: 775, startPoint y: 497, endPoint x: 672, endPoint y: 480, distance: 104.7
click at [672, 480] on div "Repeat every * month" at bounding box center [786, 478] width 523 height 41
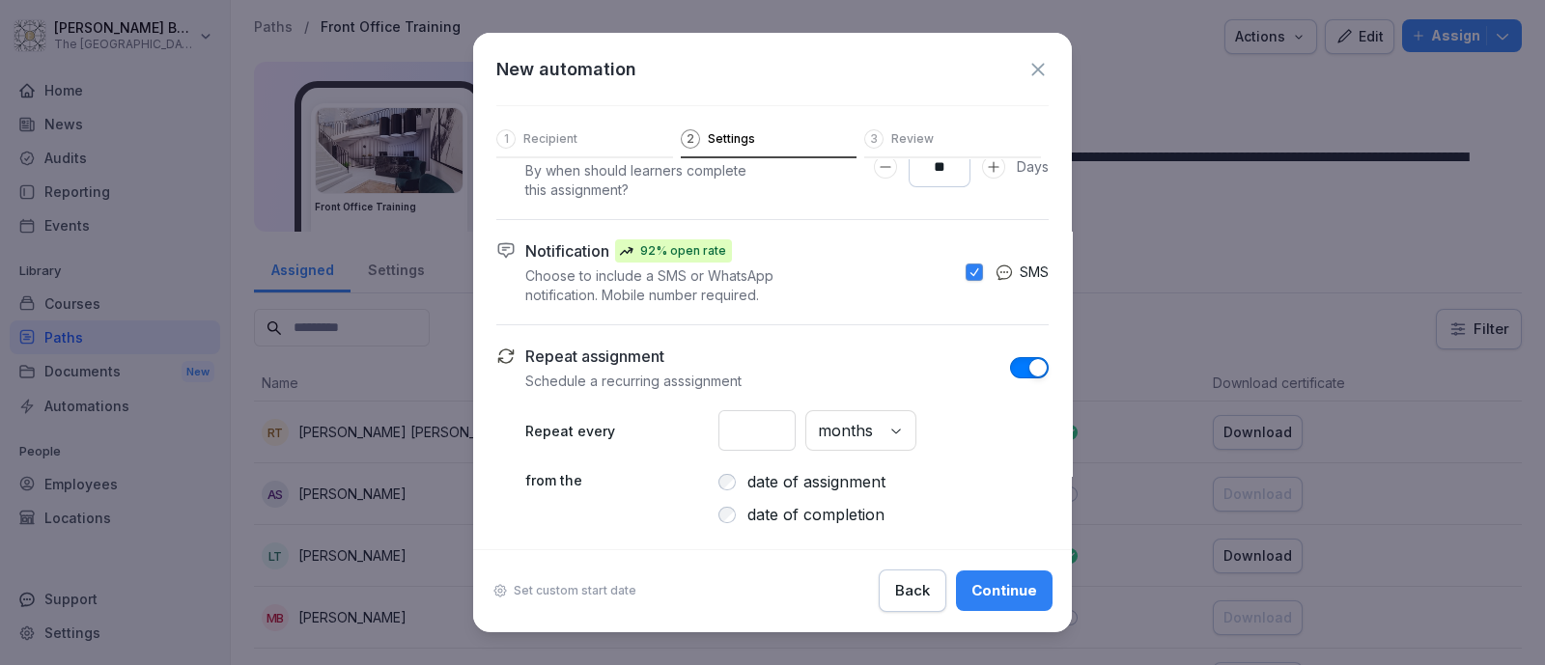
type input "*"
click at [972, 576] on button "Continue" at bounding box center [1004, 590] width 97 height 41
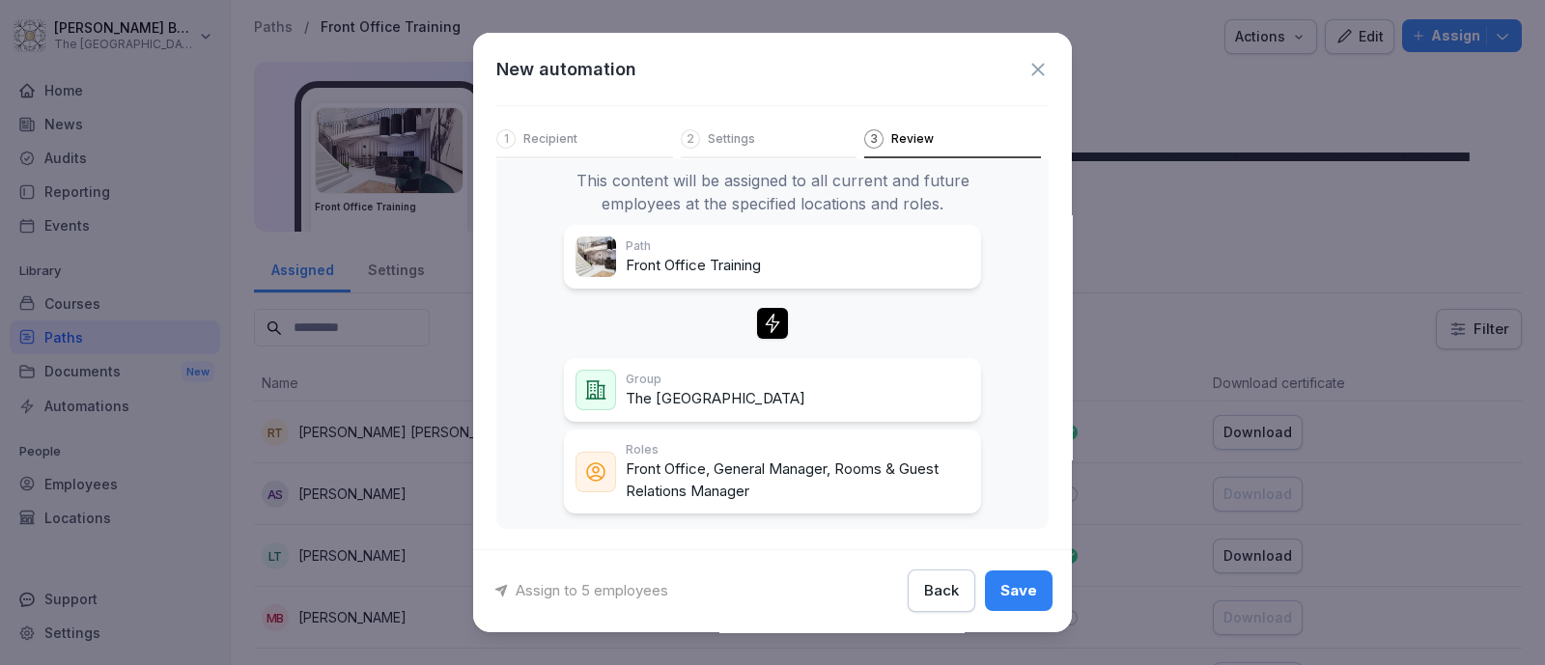
click at [1000, 586] on div "Save" at bounding box center [1018, 591] width 37 height 21
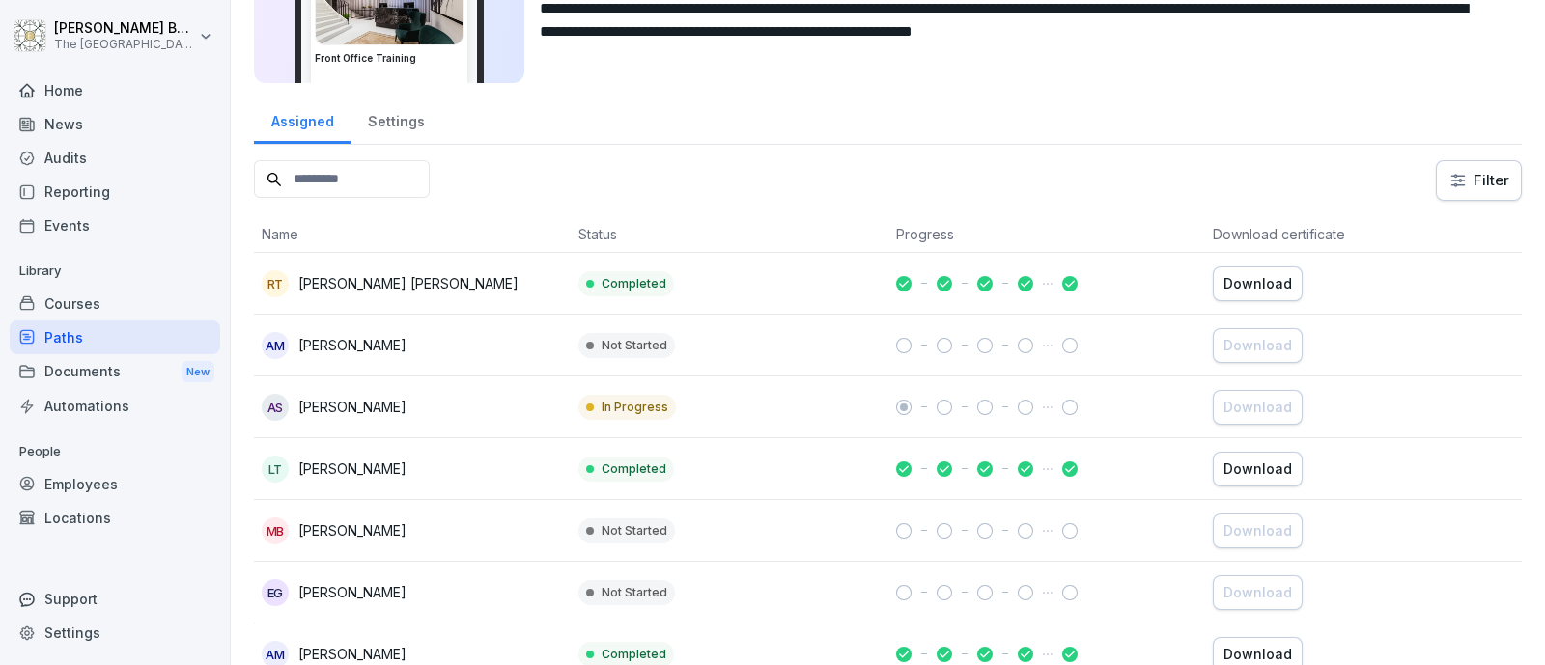
scroll to position [0, 0]
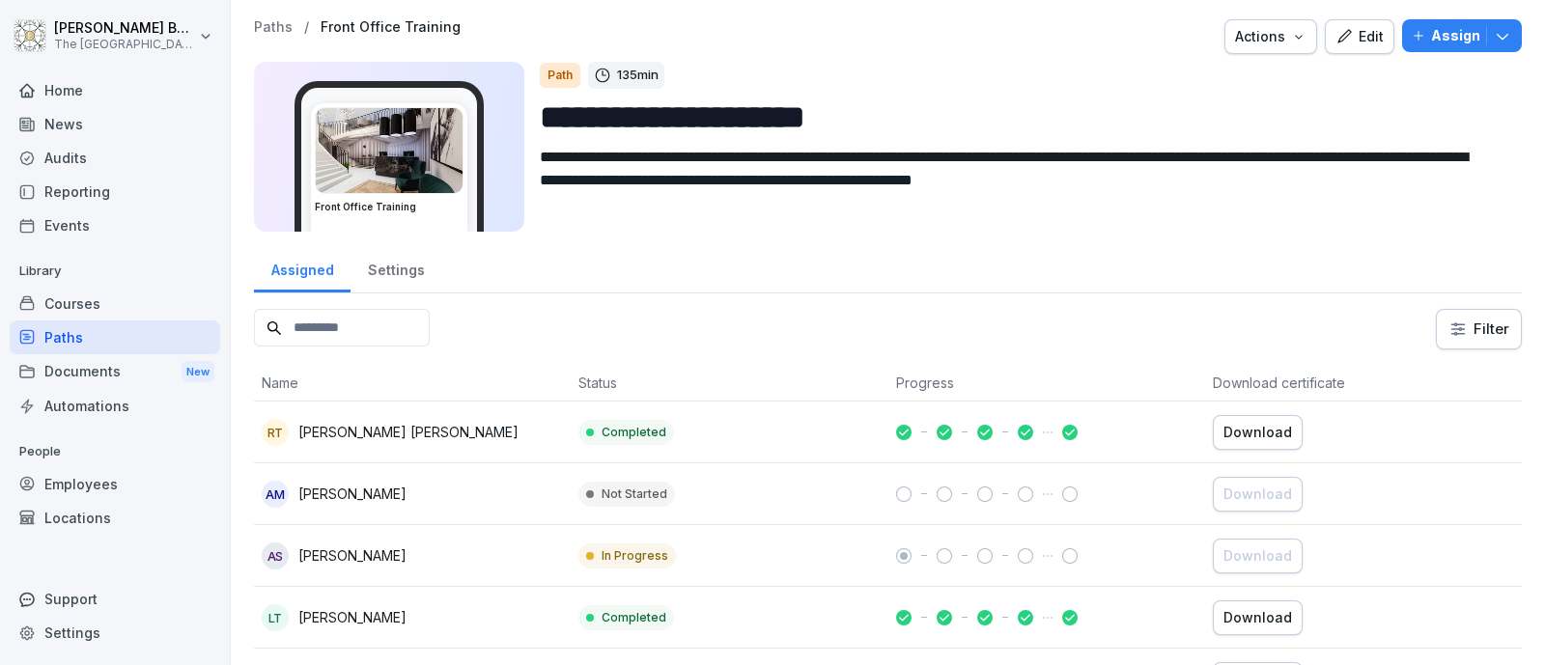
click at [119, 334] on div "Paths" at bounding box center [115, 337] width 210 height 34
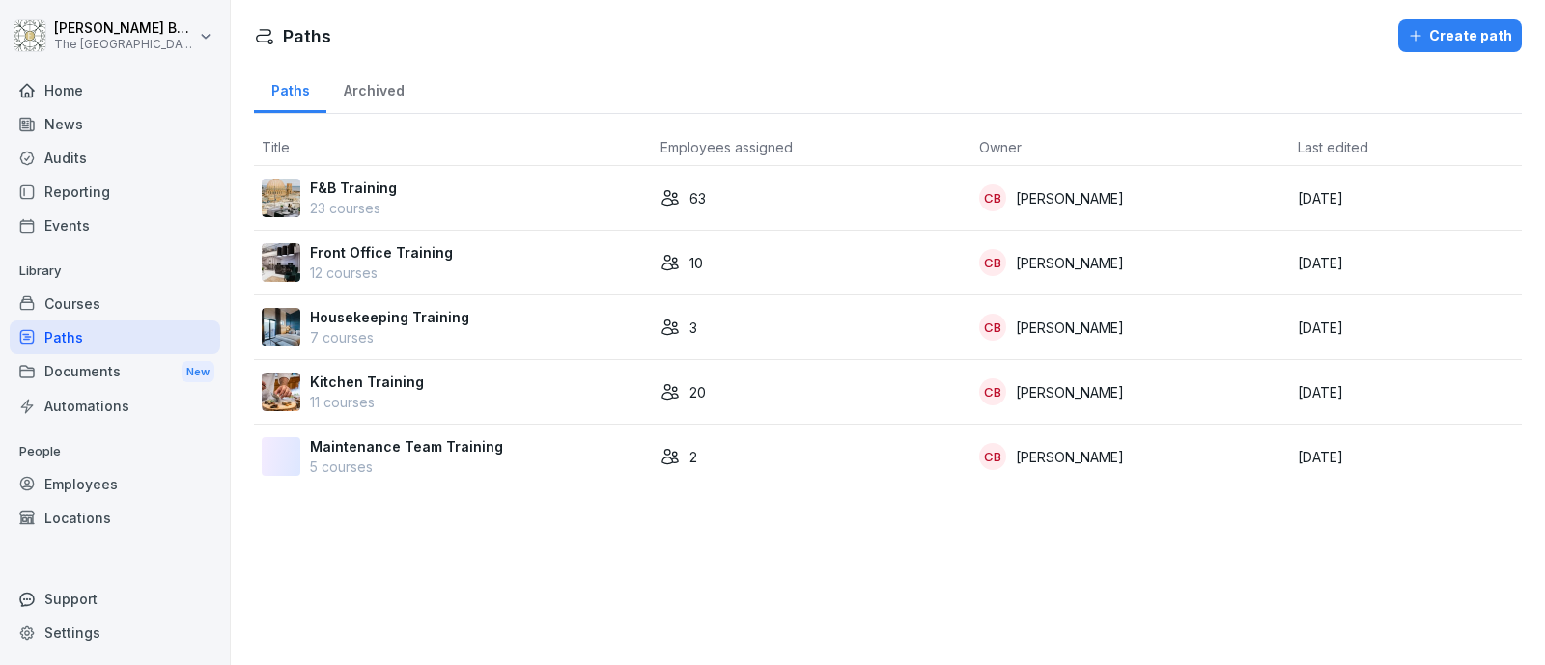
click at [408, 381] on p "Kitchen Training" at bounding box center [367, 382] width 114 height 20
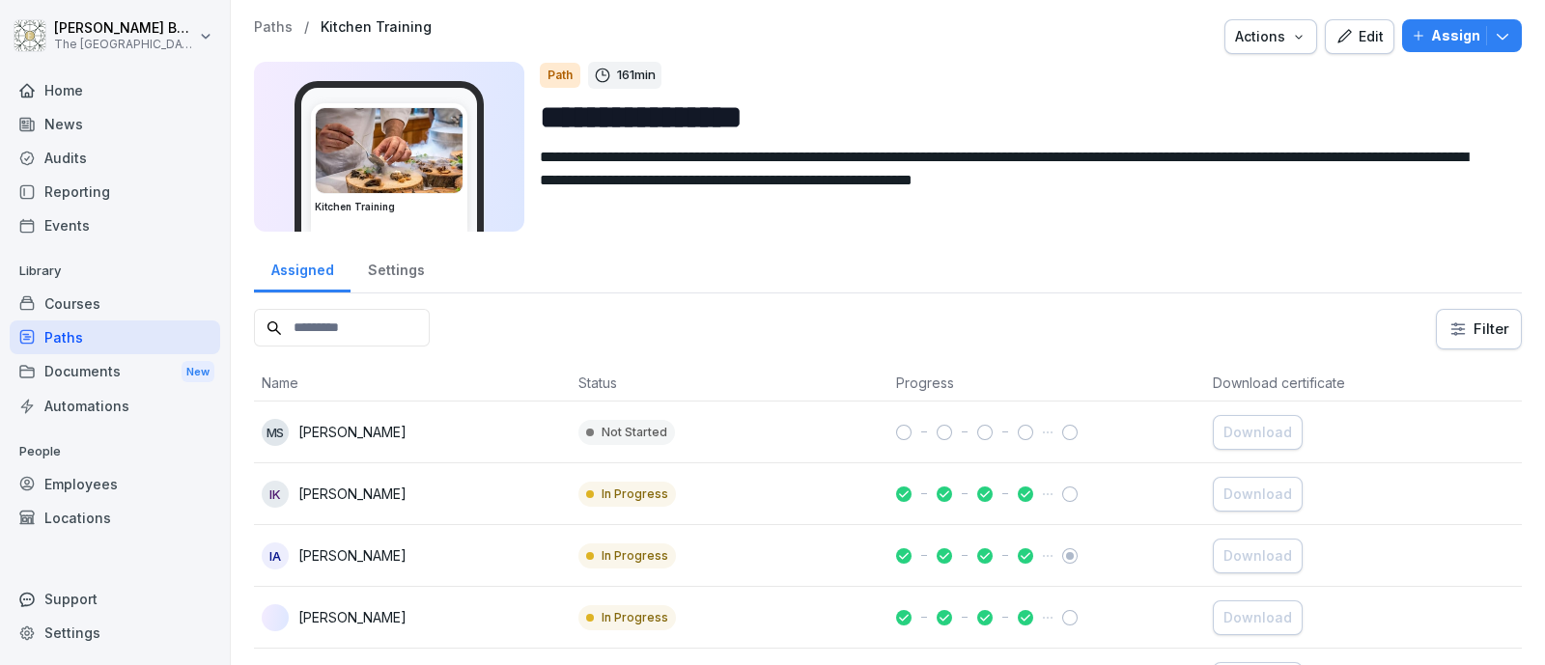
click at [1454, 72] on div "Path 161 min" at bounding box center [1023, 75] width 966 height 27
click at [1443, 44] on p "Assign" at bounding box center [1455, 35] width 49 height 21
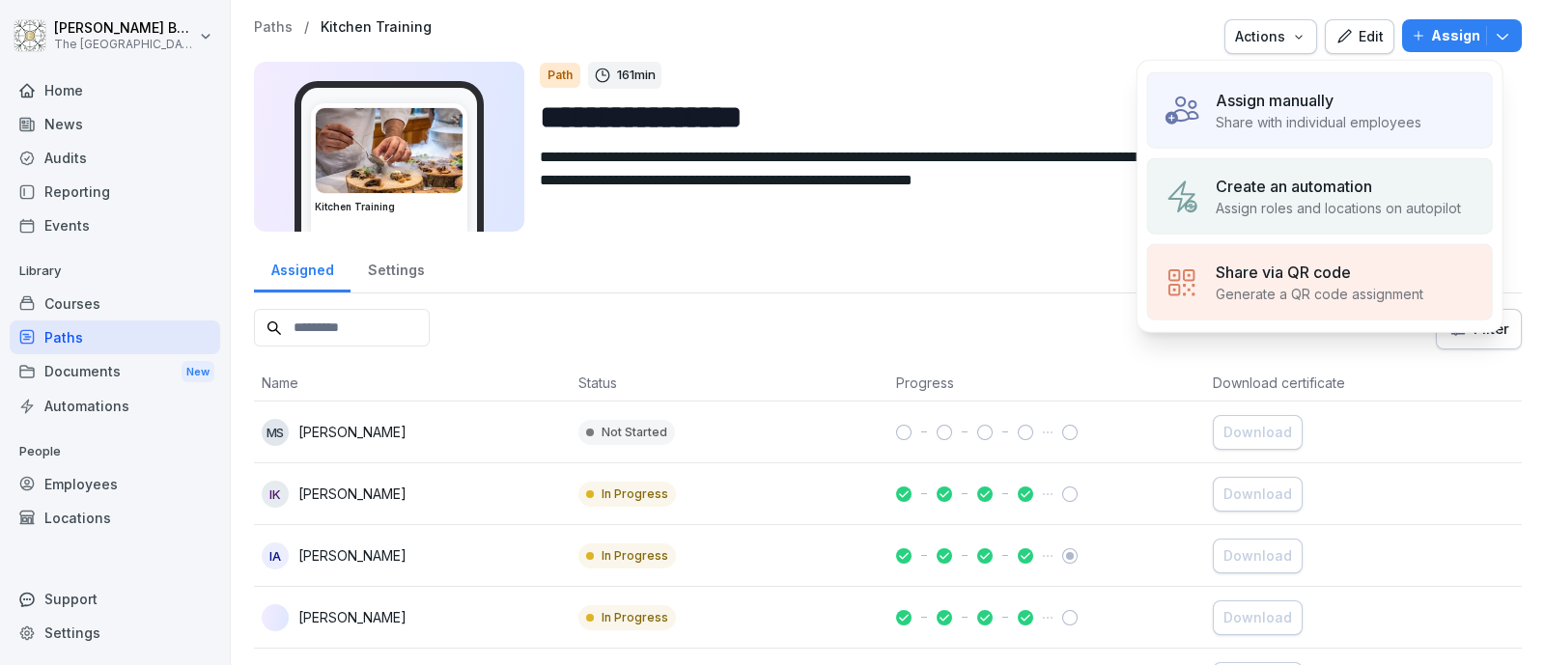
click at [1361, 180] on p "Create an automation" at bounding box center [1293, 186] width 156 height 23
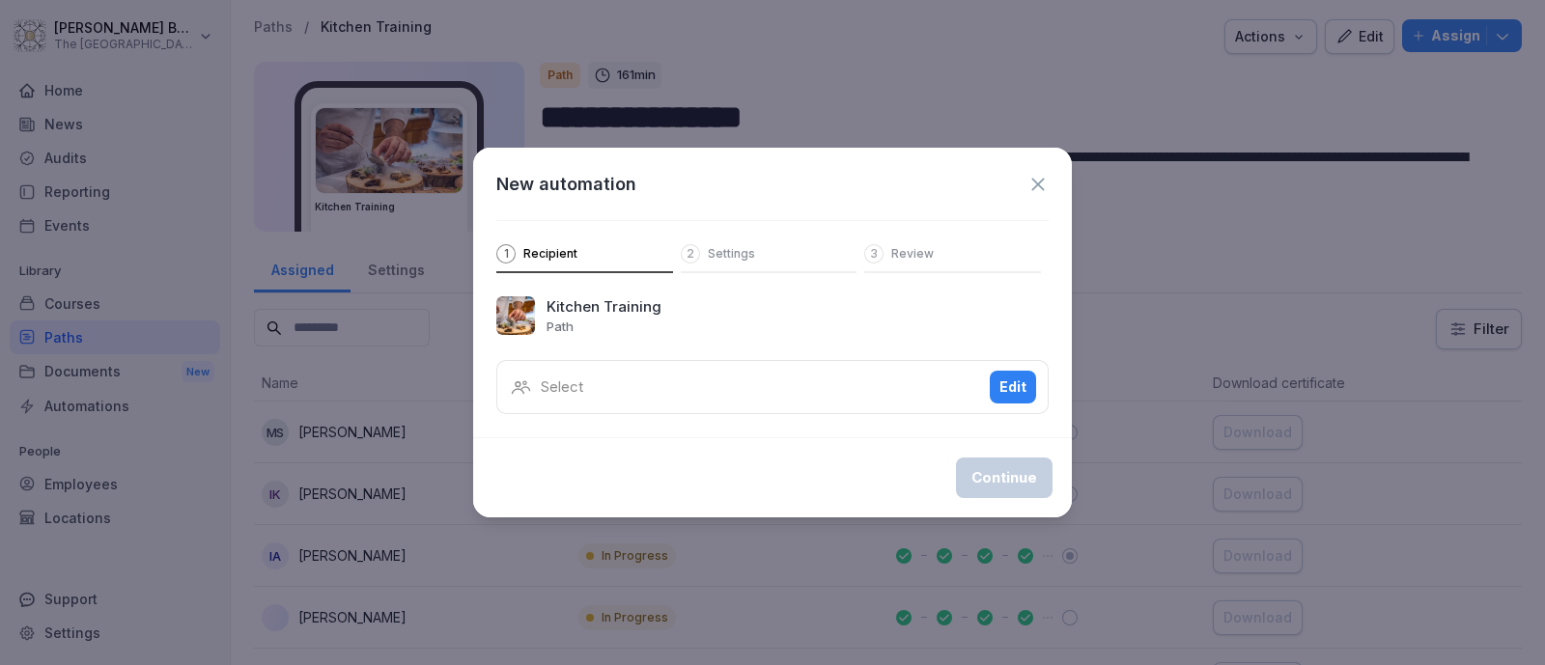
click at [1020, 388] on div "Edit" at bounding box center [1012, 386] width 27 height 21
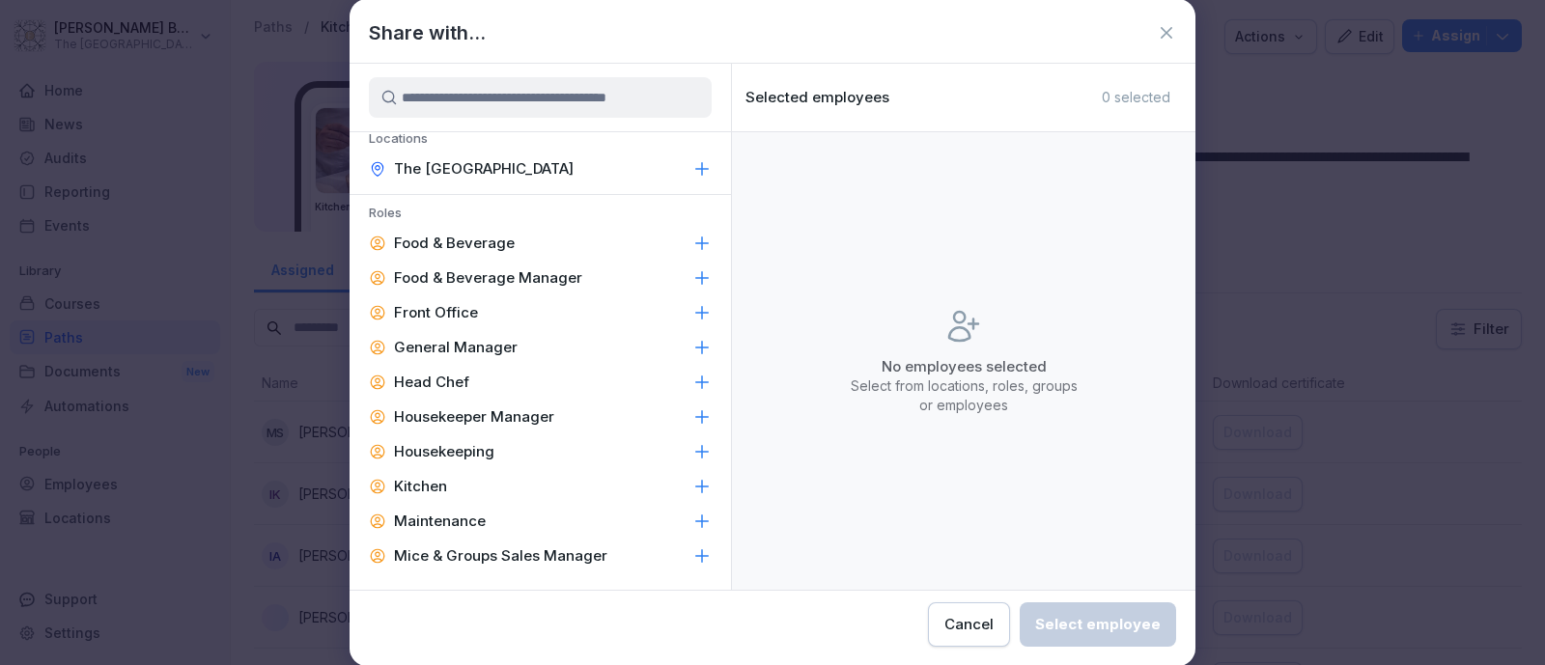
scroll to position [157, 0]
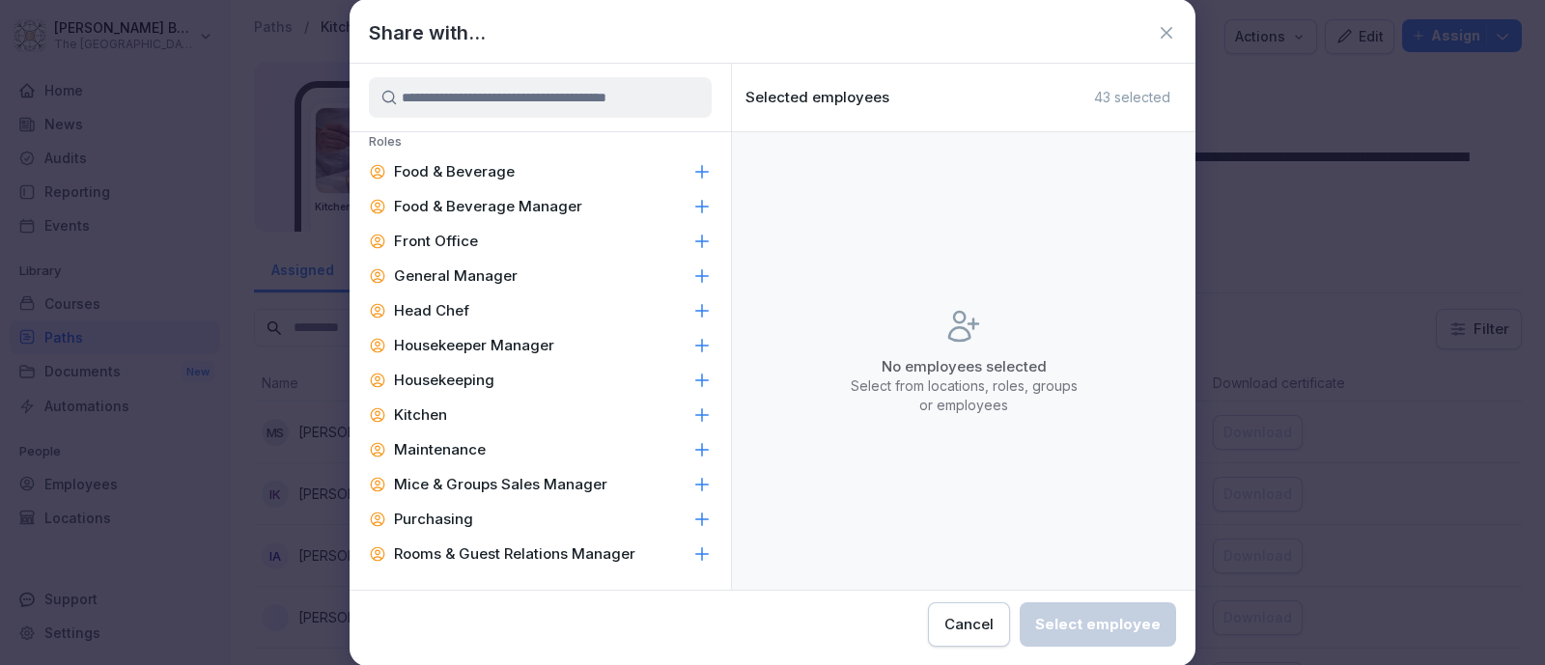
click at [489, 316] on div "Head Chef" at bounding box center [539, 310] width 381 height 35
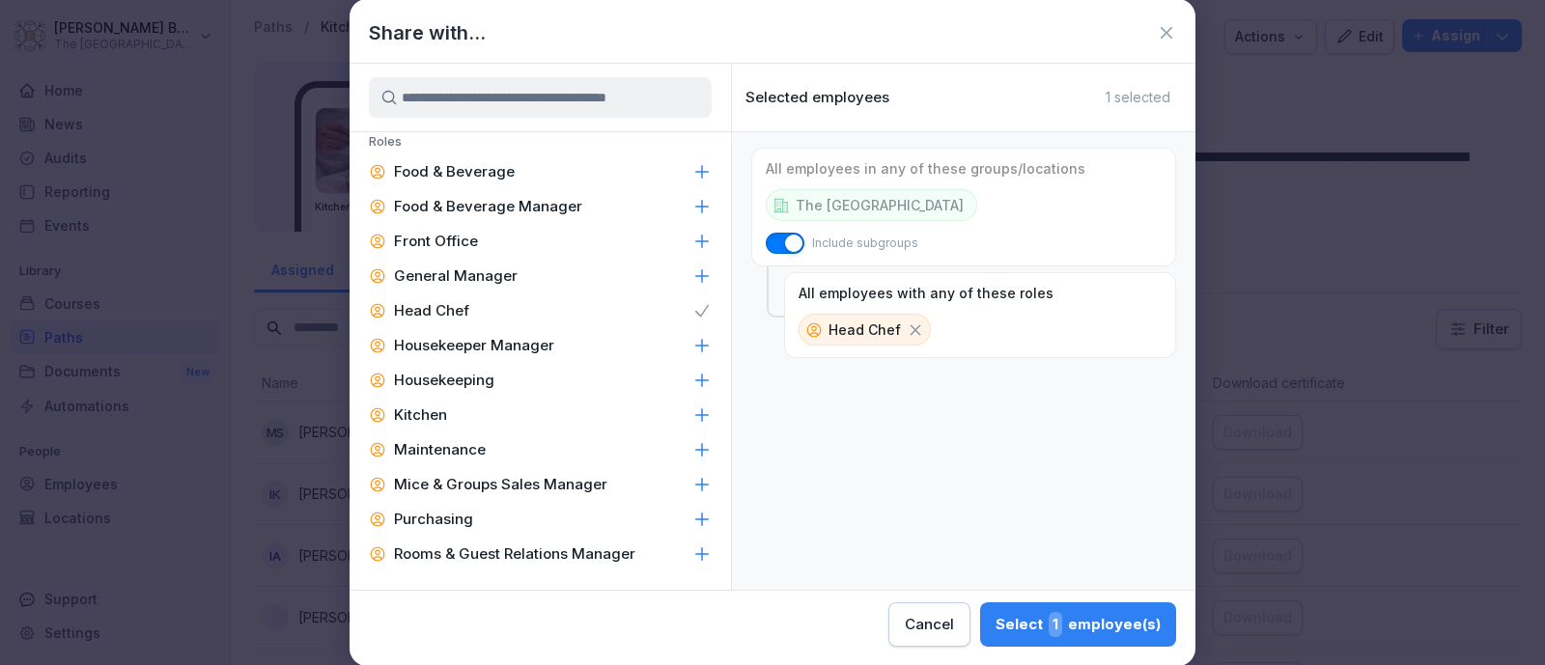
click at [495, 405] on div "Kitchen" at bounding box center [539, 415] width 381 height 35
click at [1038, 627] on div "Select 12 employee(s)" at bounding box center [1074, 624] width 174 height 25
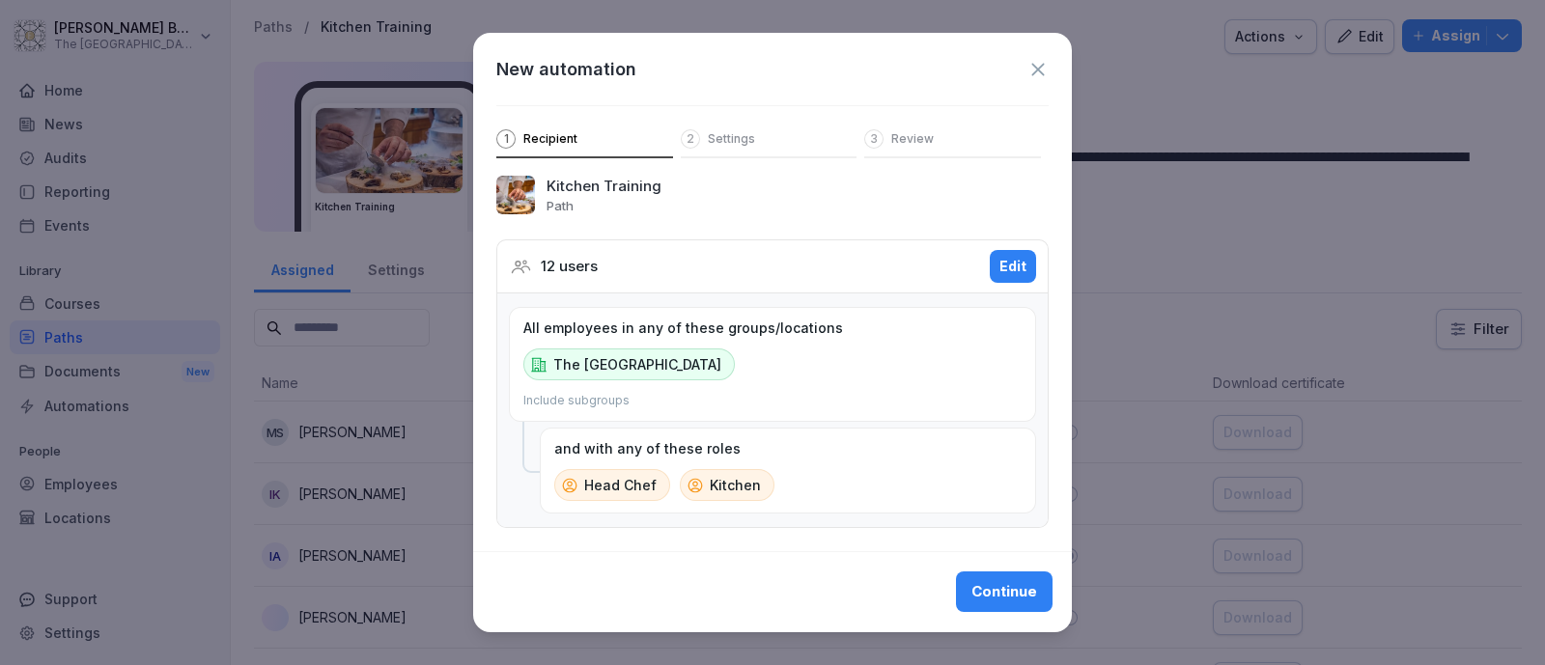
scroll to position [20, 0]
click at [980, 593] on div "Continue" at bounding box center [1004, 591] width 66 height 21
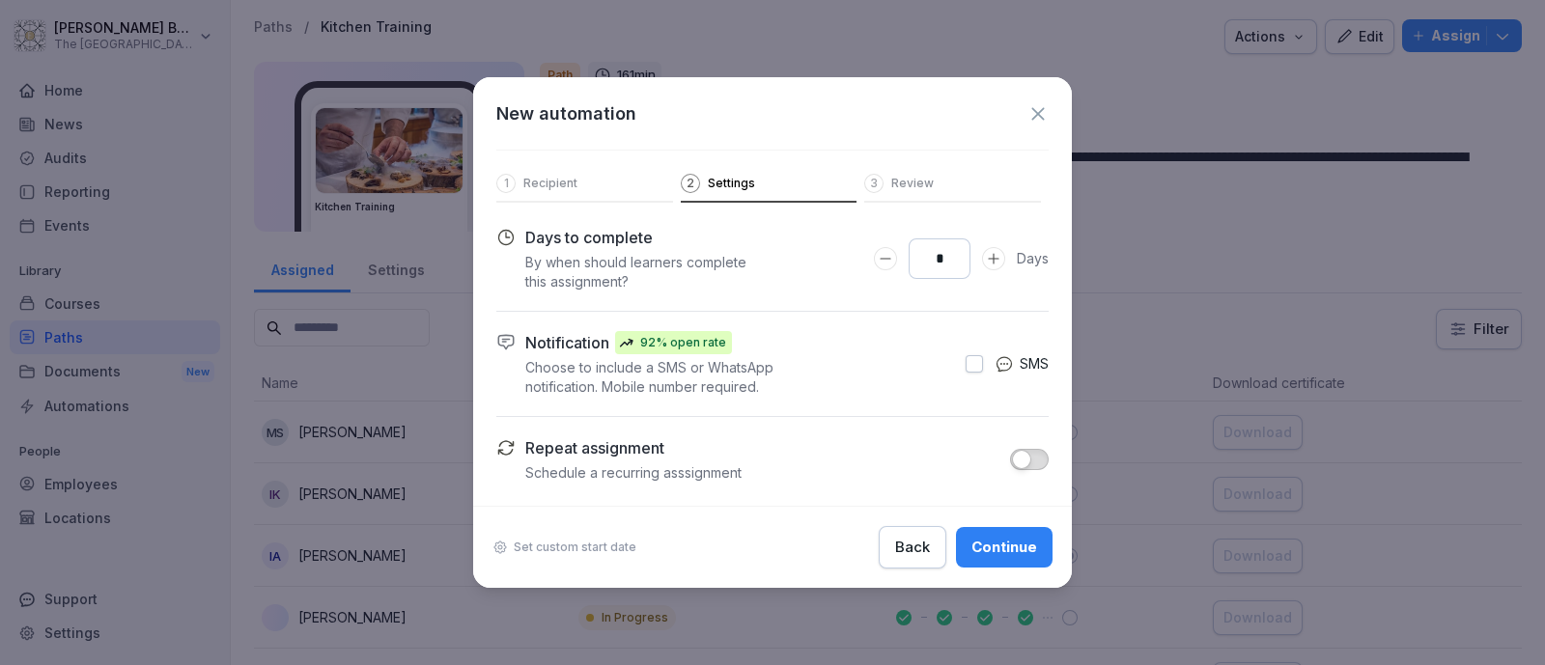
scroll to position [0, 0]
click at [981, 266] on div "*" at bounding box center [939, 258] width 131 height 41
click at [990, 263] on icon "Increase Days to complete number input" at bounding box center [993, 258] width 15 height 15
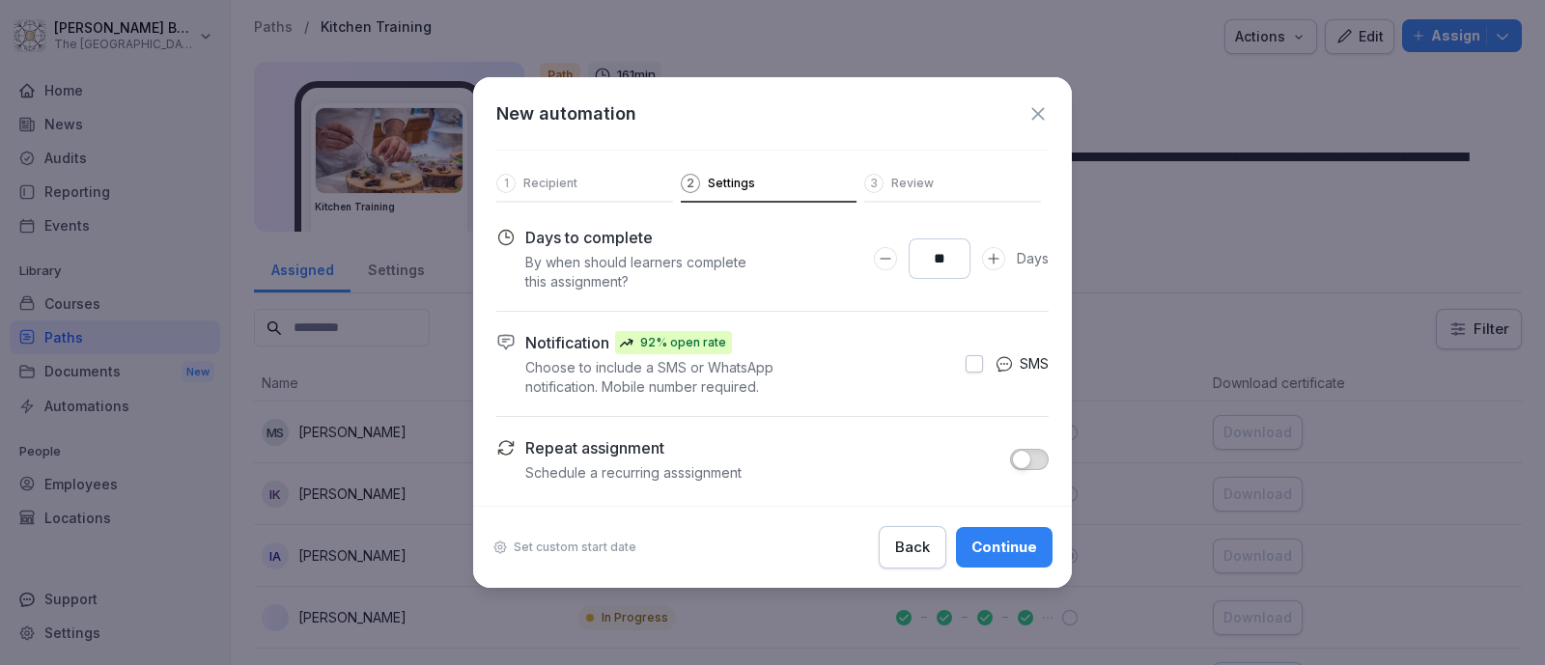
click at [990, 263] on icon "Increase Days to complete number input" at bounding box center [993, 258] width 15 height 15
type input "**"
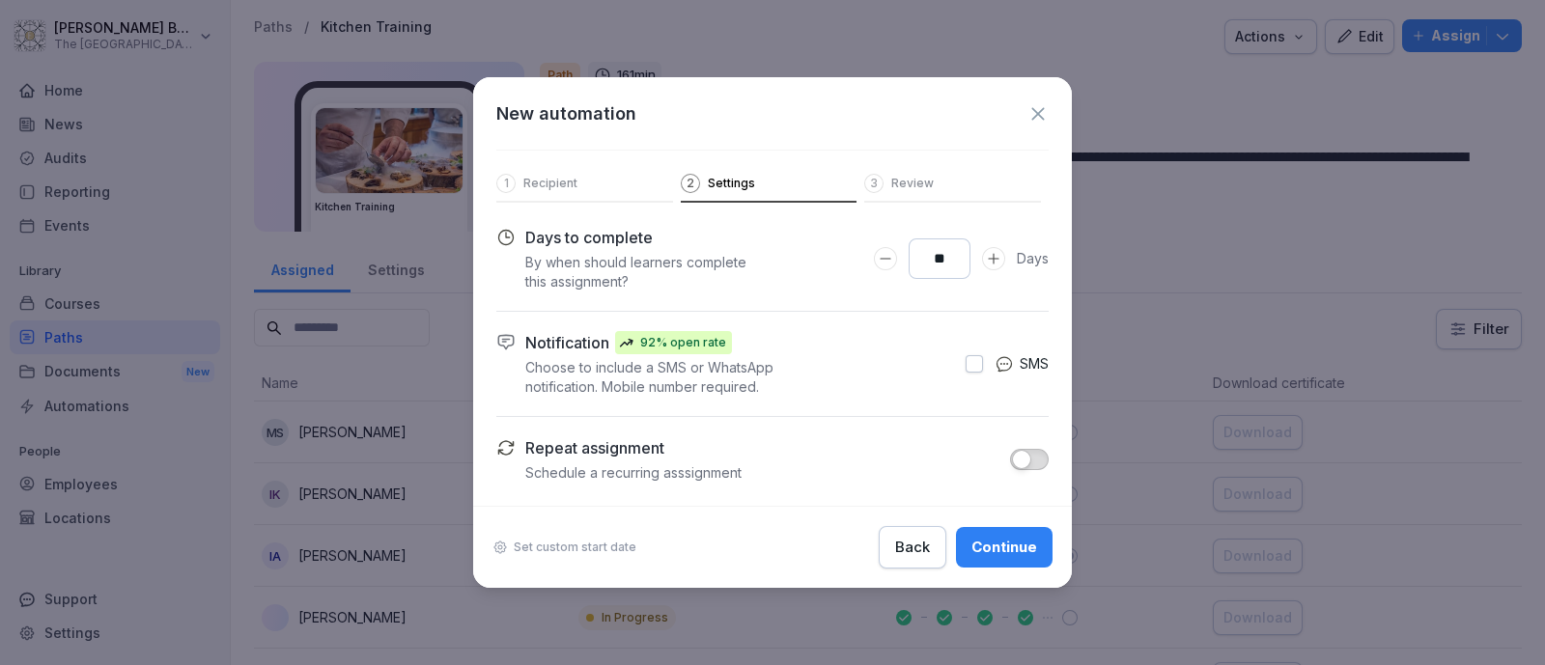
click at [990, 263] on icon "Increase Days to complete number input" at bounding box center [993, 258] width 15 height 15
click at [973, 366] on button "button" at bounding box center [973, 363] width 17 height 17
click at [1028, 458] on span "button" at bounding box center [1021, 459] width 19 height 19
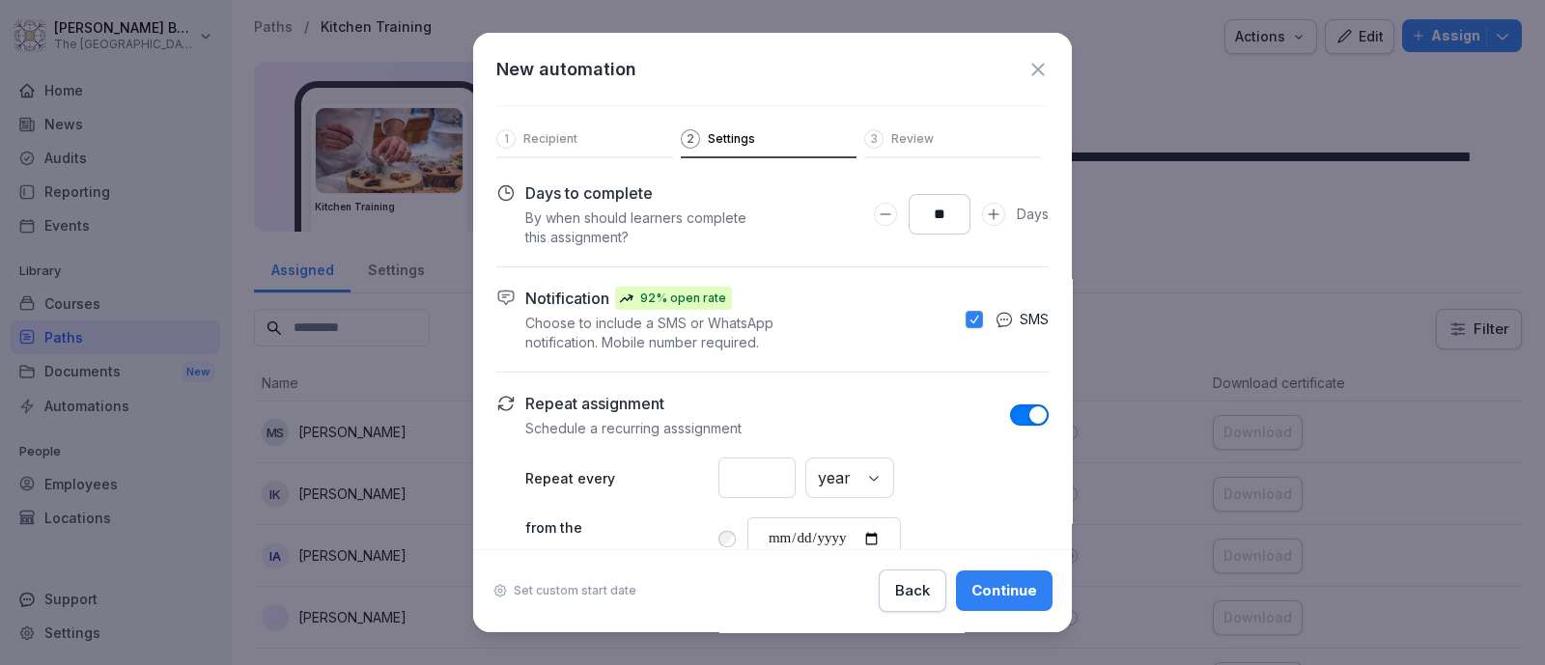
click at [900, 498] on div "* year" at bounding box center [883, 478] width 330 height 41
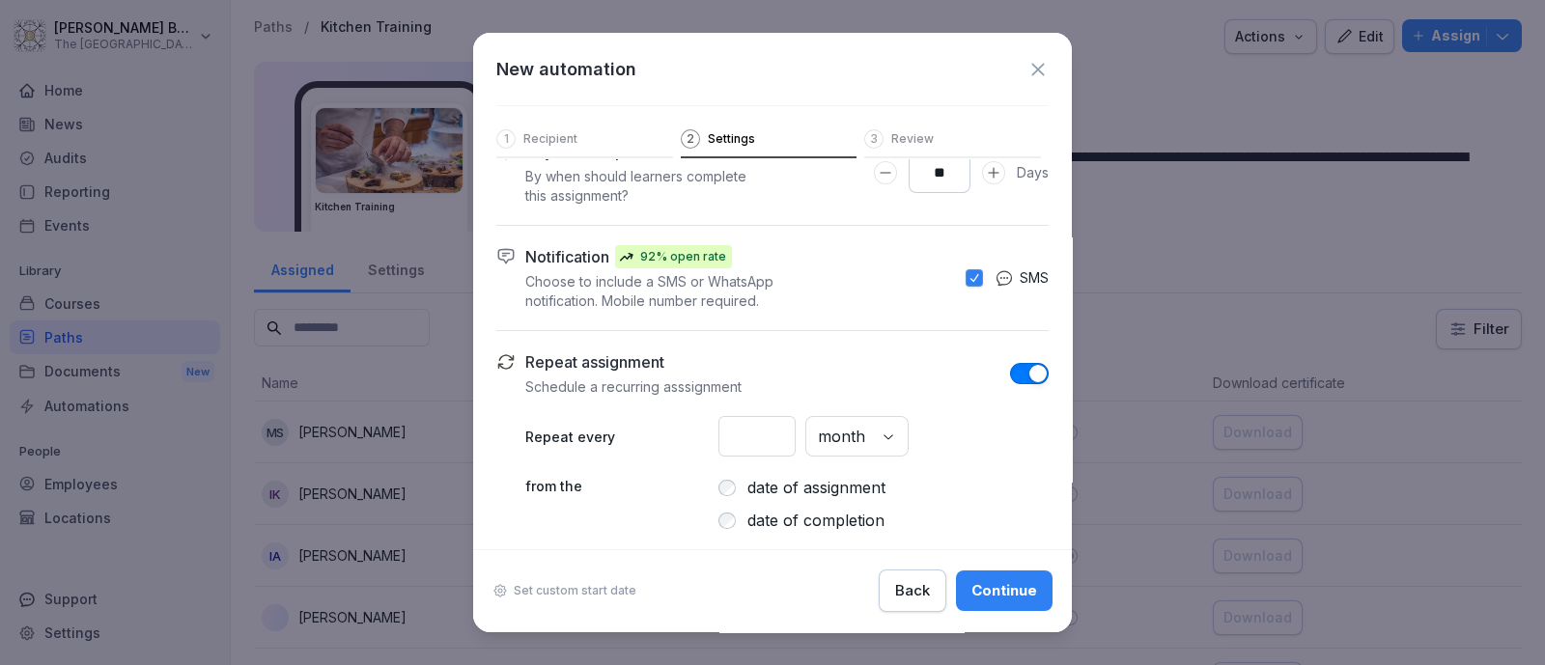
scroll to position [64, 0]
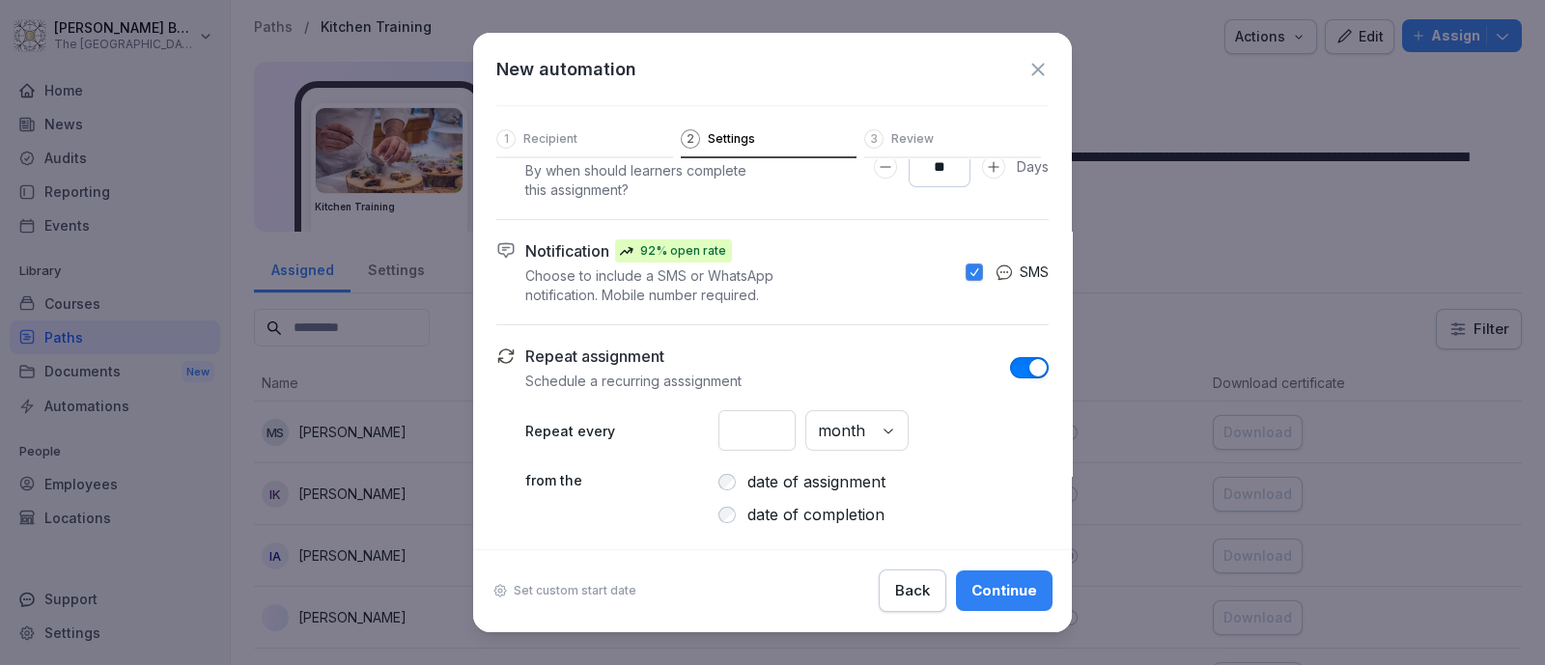
drag, startPoint x: 779, startPoint y: 431, endPoint x: 689, endPoint y: 420, distance: 90.5
click at [689, 420] on div "Repeat every * month" at bounding box center [786, 430] width 523 height 41
type input "*"
click at [685, 574] on div "Set custom start date Back Continue" at bounding box center [772, 590] width 598 height 82
click at [815, 480] on label "date of assignment" at bounding box center [816, 481] width 138 height 23
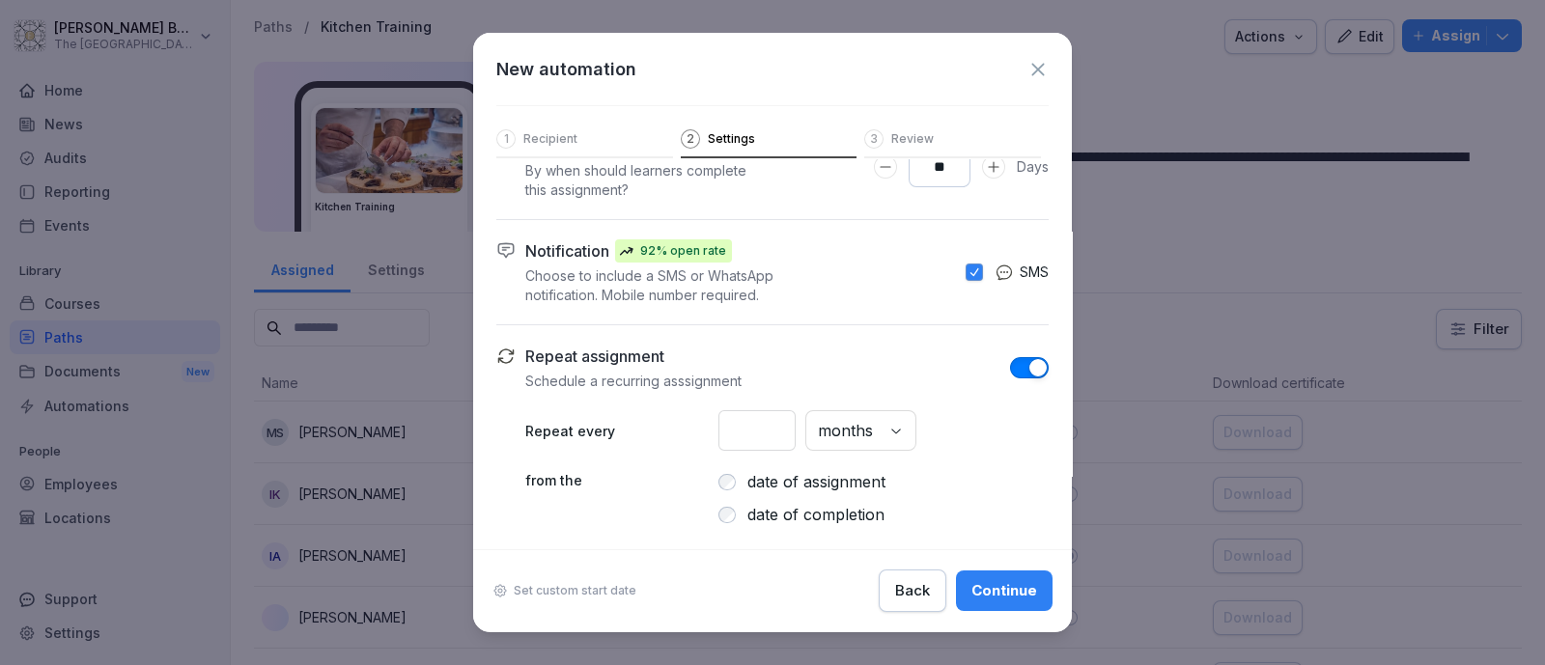
click at [815, 515] on label "date of completion" at bounding box center [815, 514] width 137 height 23
click at [806, 485] on label "date of assignment" at bounding box center [816, 481] width 138 height 23
click at [974, 588] on div "Continue" at bounding box center [1004, 590] width 66 height 21
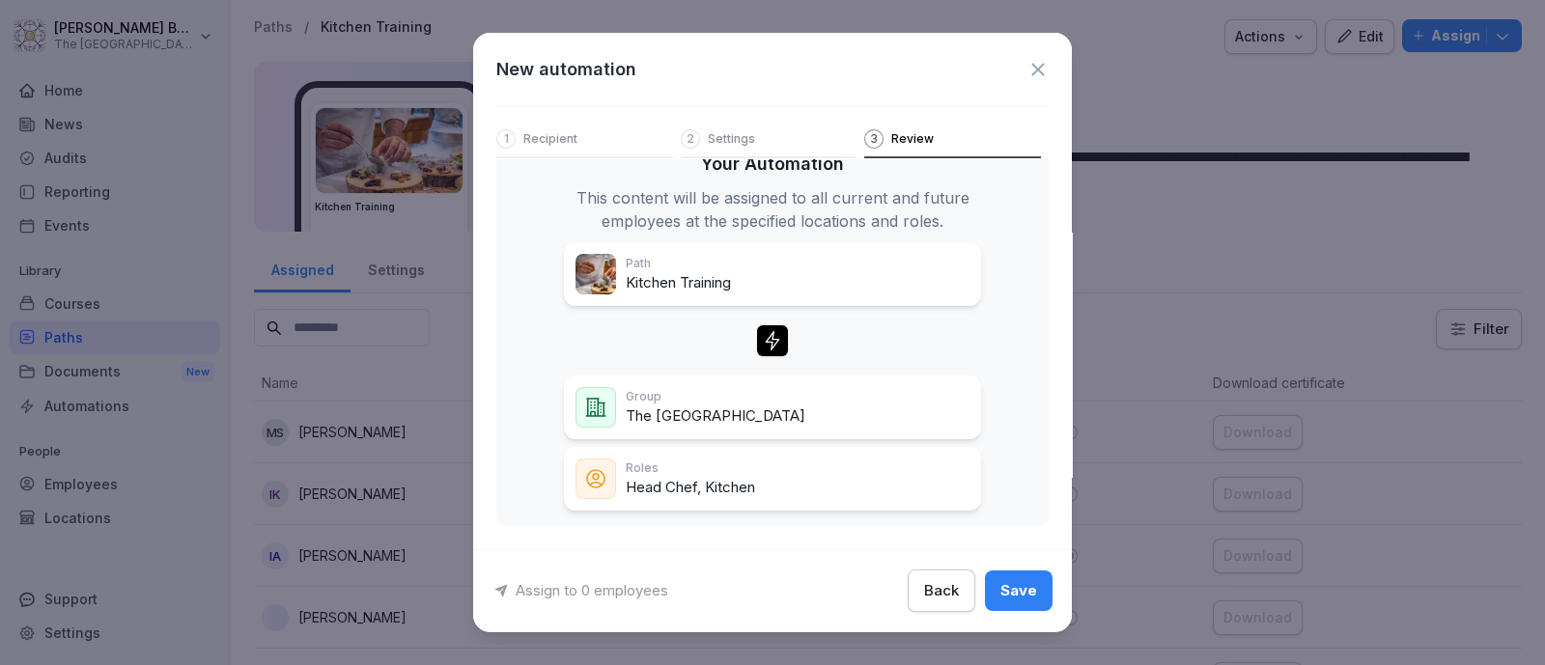
scroll to position [44, 0]
click at [1004, 599] on div "Save" at bounding box center [1018, 591] width 37 height 21
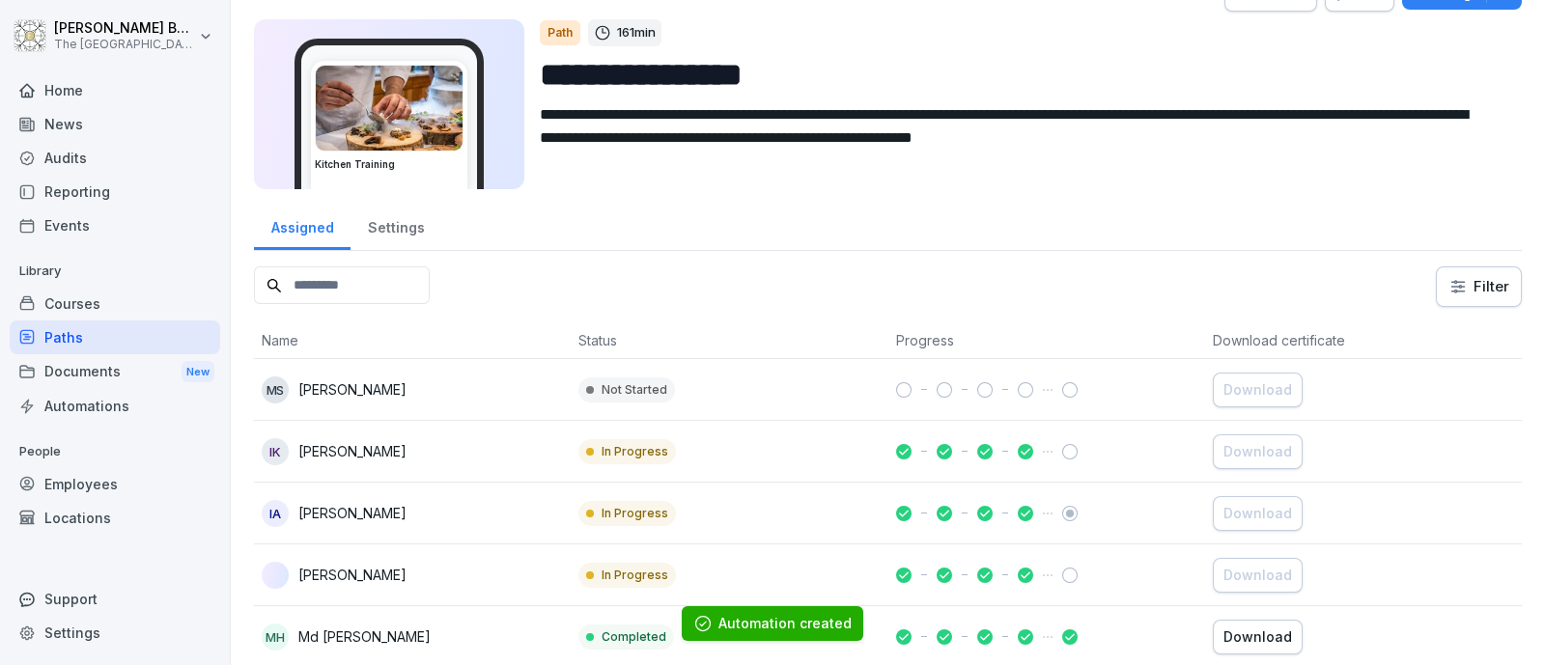
scroll to position [0, 0]
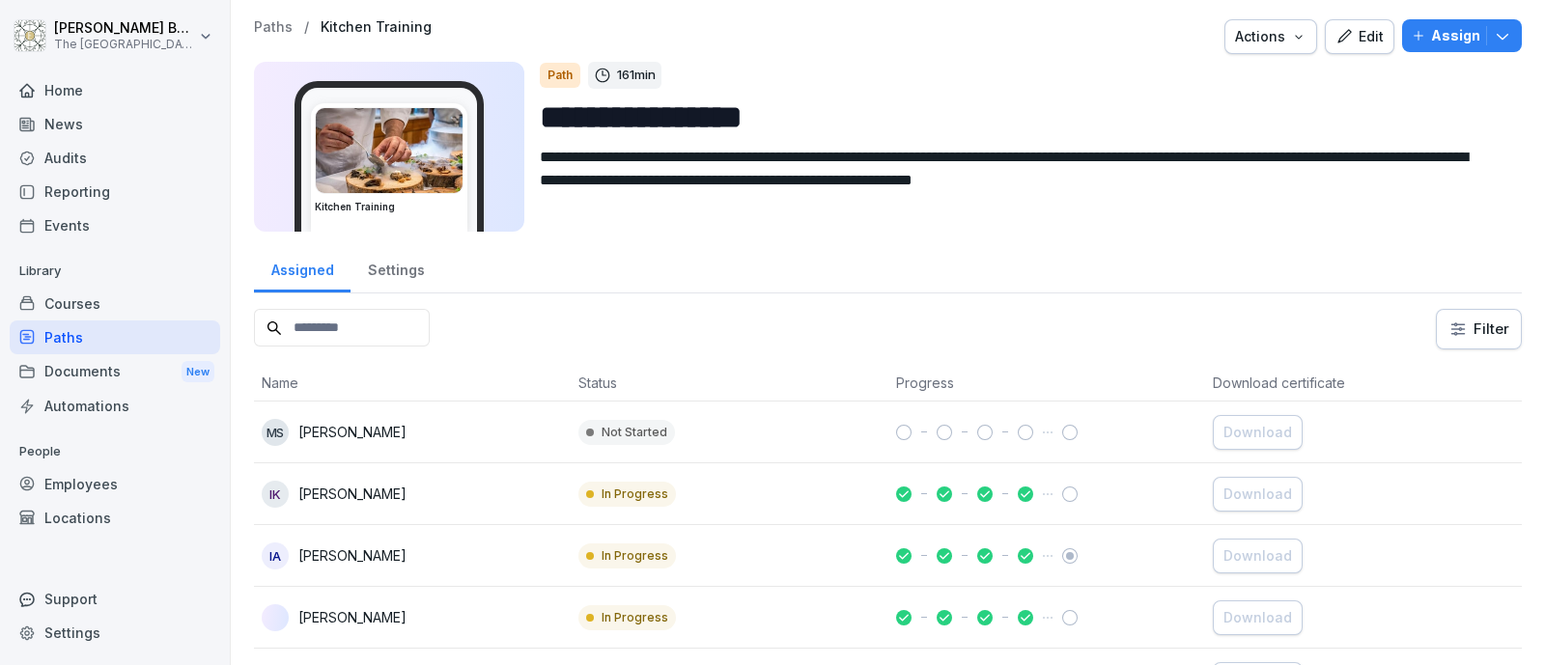
click at [140, 326] on div "Paths" at bounding box center [115, 337] width 210 height 34
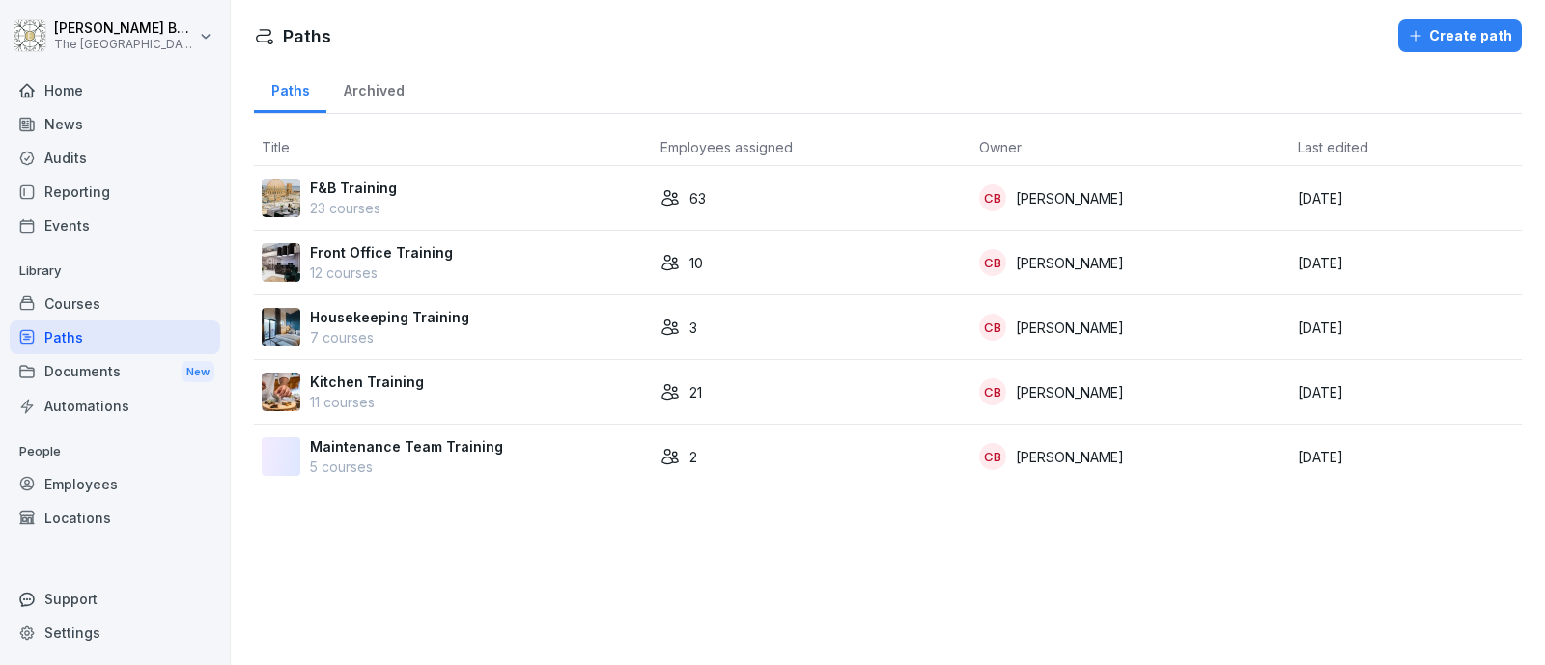
click at [405, 431] on td "Maintenance Team Training 5 courses" at bounding box center [453, 457] width 399 height 64
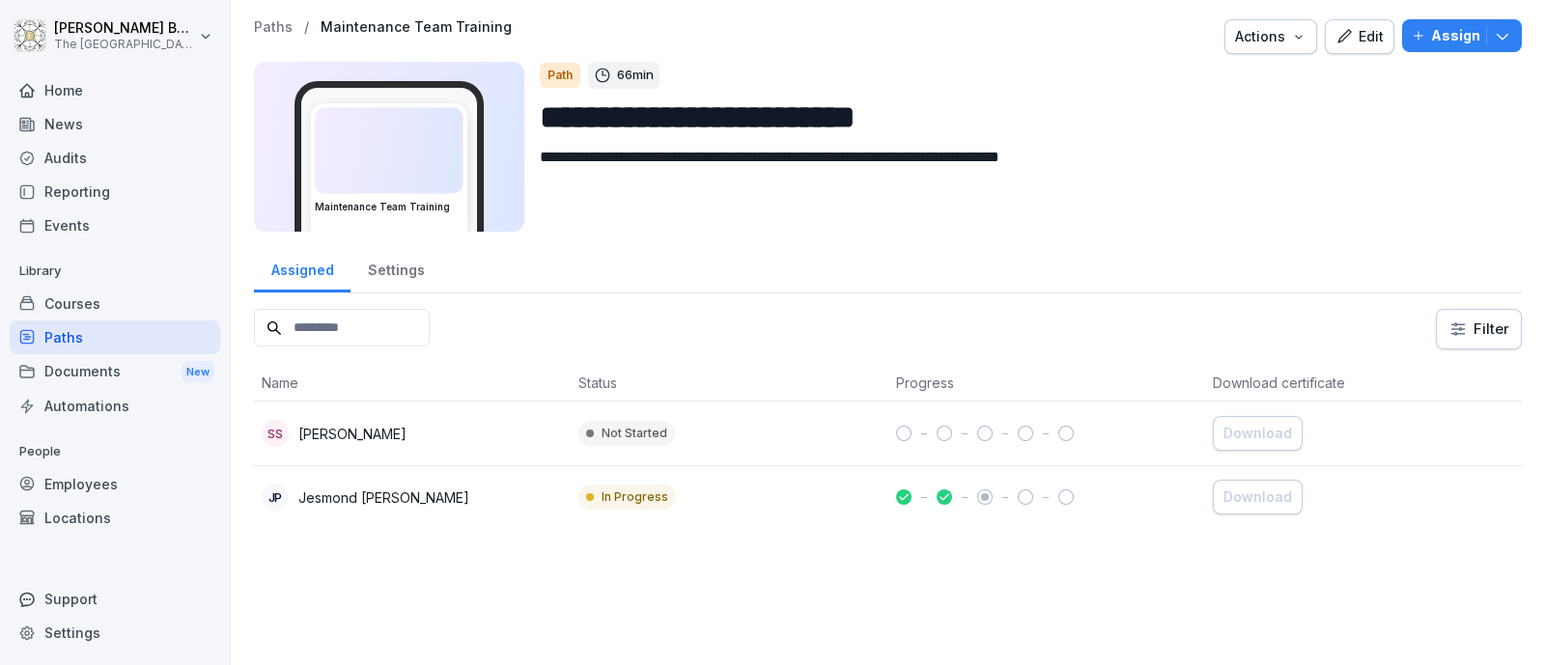
click at [1445, 44] on p "Assign" at bounding box center [1455, 35] width 49 height 21
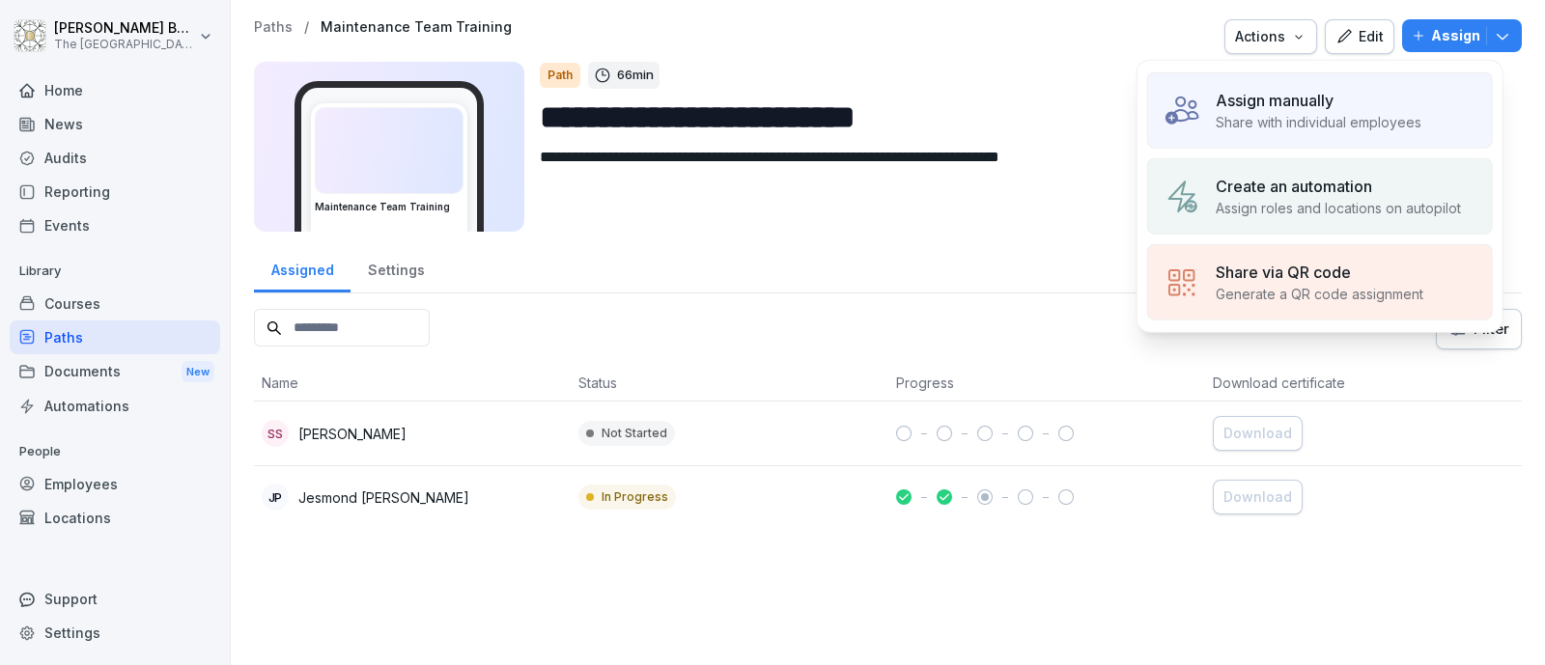
click at [1385, 176] on div "Create an automation" at bounding box center [1337, 186] width 245 height 23
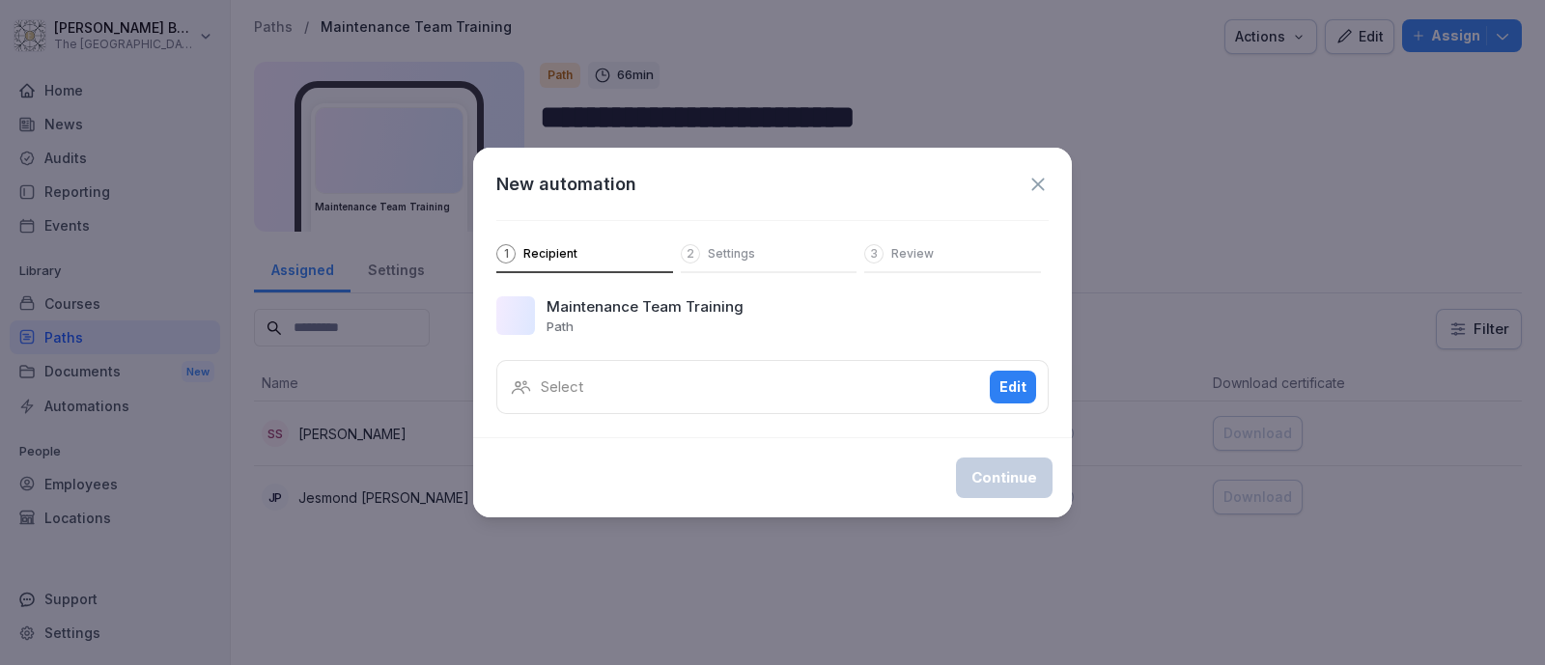
click at [1030, 378] on button "Edit" at bounding box center [1012, 387] width 46 height 33
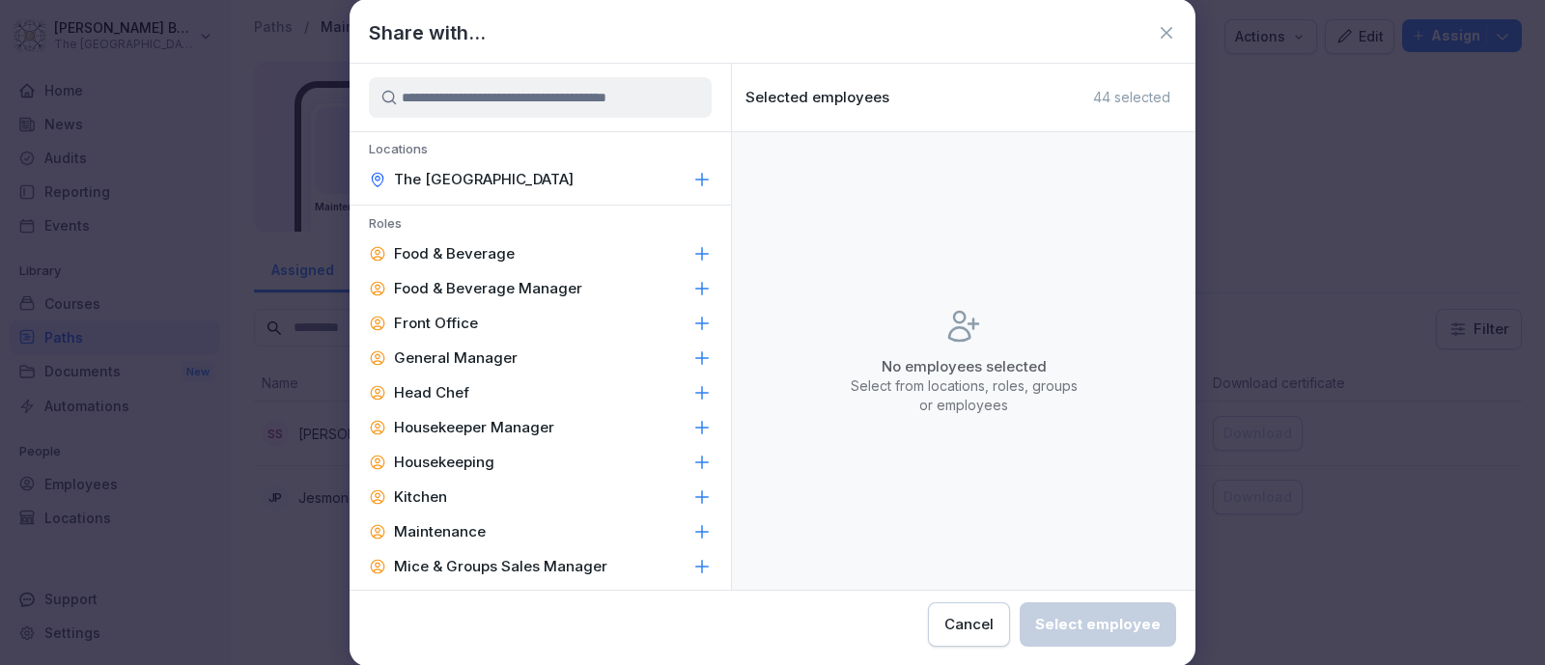
scroll to position [157, 0]
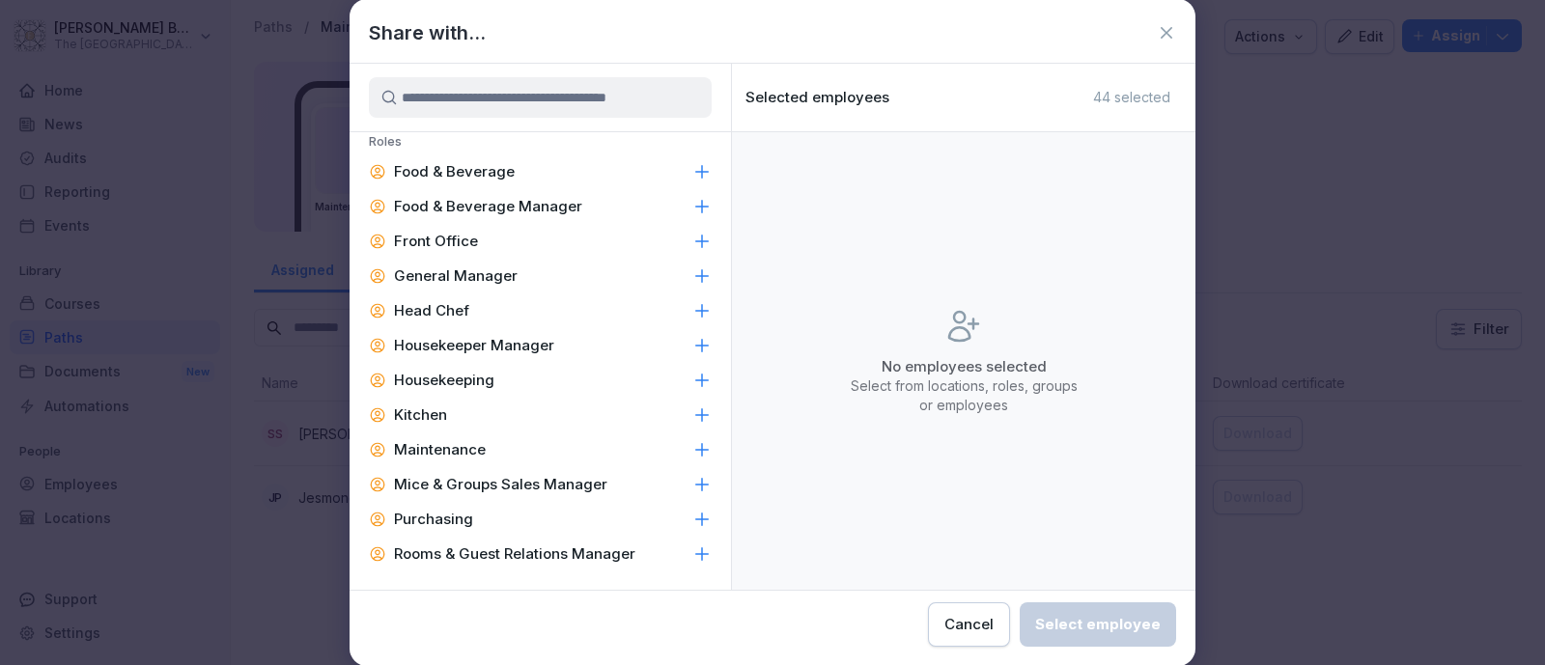
click at [545, 445] on div "Maintenance" at bounding box center [539, 449] width 381 height 35
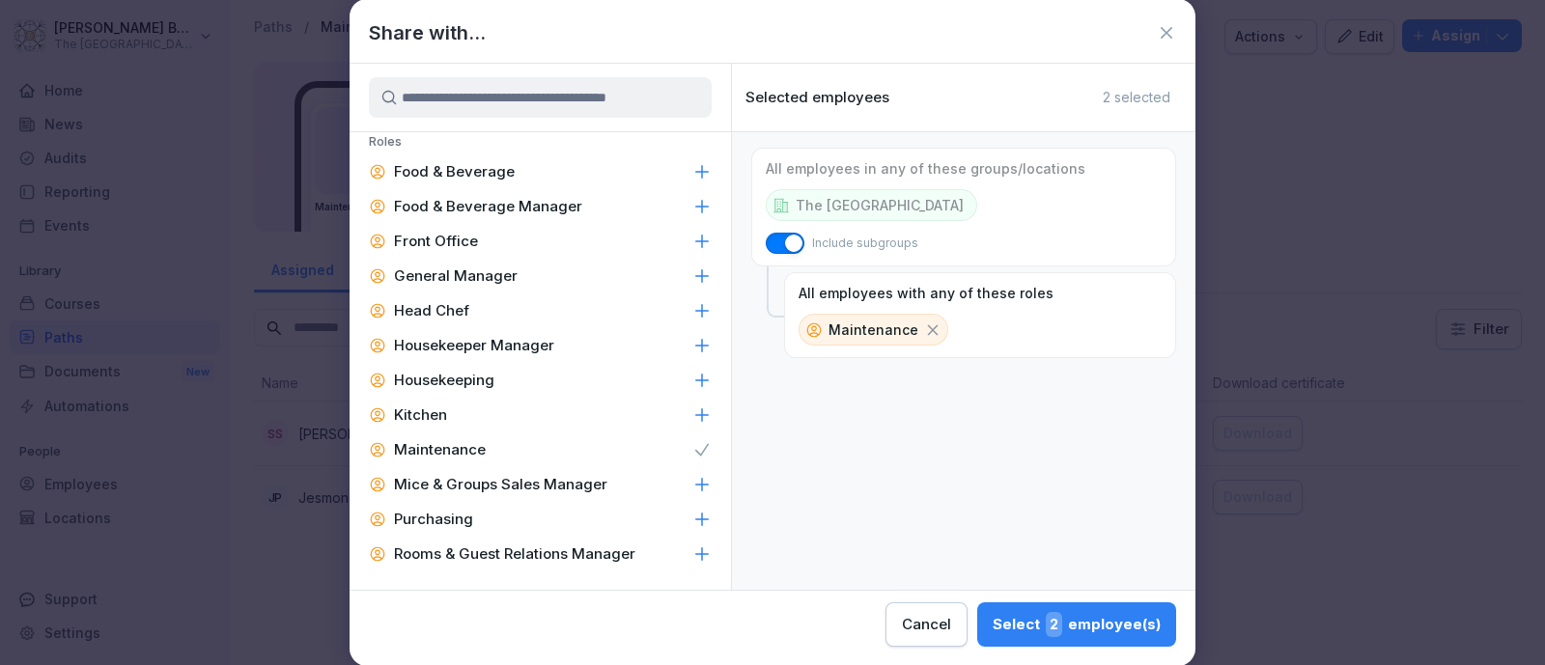
click at [555, 266] on div "General Manager" at bounding box center [539, 276] width 381 height 35
click at [1081, 622] on div "Select 2 employee(s)" at bounding box center [1076, 624] width 168 height 25
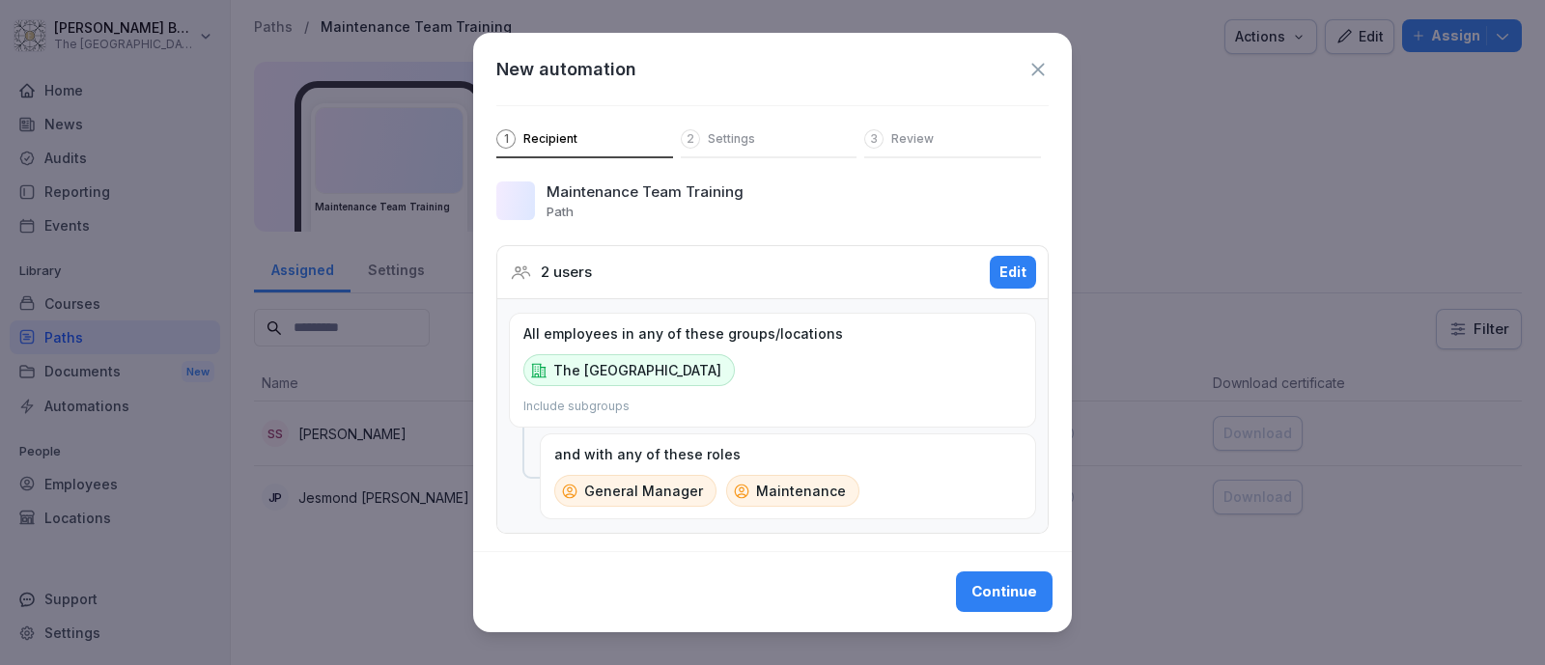
click at [1011, 598] on div "Continue" at bounding box center [1004, 592] width 66 height 21
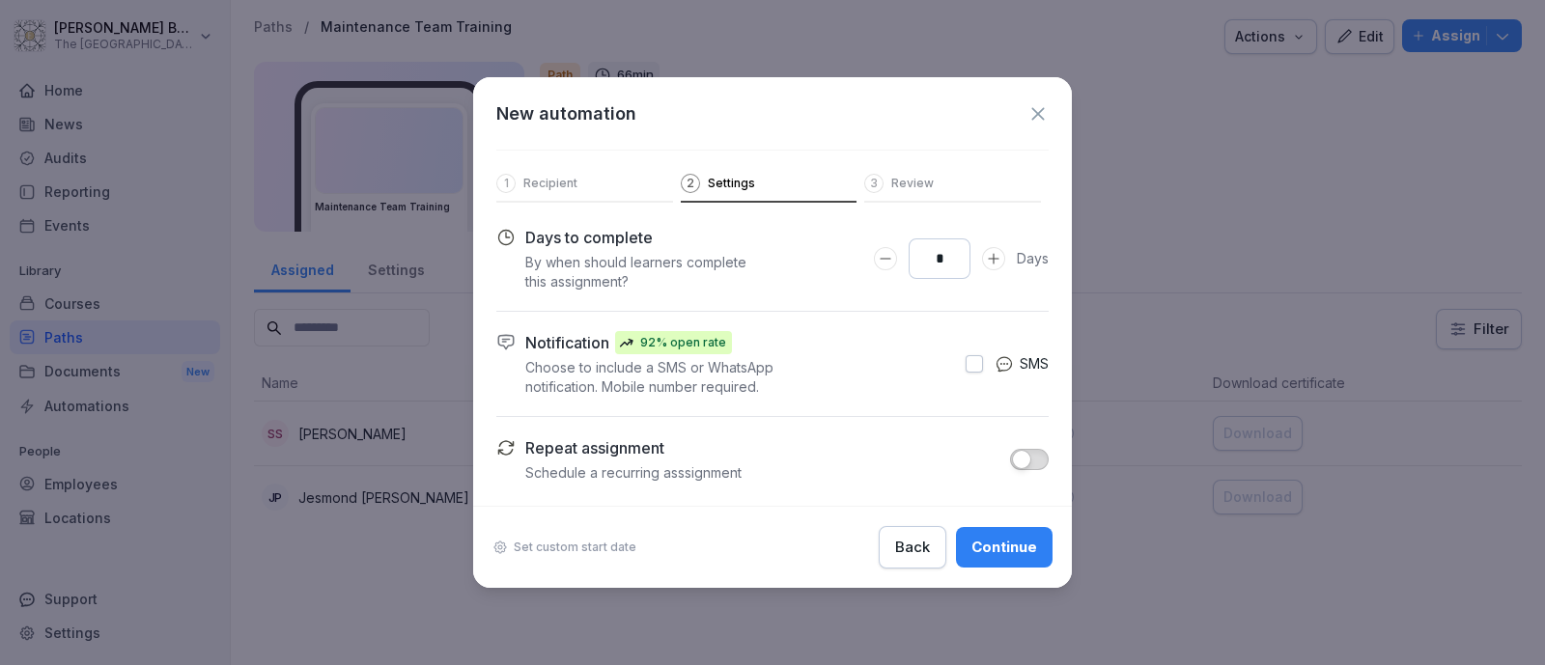
click at [988, 261] on icon "Increase Days to complete number input" at bounding box center [993, 258] width 15 height 15
click at [988, 264] on icon "Increase Days to complete number input" at bounding box center [993, 258] width 15 height 15
click at [987, 265] on icon "Increase Days to complete number input" at bounding box center [993, 258] width 15 height 15
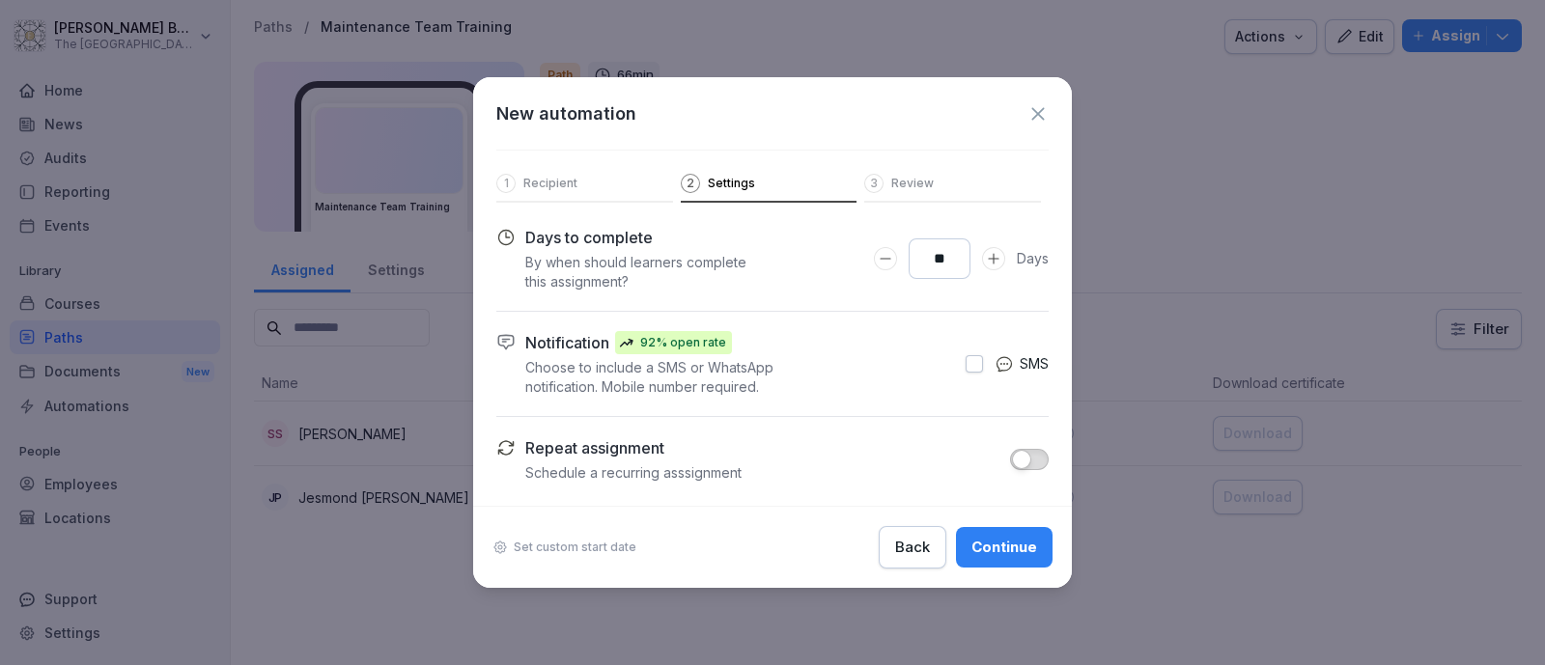
click at [987, 265] on icon "Increase Days to complete number input" at bounding box center [993, 258] width 15 height 15
type input "**"
click at [987, 265] on icon "Increase Days to complete number input" at bounding box center [993, 258] width 15 height 15
click at [971, 367] on button "button" at bounding box center [973, 363] width 17 height 17
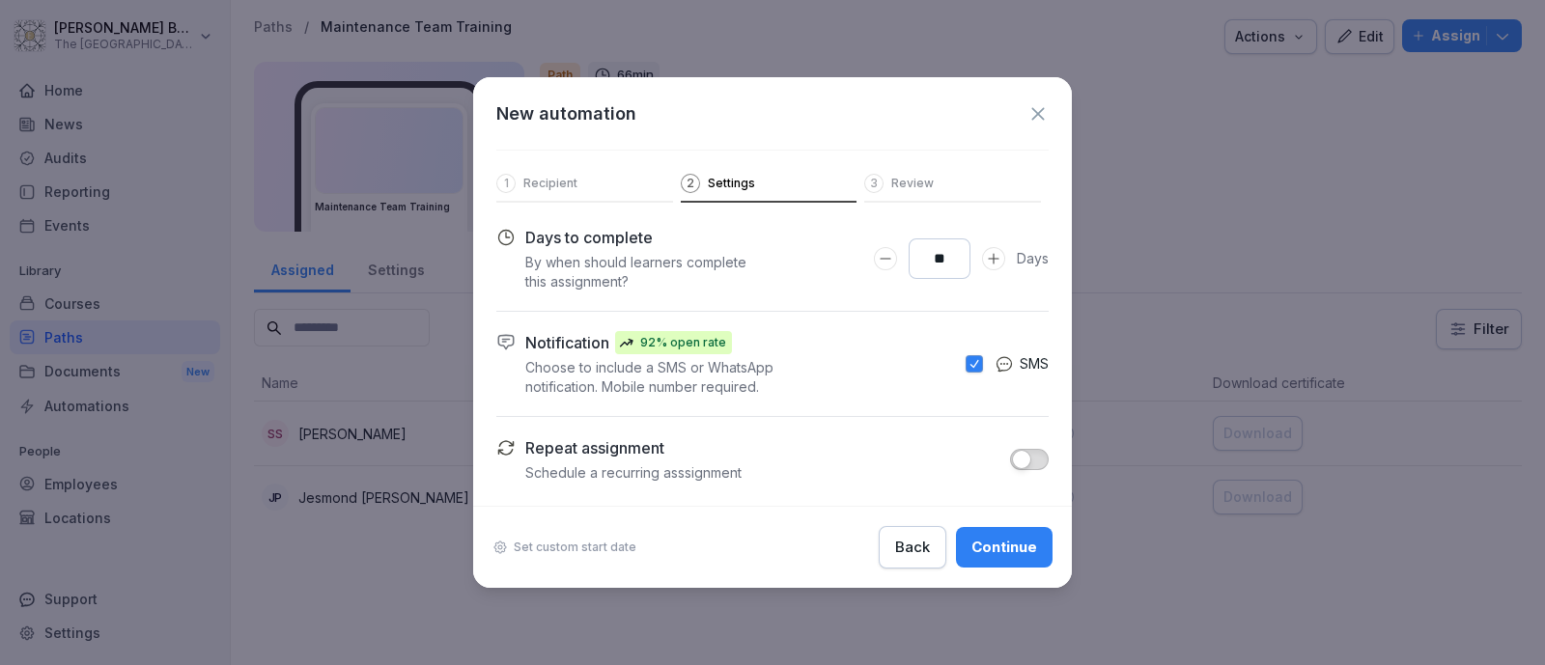
click at [1028, 459] on span "button" at bounding box center [1021, 459] width 19 height 19
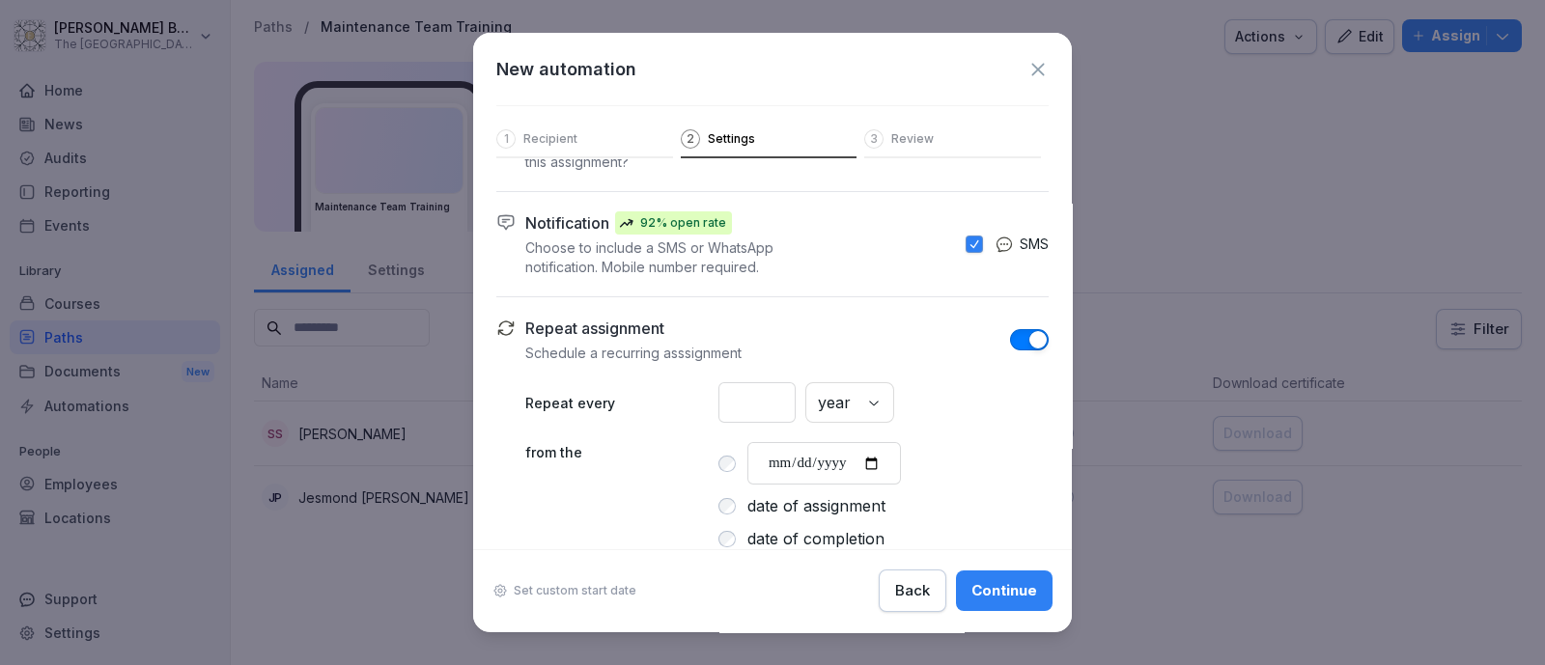
scroll to position [131, 0]
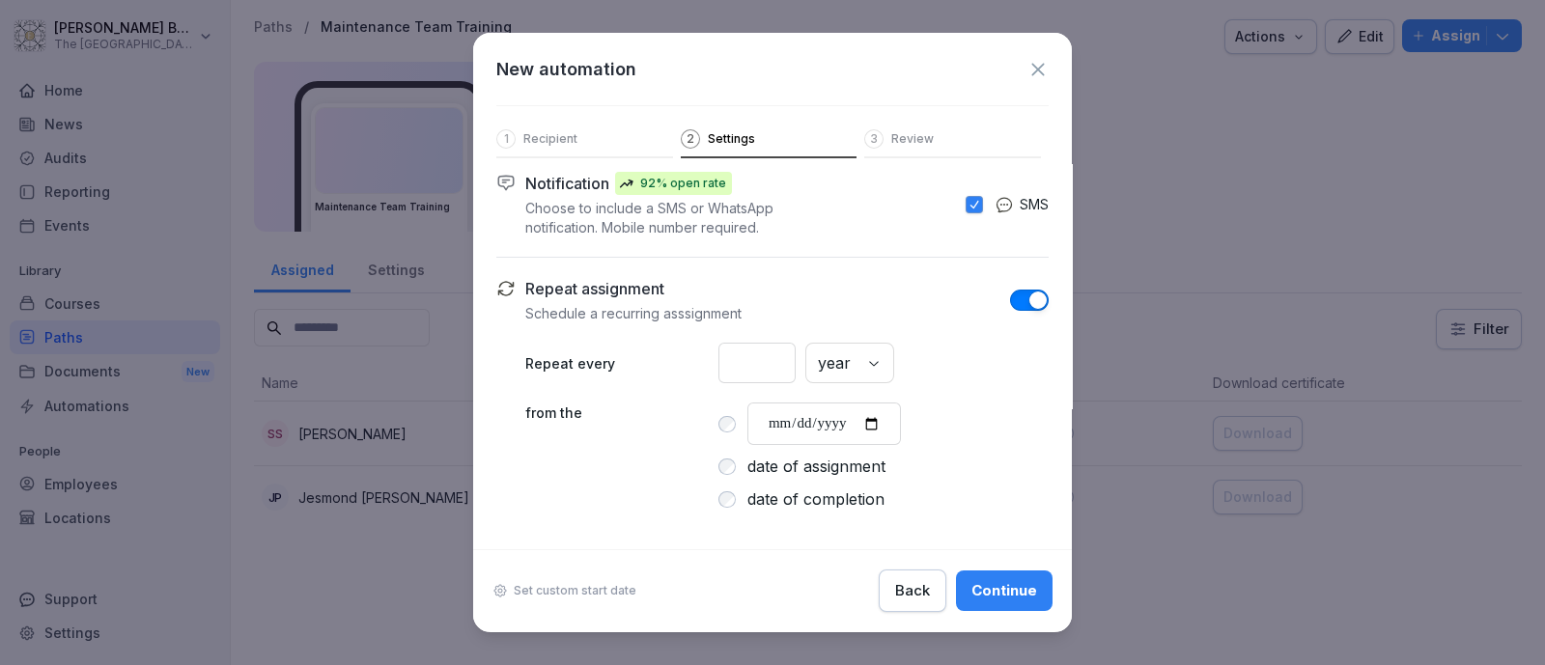
click at [878, 373] on div "* year" at bounding box center [883, 363] width 330 height 41
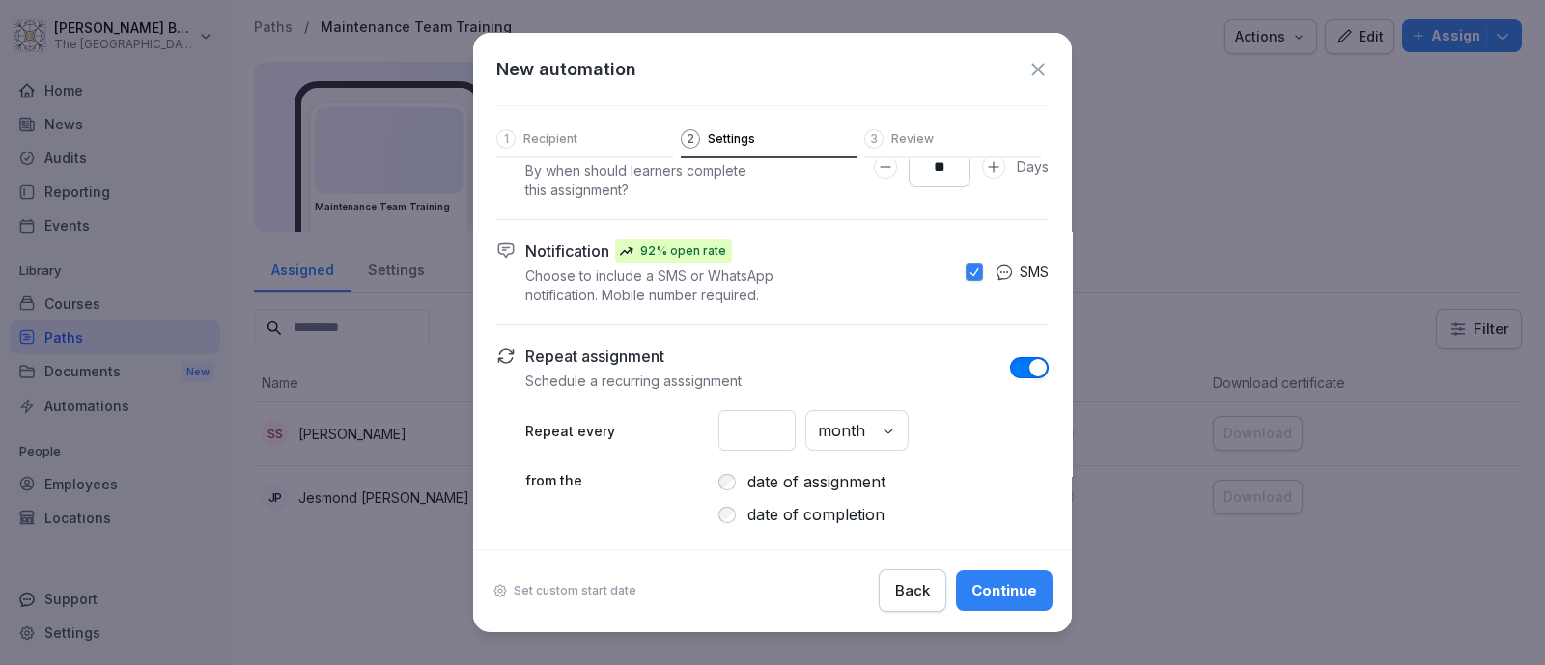
scroll to position [65, 0]
click at [776, 427] on input "*" at bounding box center [756, 430] width 77 height 41
drag, startPoint x: 707, startPoint y: 427, endPoint x: 685, endPoint y: 419, distance: 22.6
click at [685, 419] on div "Repeat every * month" at bounding box center [786, 430] width 523 height 41
type input "*"
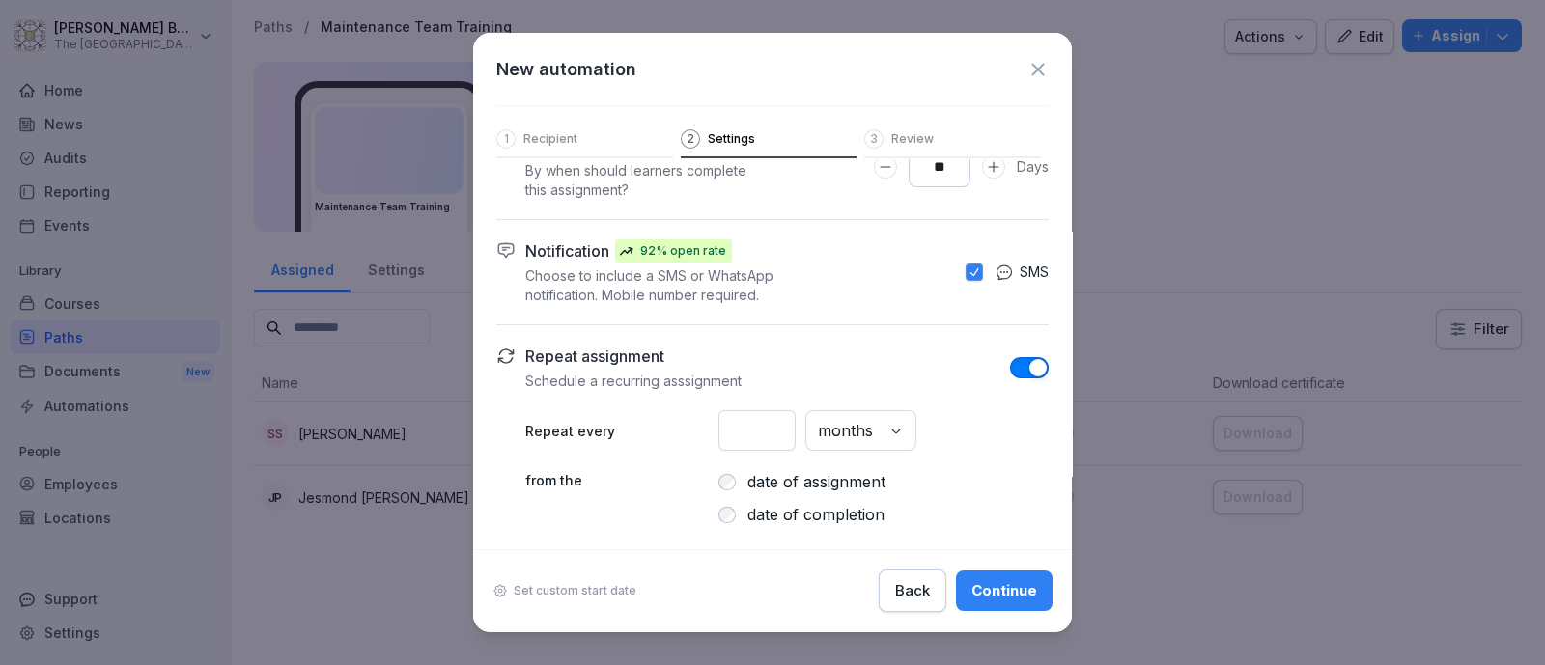
click at [971, 589] on div "Continue" at bounding box center [1004, 590] width 66 height 21
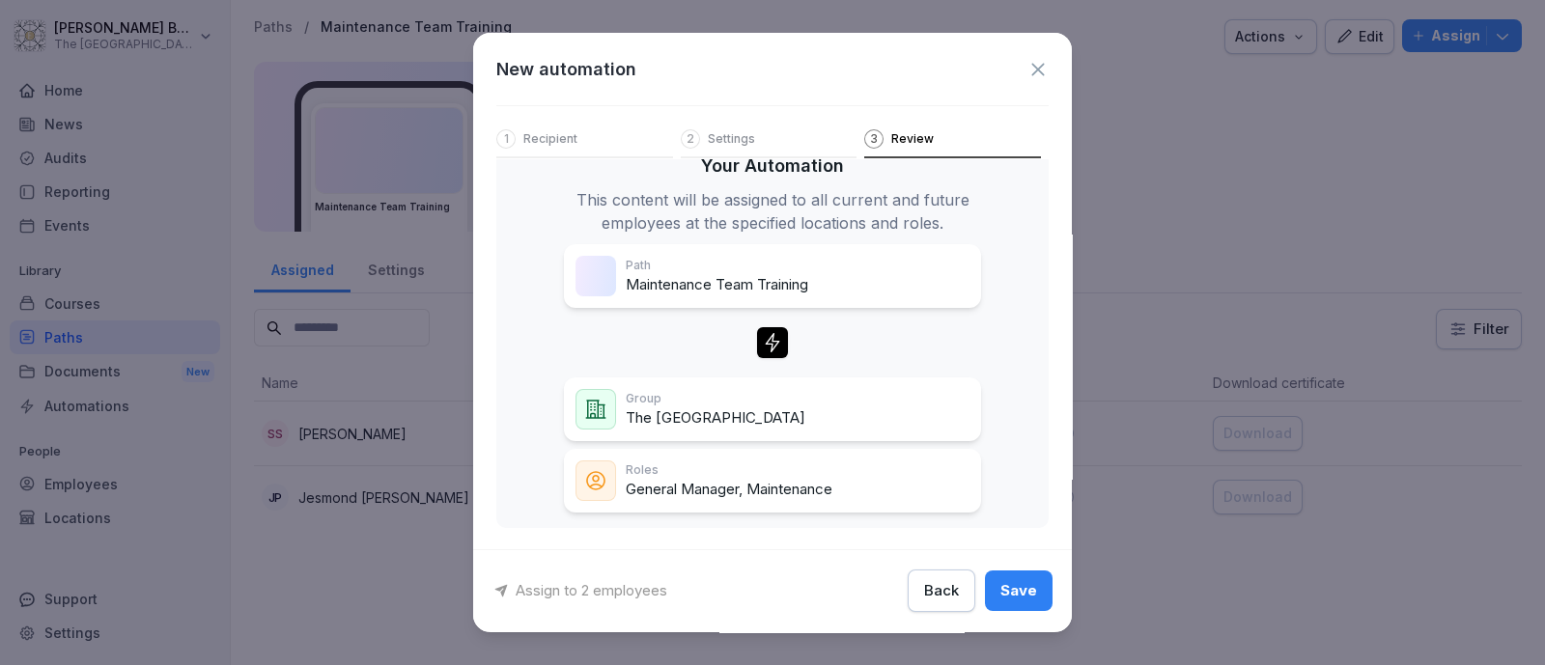
click at [1000, 586] on div "Save" at bounding box center [1018, 591] width 37 height 21
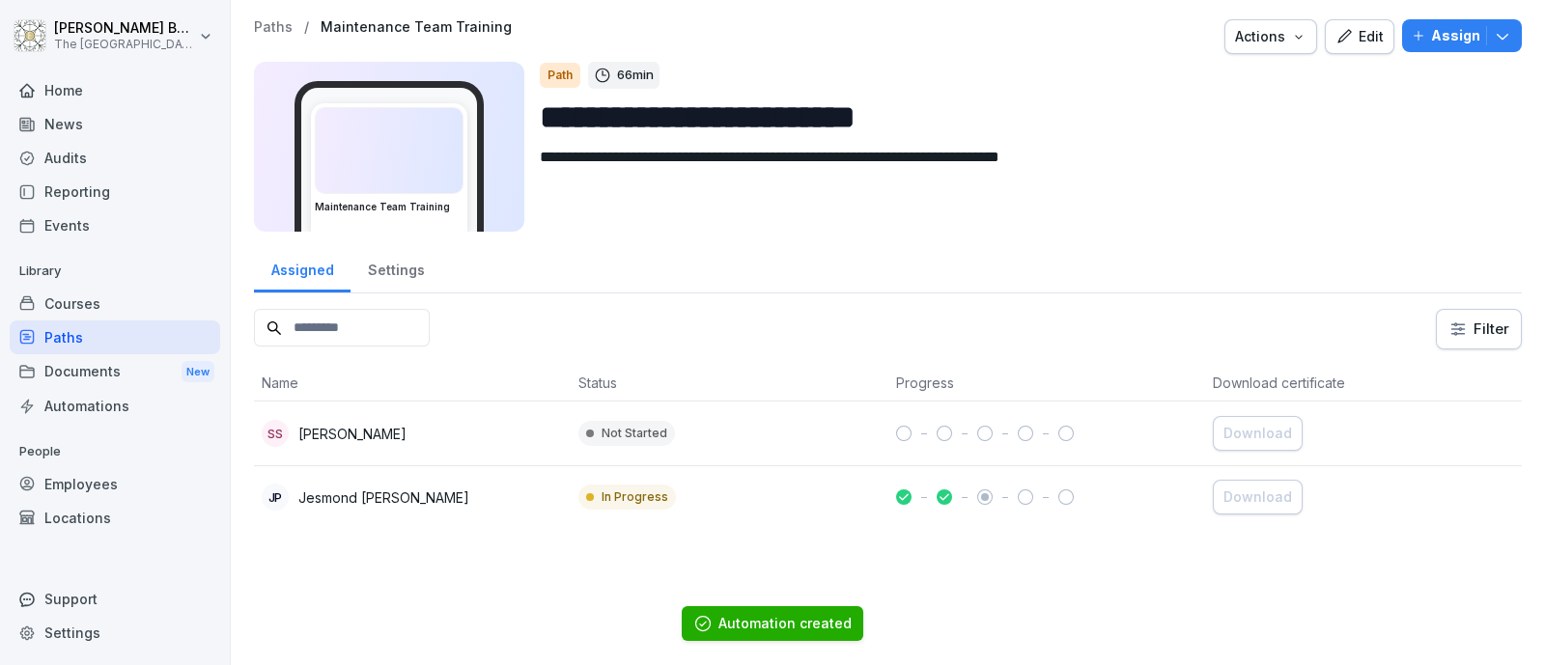
click at [111, 486] on div "Employees" at bounding box center [115, 484] width 210 height 34
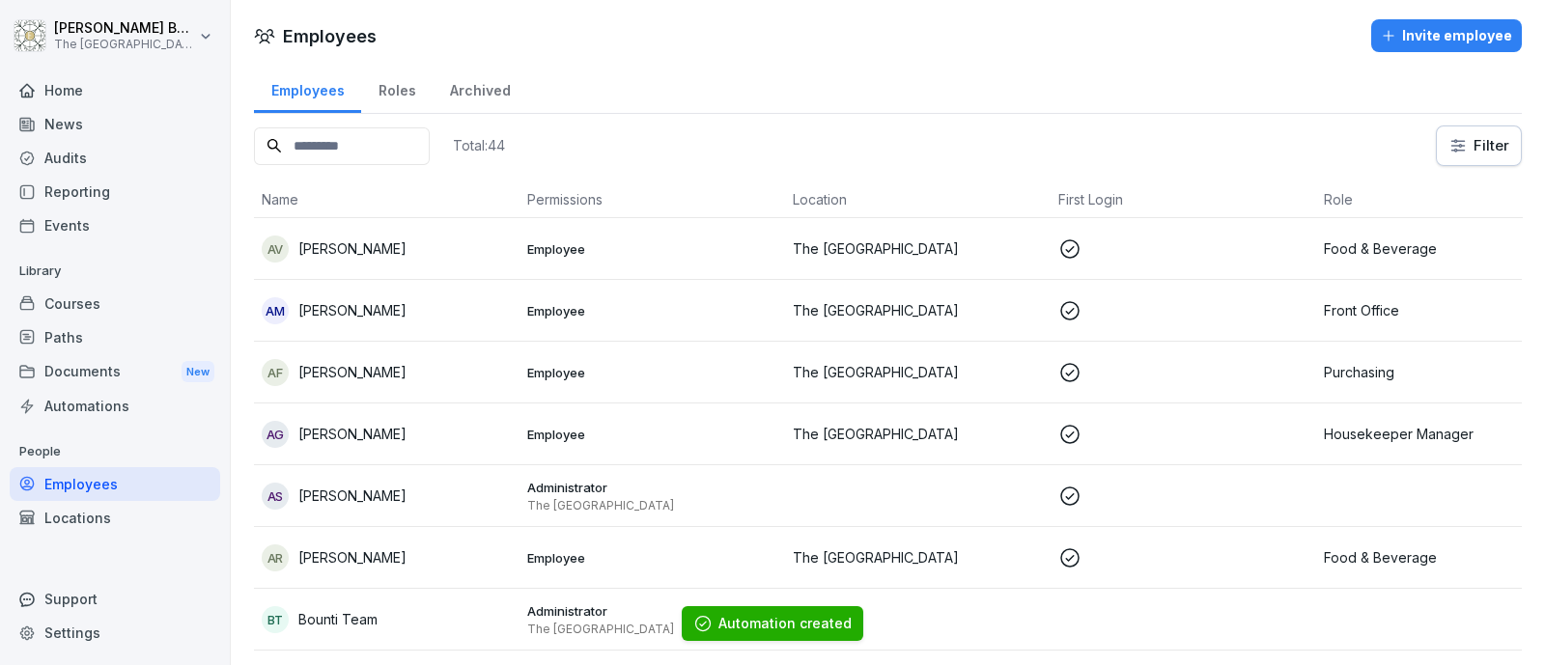
click at [397, 94] on div "Roles" at bounding box center [396, 88] width 71 height 49
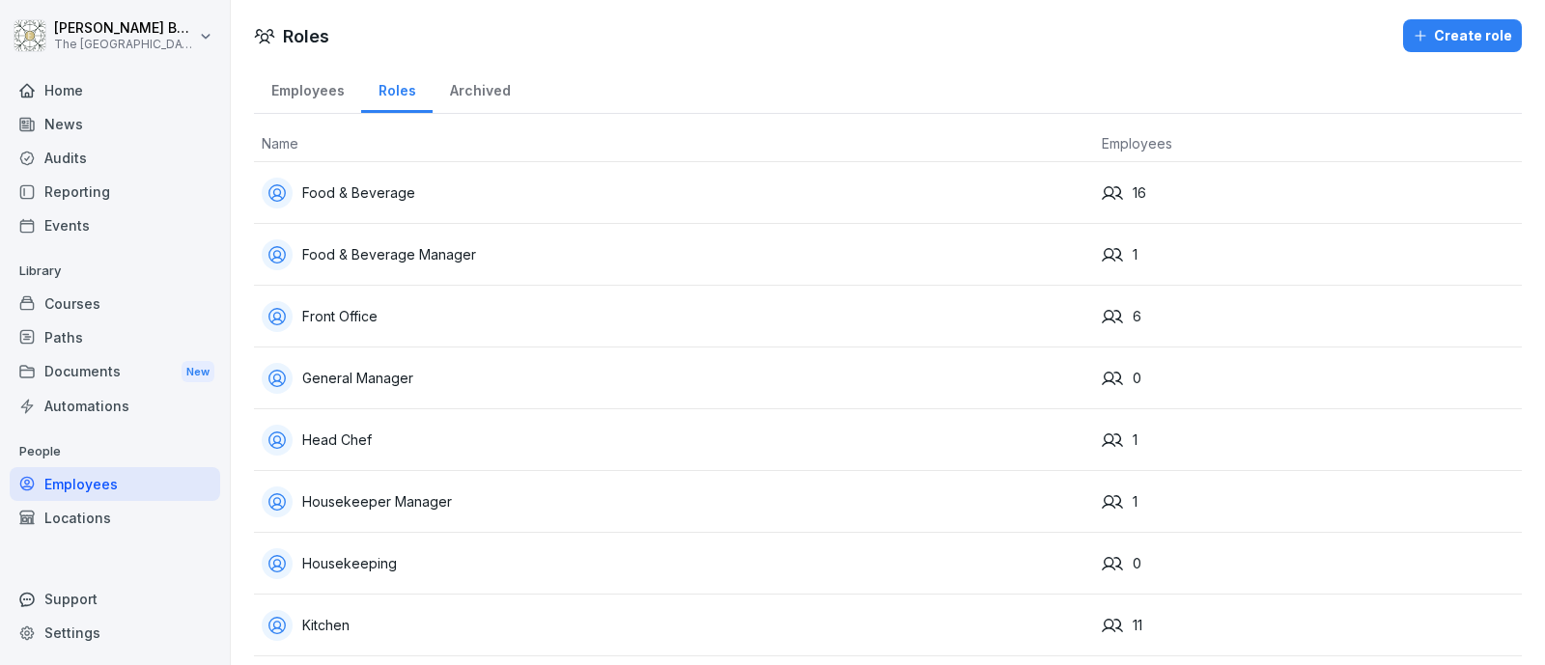
click at [368, 311] on div "Front Office" at bounding box center [674, 316] width 824 height 31
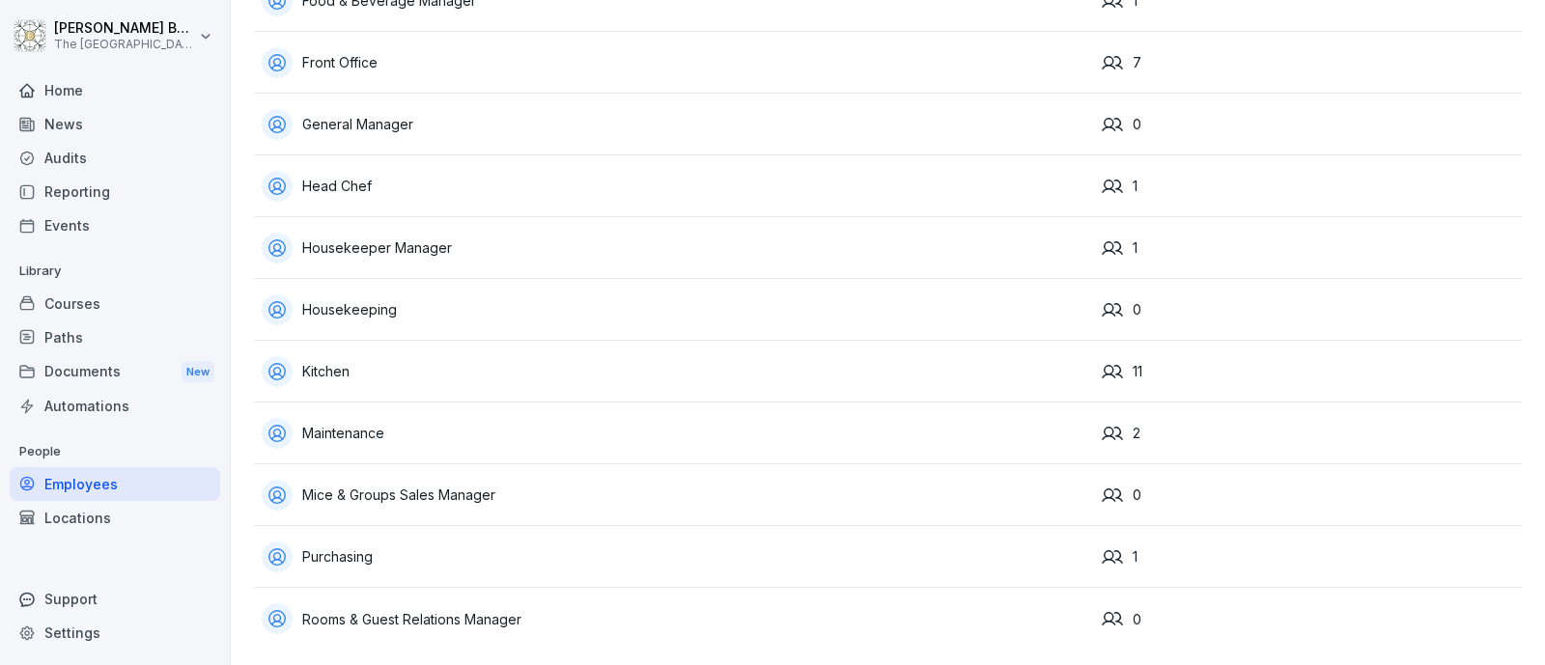
scroll to position [270, 0]
click at [360, 418] on div "Maintenance" at bounding box center [674, 433] width 824 height 31
